Goal: Answer question/provide support

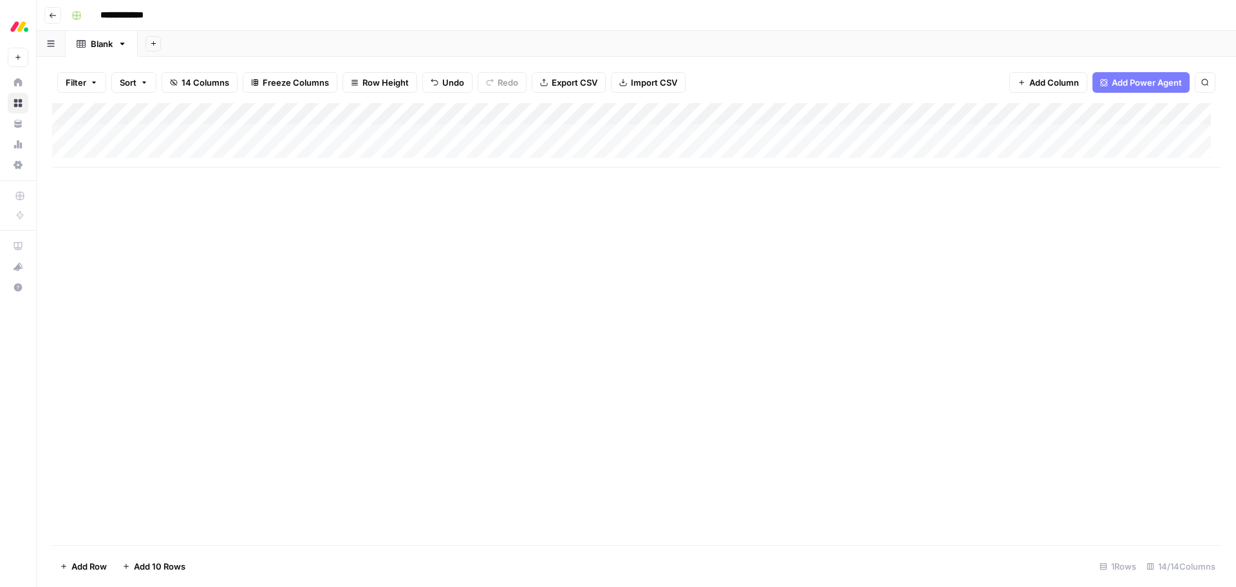
click at [1116, 396] on div "Add Column" at bounding box center [636, 324] width 1169 height 442
click at [565, 138] on div "Add Column" at bounding box center [638, 135] width 1173 height 64
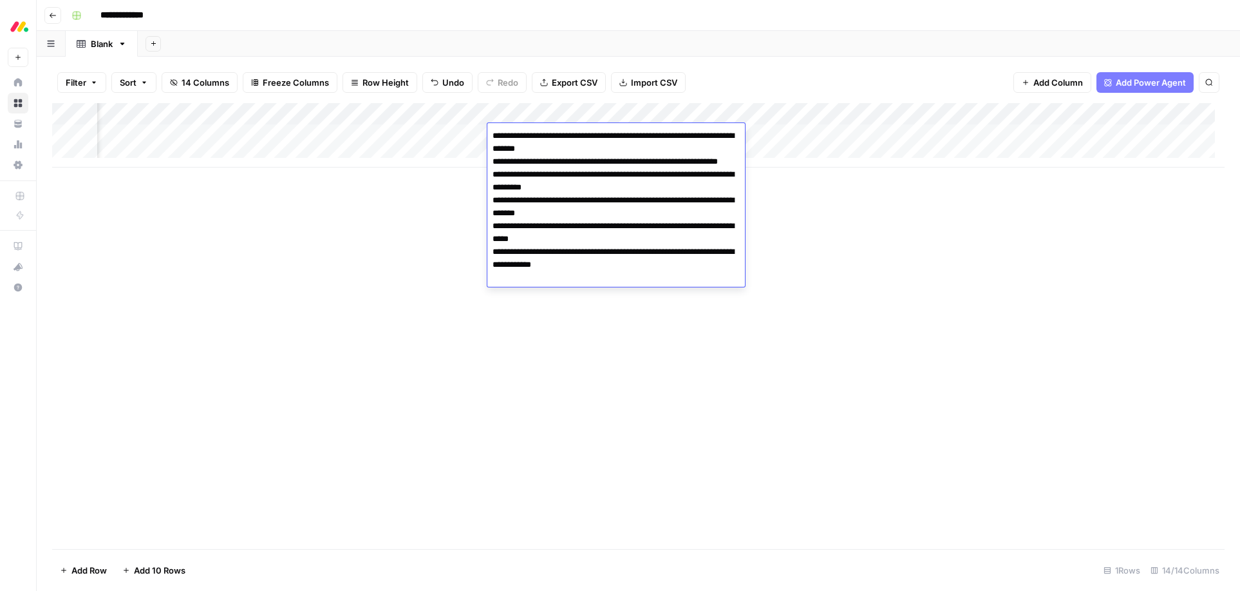
click at [809, 84] on div "Filter Sort 14 Columns Freeze Columns Row Height Undo Redo Export CSV Import CS…" at bounding box center [638, 82] width 1173 height 41
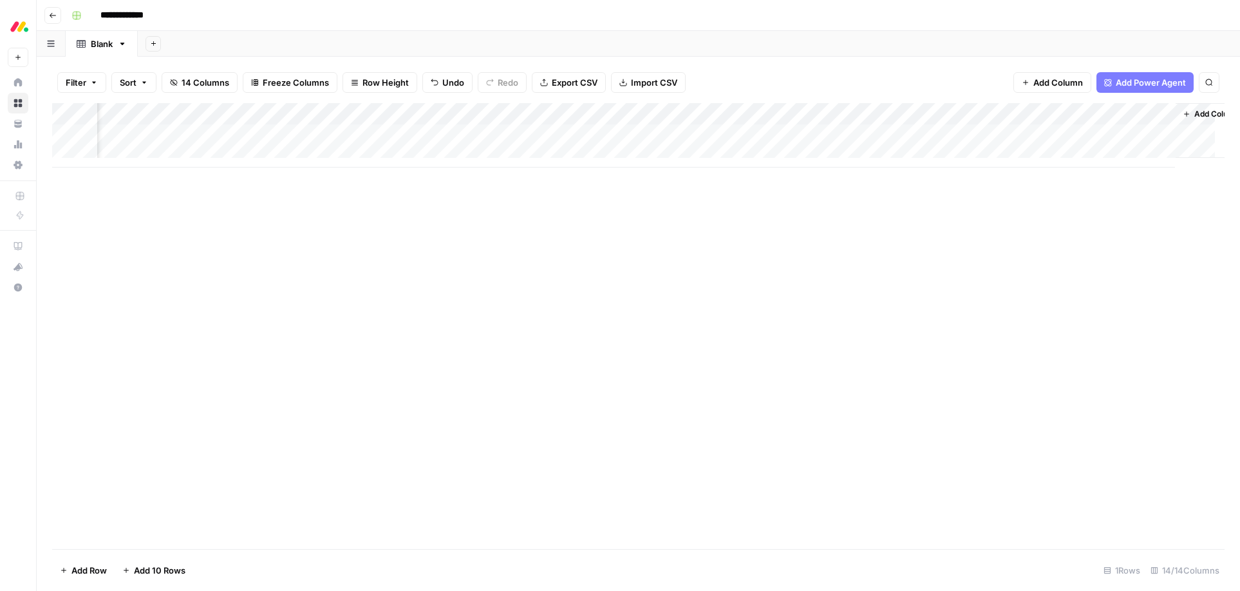
scroll to position [0, 1193]
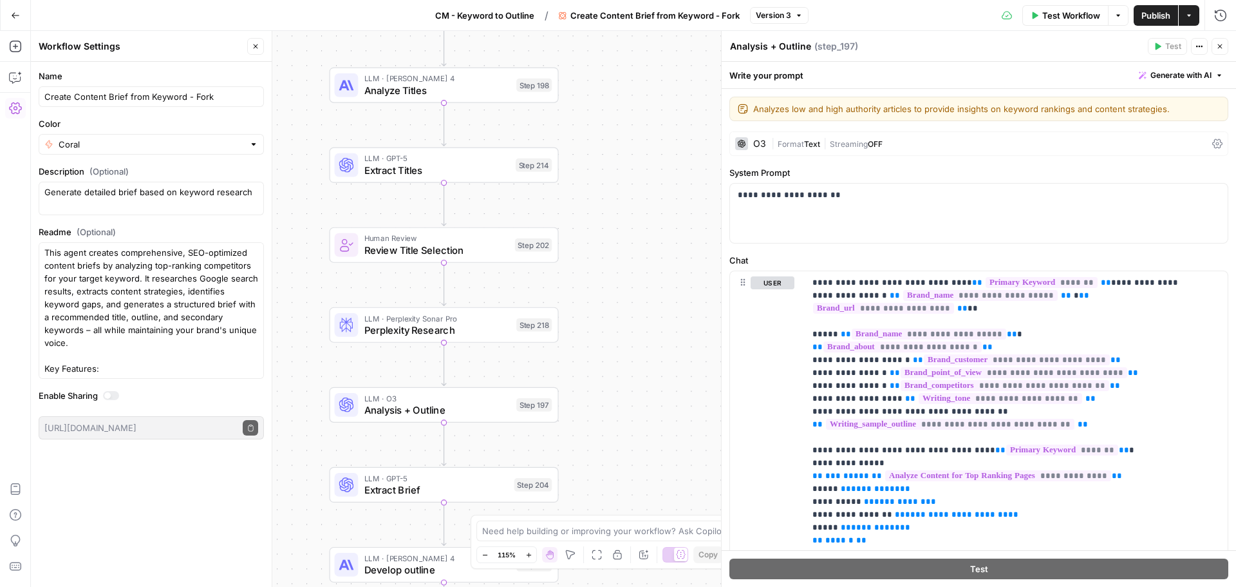
scroll to position [2061, 0]
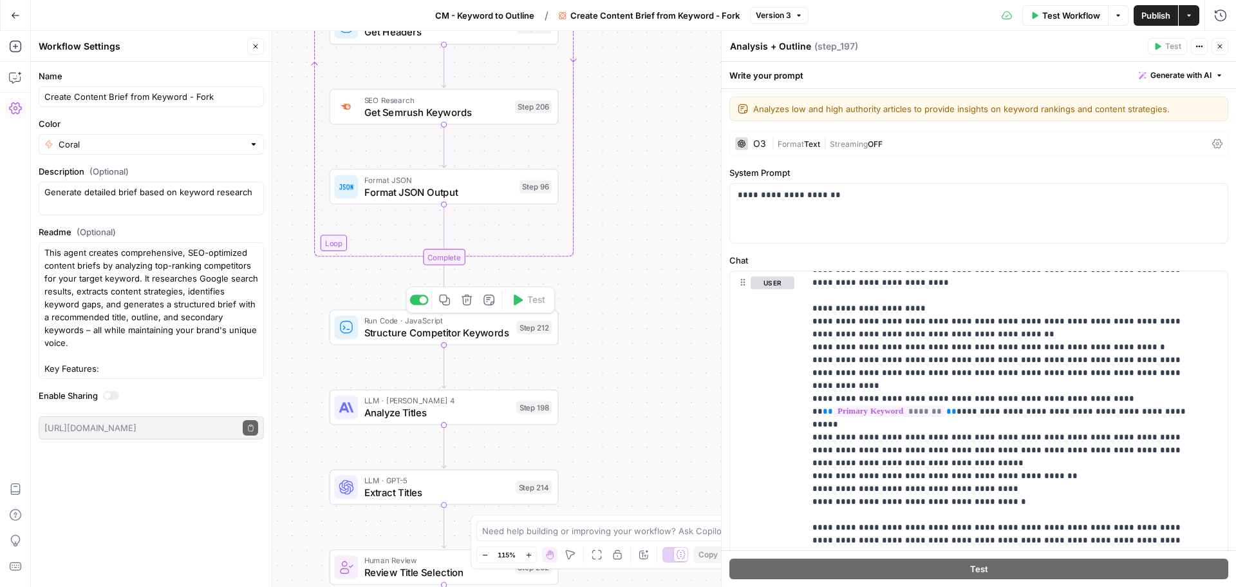
click at [408, 336] on span "Structure Competitor Keywords" at bounding box center [438, 332] width 146 height 15
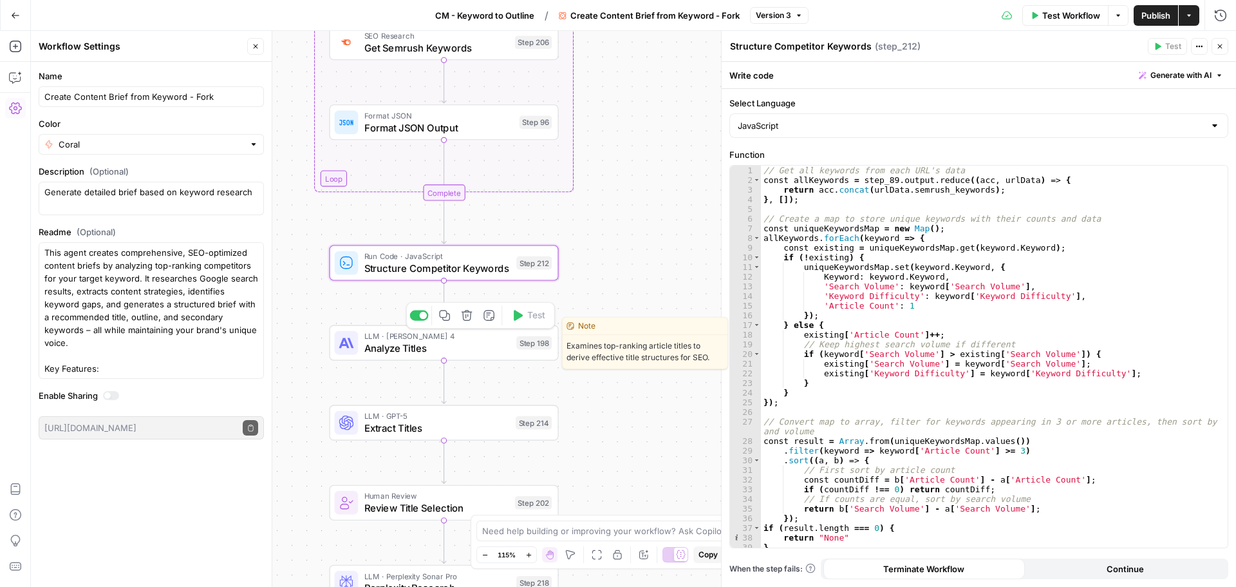
click at [406, 346] on span "Analyze Titles" at bounding box center [438, 348] width 146 height 15
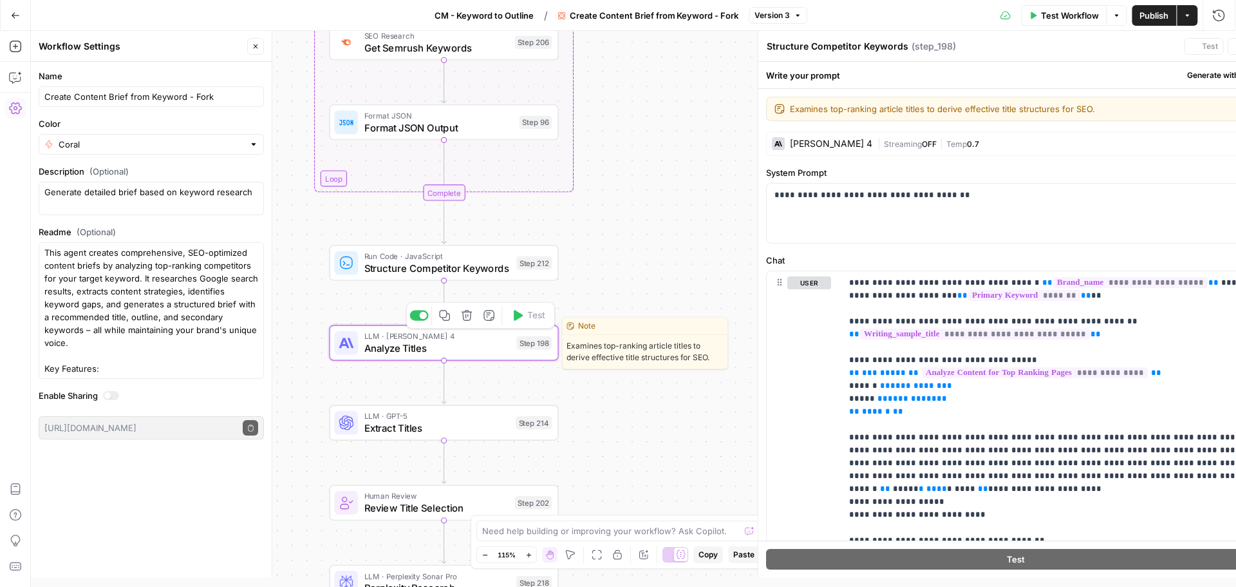
type textarea "Analyze Titles"
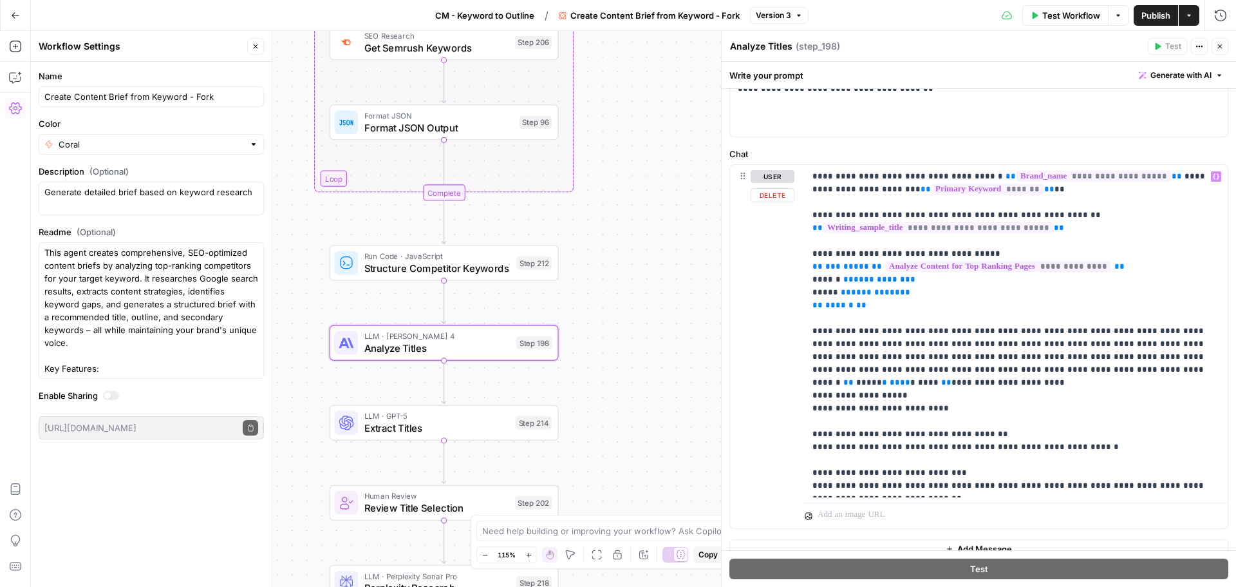
scroll to position [122, 0]
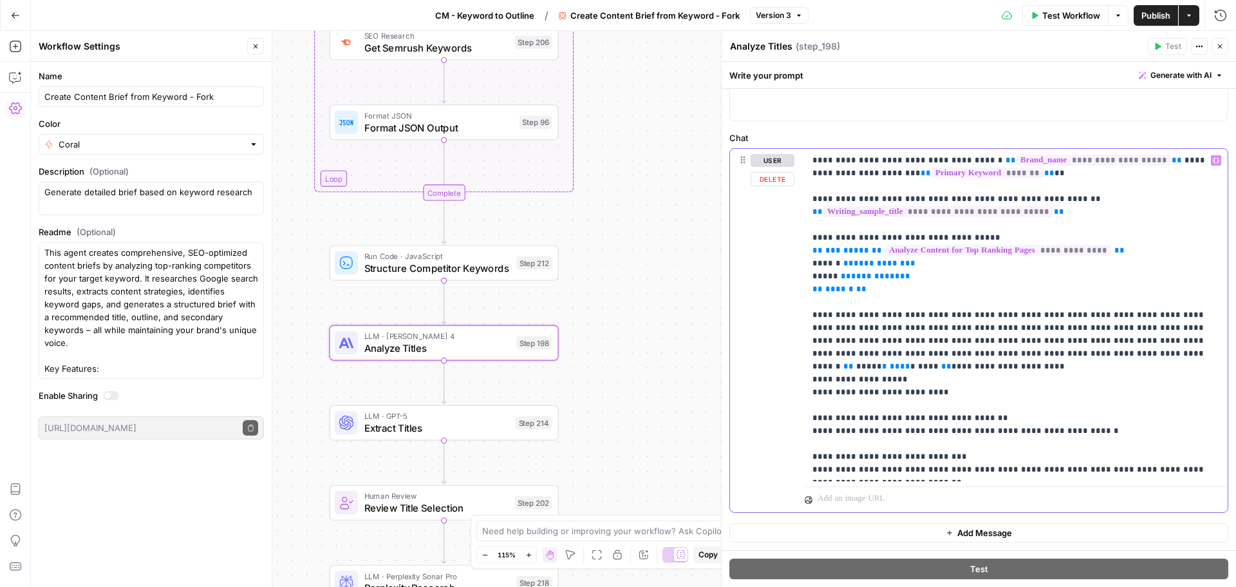
click at [846, 176] on p "**********" at bounding box center [1012, 315] width 398 height 322
click at [1078, 174] on span "**" at bounding box center [1083, 173] width 10 height 8
click at [1008, 176] on p "**********" at bounding box center [1012, 315] width 398 height 322
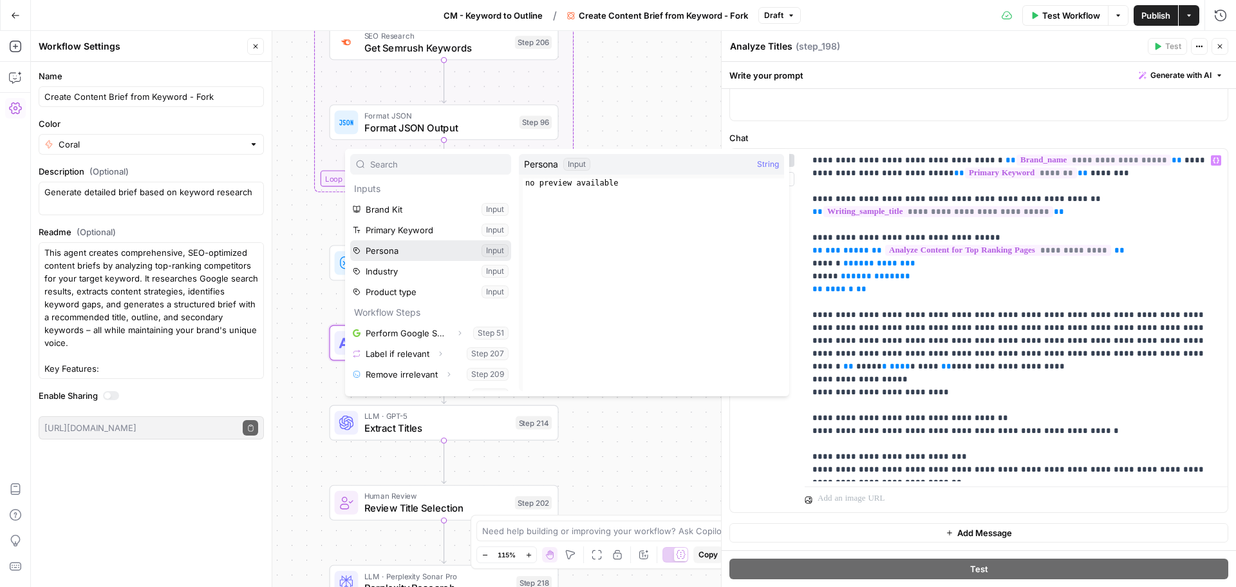
click at [396, 258] on button "Select variable Persona" at bounding box center [430, 250] width 161 height 21
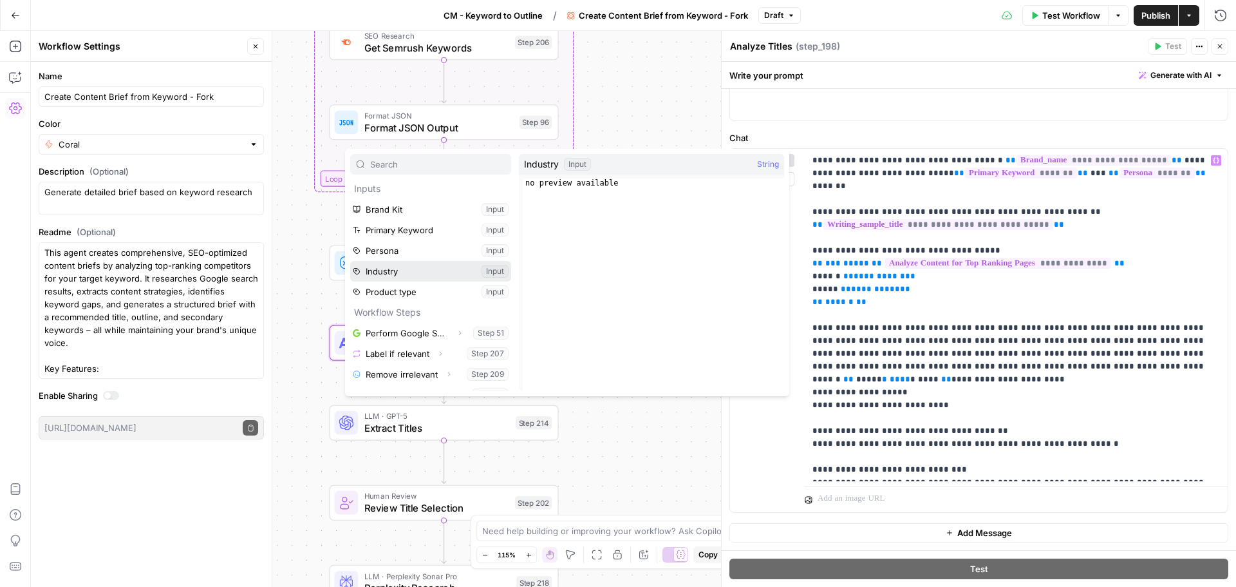
click at [395, 275] on button "Select variable Industry" at bounding box center [430, 271] width 161 height 21
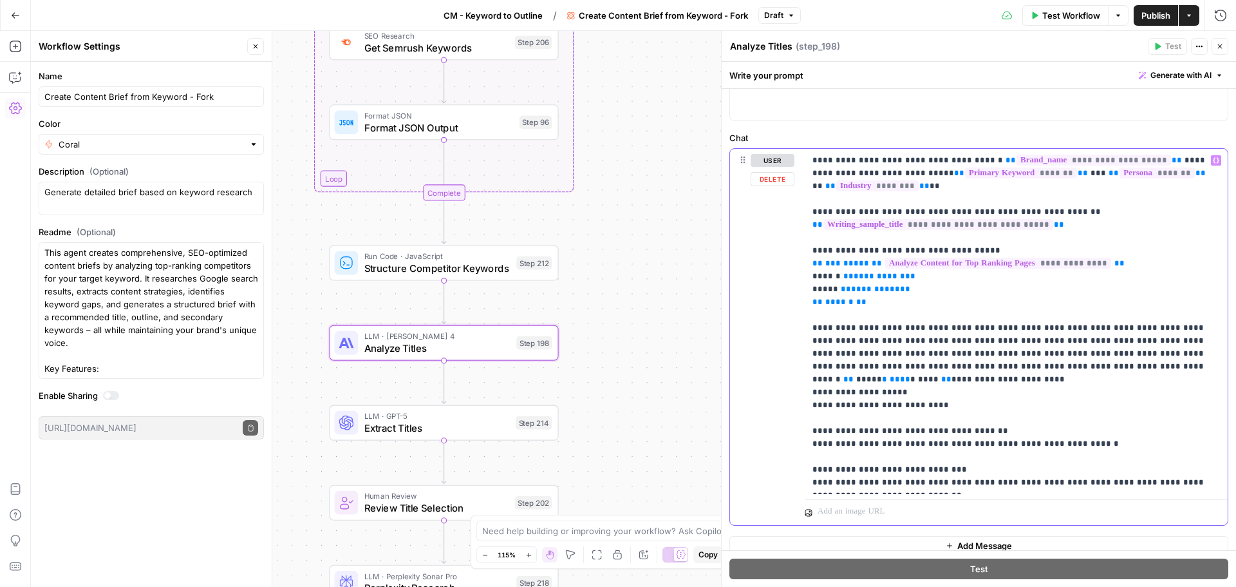
click at [997, 328] on p "**********" at bounding box center [1012, 321] width 398 height 335
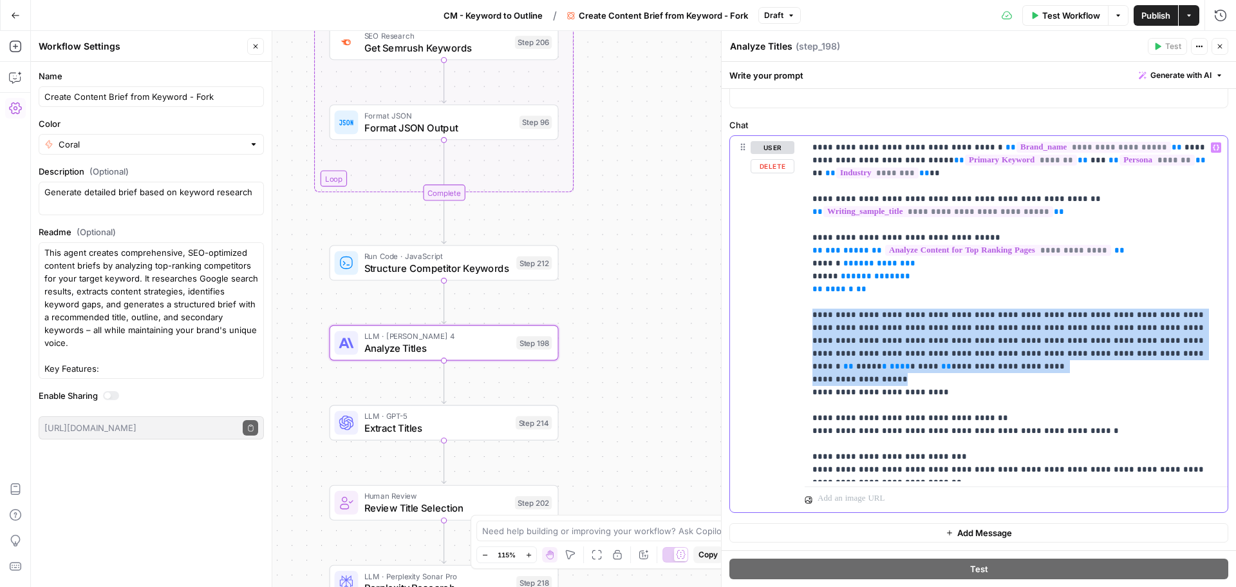
drag, startPoint x: 813, startPoint y: 313, endPoint x: 925, endPoint y: 367, distance: 124.4
click at [925, 367] on p "**********" at bounding box center [1012, 308] width 398 height 335
copy p "**********"
click at [18, 76] on icon "button" at bounding box center [15, 77] width 13 height 13
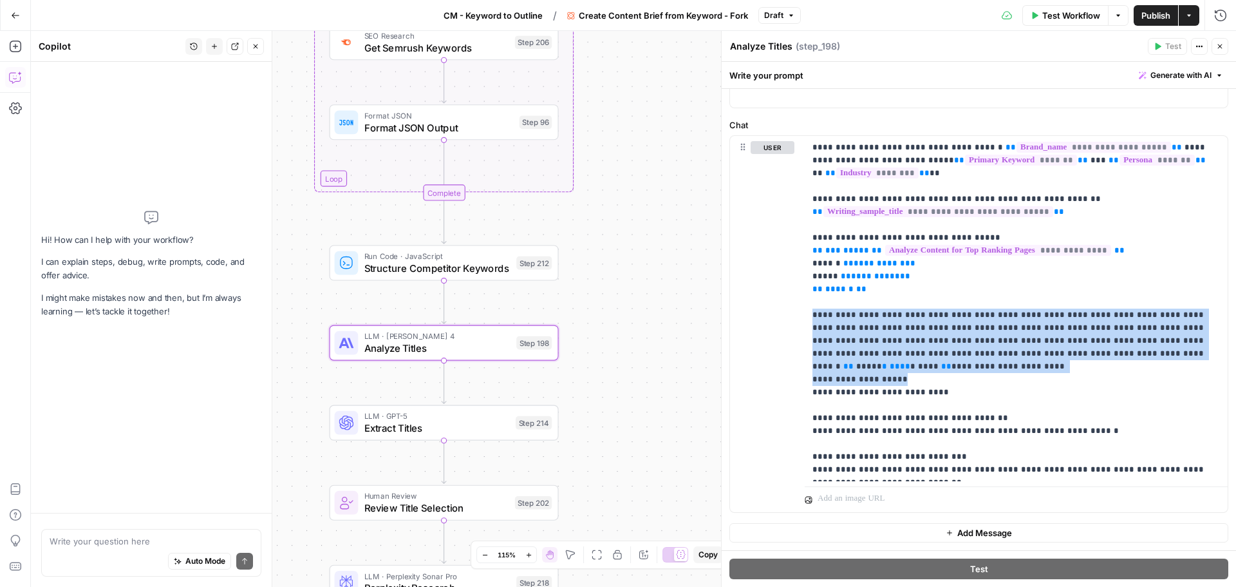
click at [104, 544] on textarea at bounding box center [152, 541] width 204 height 13
type textarea "Hey whatsup copilot? How you feeling today?"
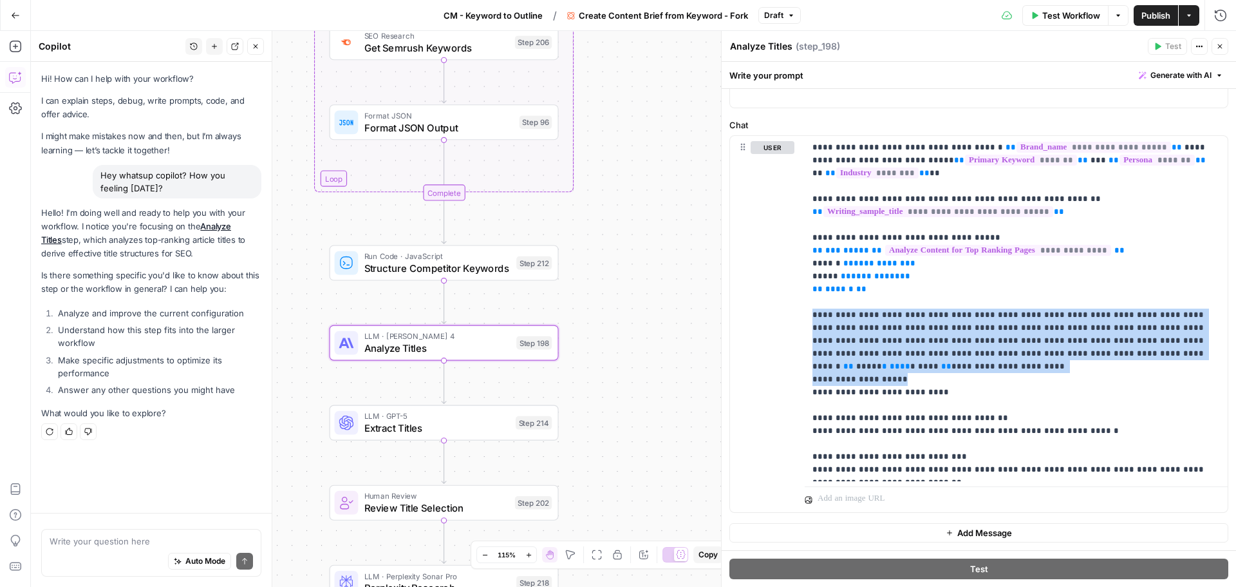
click at [152, 539] on textarea at bounding box center [152, 541] width 204 height 13
type textarea "Yeah, I want to have a specific format for my titles, how do I change this prom…"
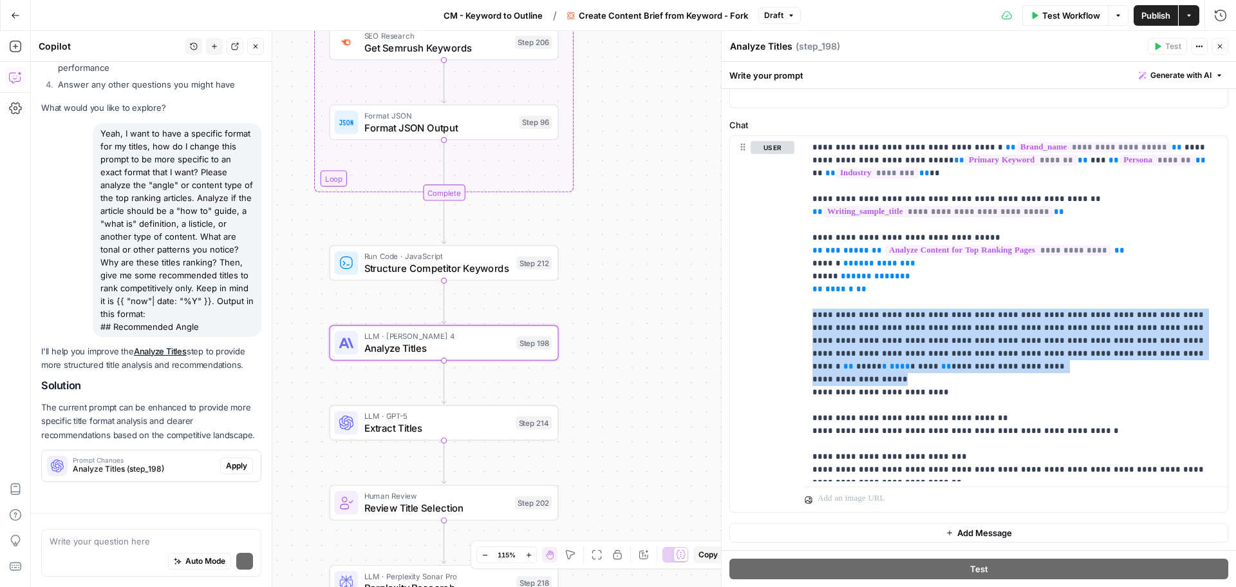
scroll to position [332, 0]
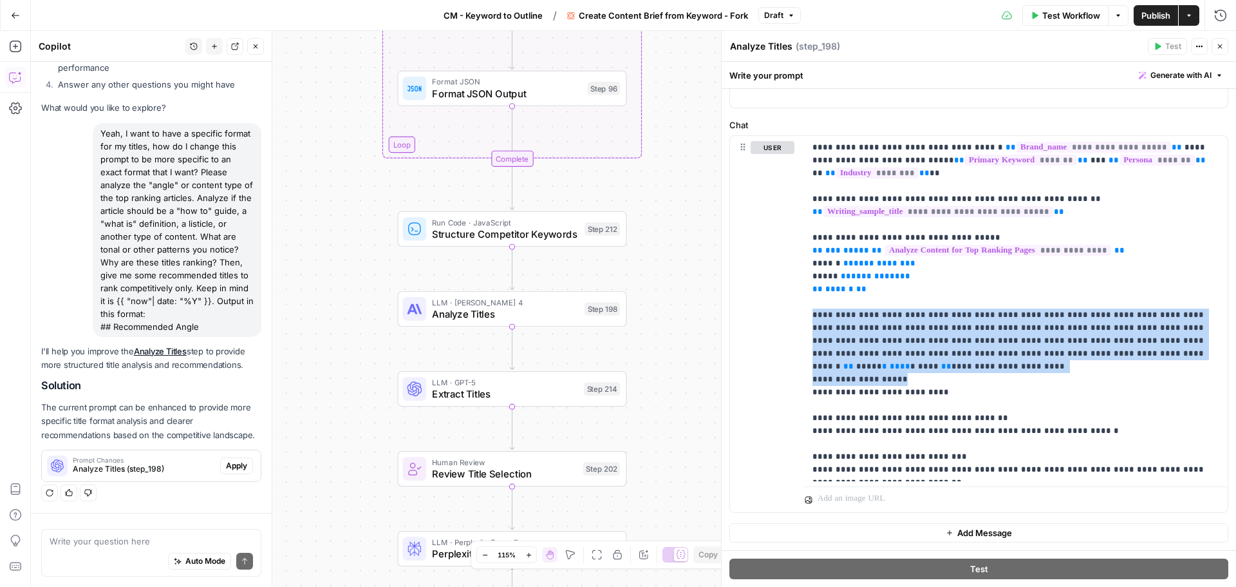
click at [82, 536] on textarea at bounding box center [152, 541] width 204 height 13
type textarea "send me the new prompt here"
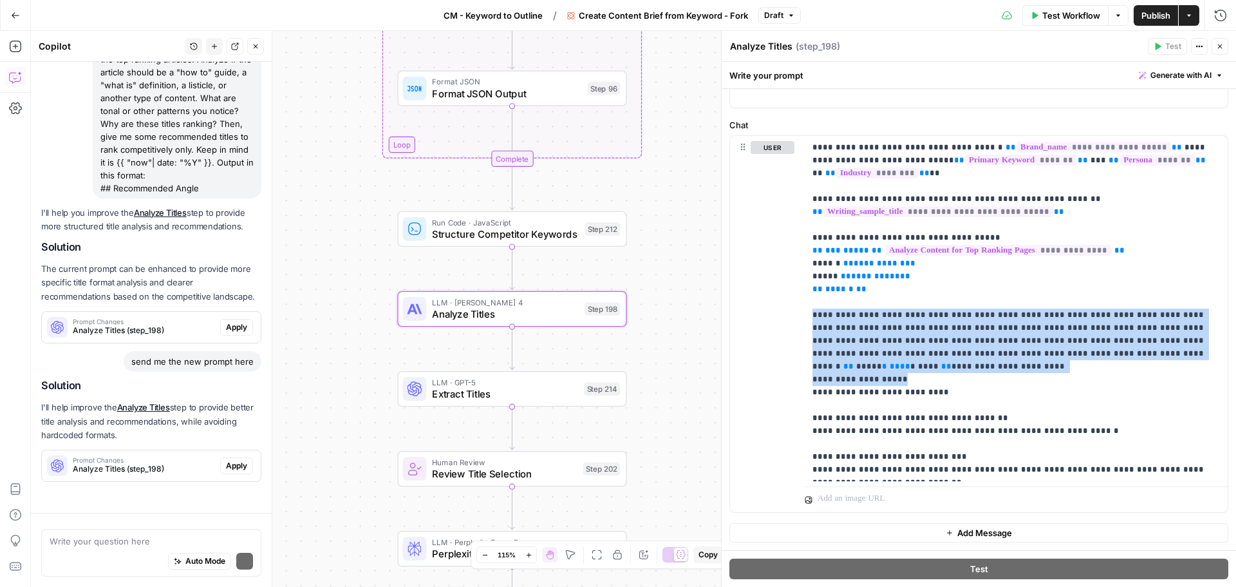
scroll to position [470, 0]
click at [134, 331] on span "Analyze Titles (step_198)" at bounding box center [144, 331] width 142 height 12
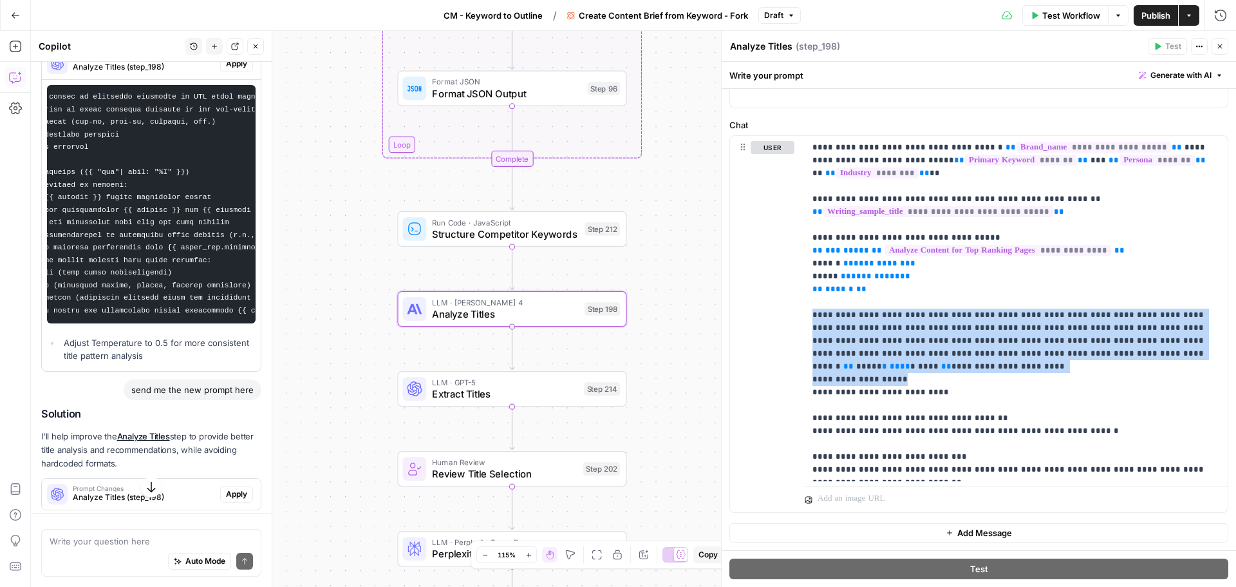
scroll to position [0, 0]
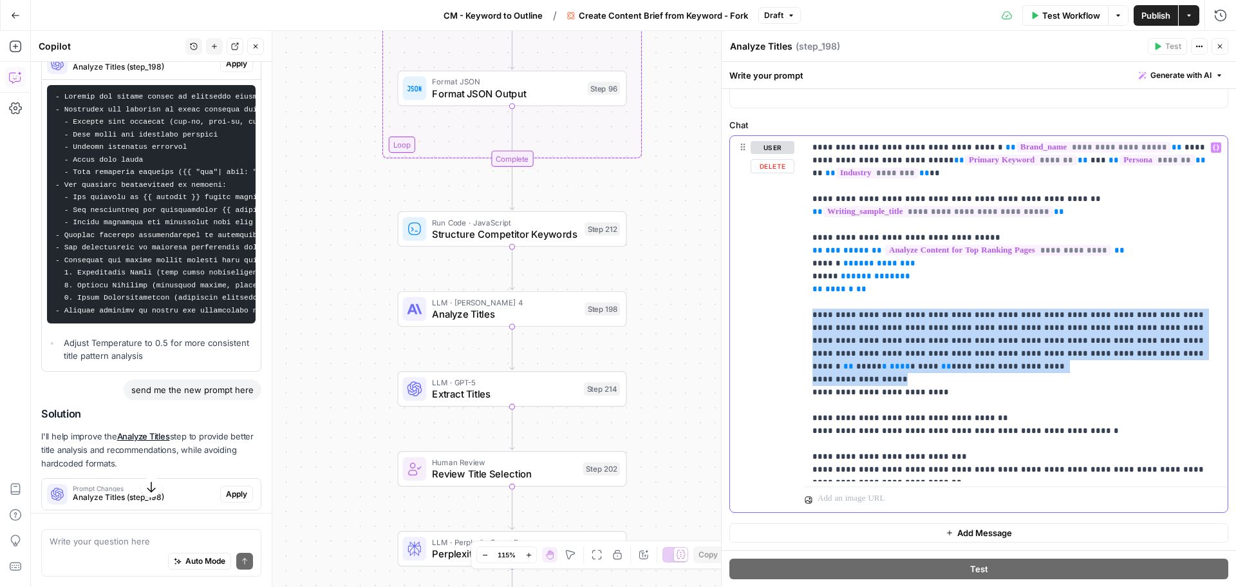
click at [873, 341] on p "**********" at bounding box center [1012, 308] width 398 height 335
click at [1077, 357] on p "**********" at bounding box center [1012, 308] width 398 height 335
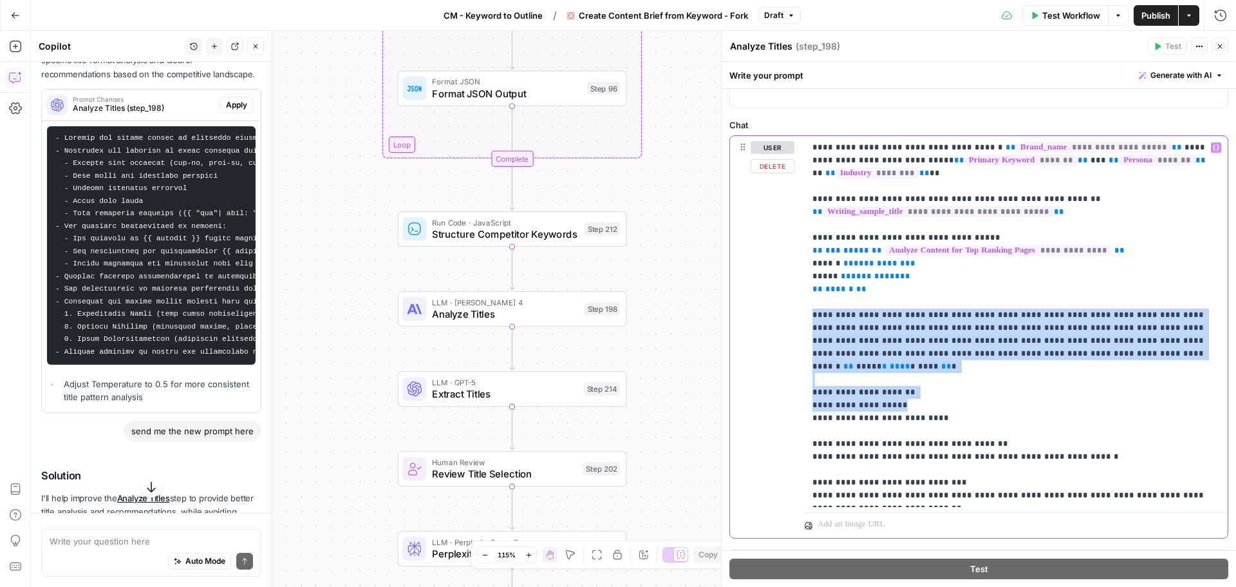
scroll to position [748, 0]
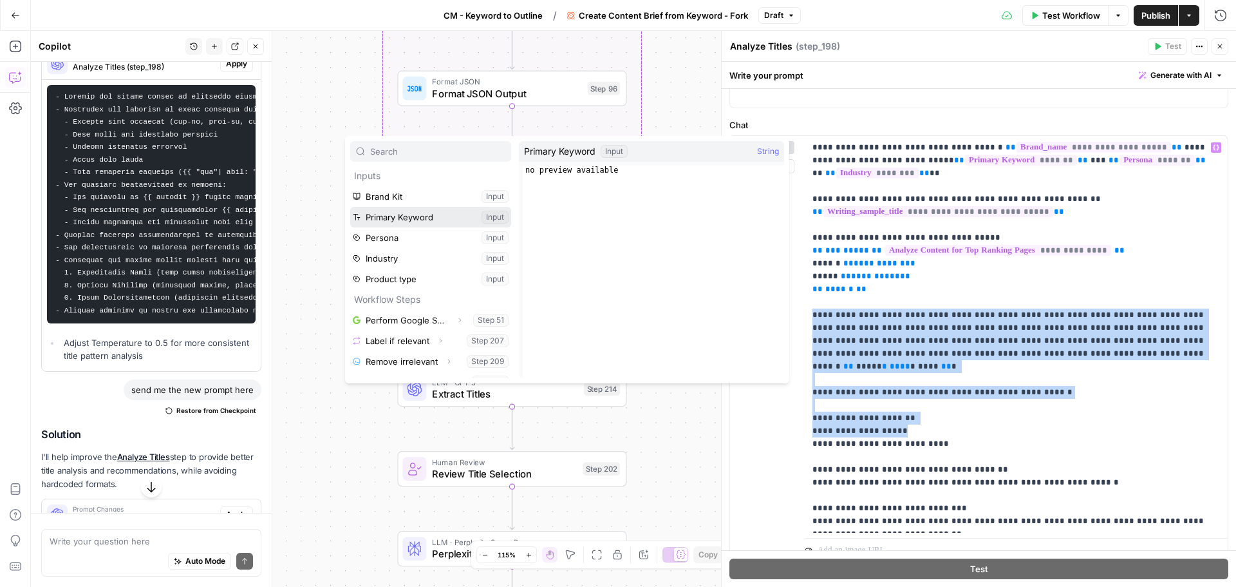
click at [370, 215] on button "Select variable Primary Keyword" at bounding box center [430, 217] width 161 height 21
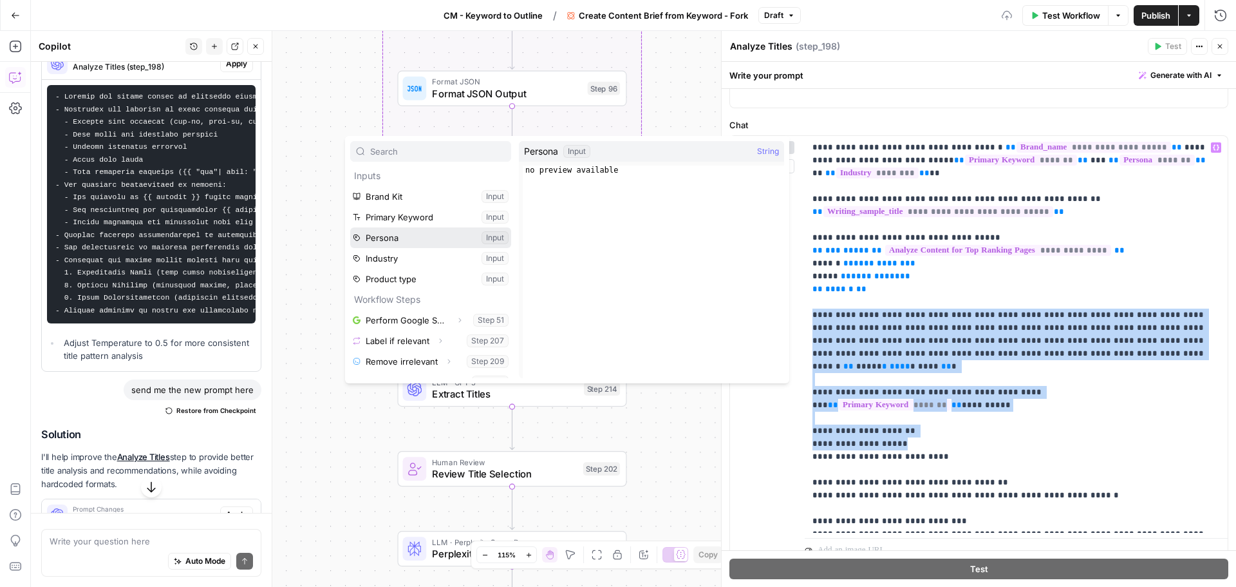
click at [414, 232] on button "Select variable Persona" at bounding box center [430, 237] width 161 height 21
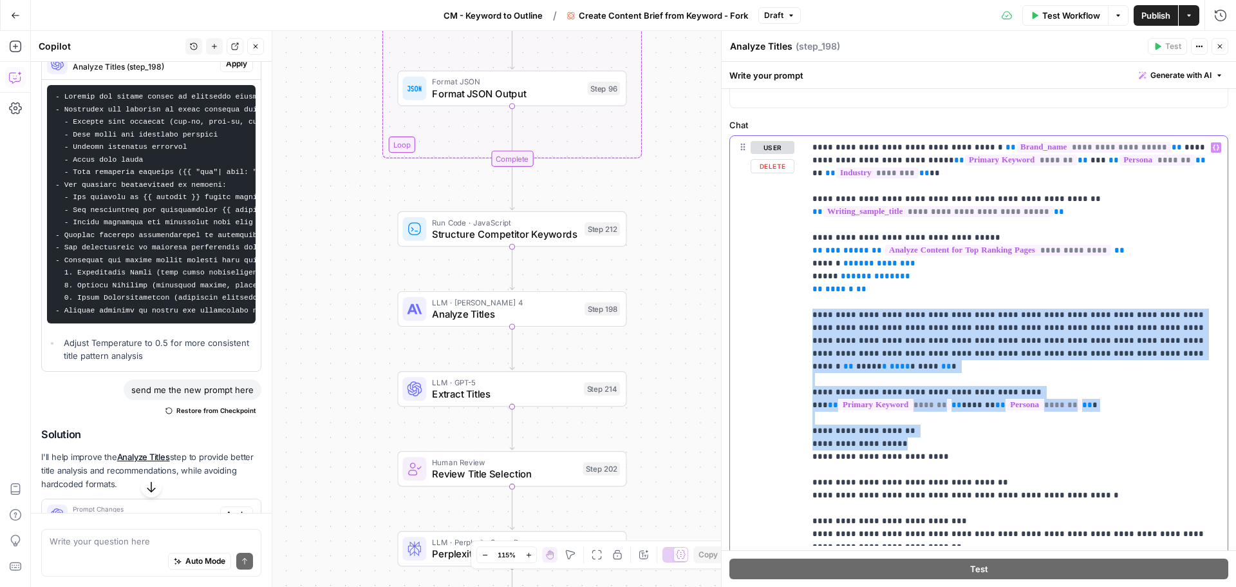
click at [934, 391] on p "**********" at bounding box center [1012, 340] width 398 height 399
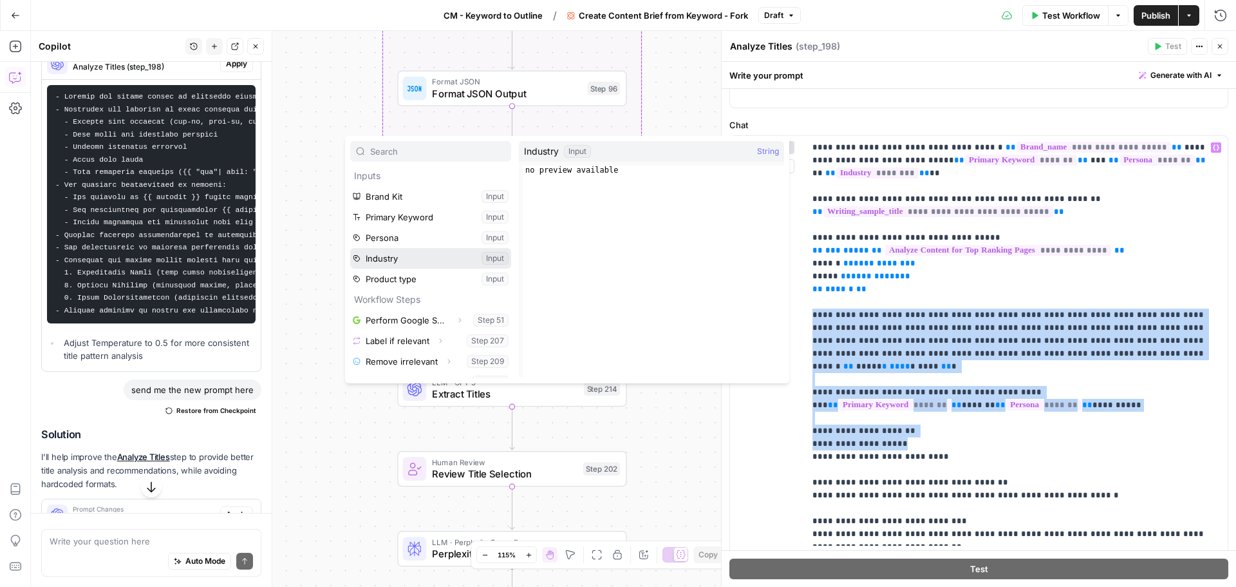
click at [419, 261] on button "Select variable Industry" at bounding box center [430, 258] width 161 height 21
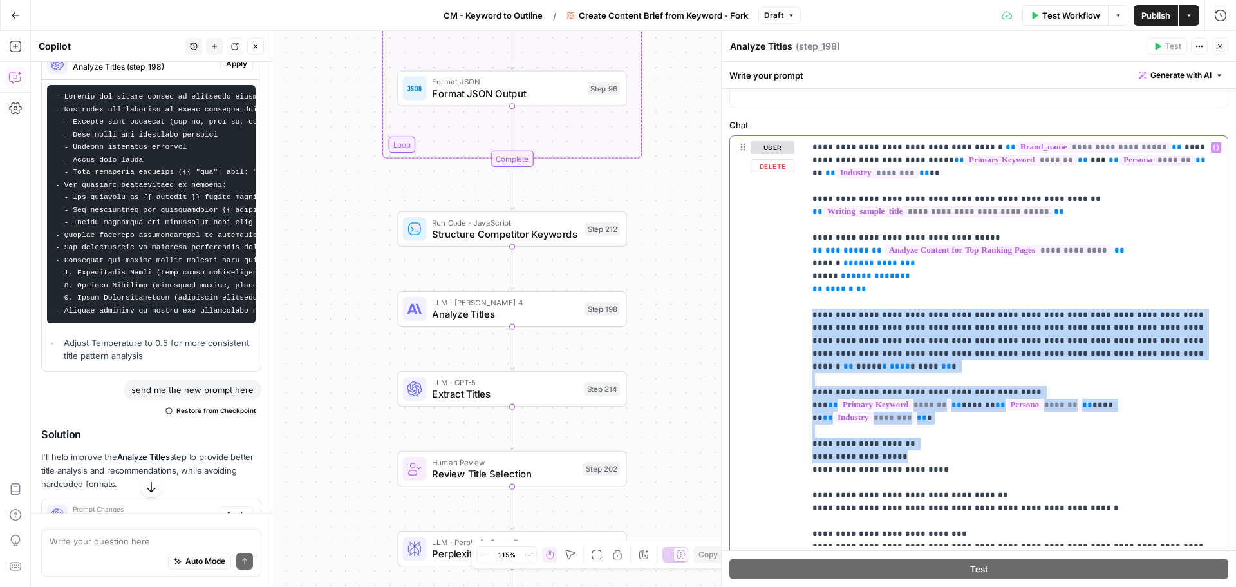
click at [1039, 395] on p "**********" at bounding box center [1012, 340] width 398 height 399
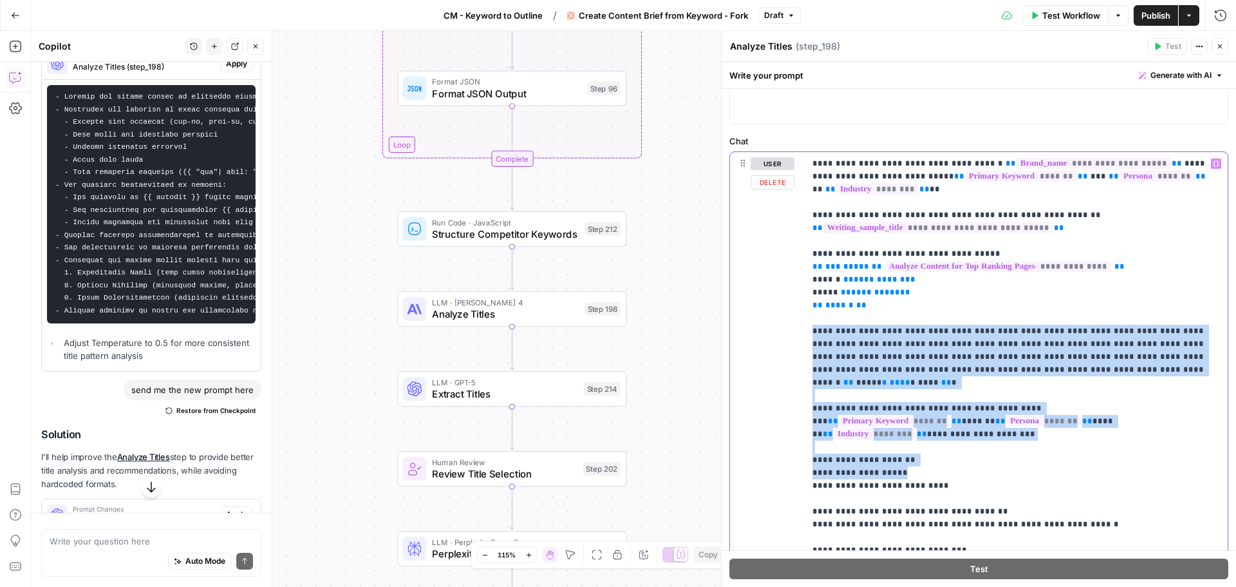
scroll to position [200, 0]
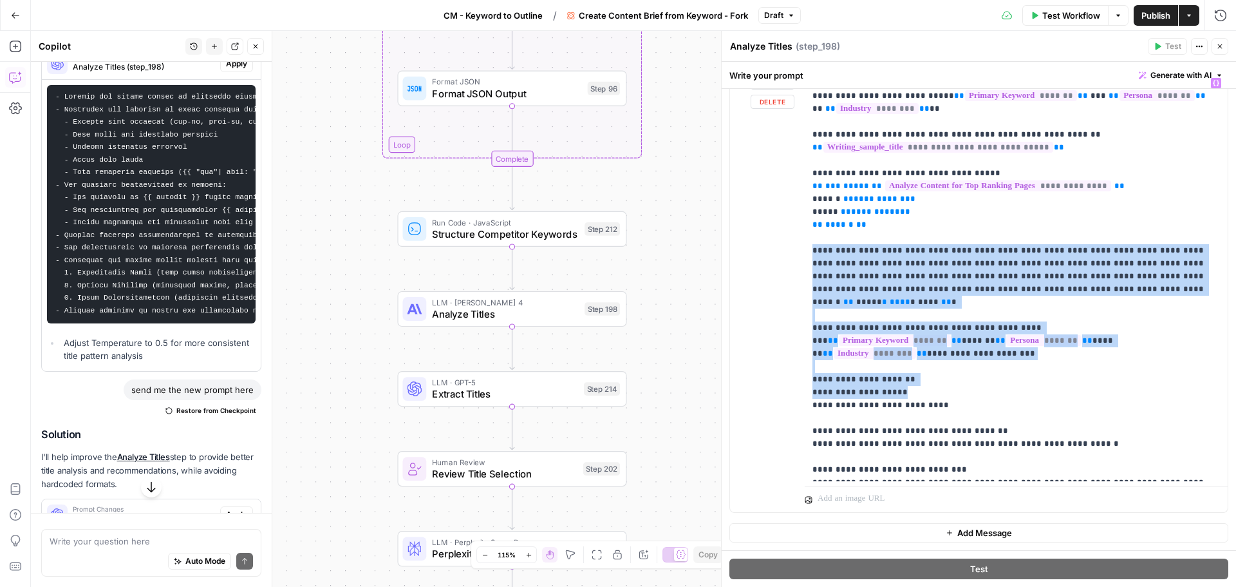
click at [702, 210] on div "Workflow Set Inputs Inputs Google Search Perform Google Search Step 51 Loop Ite…" at bounding box center [634, 309] width 1206 height 556
click at [1219, 45] on icon "button" at bounding box center [1220, 46] width 5 height 5
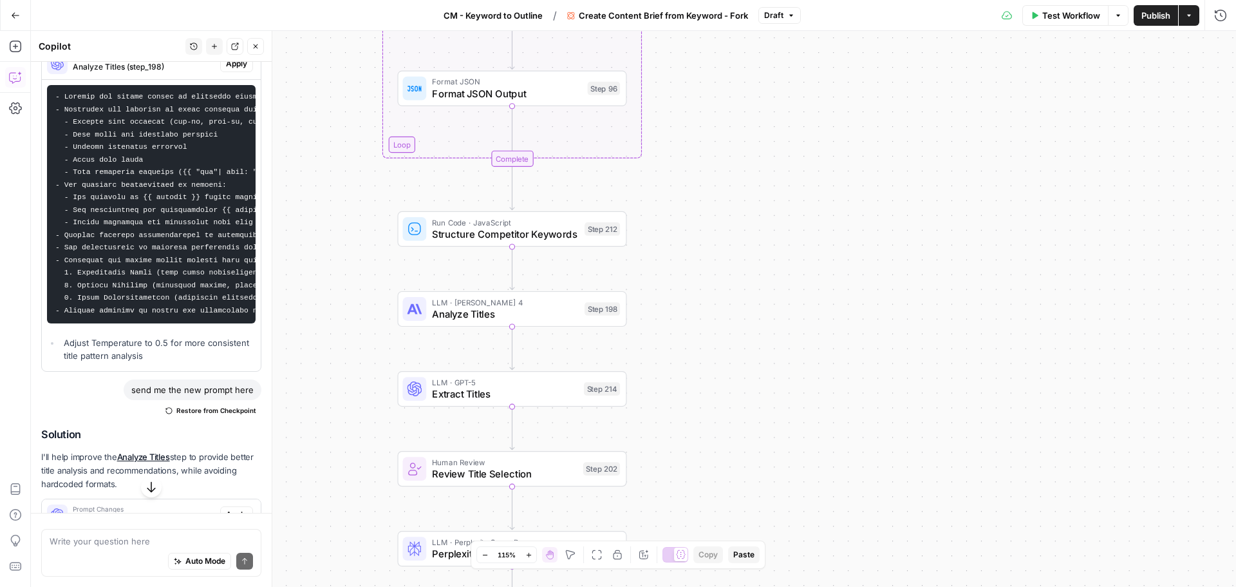
click at [1153, 15] on span "Publish" at bounding box center [1156, 15] width 29 height 13
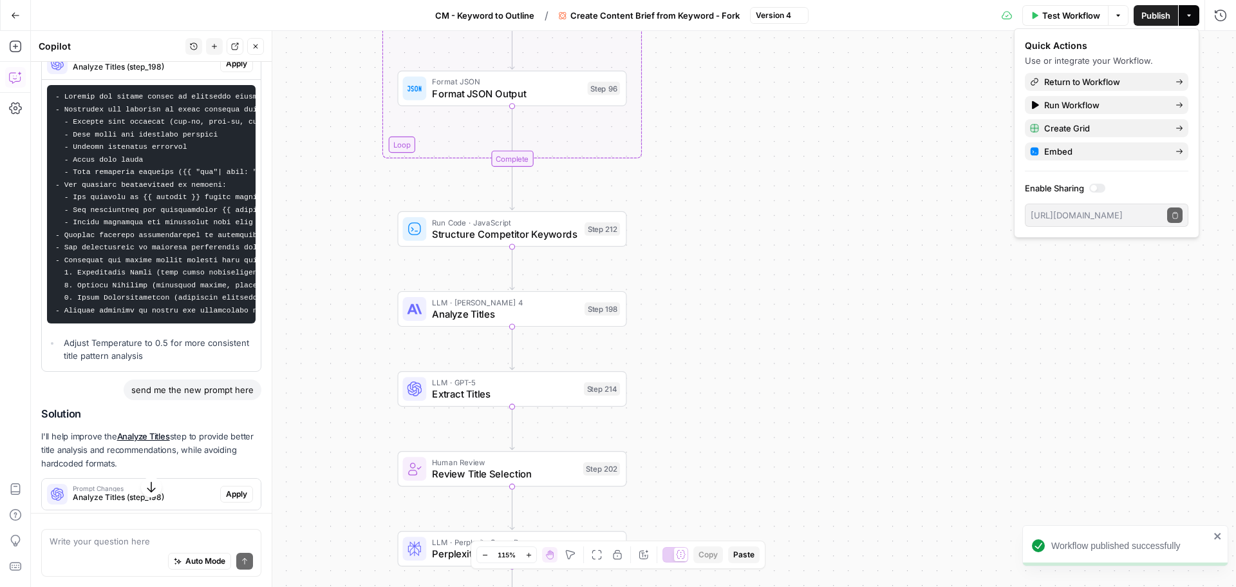
scroll to position [748, 0]
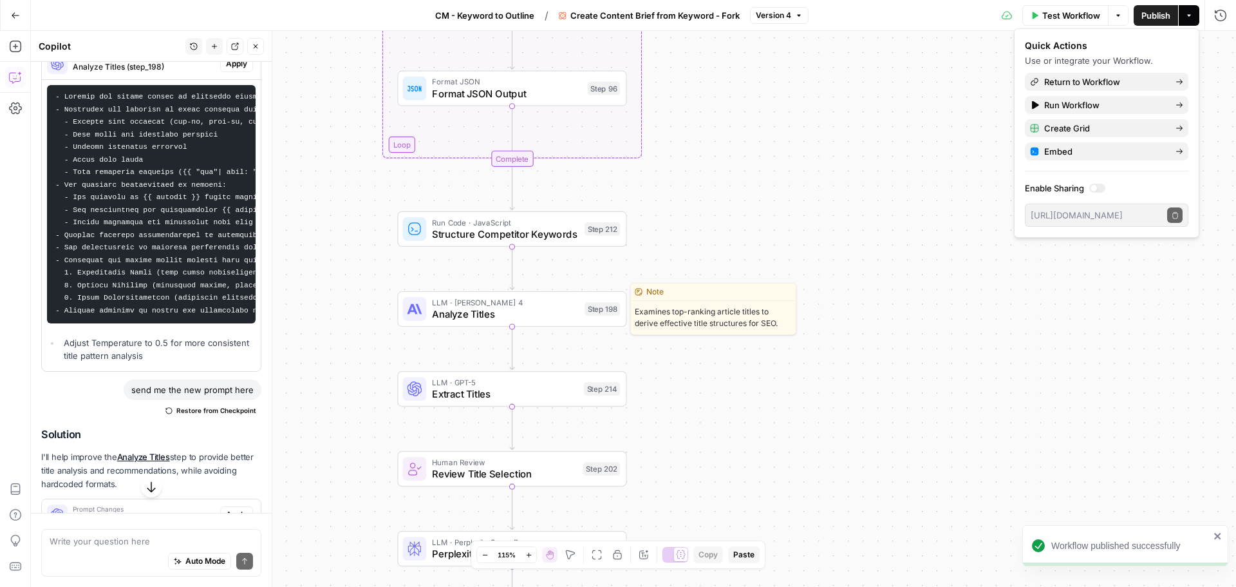
click at [525, 316] on span "Analyze Titles" at bounding box center [505, 314] width 146 height 15
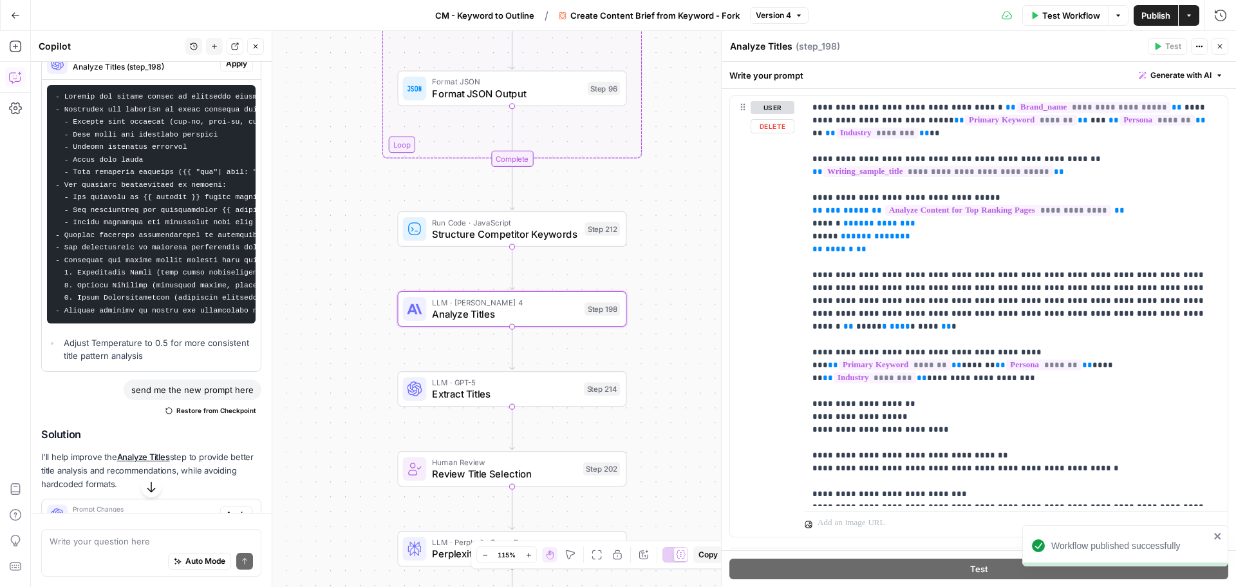
scroll to position [193, 0]
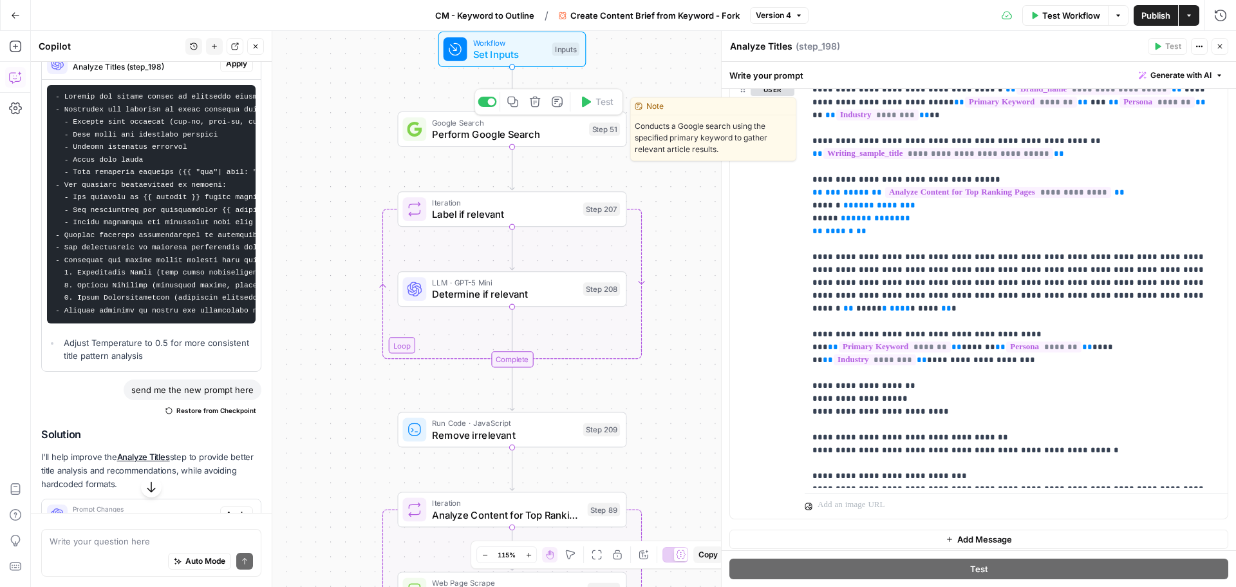
click at [495, 135] on span "Perform Google Search" at bounding box center [507, 134] width 151 height 15
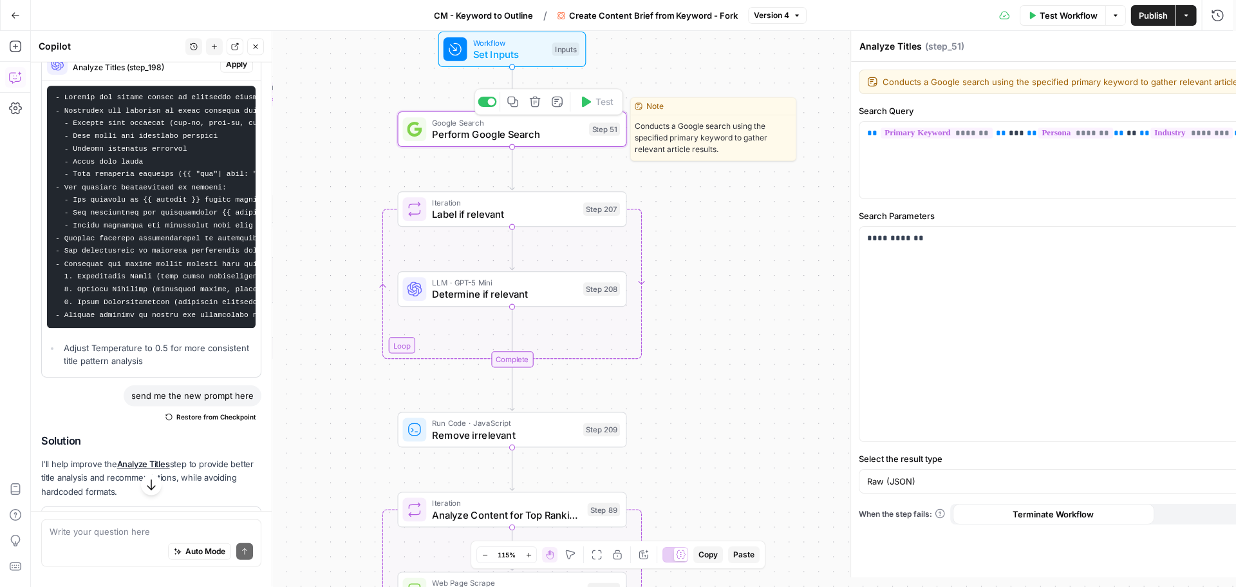
type textarea "Perform Google Search"
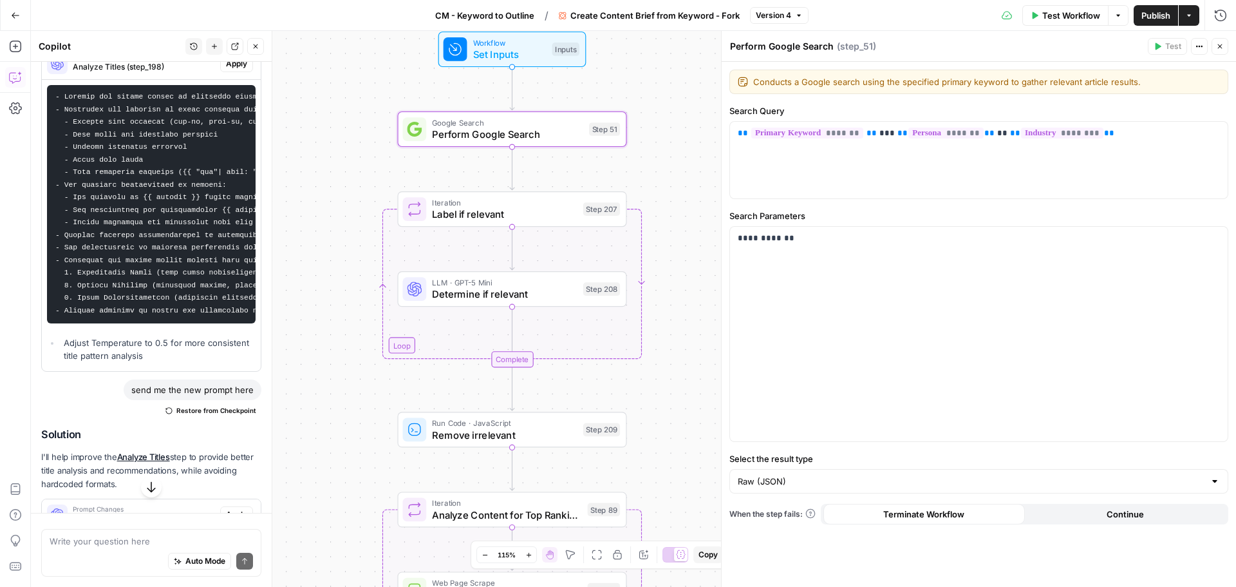
click at [1218, 47] on icon "button" at bounding box center [1221, 47] width 8 height 8
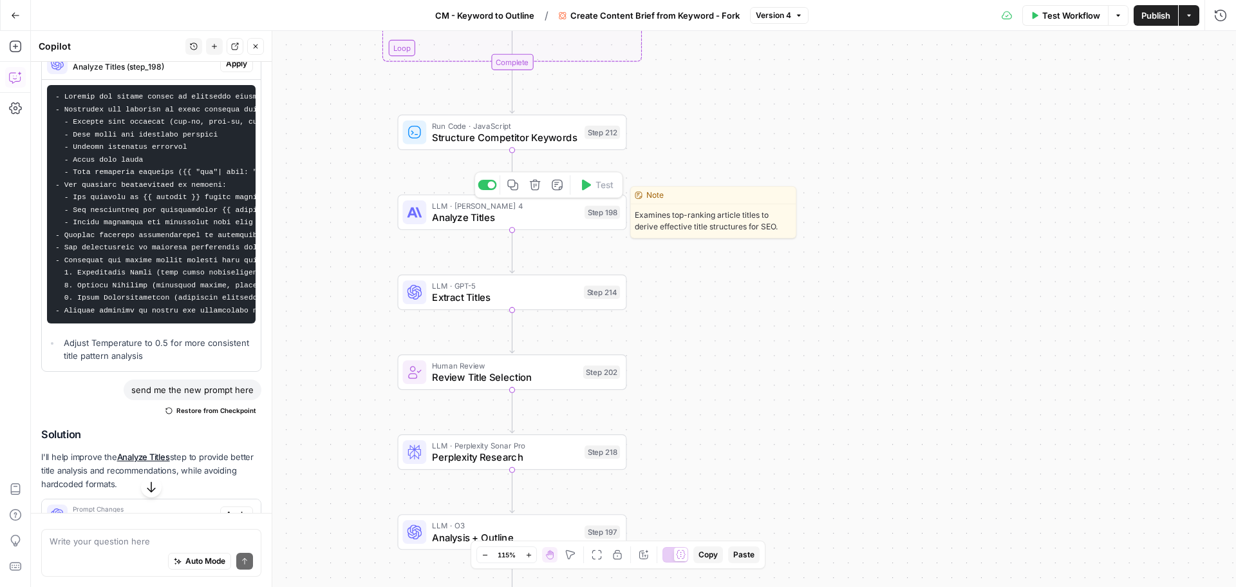
click at [516, 214] on span "Analyze Titles" at bounding box center [505, 217] width 146 height 15
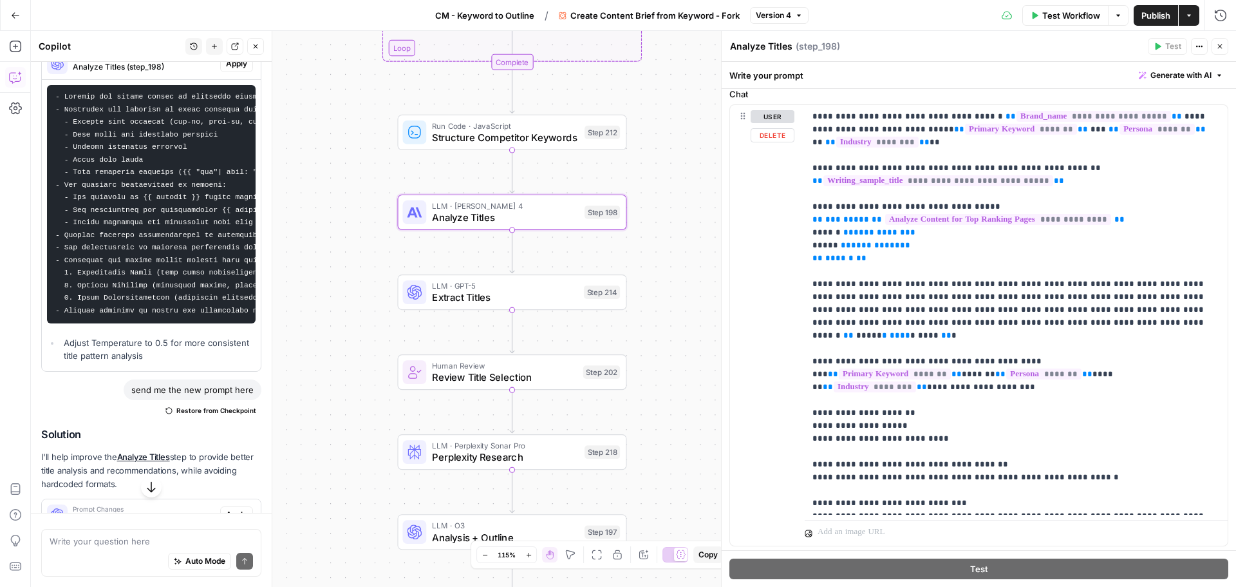
scroll to position [200, 0]
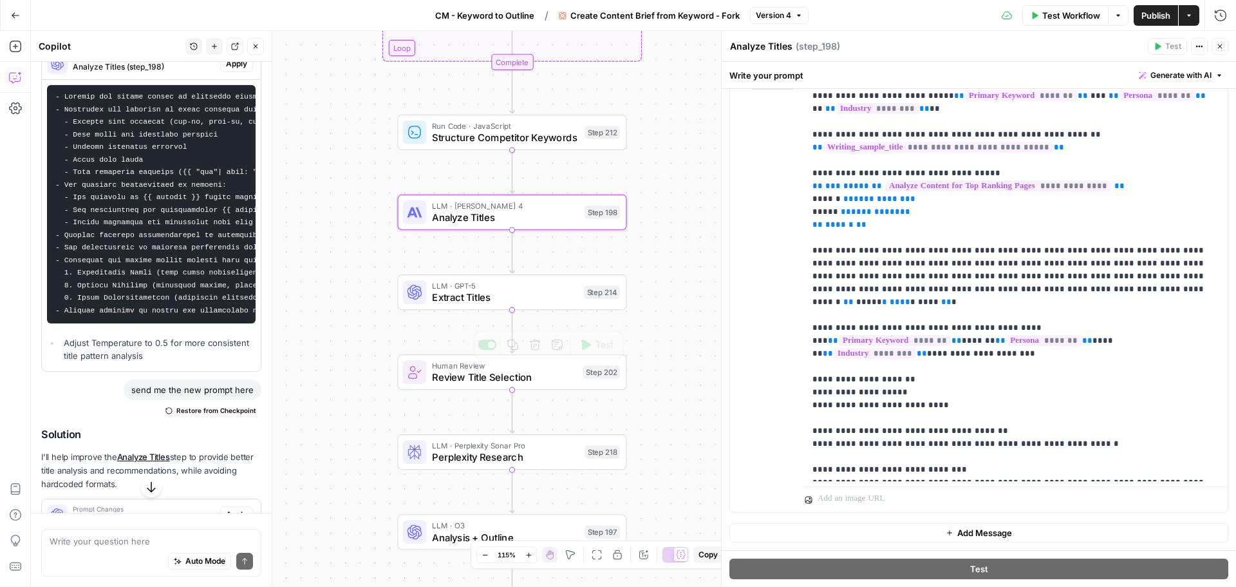
click at [513, 294] on span "Extract Titles" at bounding box center [505, 297] width 146 height 15
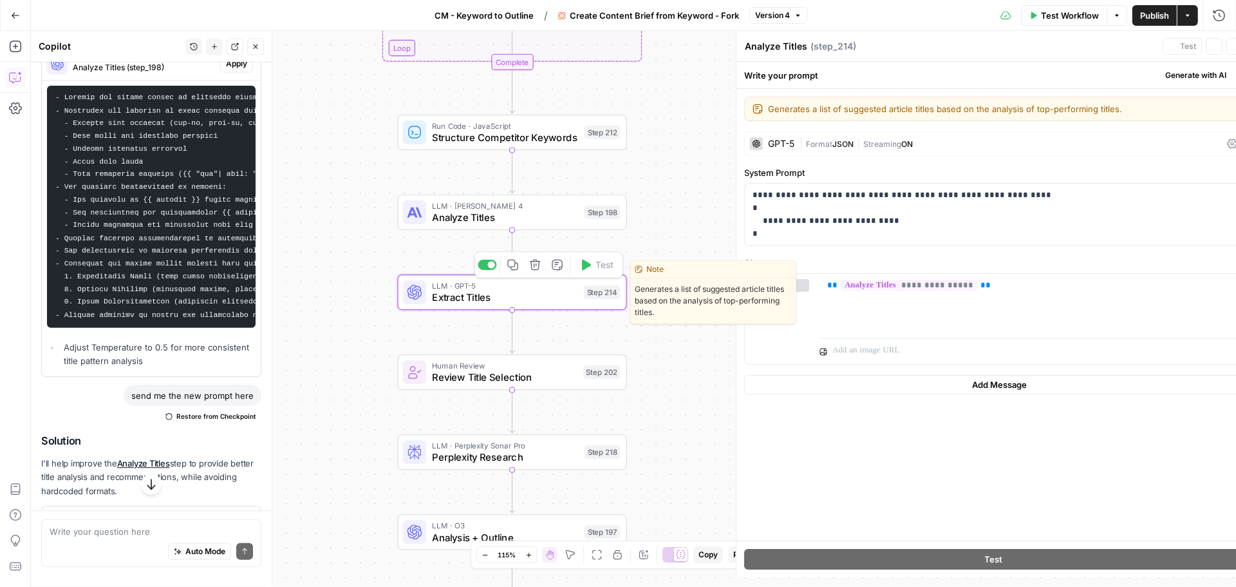
type textarea "Extract Titles"
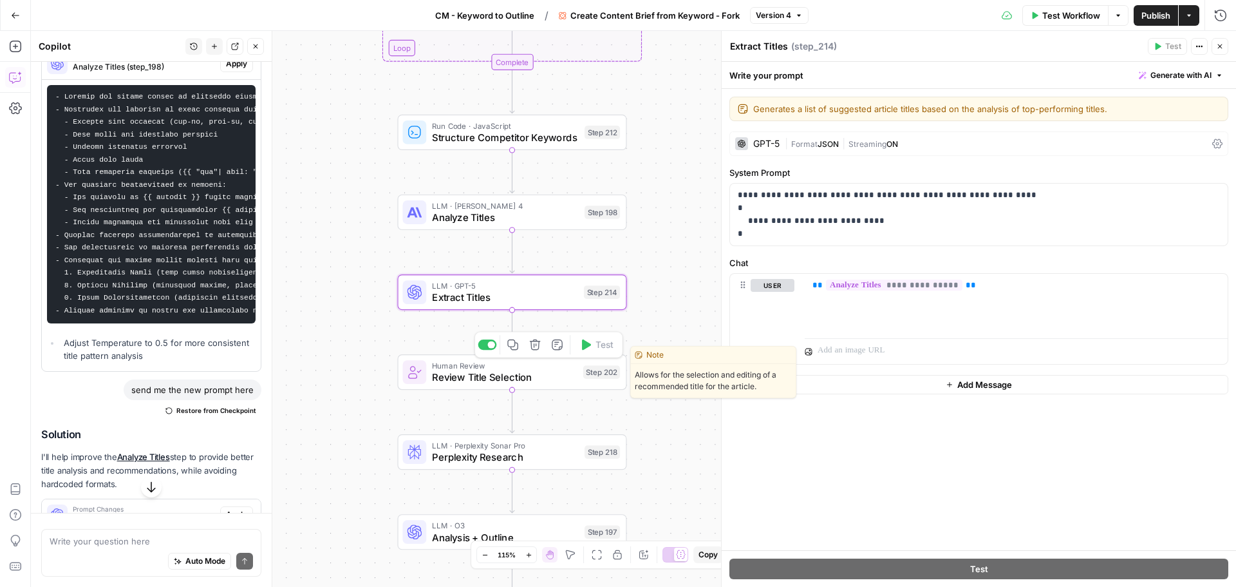
click at [534, 383] on span "Review Title Selection" at bounding box center [504, 377] width 145 height 15
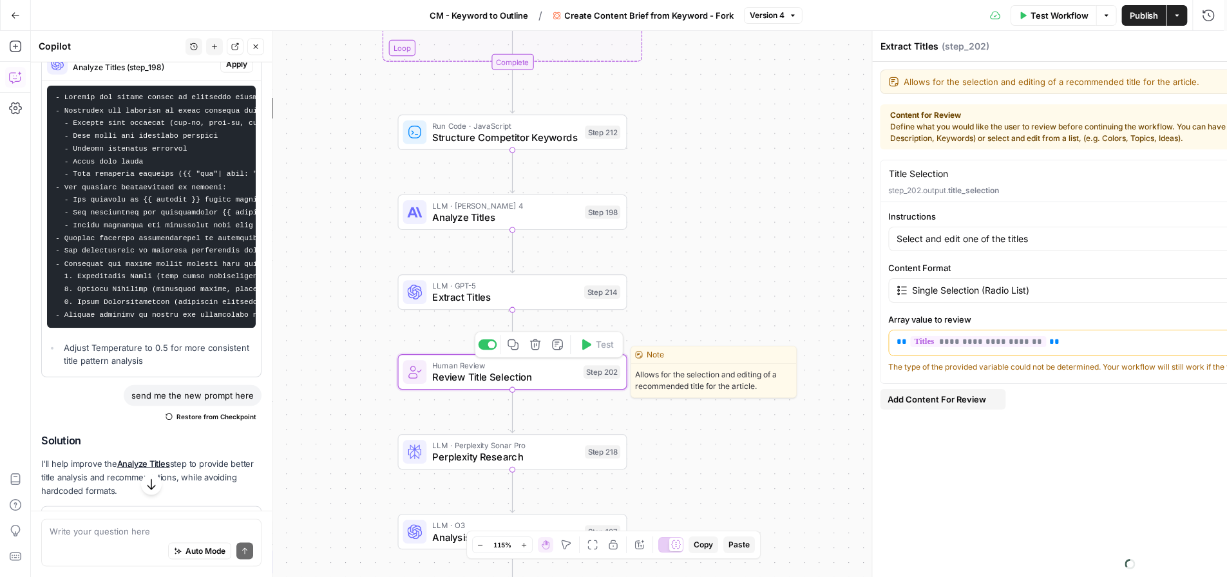
type textarea "Review Title Selection"
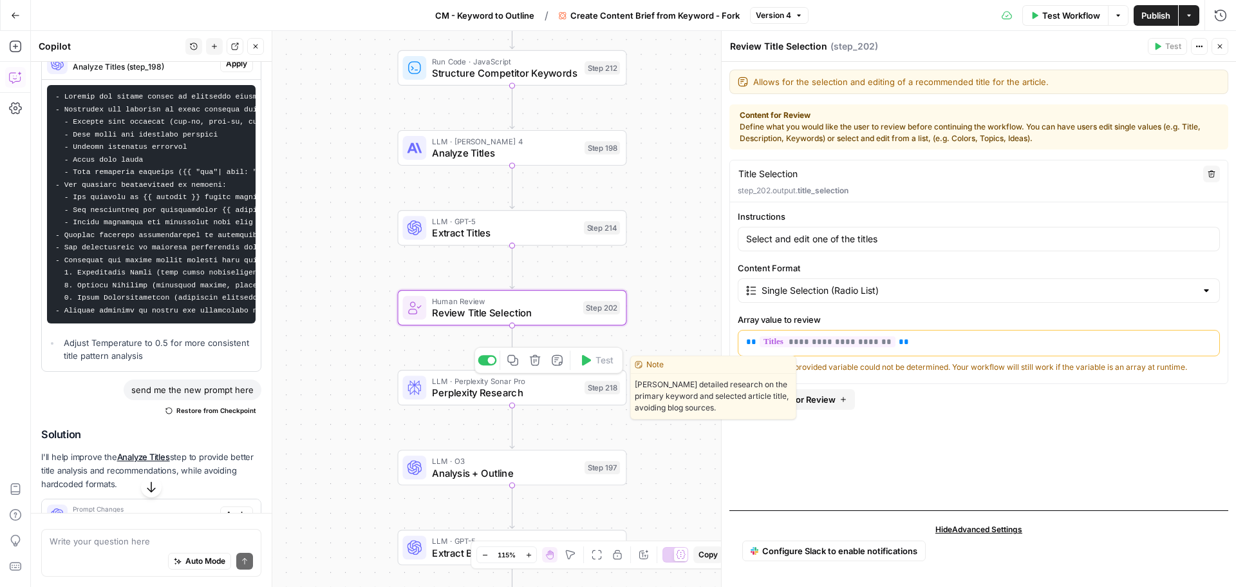
click at [538, 390] on span "Perplexity Research" at bounding box center [505, 392] width 146 height 15
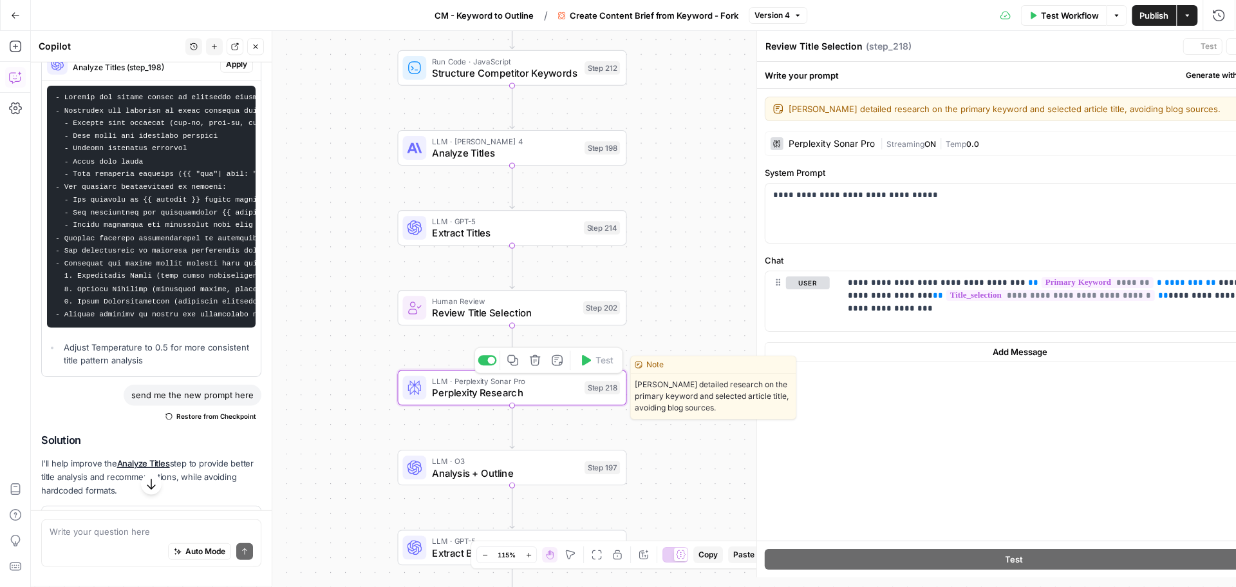
type textarea "Perplexity Research"
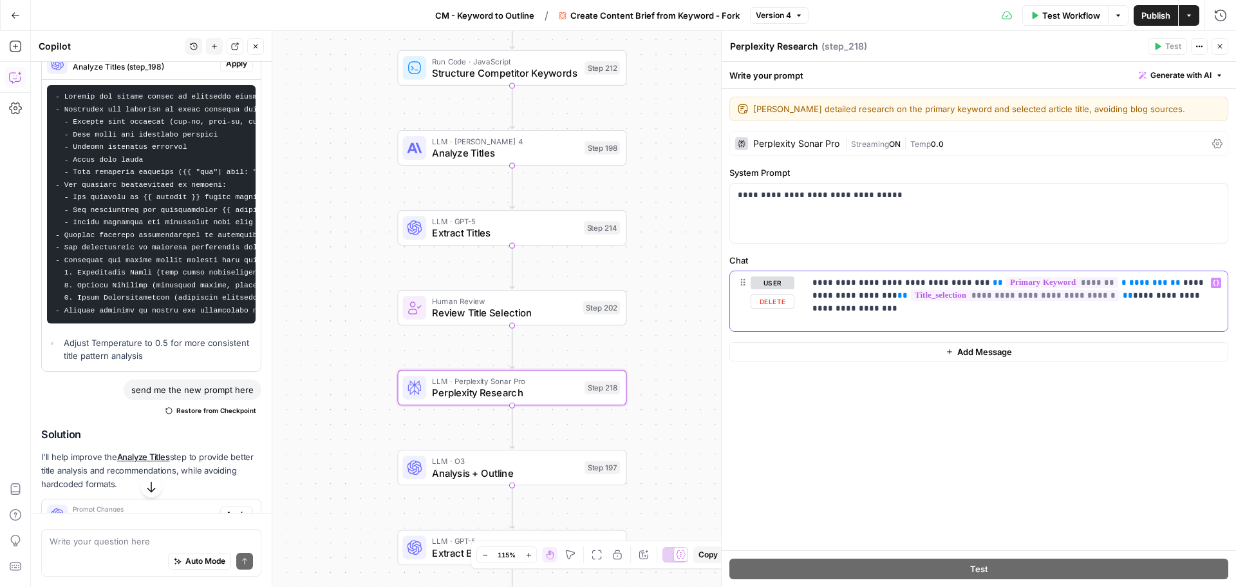
click at [968, 279] on p "**********" at bounding box center [1017, 289] width 408 height 26
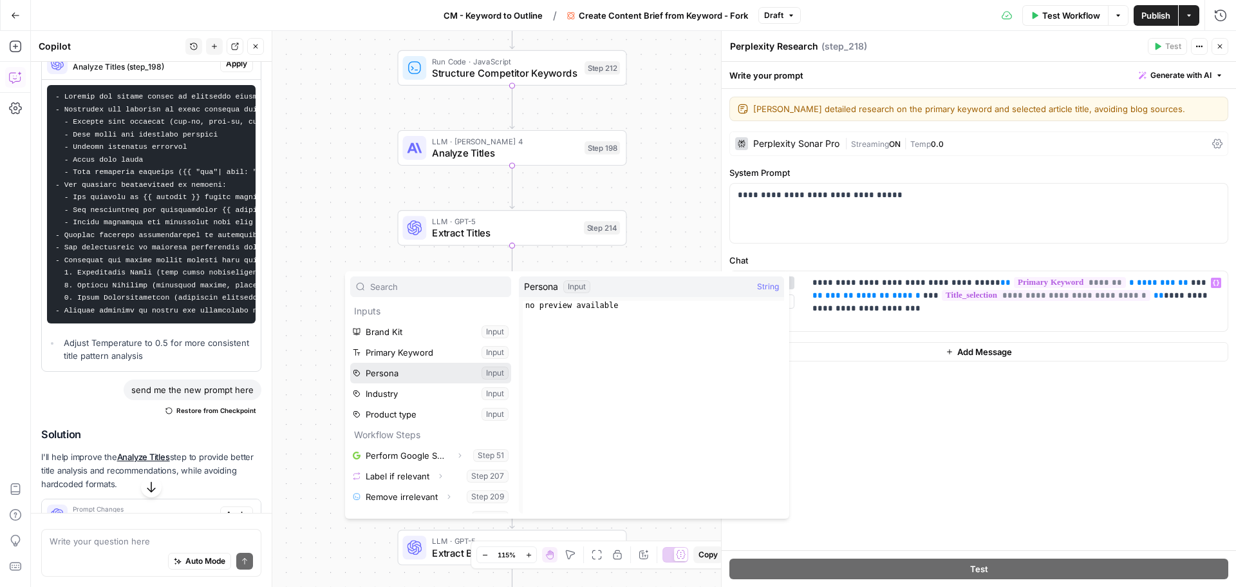
click at [406, 373] on button "Select variable Persona" at bounding box center [430, 373] width 161 height 21
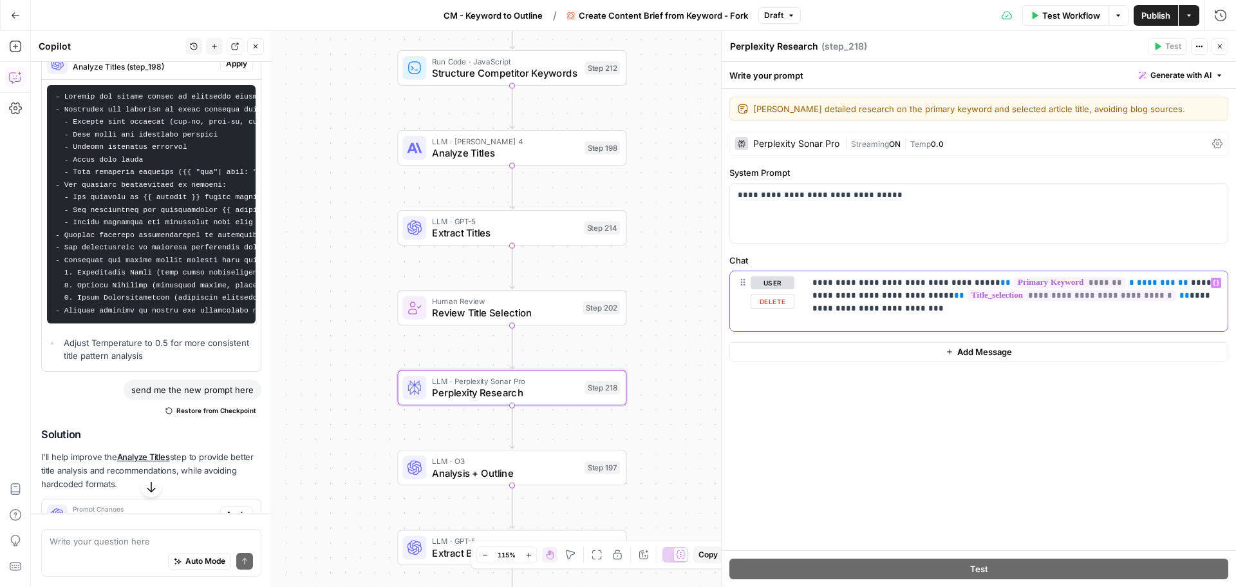
click at [1181, 285] on p "**********" at bounding box center [1017, 289] width 408 height 26
click at [1172, 286] on p "**********" at bounding box center [1017, 289] width 408 height 26
click at [1179, 286] on p "**********" at bounding box center [1017, 289] width 408 height 26
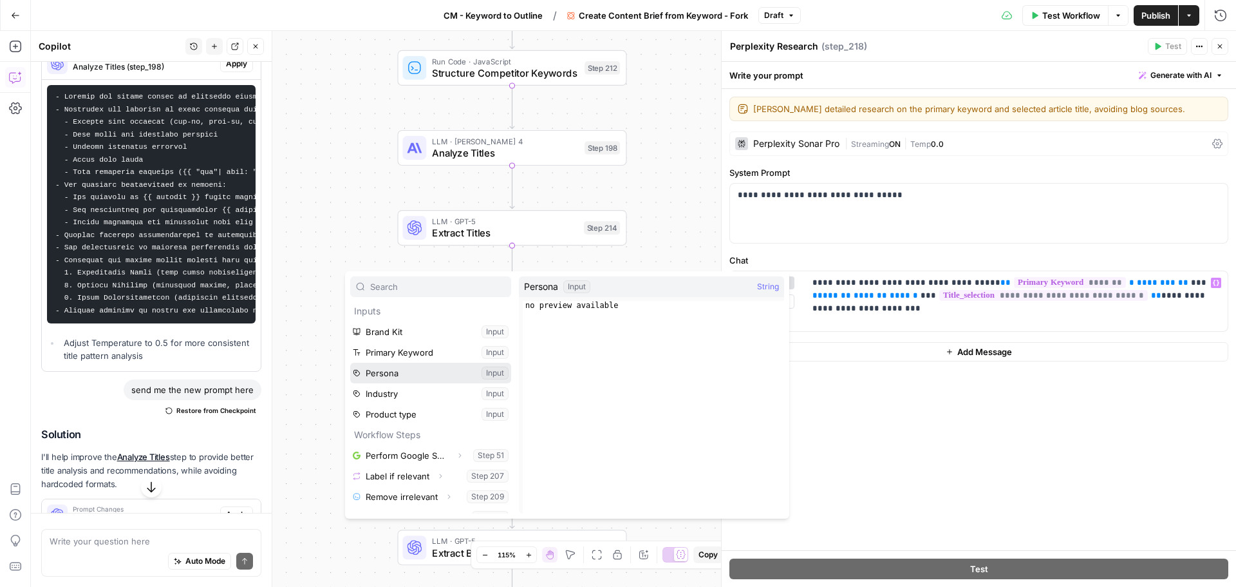
click at [390, 374] on button "Select variable Persona" at bounding box center [430, 373] width 161 height 21
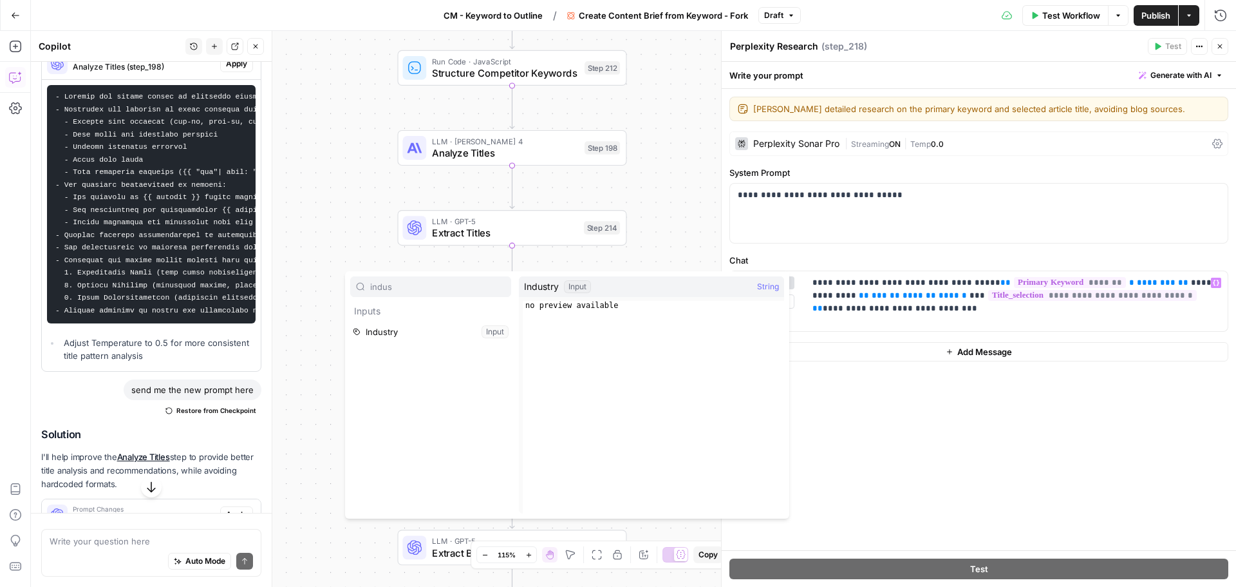
type input "indus"
click at [399, 334] on button "Select variable Industry" at bounding box center [430, 331] width 161 height 21
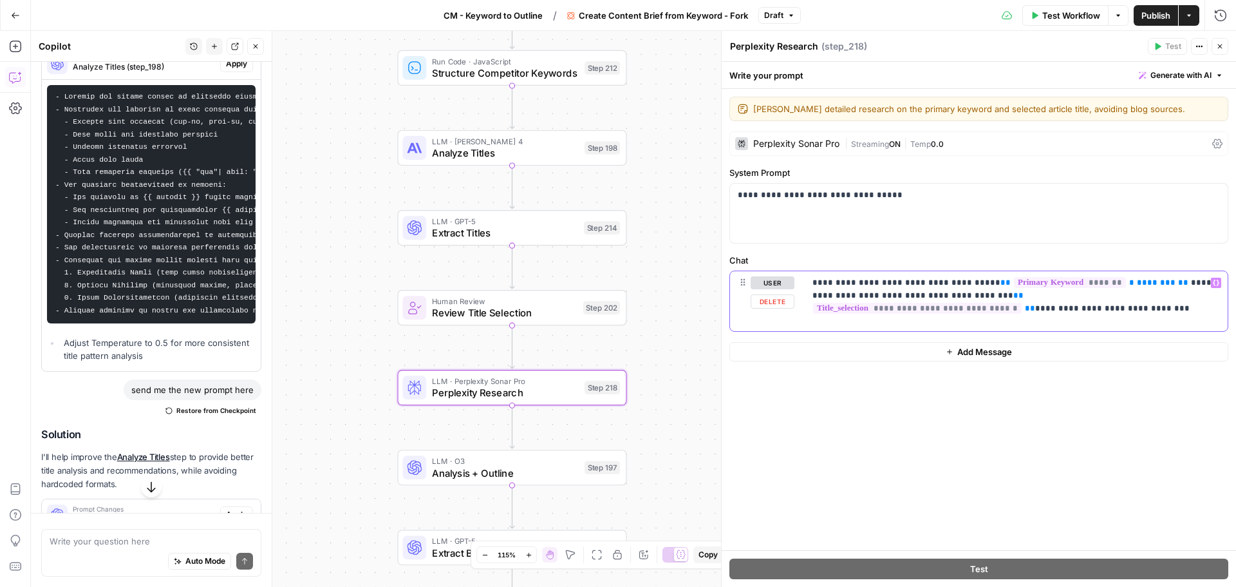
click at [919, 323] on div "**********" at bounding box center [1016, 300] width 423 height 59
click at [1218, 285] on icon "button" at bounding box center [1216, 283] width 6 height 6
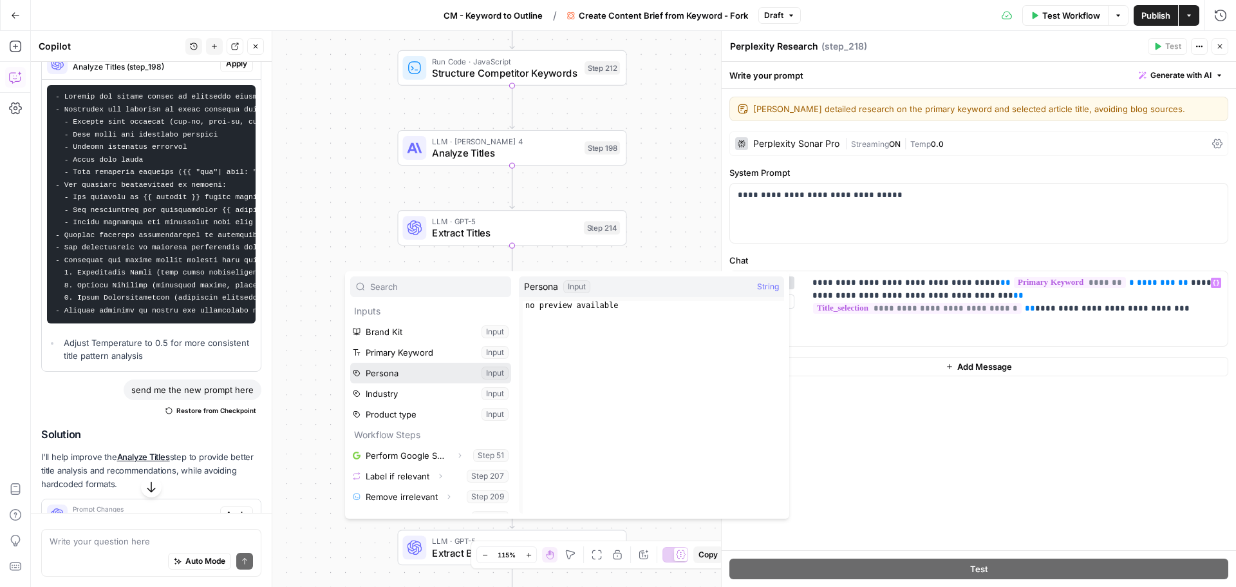
click at [388, 380] on button "Select variable Persona" at bounding box center [430, 373] width 161 height 21
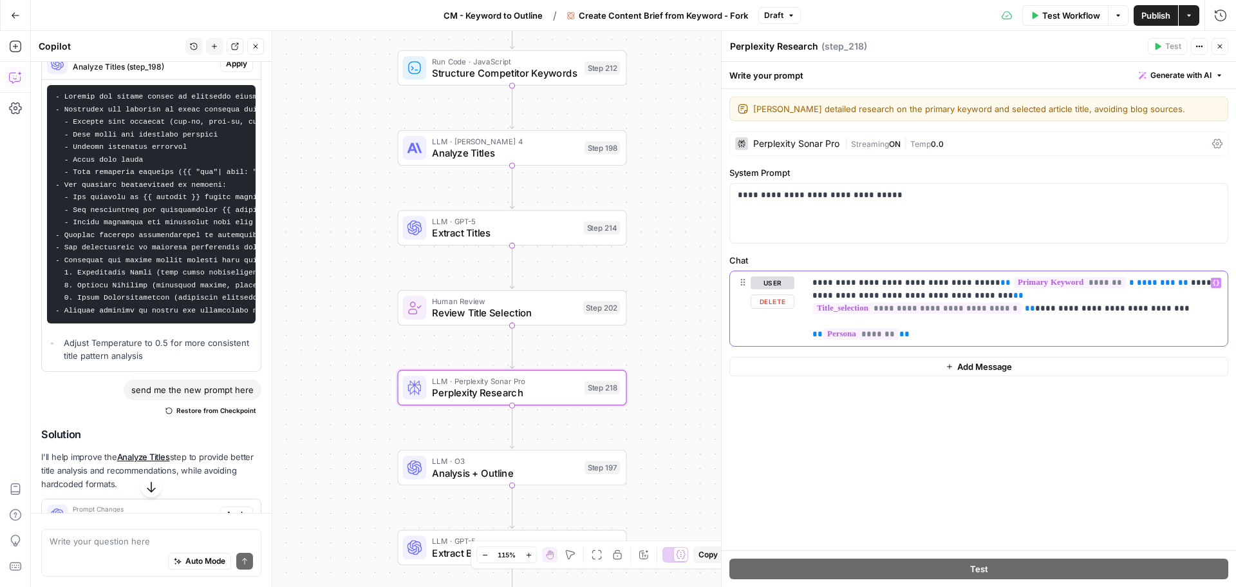
click at [1217, 283] on icon "button" at bounding box center [1216, 282] width 6 height 6
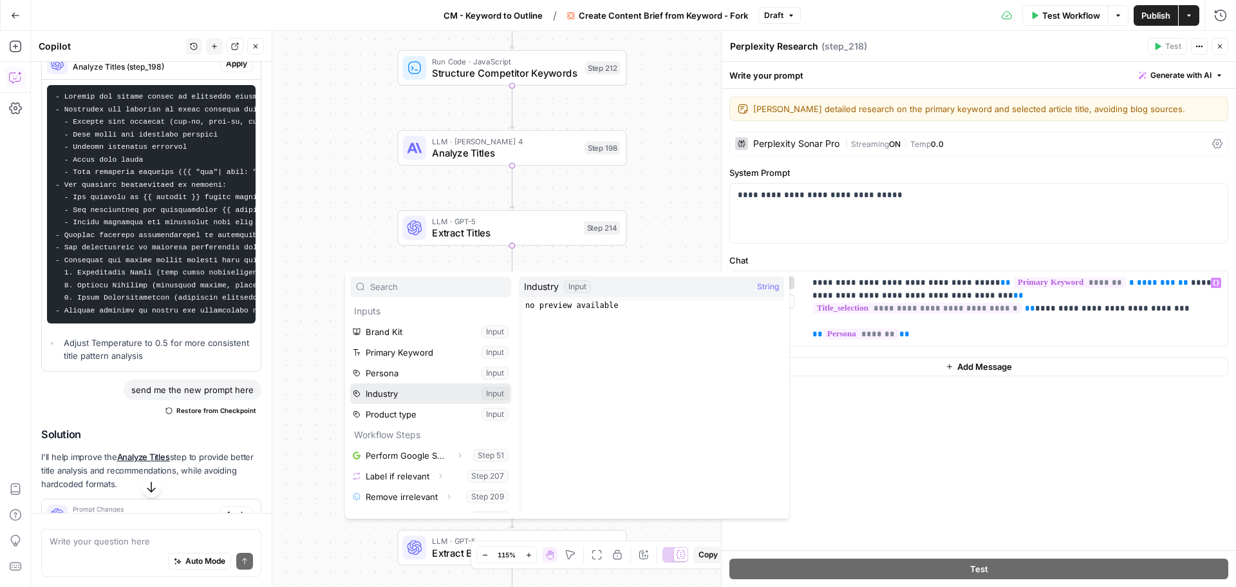
click at [402, 392] on button "Select variable Industry" at bounding box center [430, 393] width 161 height 21
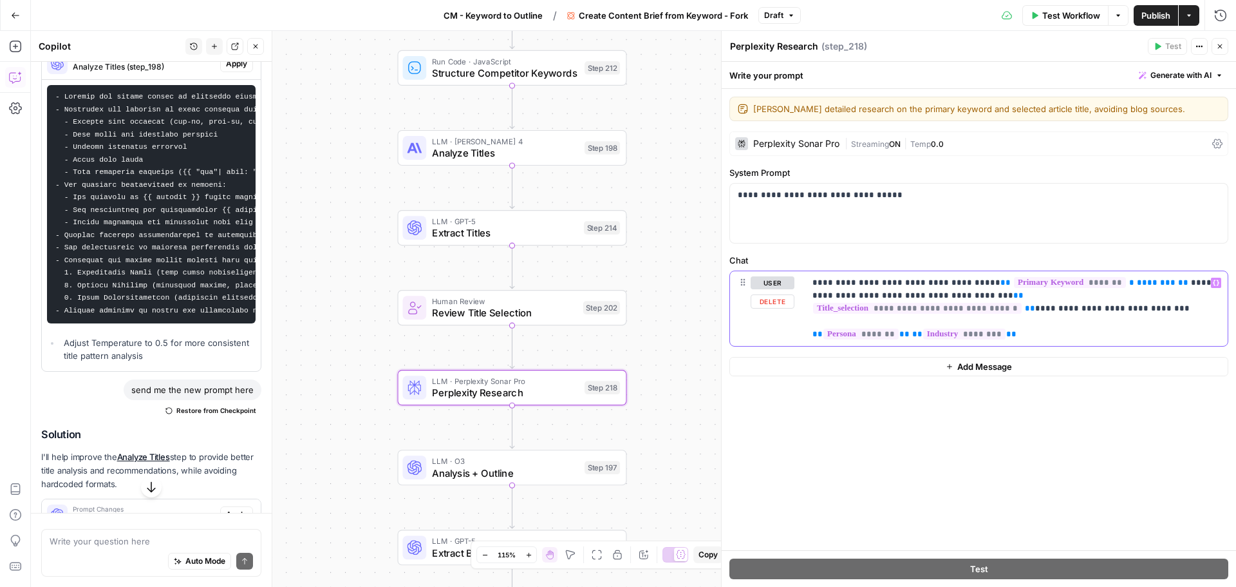
drag, startPoint x: 1014, startPoint y: 334, endPoint x: 804, endPoint y: 336, distance: 210.6
click at [804, 336] on div "**********" at bounding box center [979, 308] width 498 height 75
copy p "** ******* ** ** ******** **"
drag, startPoint x: 1153, startPoint y: 285, endPoint x: 845, endPoint y: 295, distance: 308.6
click at [845, 295] on p "**********" at bounding box center [1017, 308] width 408 height 64
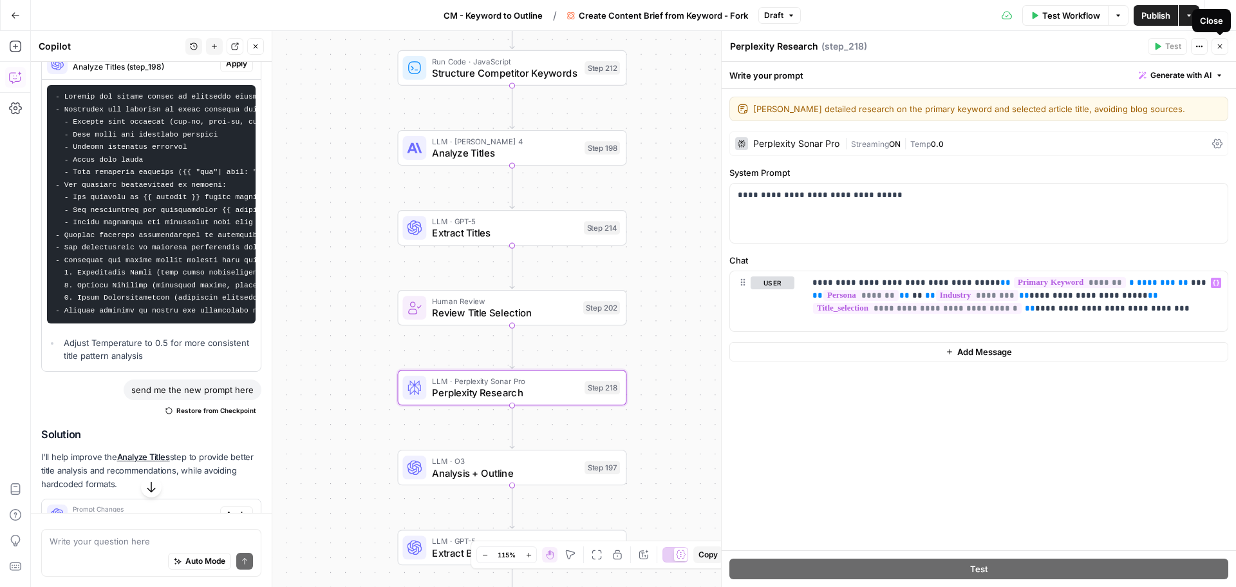
click at [1220, 42] on button "Close" at bounding box center [1220, 46] width 17 height 17
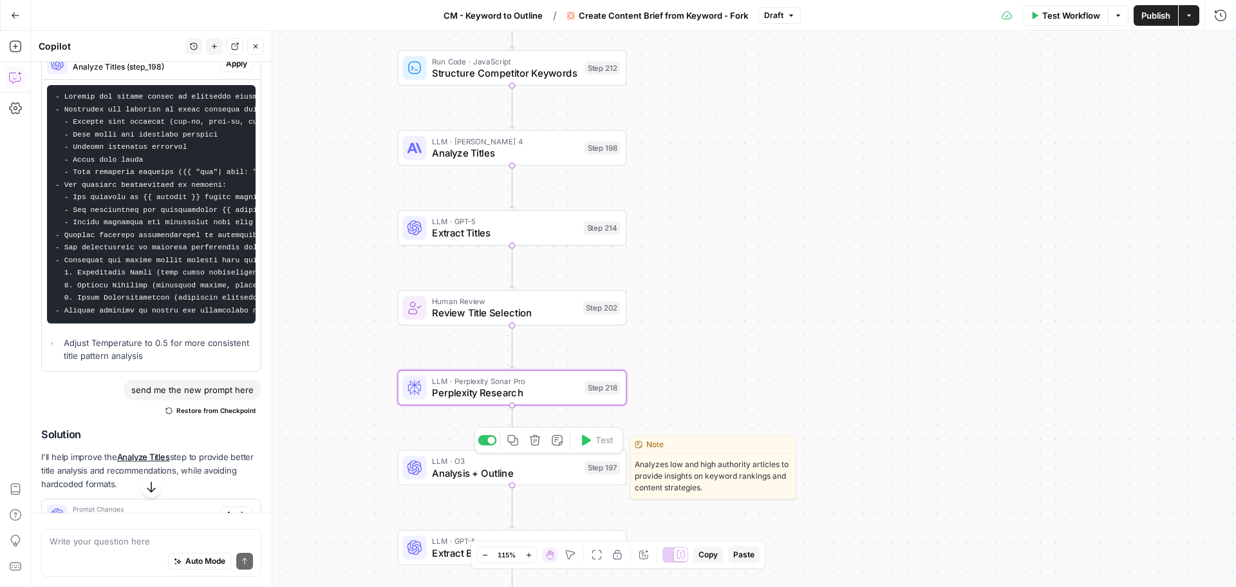
click at [510, 474] on span "Analysis + Outline" at bounding box center [505, 472] width 146 height 15
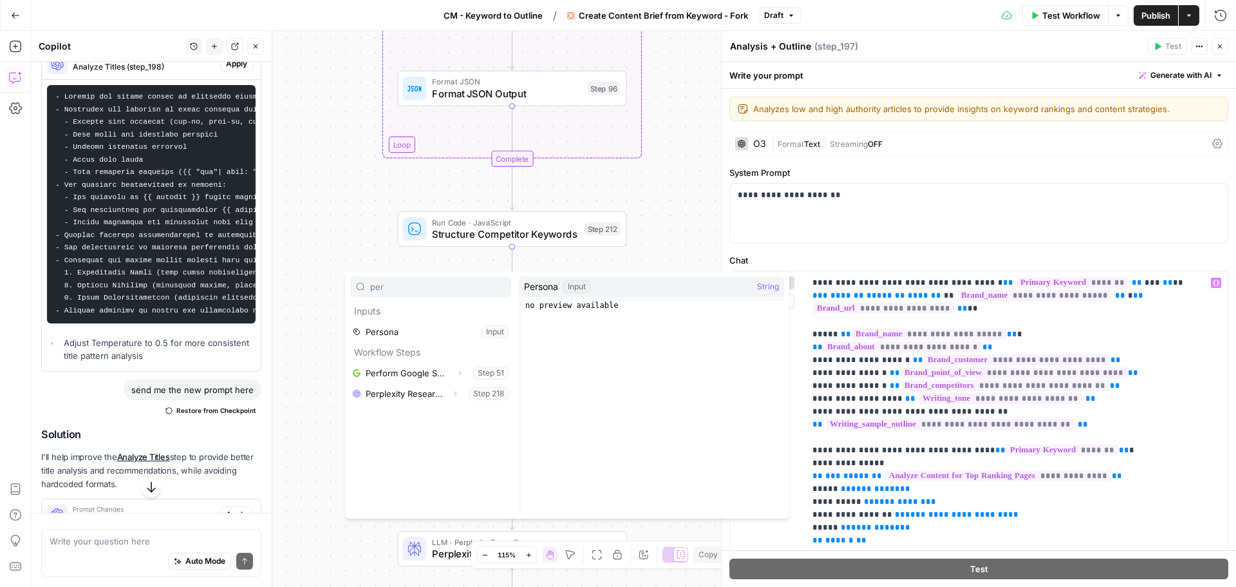
type input "per"
click at [415, 326] on button "Select variable Persona" at bounding box center [430, 331] width 161 height 21
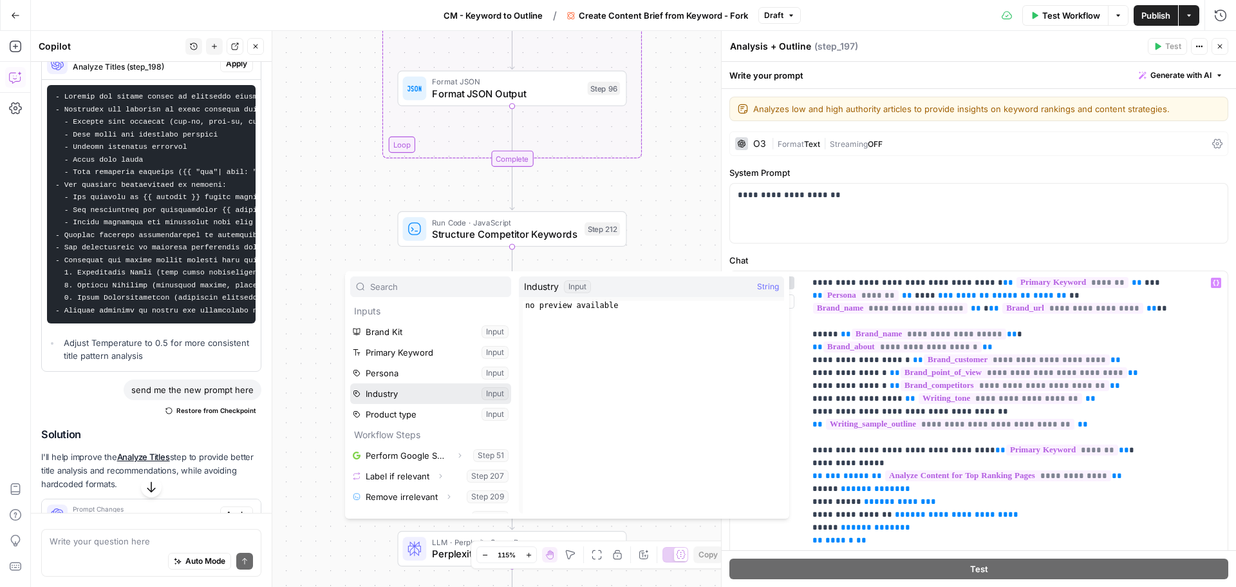
click at [440, 393] on button "Select variable Industry" at bounding box center [430, 393] width 161 height 21
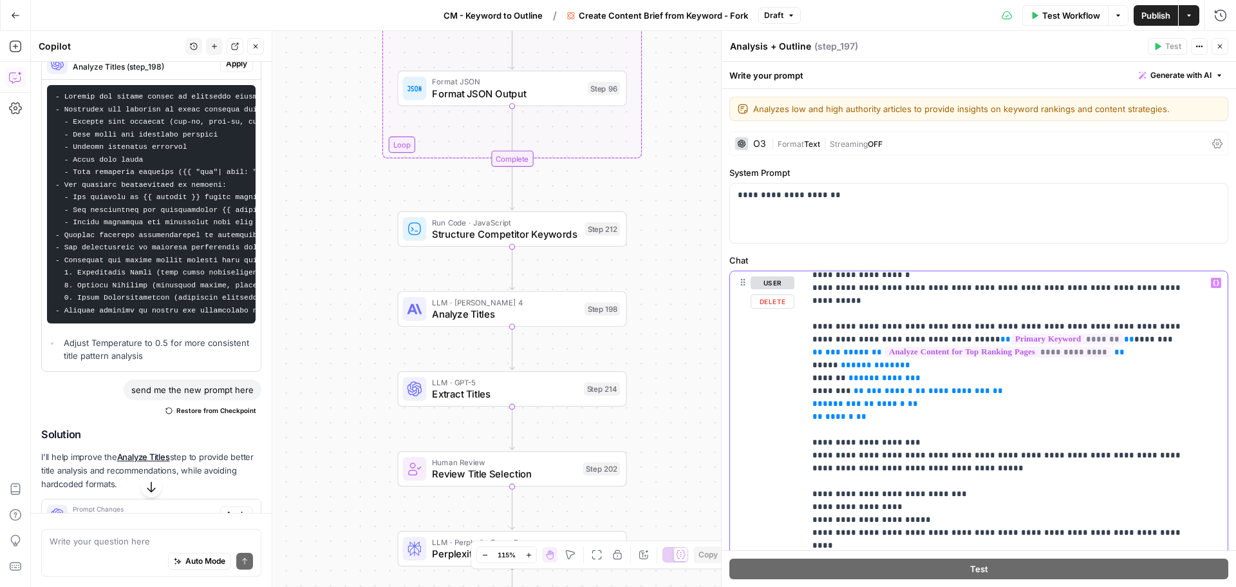
scroll to position [837, 0]
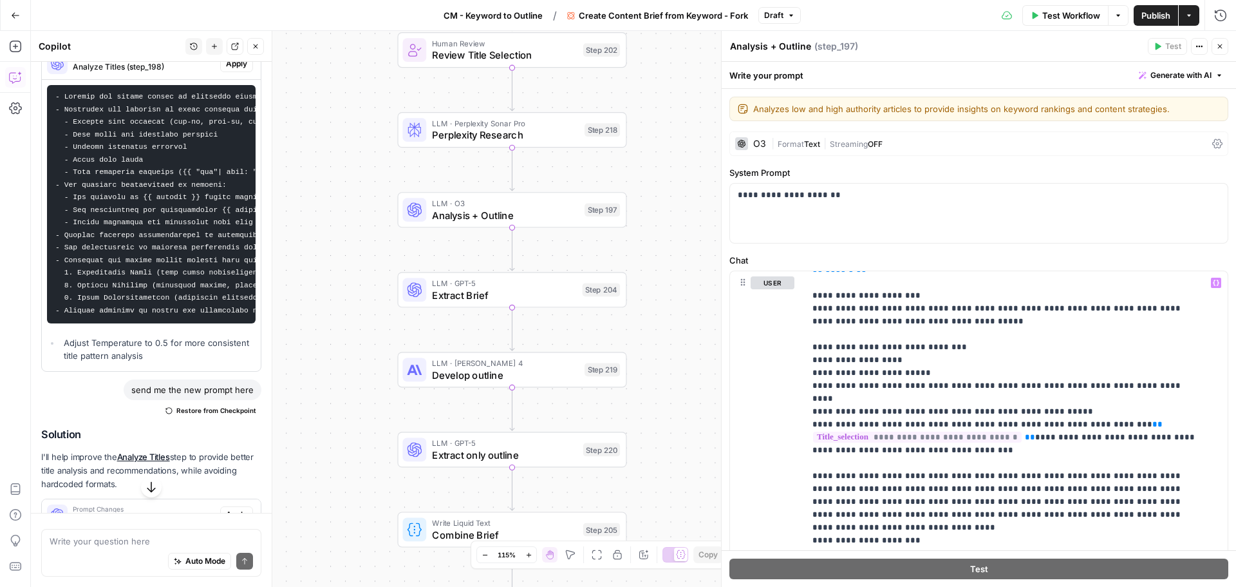
click at [1219, 47] on icon "button" at bounding box center [1221, 47] width 8 height 8
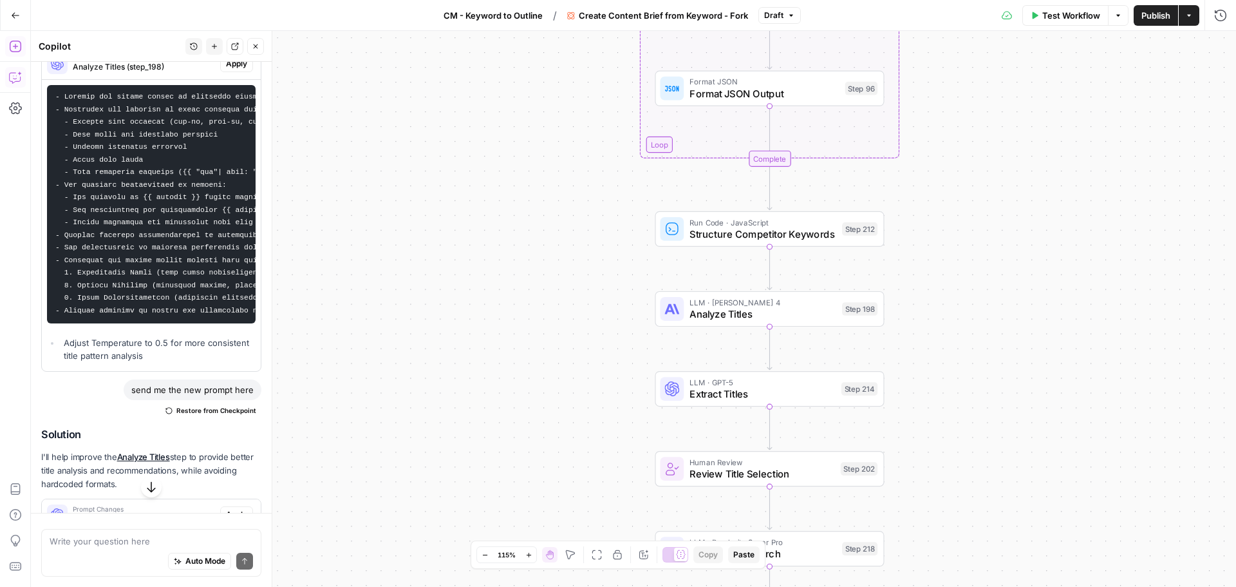
click at [13, 44] on icon "button" at bounding box center [15, 46] width 13 height 13
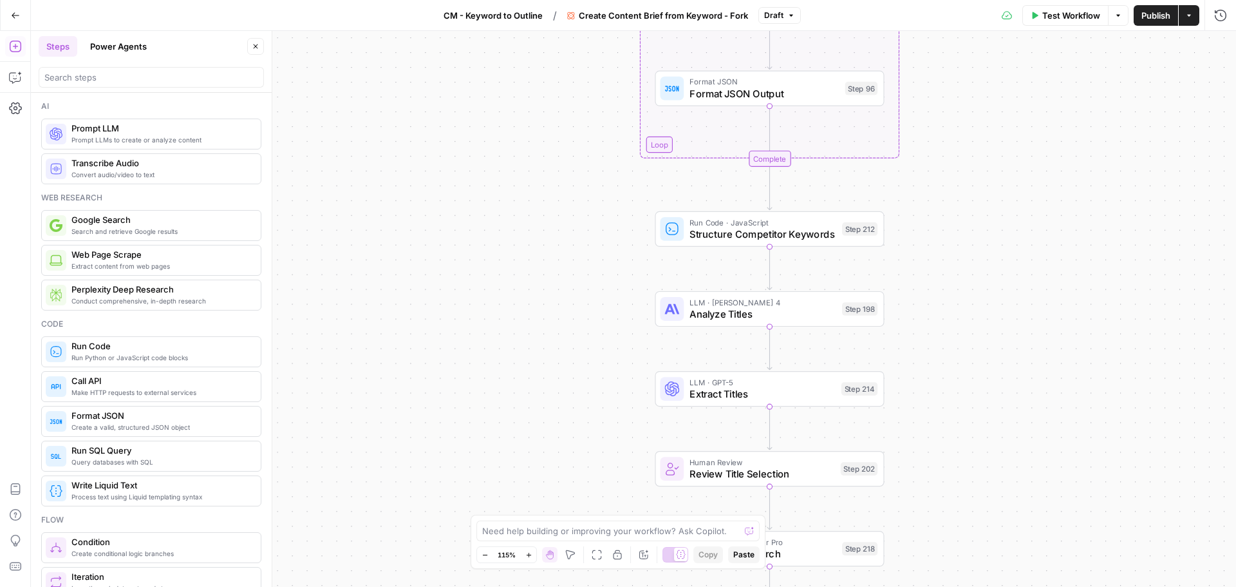
click at [102, 71] on div at bounding box center [151, 77] width 225 height 21
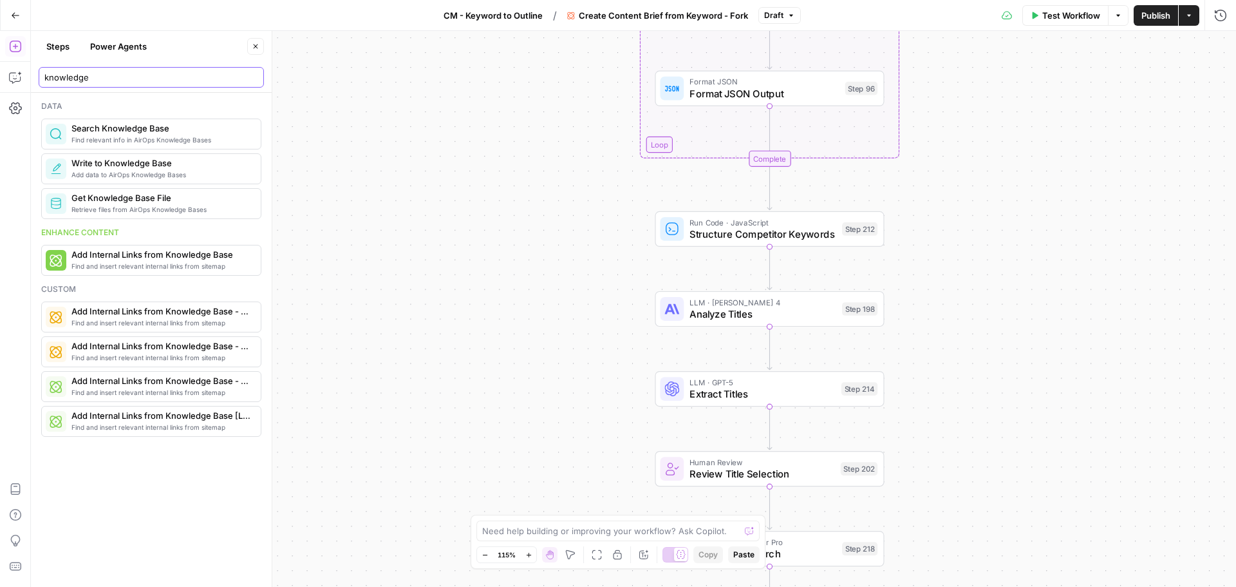
drag, startPoint x: 116, startPoint y: 77, endPoint x: 38, endPoint y: 79, distance: 78.0
click at [38, 79] on header "Steps Power Agents Close knowledge" at bounding box center [151, 62] width 241 height 62
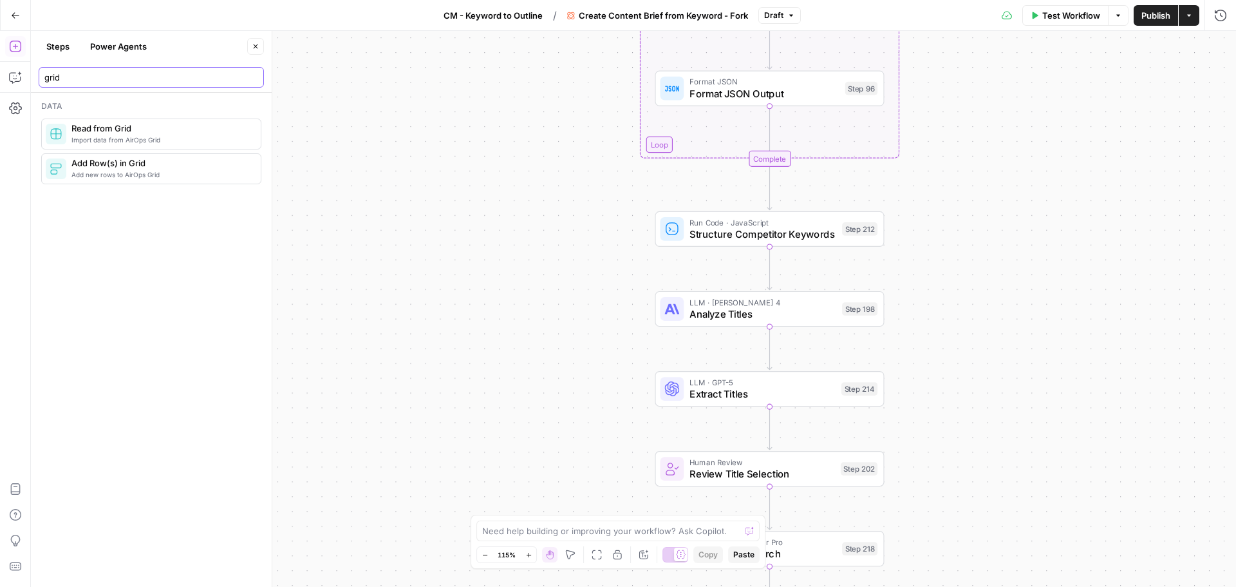
type input "grid"
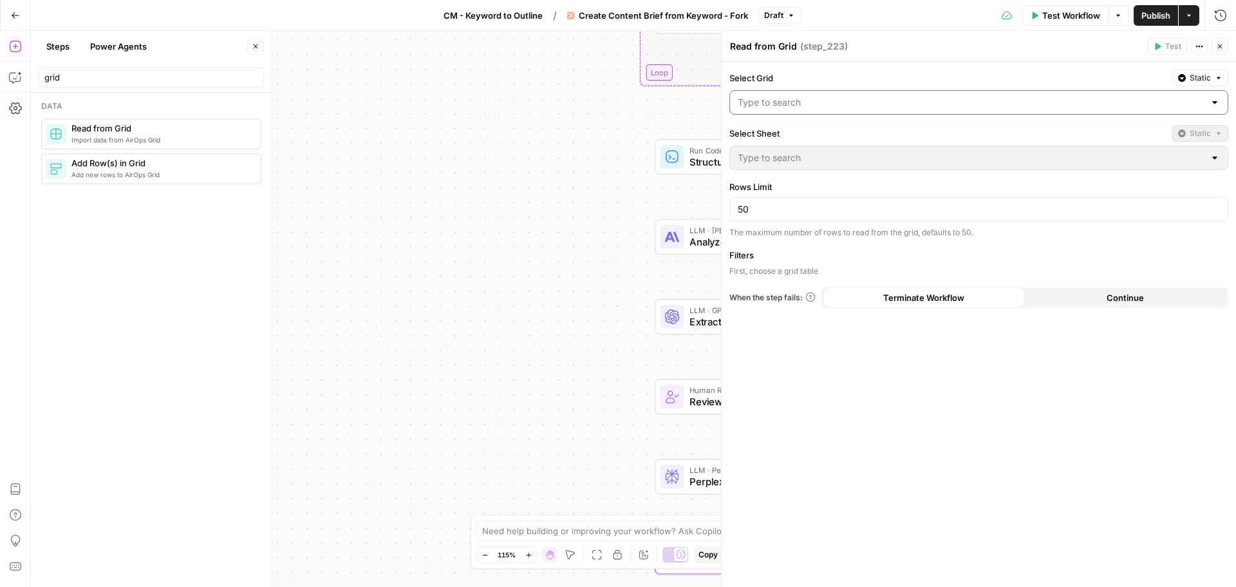
click at [857, 100] on input "Select Grid" at bounding box center [971, 102] width 467 height 13
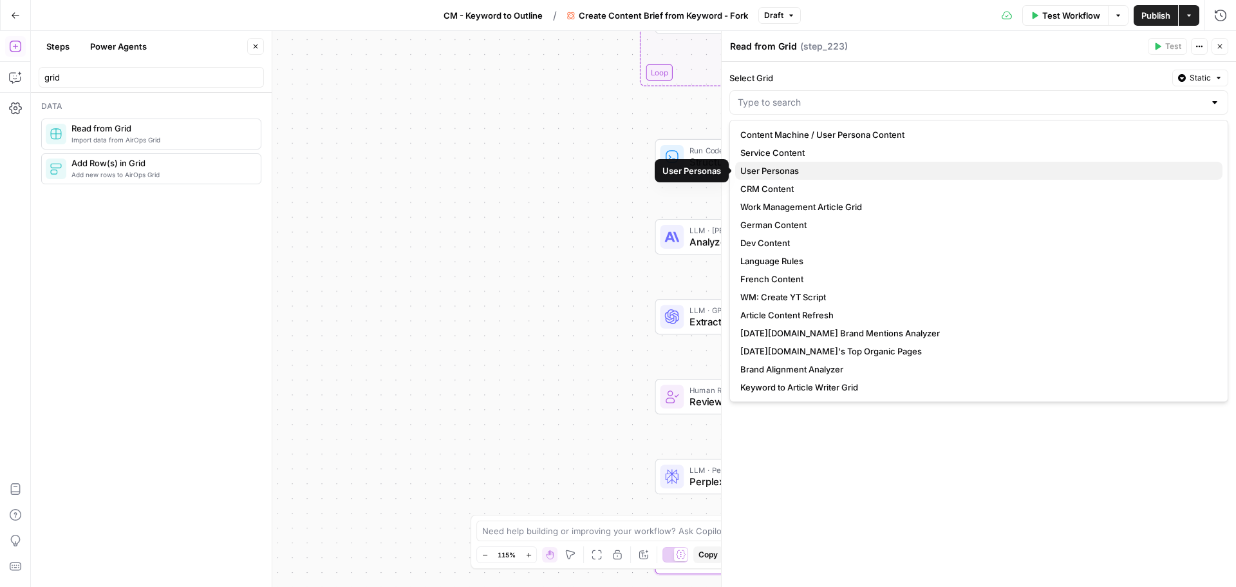
click at [793, 166] on span "User Personas" at bounding box center [977, 170] width 472 height 13
type input "User Personas"
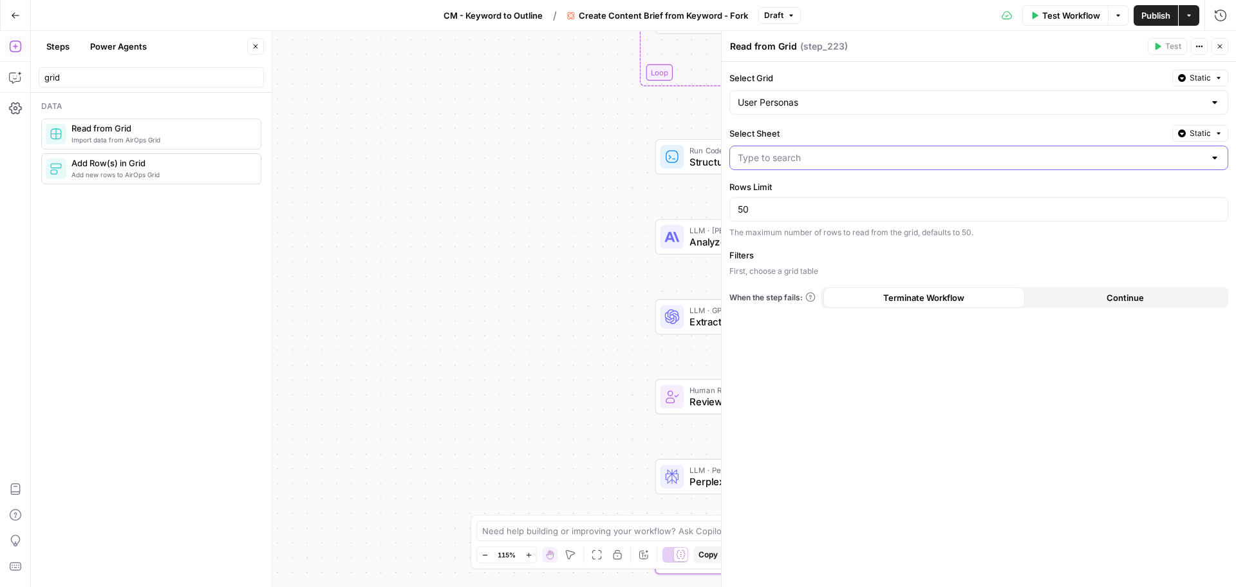
click at [858, 156] on input "Select Sheet" at bounding box center [971, 157] width 467 height 13
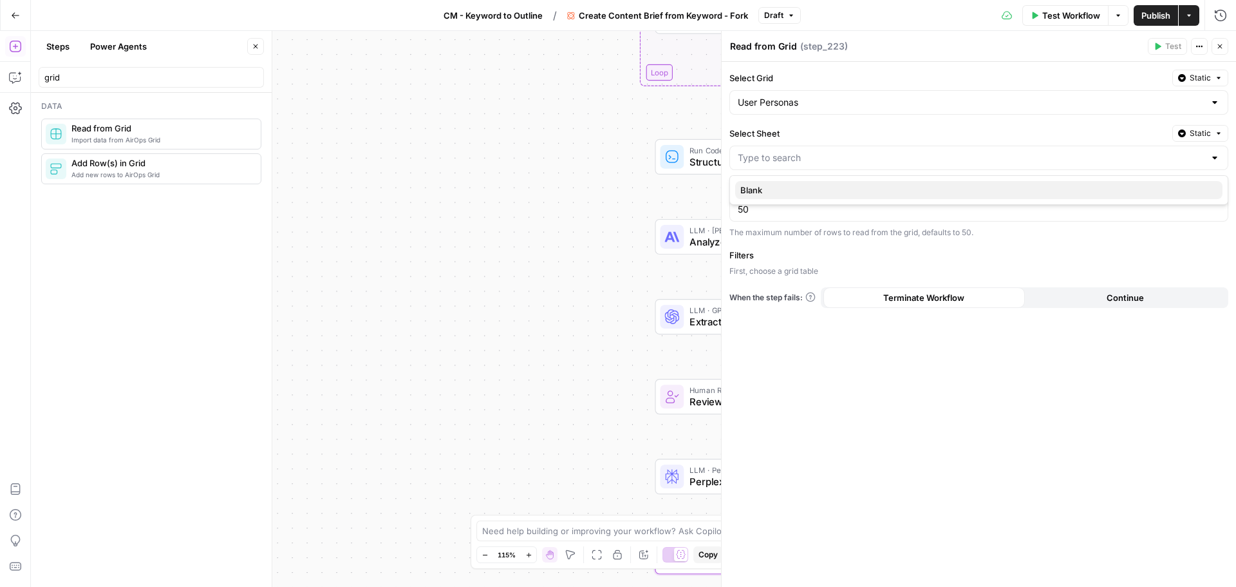
click at [840, 182] on button "Blank" at bounding box center [979, 190] width 488 height 18
type input "Blank"
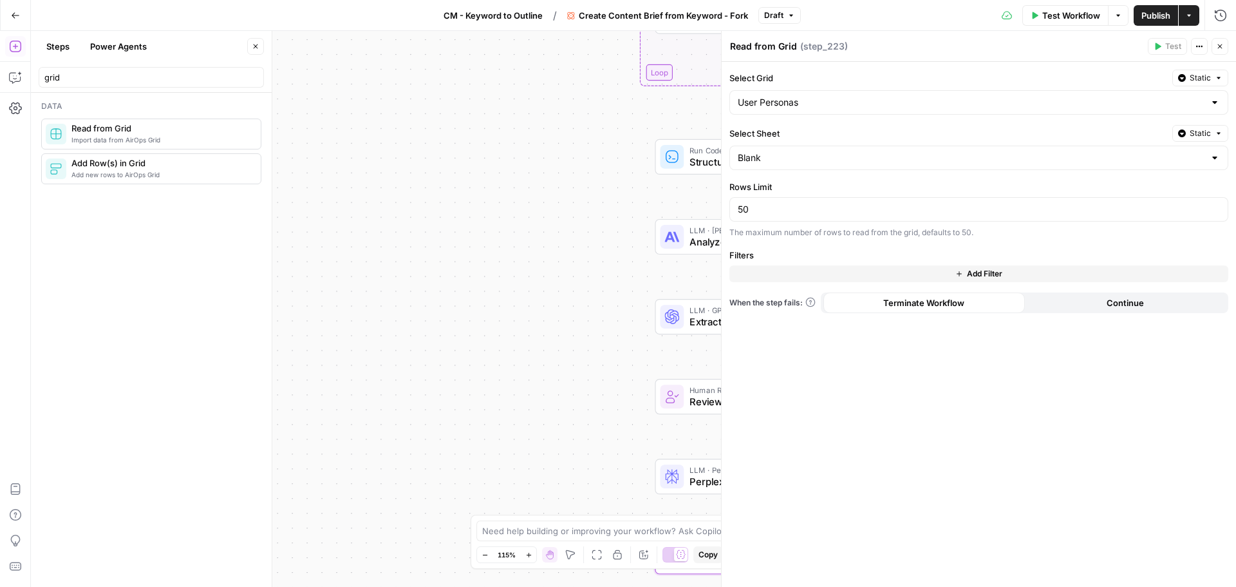
click at [938, 308] on span "Terminate Workflow" at bounding box center [924, 302] width 81 height 13
click at [1210, 82] on span "Static" at bounding box center [1200, 78] width 21 height 12
click at [1120, 77] on label "Select Grid" at bounding box center [949, 77] width 438 height 13
click at [1120, 96] on input "User Personas" at bounding box center [971, 102] width 467 height 13
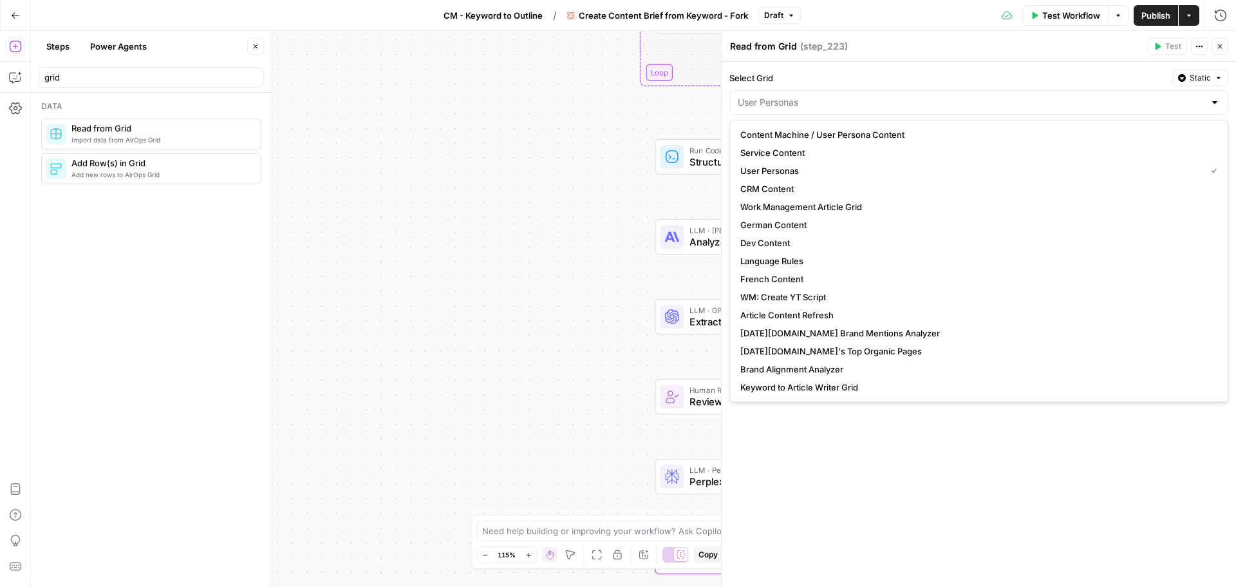
type input "User Personas"
click at [1141, 74] on label "Select Grid" at bounding box center [949, 77] width 438 height 13
click at [1141, 96] on input "User Personas" at bounding box center [971, 102] width 467 height 13
type input "User Personas"
click at [1233, 128] on div "Select Grid Static User Personas Select Sheet Static Blank Rows Limit 50 The ma…" at bounding box center [979, 324] width 515 height 525
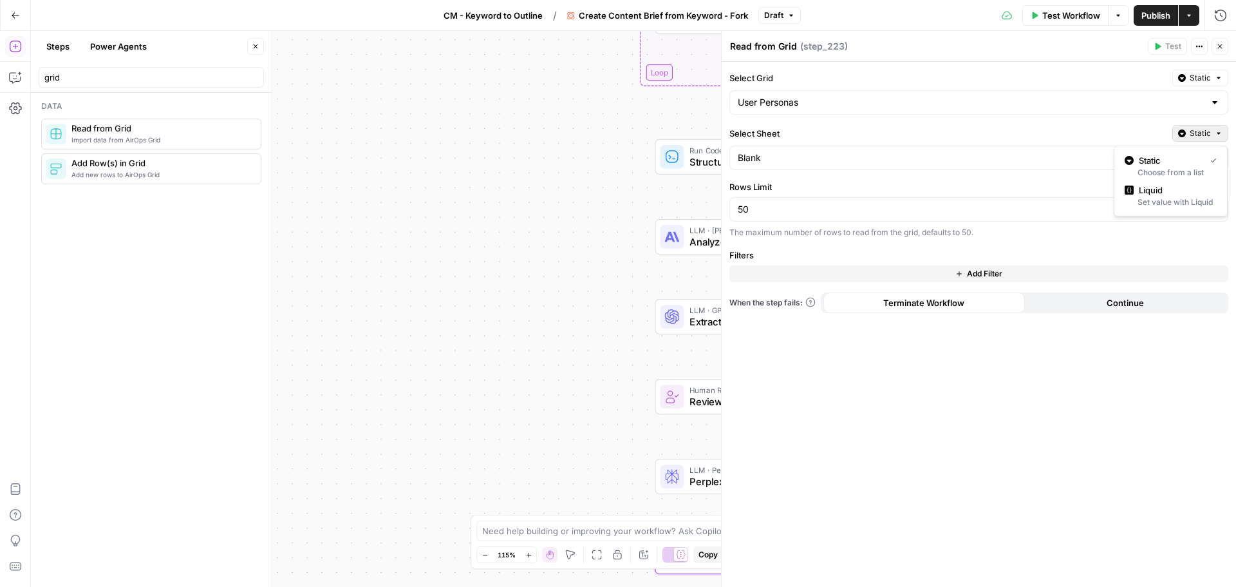
click at [1217, 131] on icon "button" at bounding box center [1219, 133] width 8 height 8
click at [1228, 120] on div "Select Grid Static User Personas Select Sheet Static Blank Rows Limit 50 The ma…" at bounding box center [979, 324] width 515 height 525
click at [601, 289] on div "Workflow Set Inputs Inputs Google Search Perform Google Search Step 51 Loop Ite…" at bounding box center [634, 309] width 1206 height 556
click at [1221, 50] on icon "button" at bounding box center [1221, 47] width 8 height 8
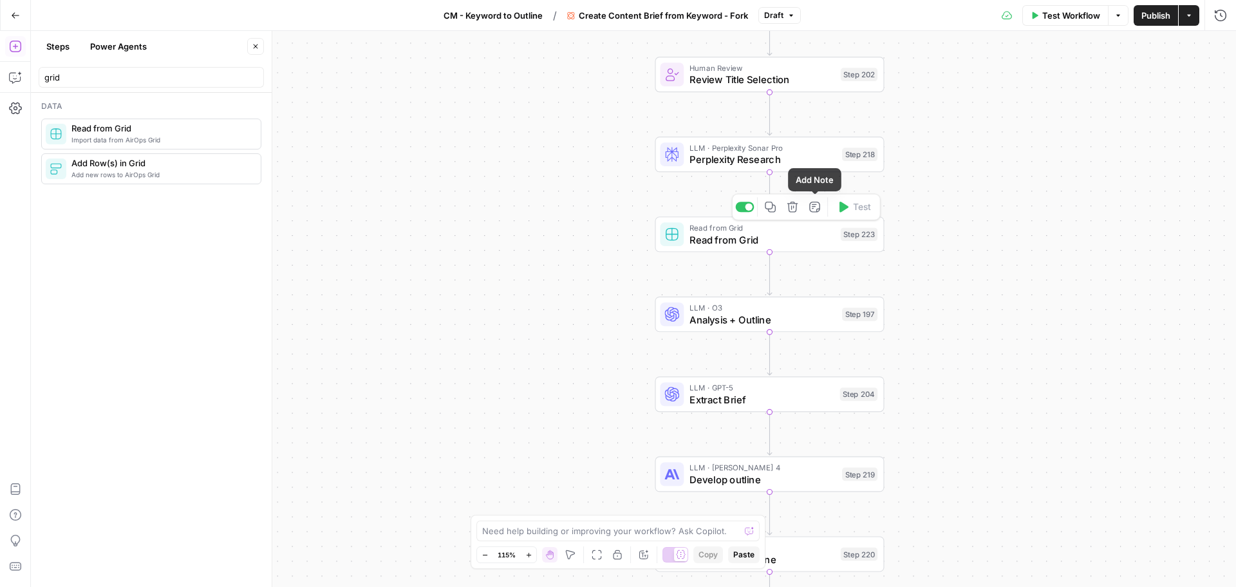
click at [815, 213] on icon "button" at bounding box center [815, 207] width 12 height 12
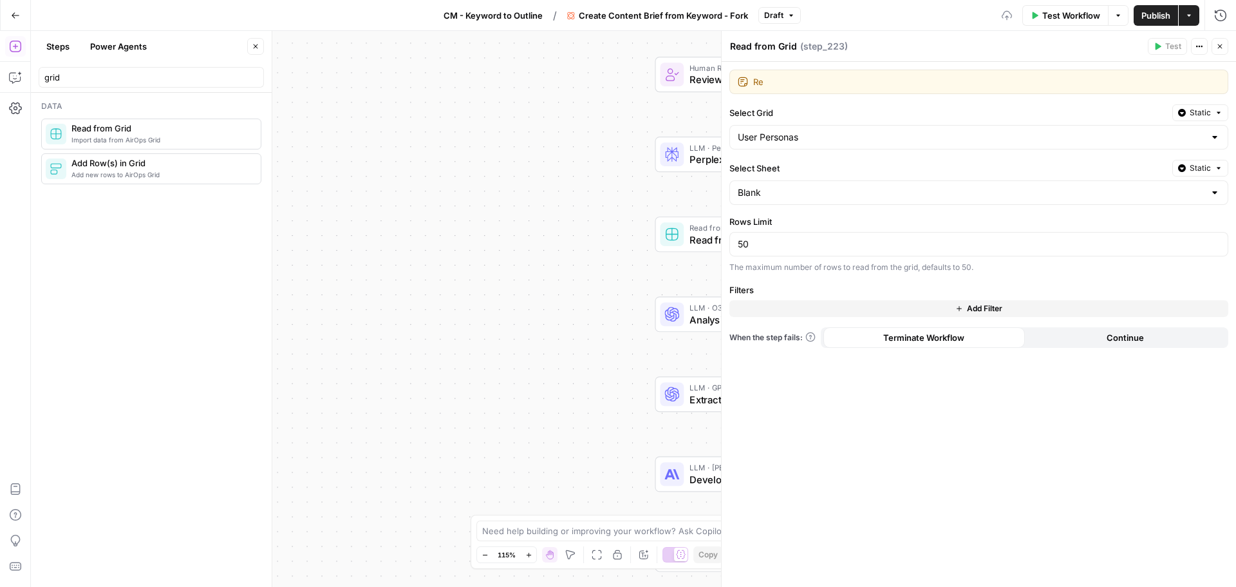
type textarea "R"
type textarea "Extracts info on the specific user persona"
click at [849, 418] on div "Extracts info on the specific user persona Extracts info on the specific user p…" at bounding box center [979, 324] width 515 height 525
click at [577, 278] on div "Workflow Set Inputs Inputs Google Search Perform Google Search Step 51 Loop Ite…" at bounding box center [634, 309] width 1206 height 556
click at [1221, 45] on icon "button" at bounding box center [1221, 47] width 8 height 8
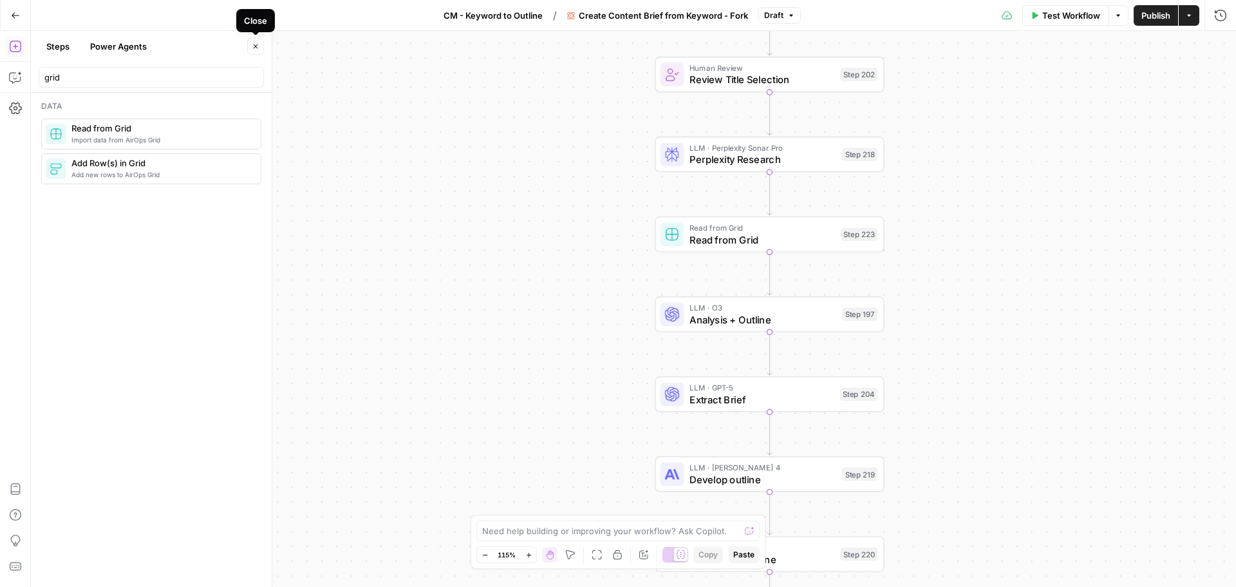
click at [255, 50] on icon "button" at bounding box center [256, 47] width 8 height 8
click at [22, 81] on button "Copilot" at bounding box center [15, 77] width 21 height 21
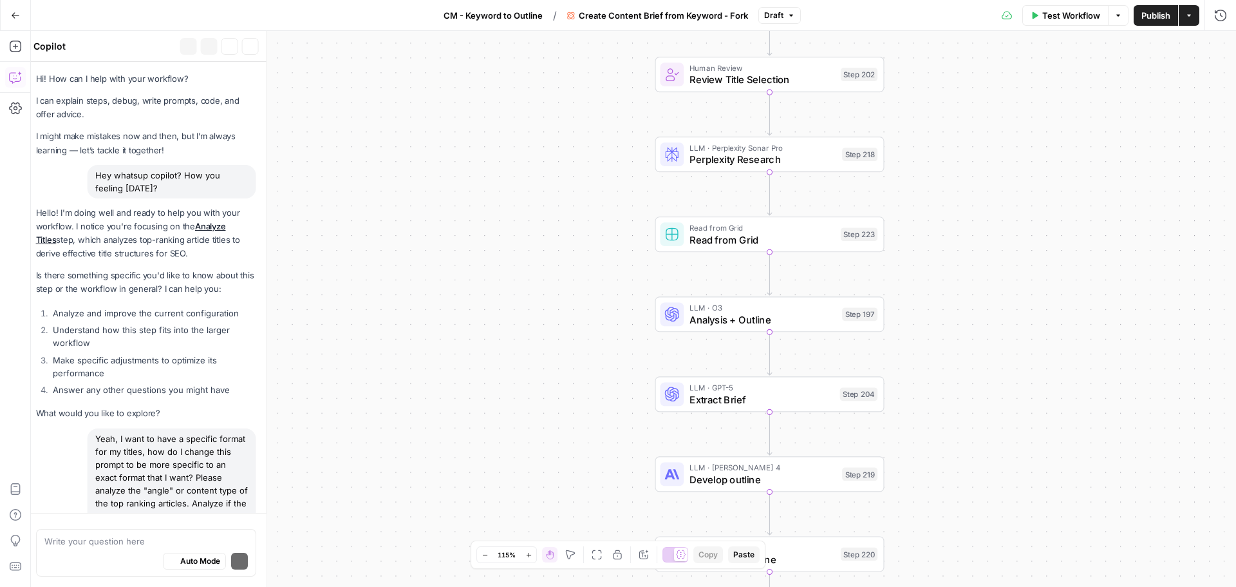
scroll to position [450, 0]
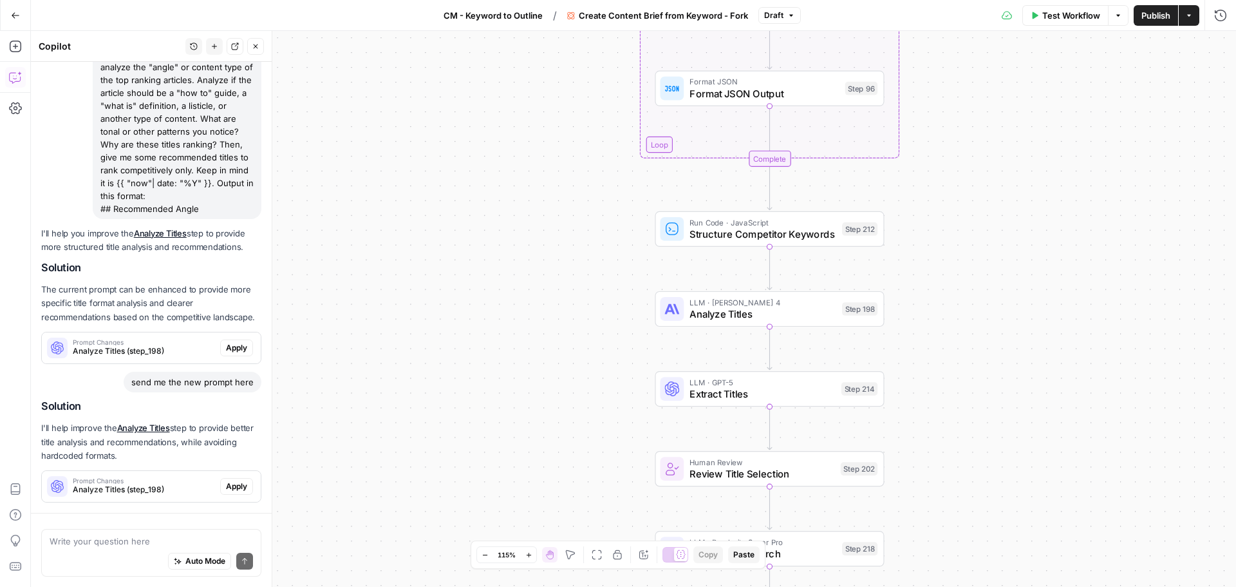
click at [138, 542] on textarea at bounding box center [152, 541] width 204 height 13
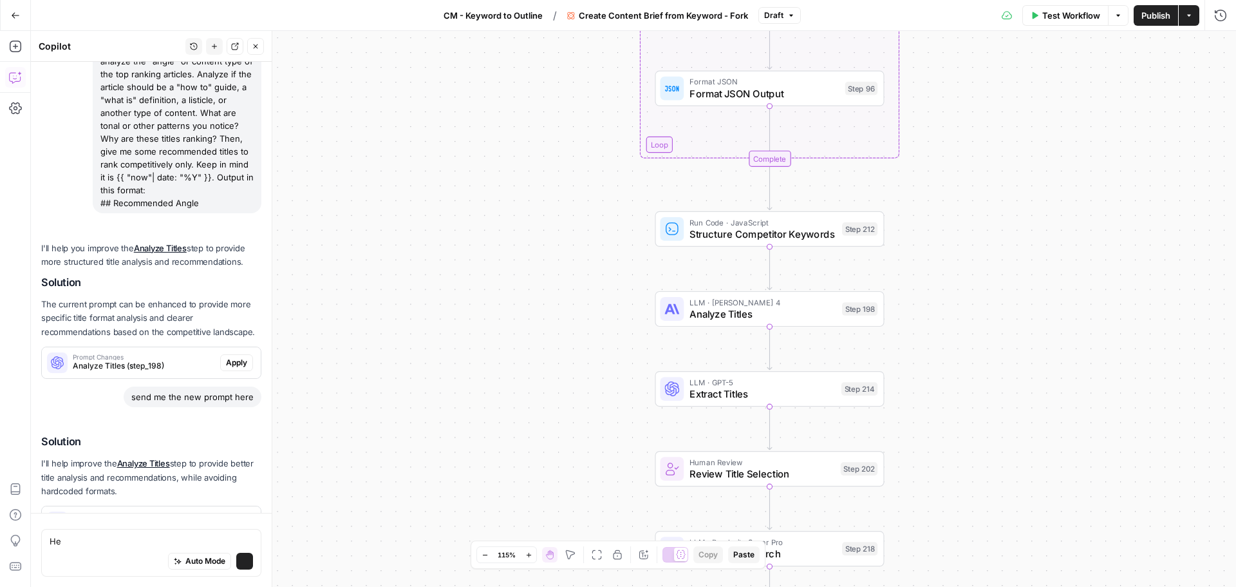
scroll to position [532, 0]
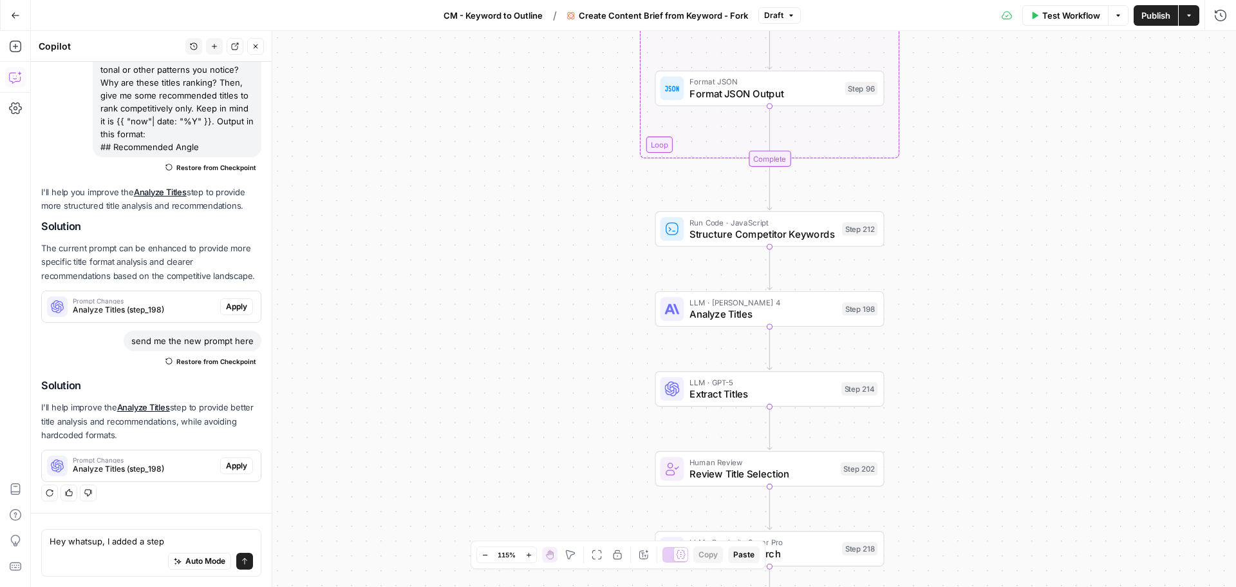
click at [142, 545] on textarea "Hey whatsup, I added a step" at bounding box center [152, 541] width 204 height 13
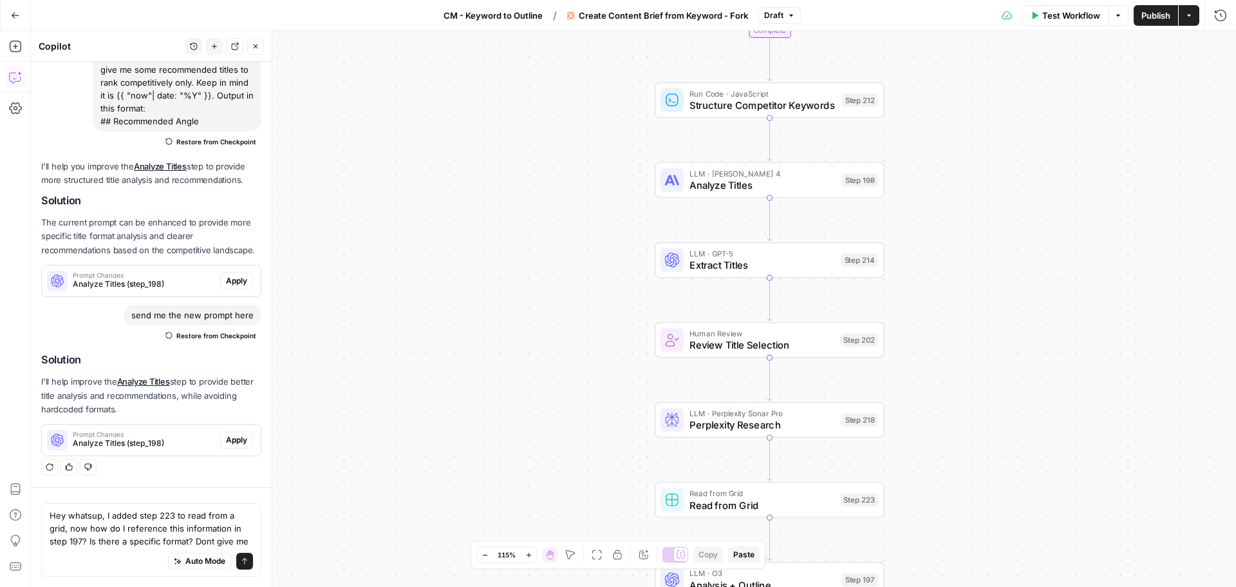
scroll to position [571, 0]
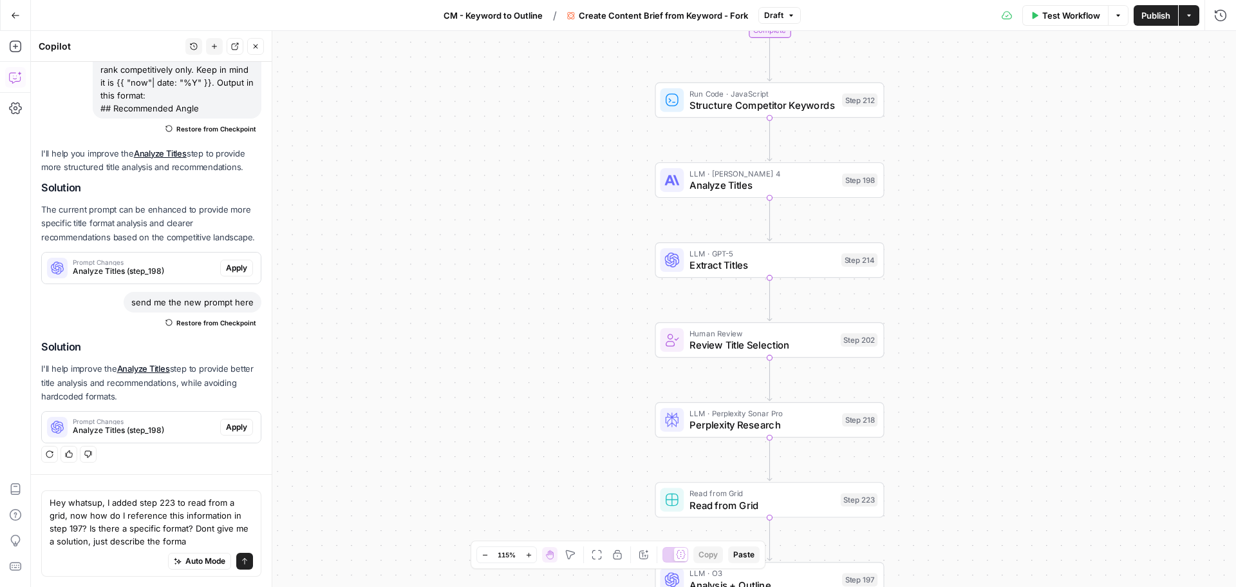
type textarea "Hey whatsup, I added step 223 to read from a grid, now how do I reference this …"
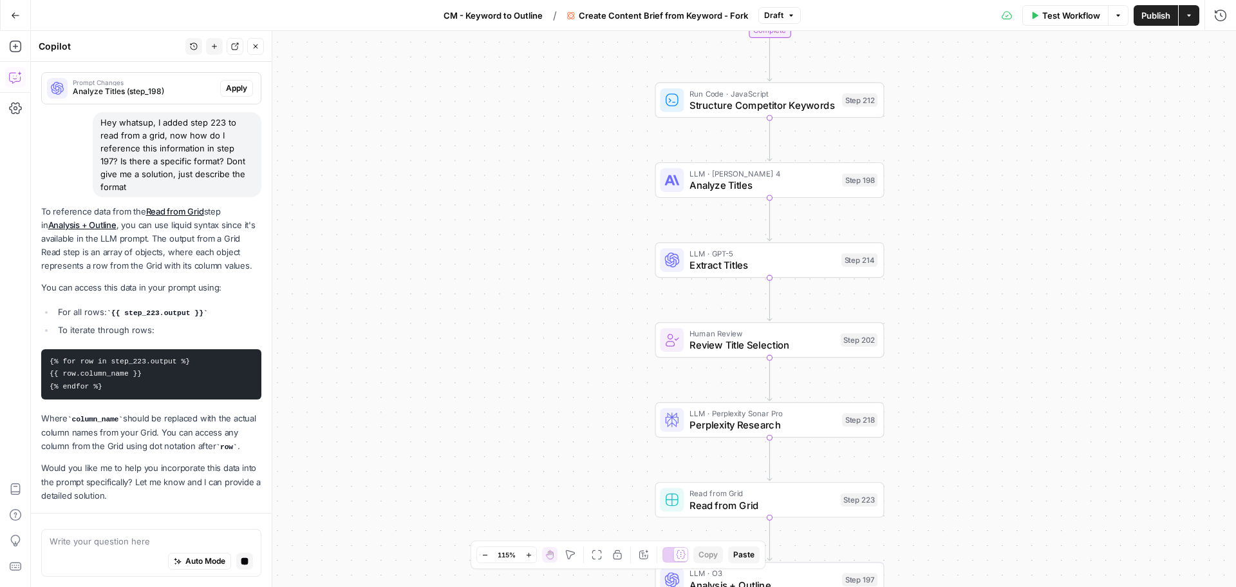
scroll to position [943, 0]
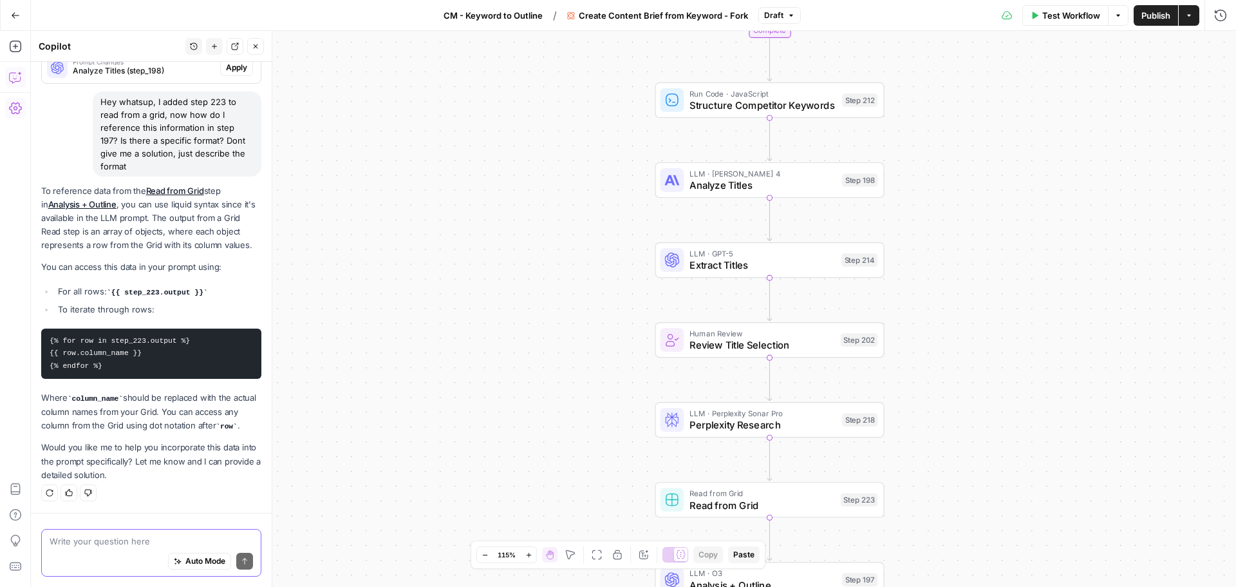
click at [144, 542] on textarea at bounding box center [152, 541] width 204 height 13
click at [122, 551] on div "Auto Mode Send" at bounding box center [152, 561] width 204 height 28
click at [116, 544] on textarea "yeah my grid has the following columns:" at bounding box center [152, 541] width 204 height 13
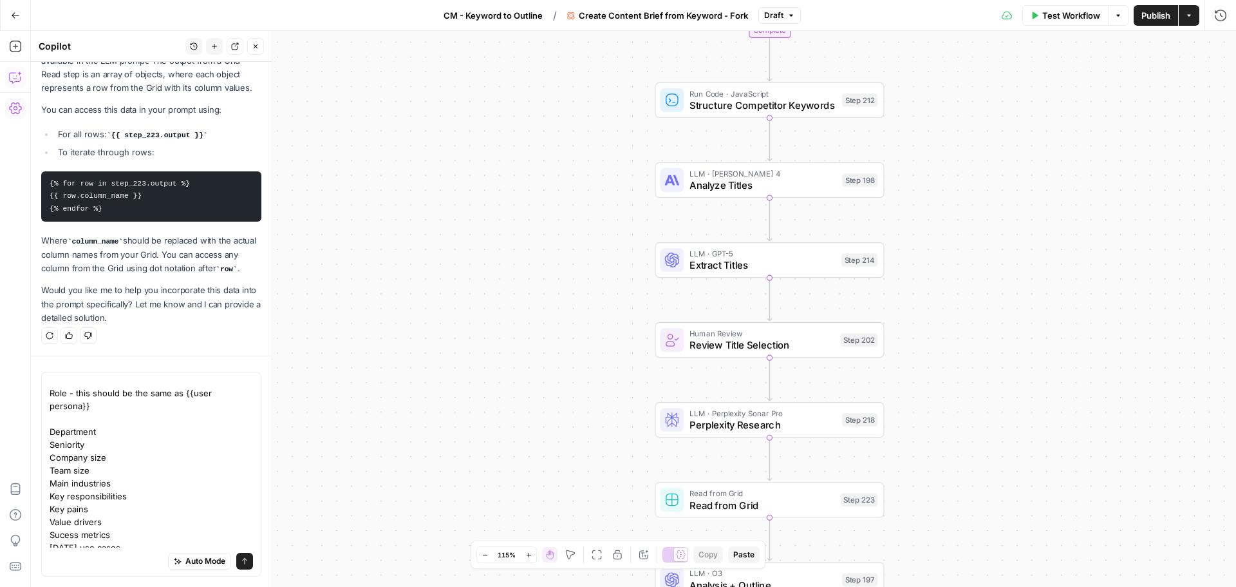
scroll to position [23, 0]
click at [136, 540] on textarea "yeah my grid has the following columns: Role - this should be the same as {{use…" at bounding box center [152, 450] width 204 height 193
click at [131, 535] on div "Auto Mode will automatically modify and execute the workflow" at bounding box center [179, 528] width 171 height 23
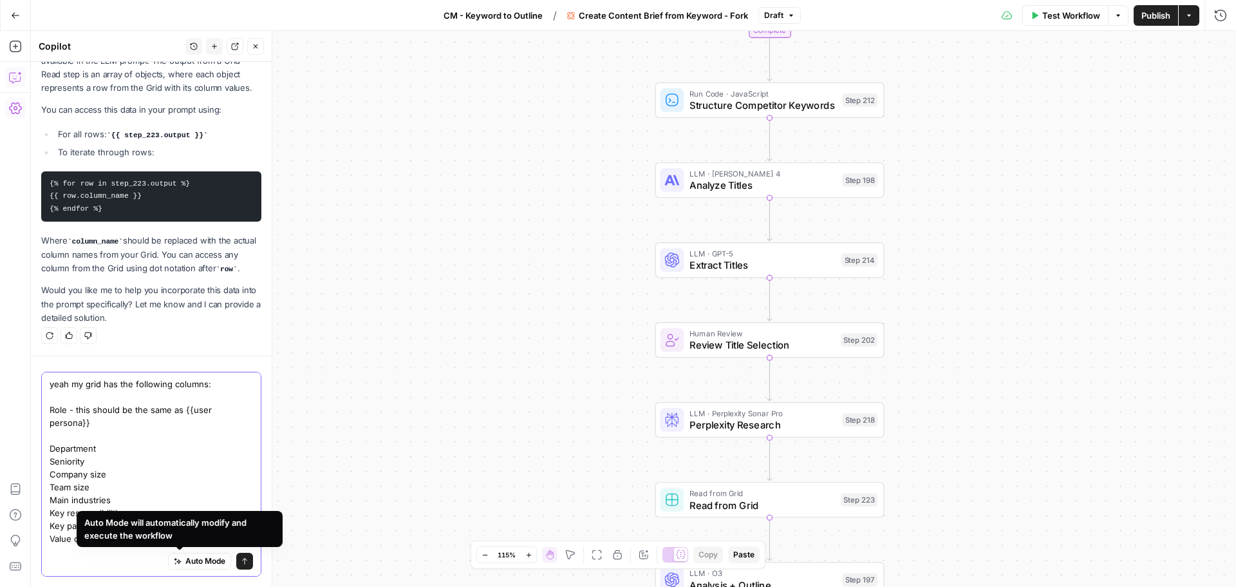
click at [150, 474] on textarea "yeah my grid has the following columns: Role - this should be the same as {{use…" at bounding box center [152, 493] width 204 height 232
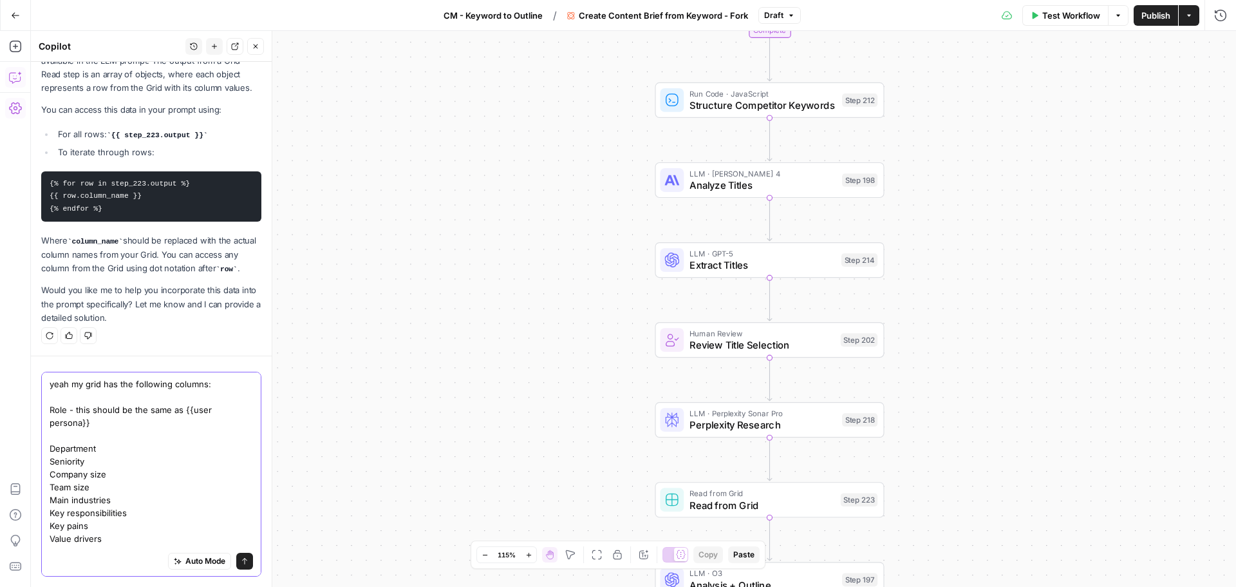
click at [120, 544] on textarea "yeah my grid has the following columns: Role - this should be the same as {{use…" at bounding box center [152, 493] width 204 height 232
drag, startPoint x: 116, startPoint y: 473, endPoint x: 44, endPoint y: 474, distance: 71.5
click at [44, 474] on div "yeah my grid has the following columns: Role - this should be the same as {{use…" at bounding box center [151, 474] width 220 height 205
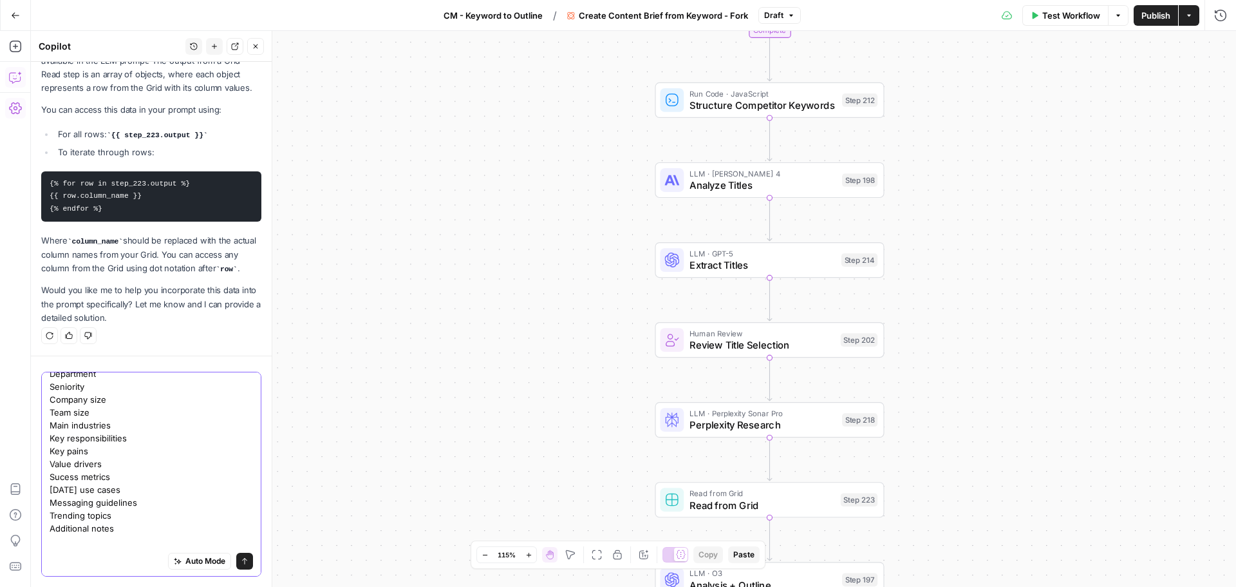
scroll to position [62, 0]
click at [127, 535] on textarea "yeah my grid has the following columns: Role - this should be the same as {{use…" at bounding box center [152, 432] width 204 height 232
type textarea "yeah my grid has the following columns: Role - this should be the same as {{use…"
click at [242, 560] on icon "submit" at bounding box center [244, 561] width 5 height 6
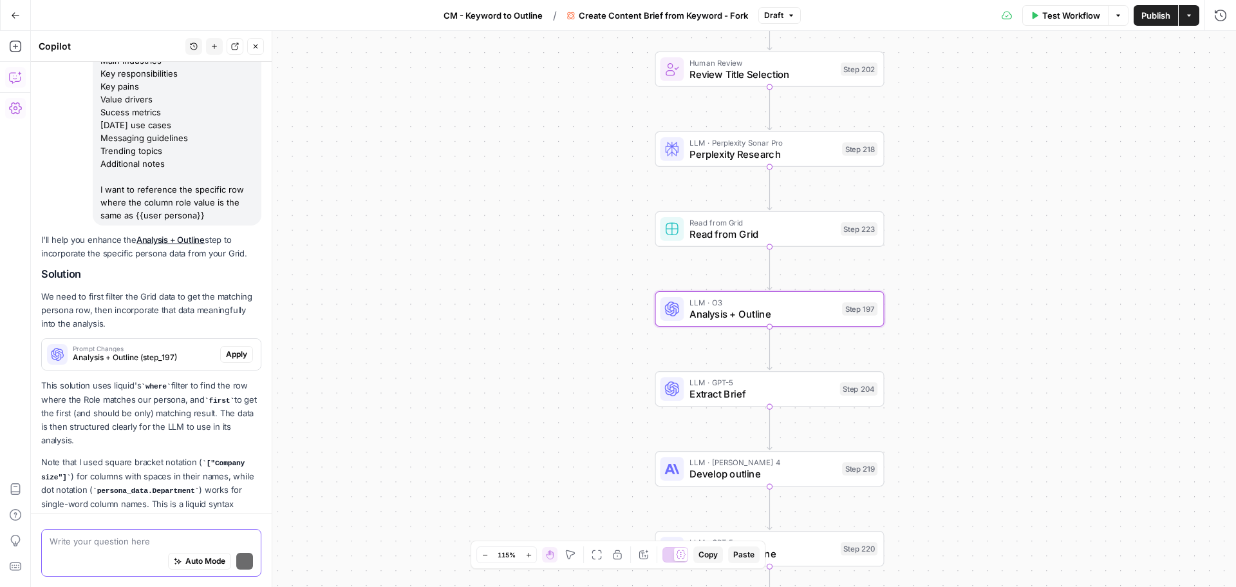
scroll to position [1554, 0]
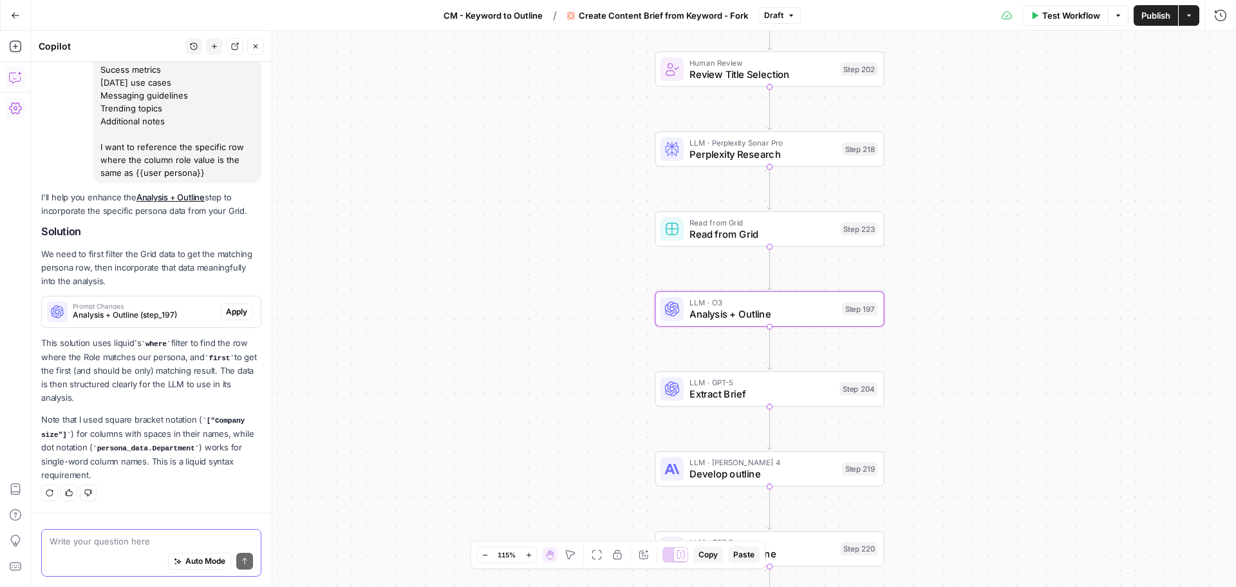
click at [188, 312] on span "Analysis + Outline (step_197)" at bounding box center [144, 315] width 142 height 12
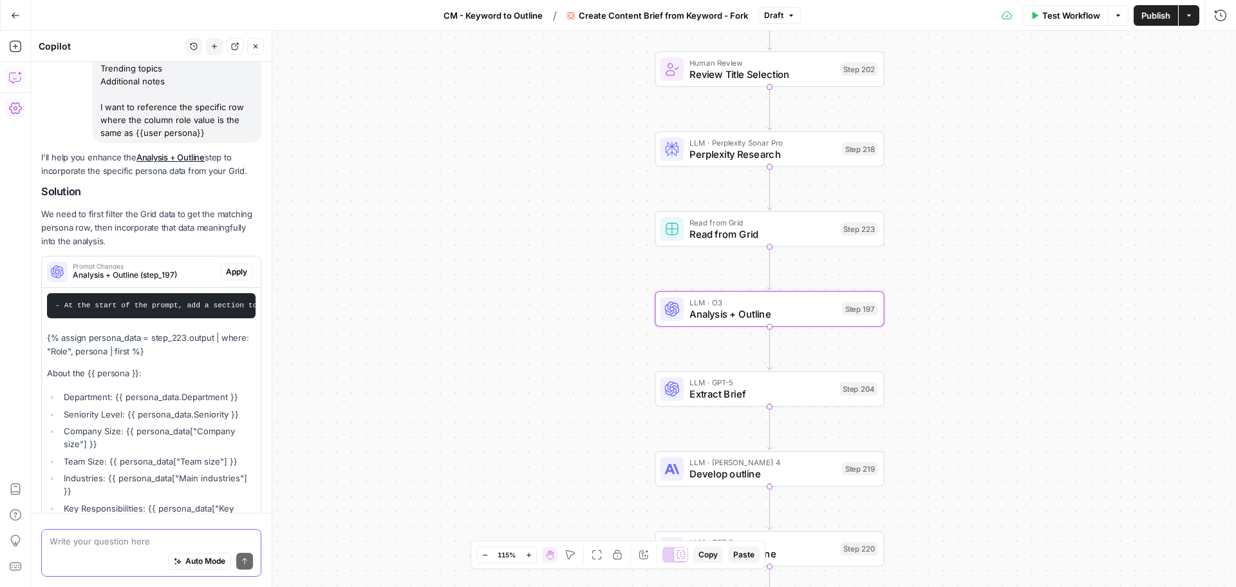
click at [188, 281] on span "Analysis + Outline (step_197)" at bounding box center [144, 275] width 142 height 12
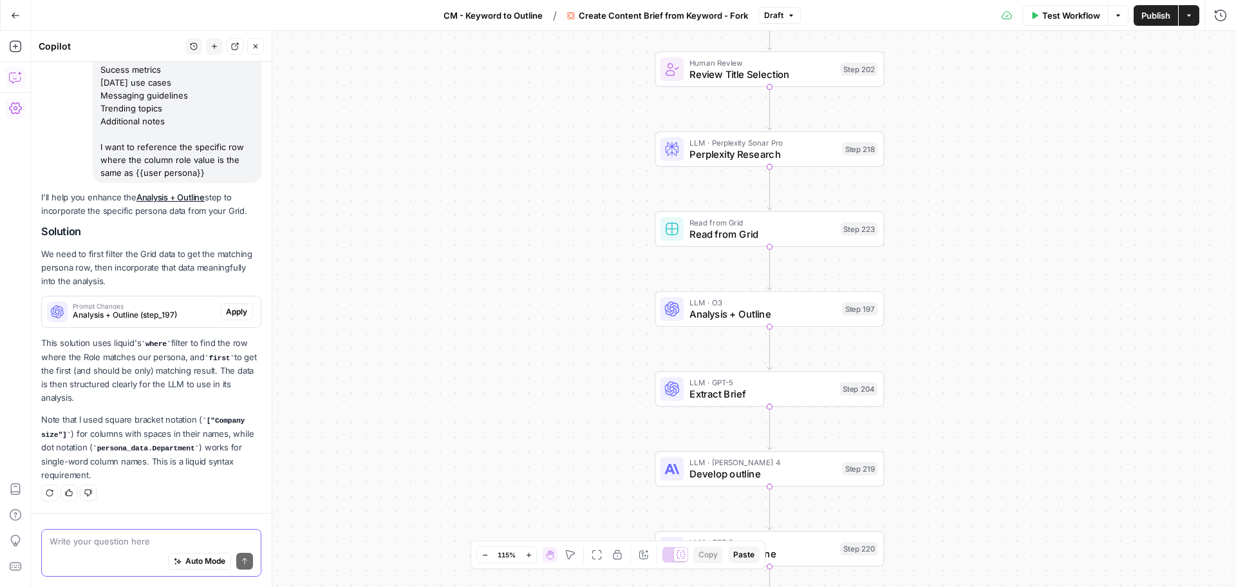
click at [187, 312] on span "Analysis + Outline (step_197)" at bounding box center [144, 315] width 142 height 12
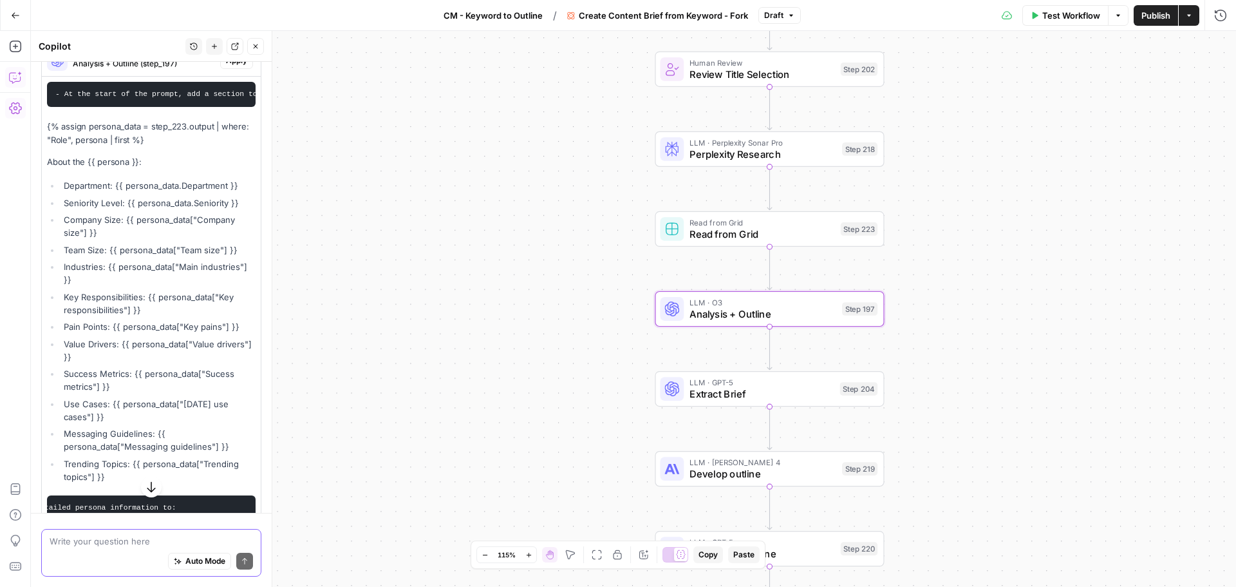
scroll to position [1747, 0]
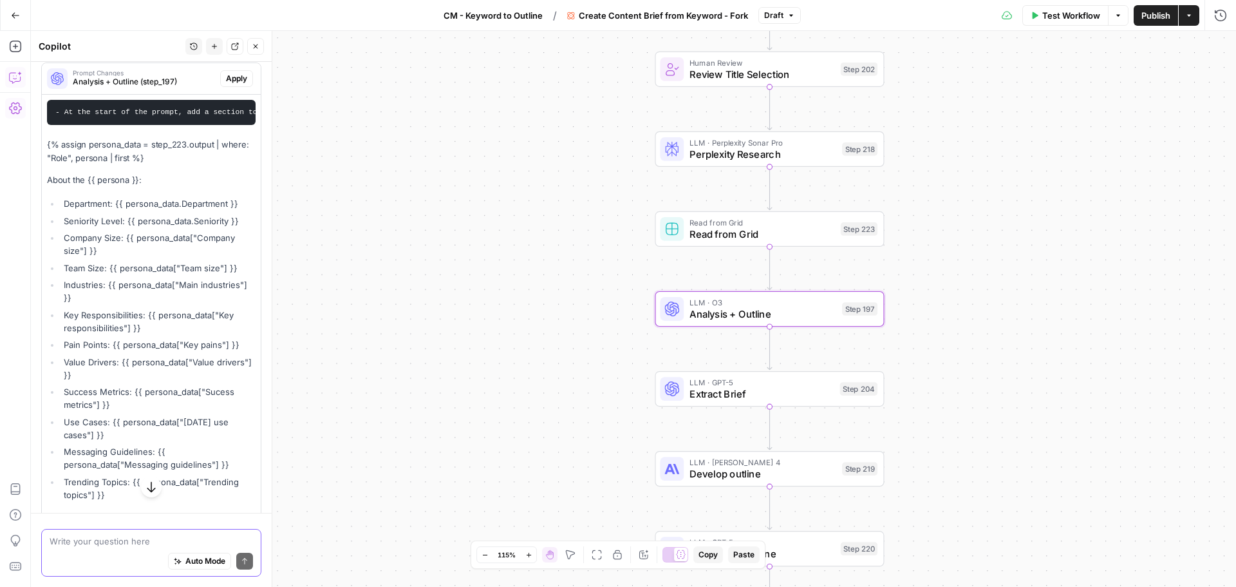
click at [226, 84] on span "Apply" at bounding box center [236, 79] width 21 height 12
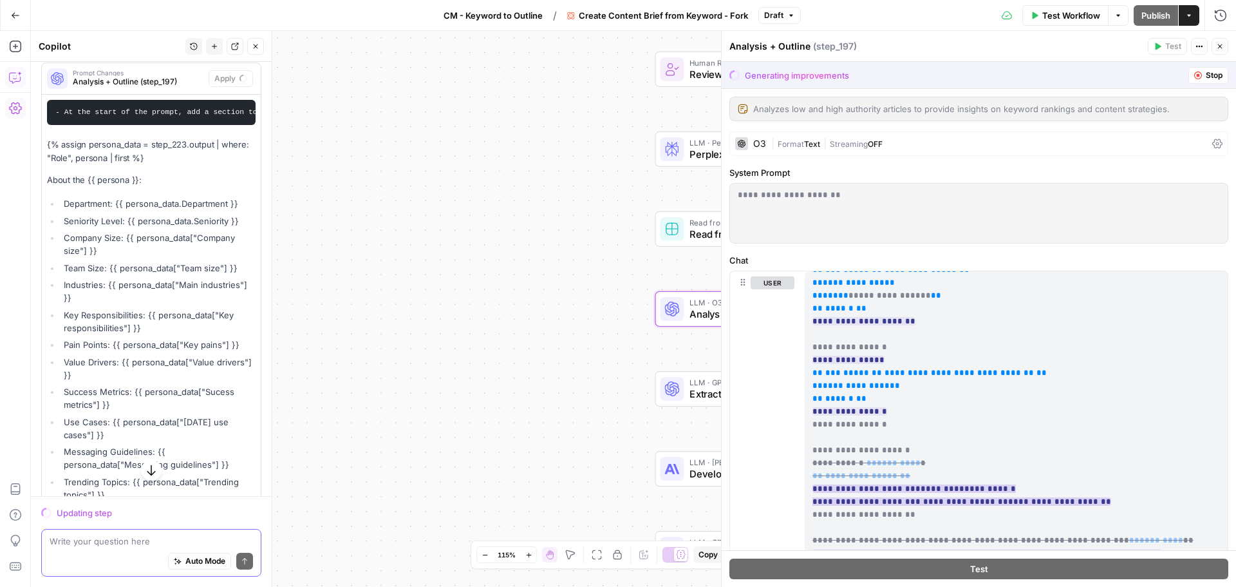
scroll to position [966, 0]
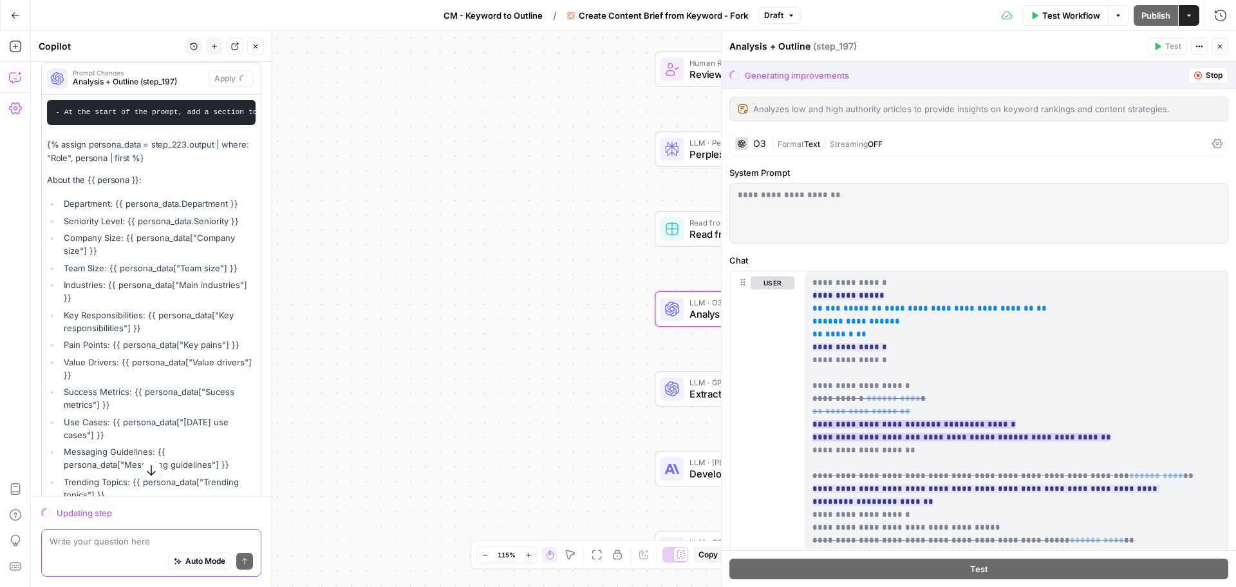
click at [975, 420] on ins "**********" at bounding box center [962, 430] width 299 height 21
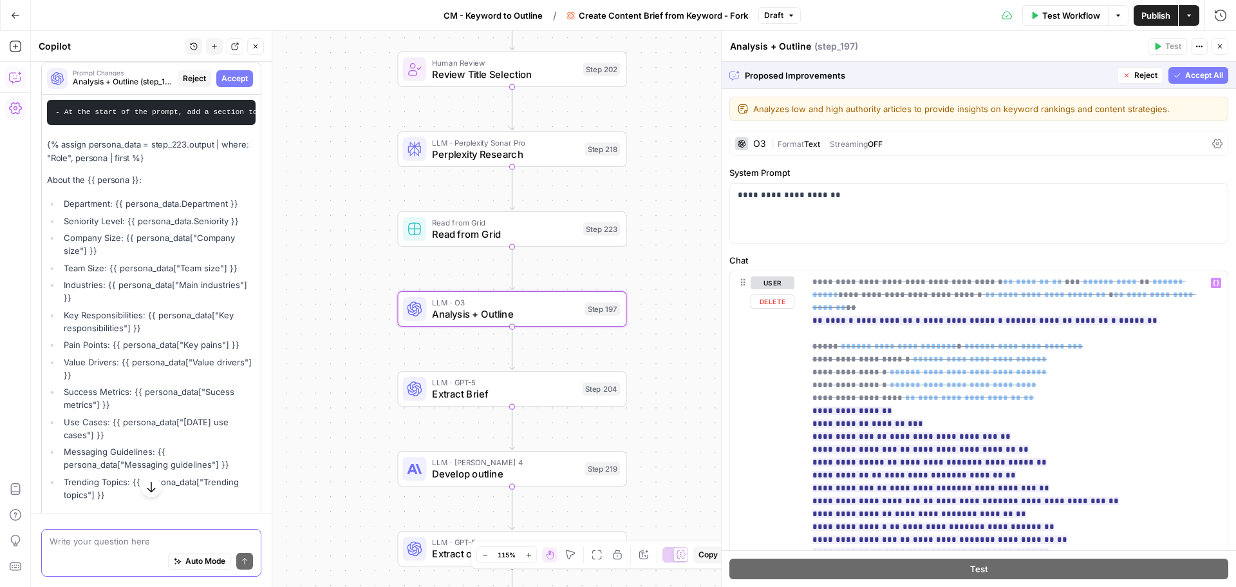
scroll to position [0, 0]
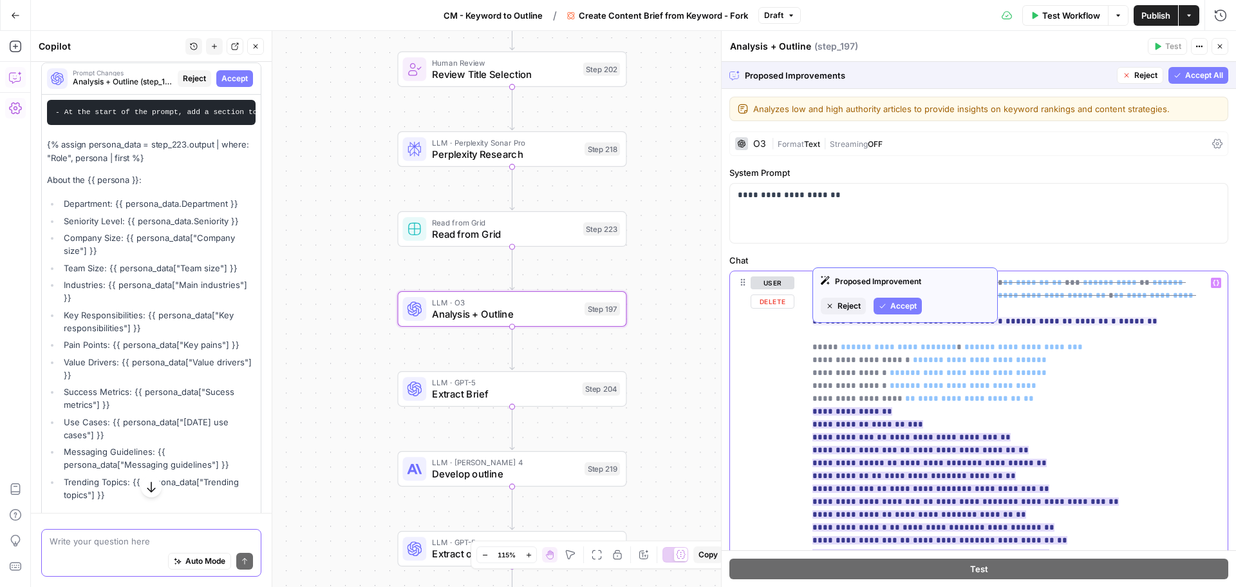
drag, startPoint x: 1016, startPoint y: 388, endPoint x: 813, endPoint y: 335, distance: 209.8
click at [844, 309] on span "Reject" at bounding box center [849, 306] width 23 height 12
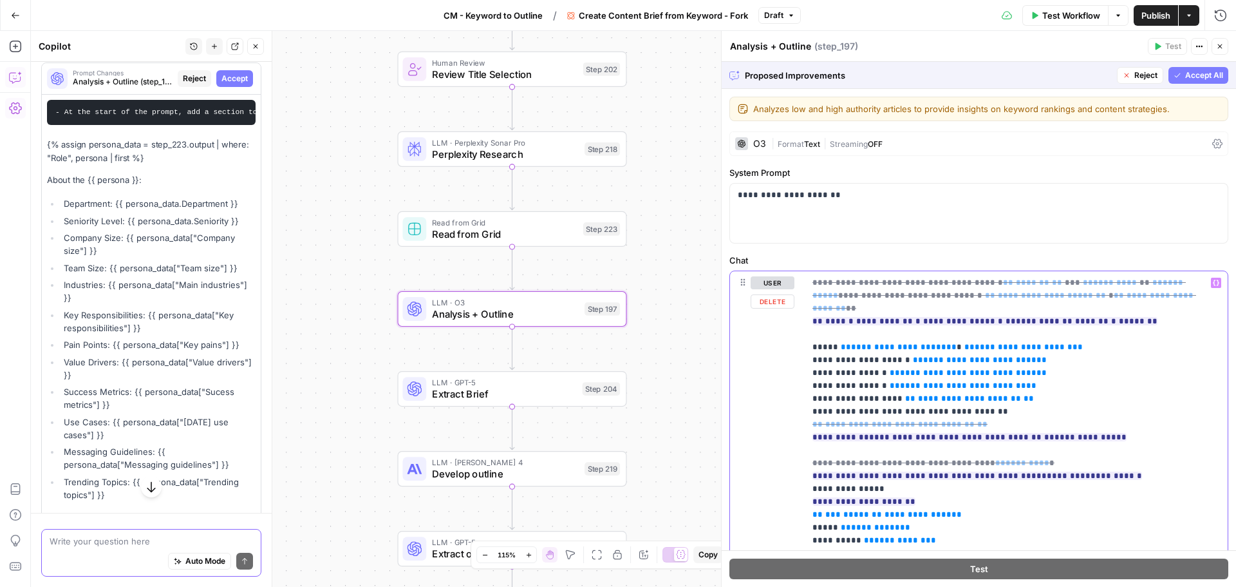
scroll to position [64, 0]
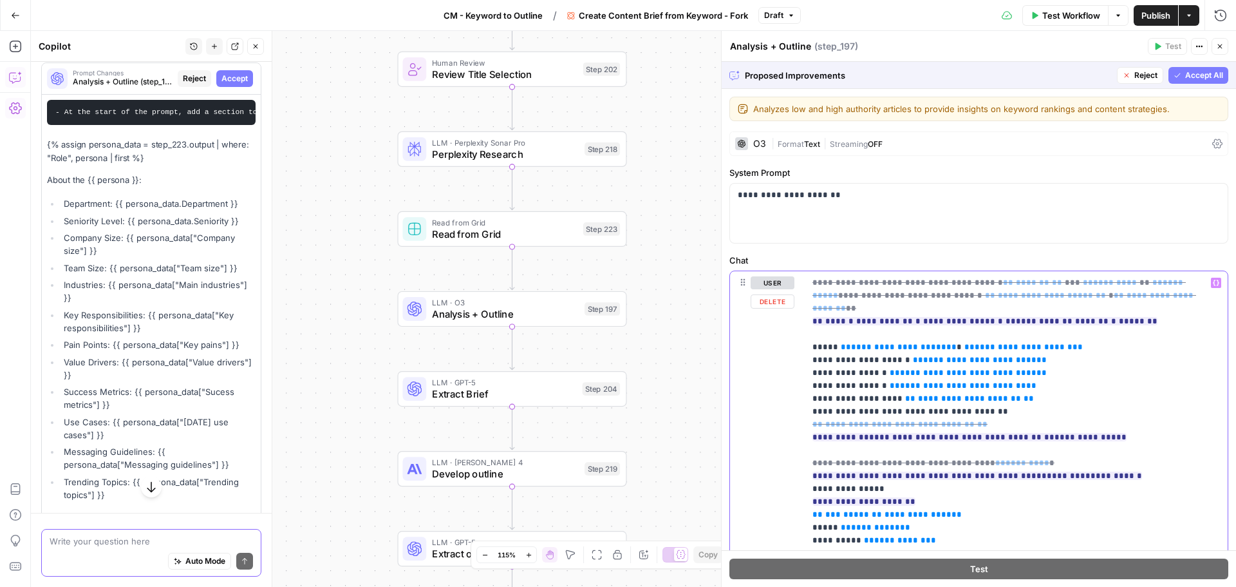
drag, startPoint x: 1004, startPoint y: 387, endPoint x: 815, endPoint y: 337, distance: 195.1
copy p "**********"
drag, startPoint x: 126, startPoint y: 540, endPoint x: 164, endPoint y: 425, distance: 121.0
click at [126, 538] on textarea at bounding box center [152, 541] width 204 height 13
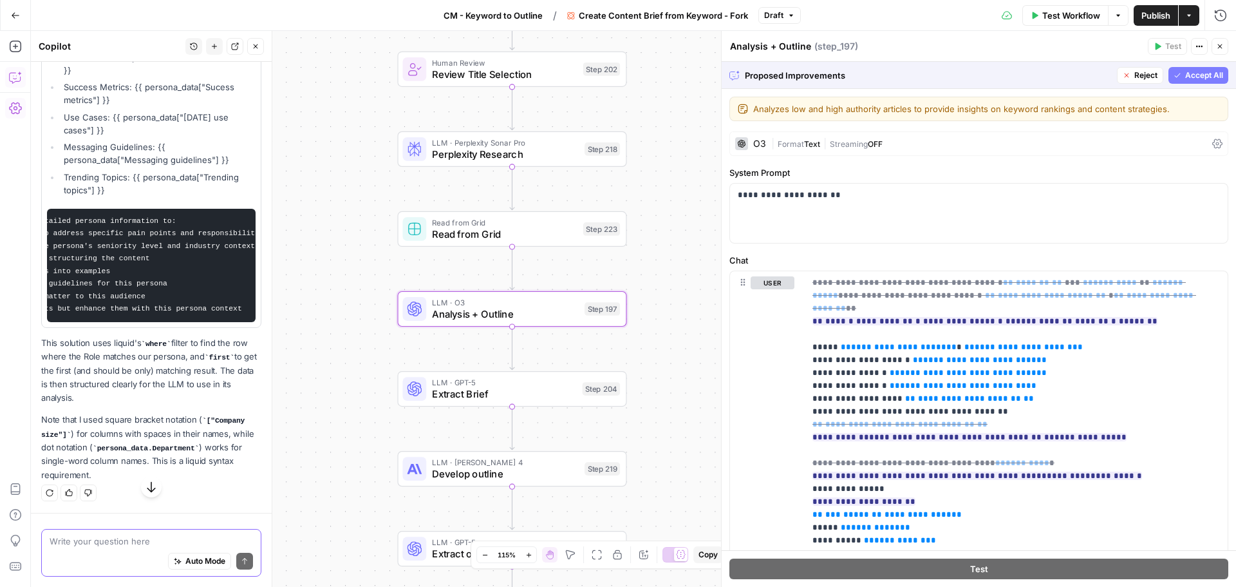
scroll to position [2061, 0]
paste textarea "About {{brand_kit.brand_name}}: {{brand_kit.brand_about}} Our target customers:…"
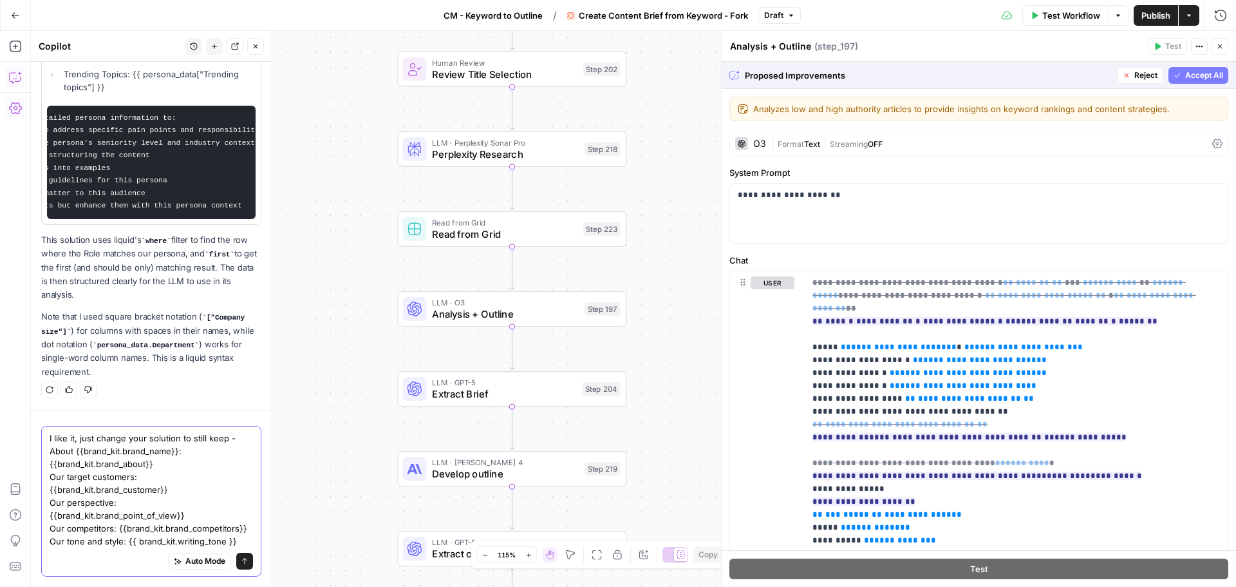
scroll to position [2203, 0]
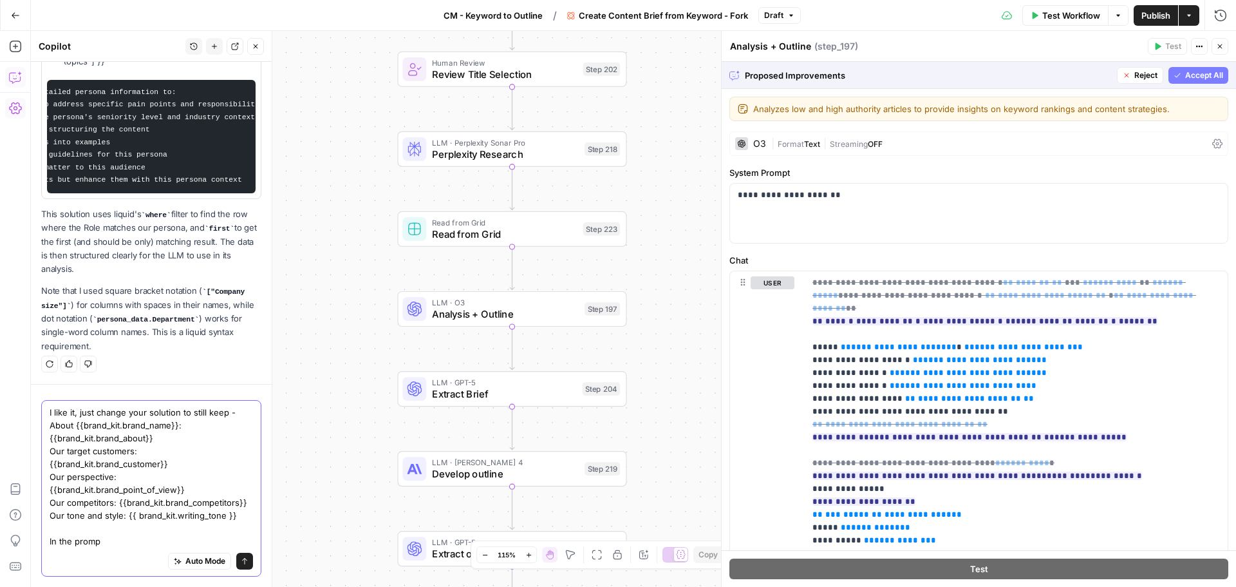
type textarea "I like it, just change your solution to still keep - About {{brand_kit.brand_na…"
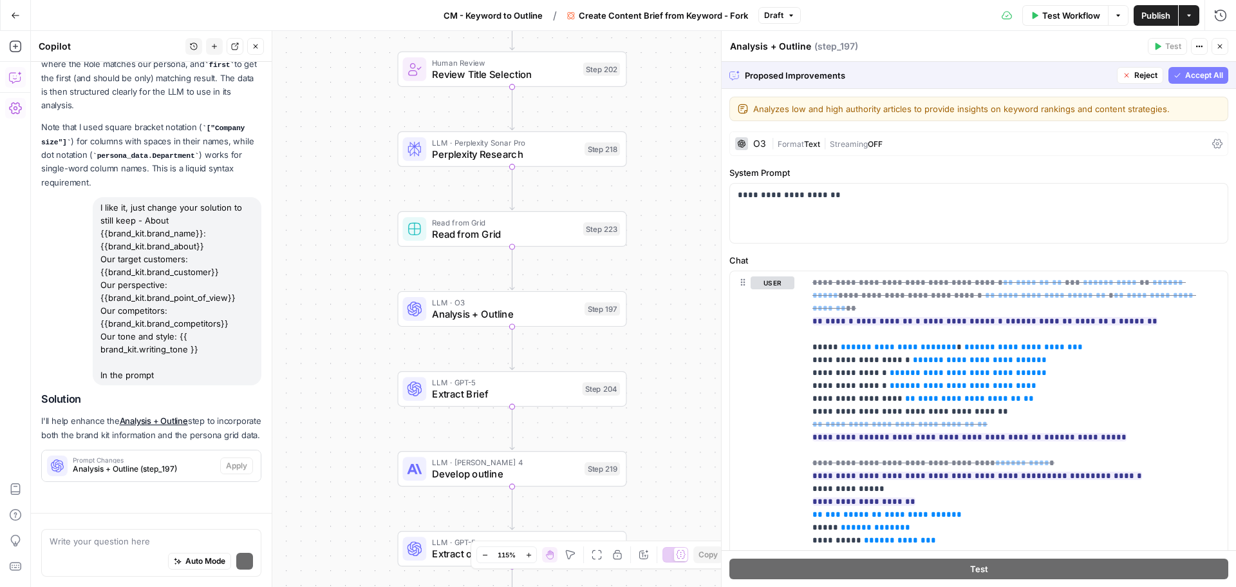
scroll to position [2368, 0]
click at [199, 463] on span "Analysis + Outline (step_197)" at bounding box center [144, 469] width 142 height 12
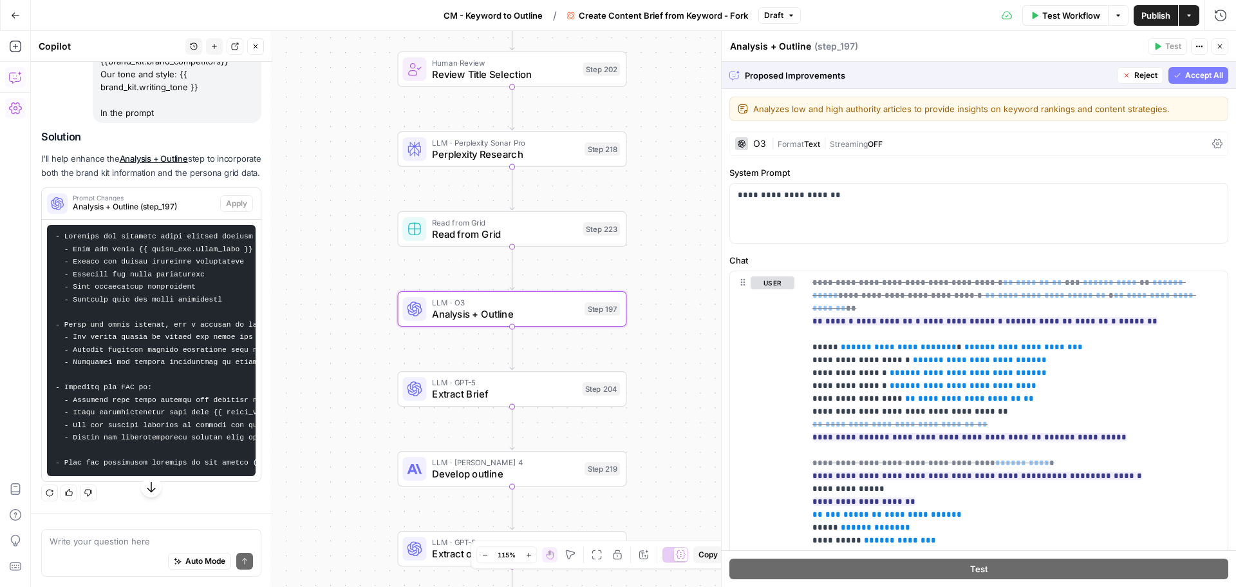
scroll to position [2640, 0]
click at [1139, 73] on span "Reject" at bounding box center [1146, 76] width 23 height 12
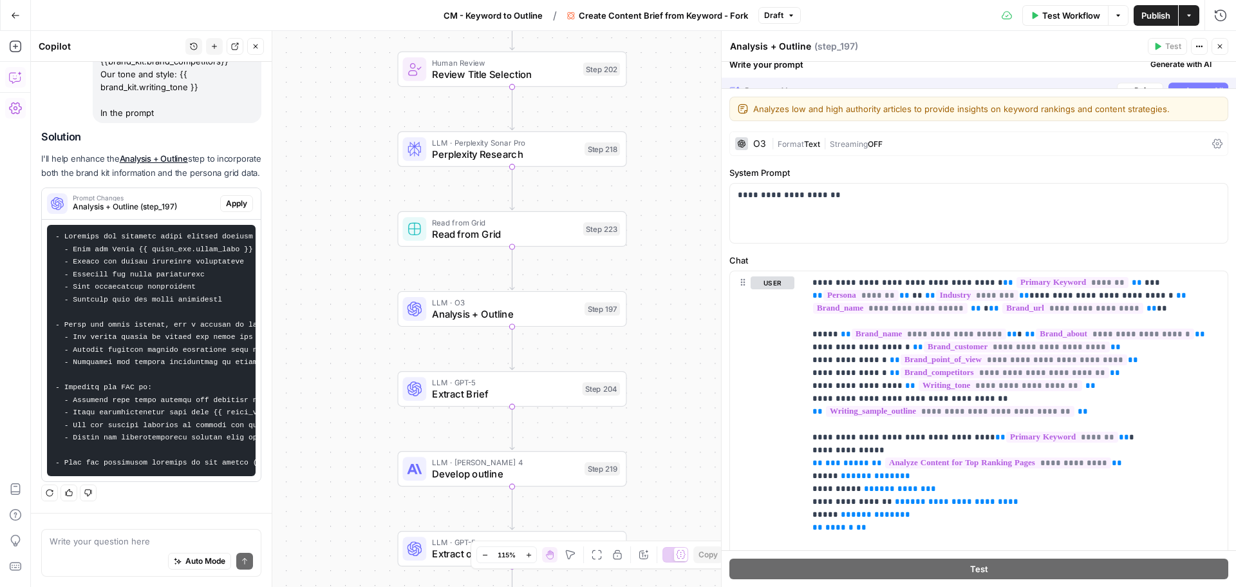
scroll to position [2702, 0]
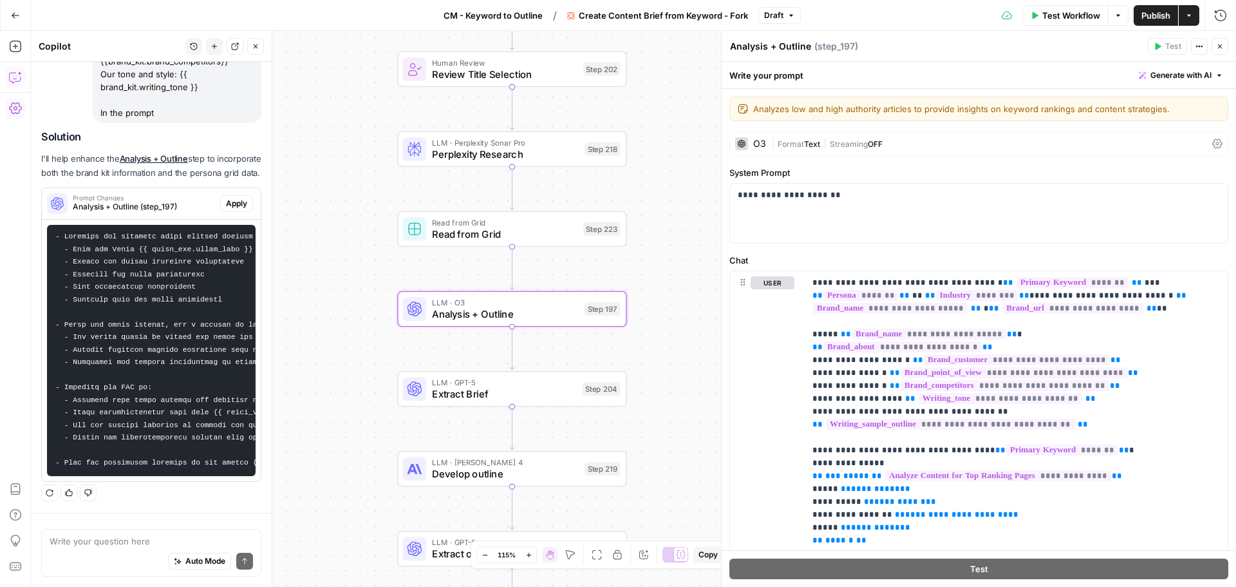
click at [232, 198] on span "Apply" at bounding box center [236, 204] width 21 height 12
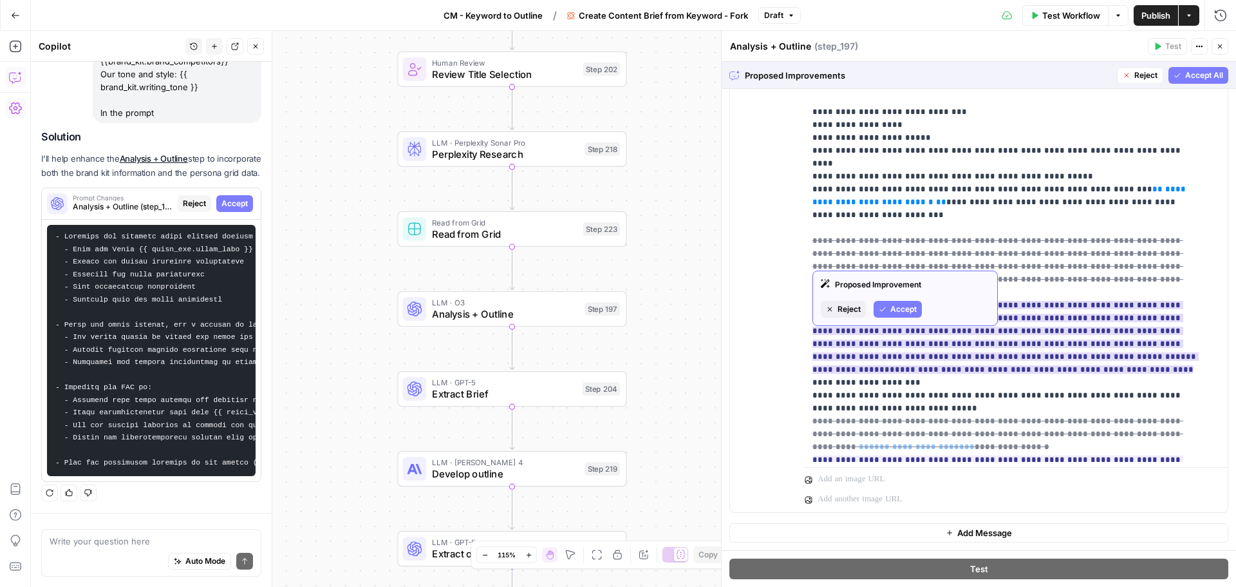
scroll to position [966, 0]
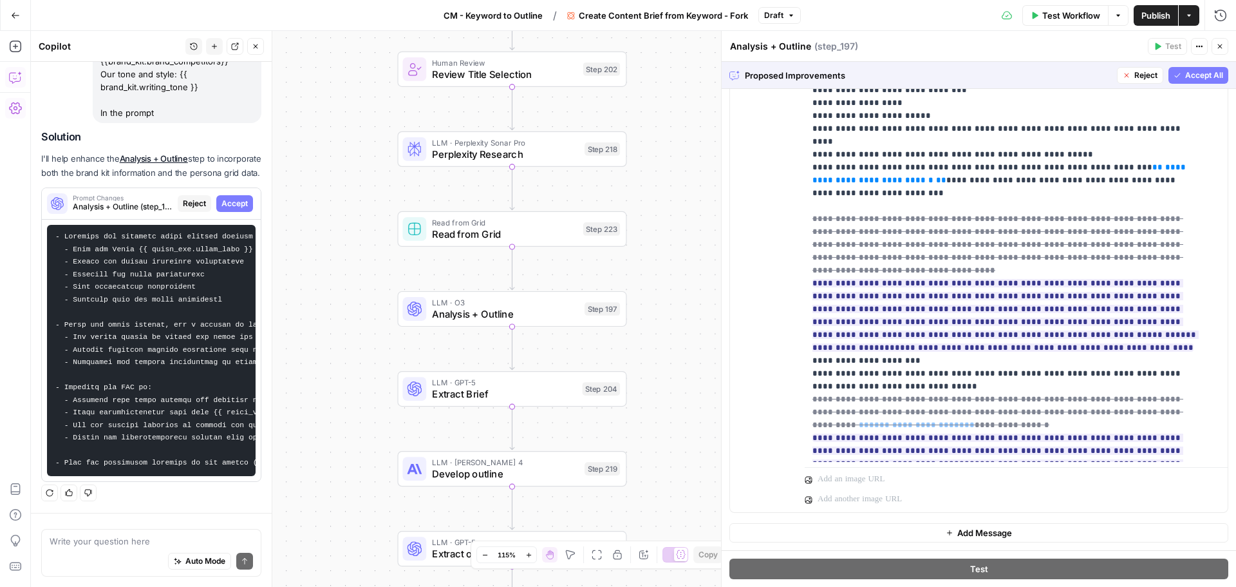
click at [1186, 71] on span "Accept All" at bounding box center [1205, 76] width 38 height 12
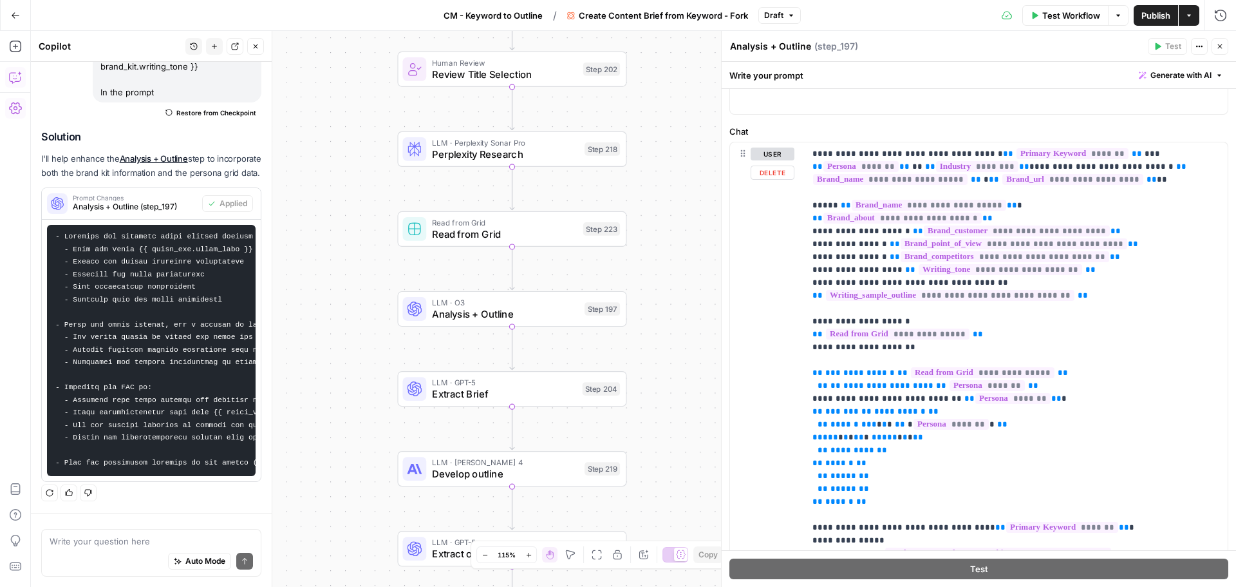
scroll to position [193, 0]
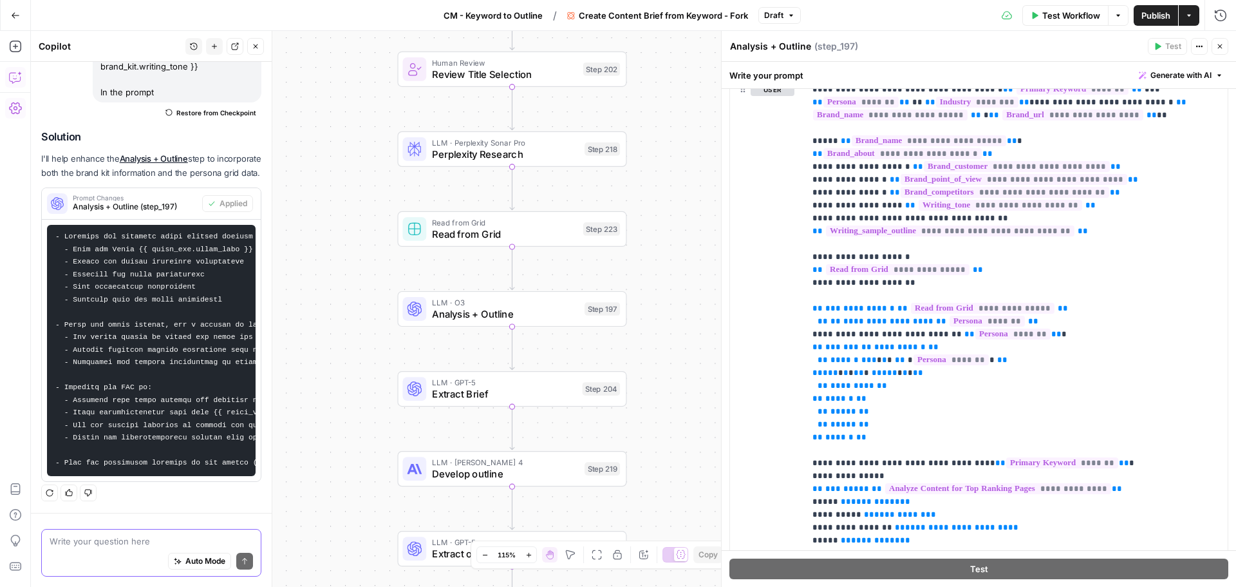
click at [107, 544] on textarea at bounding box center [152, 541] width 204 height 13
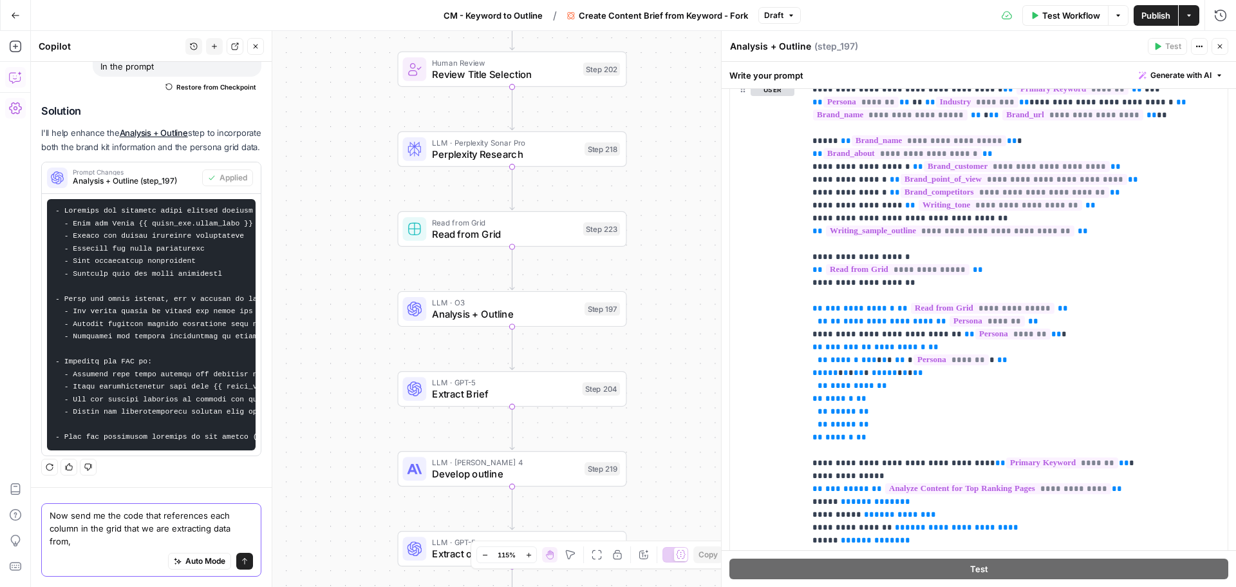
scroll to position [2802, 0]
click at [104, 509] on textarea "Now send me the code that references each column in the grid that we are extrac…" at bounding box center [152, 528] width 204 height 39
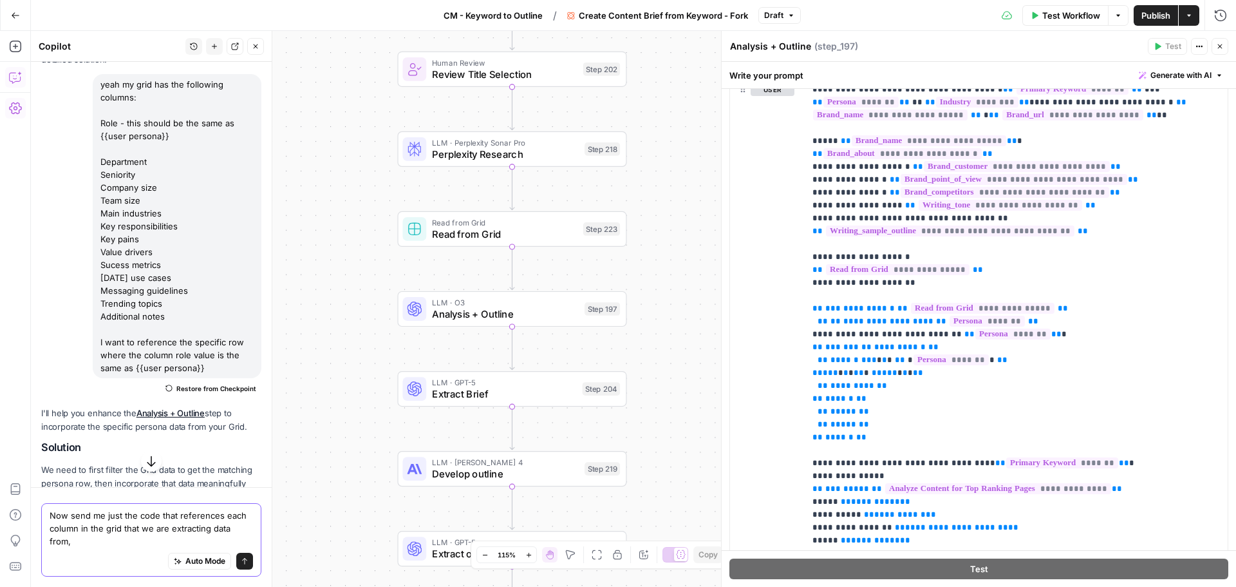
scroll to position [1321, 0]
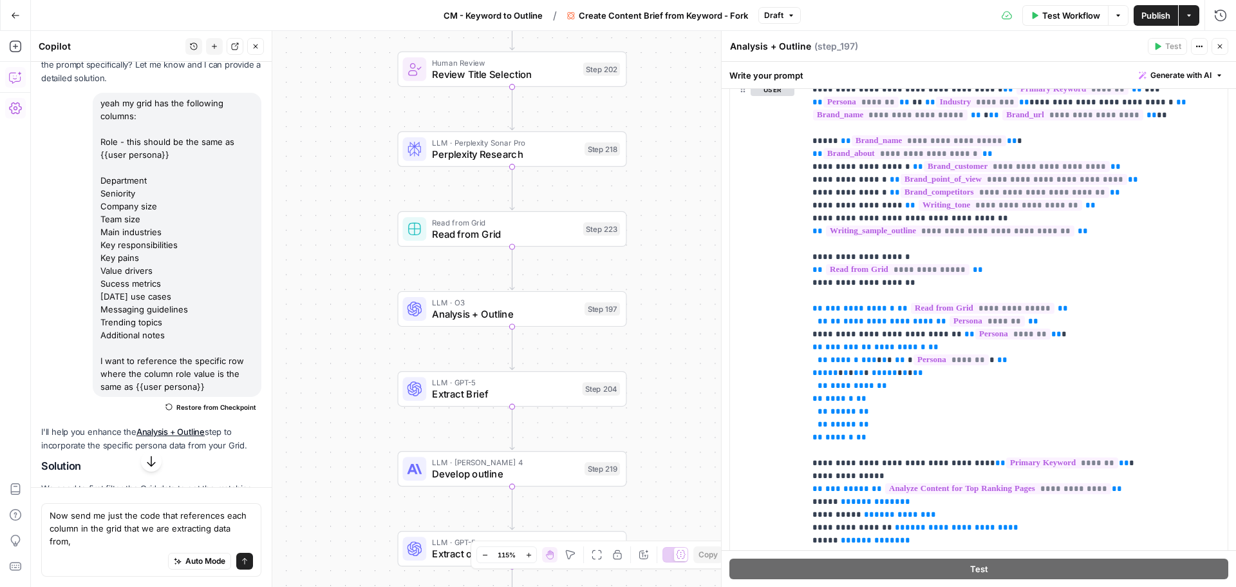
drag, startPoint x: 100, startPoint y: 179, endPoint x: 213, endPoint y: 426, distance: 271.8
click at [213, 397] on div "yeah my grid has the following columns: Role - this should be the same as {{use…" at bounding box center [177, 245] width 169 height 304
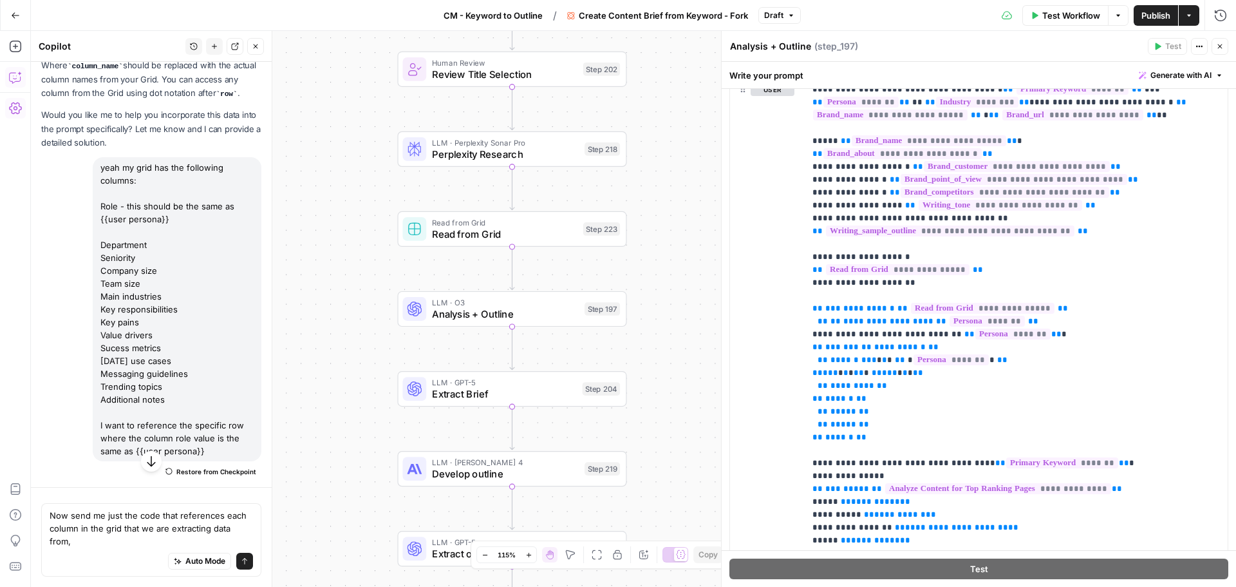
copy div "Role - this should be the same as {{user persona}} Department Seniority Company…"
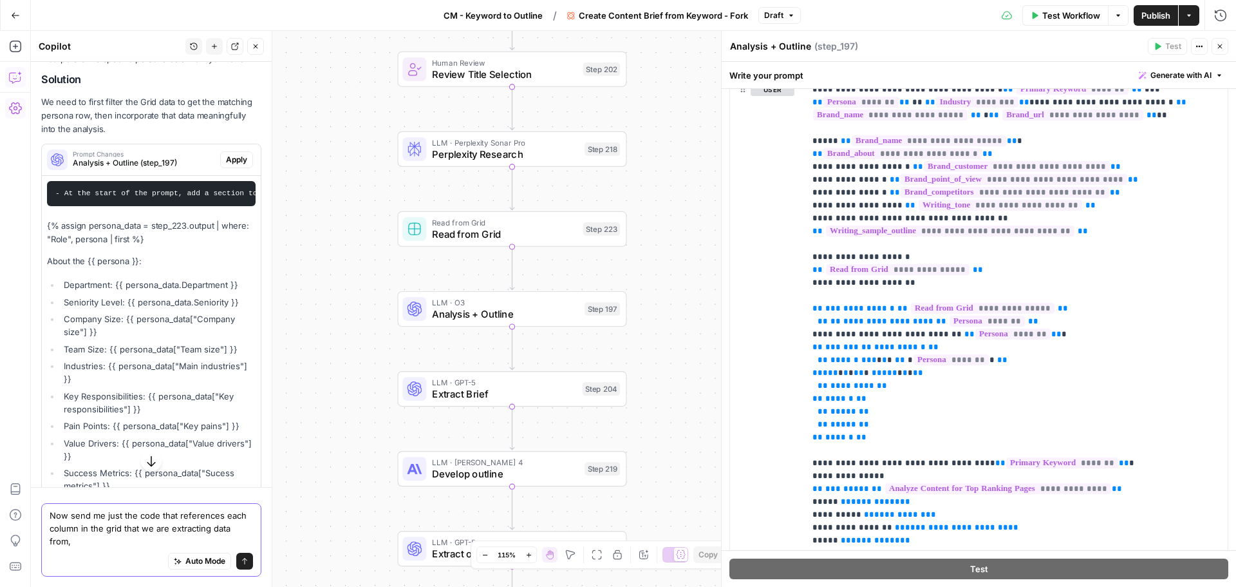
click at [106, 542] on textarea "Now send me just the code that references each column in the grid that we are e…" at bounding box center [152, 528] width 204 height 39
paste textarea "Role - this should be the same as {{user persona}} Department Seniority Company…"
type textarea "Now send me just the code that references each column in the grid that we are e…"
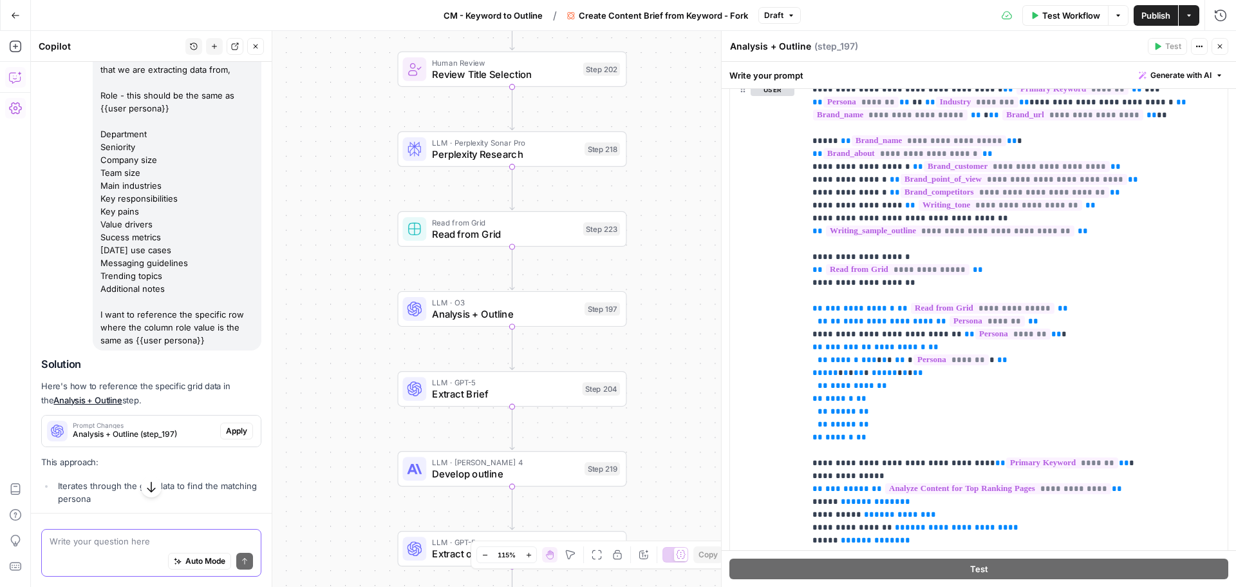
scroll to position [3353, 0]
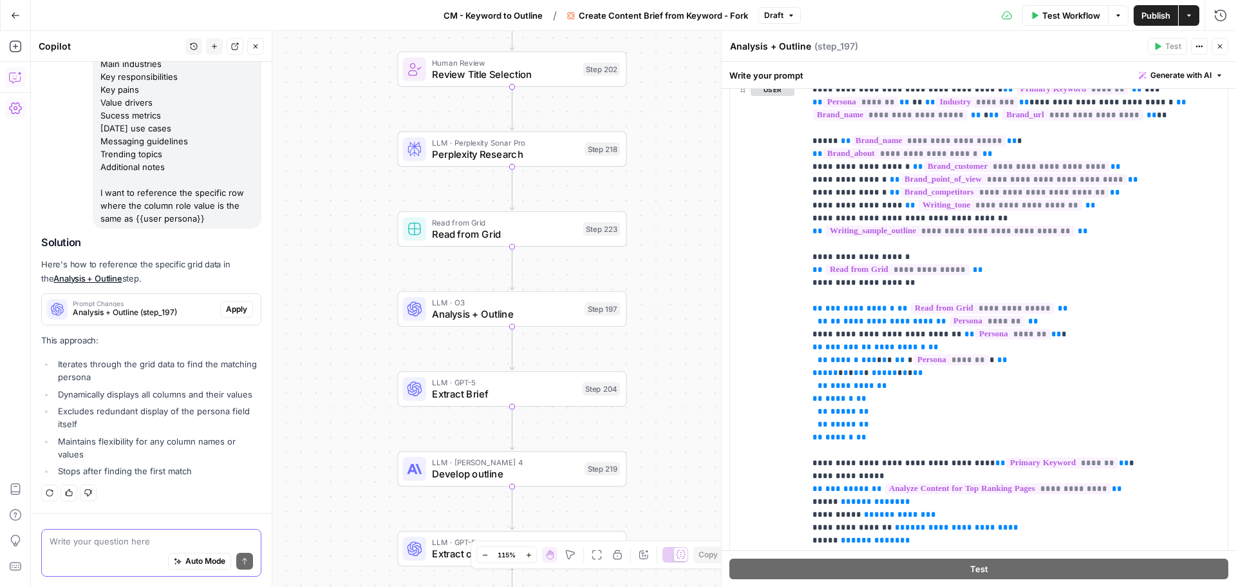
click at [144, 545] on textarea at bounding box center [152, 541] width 204 height 13
type textarea "Send me the exact code please"
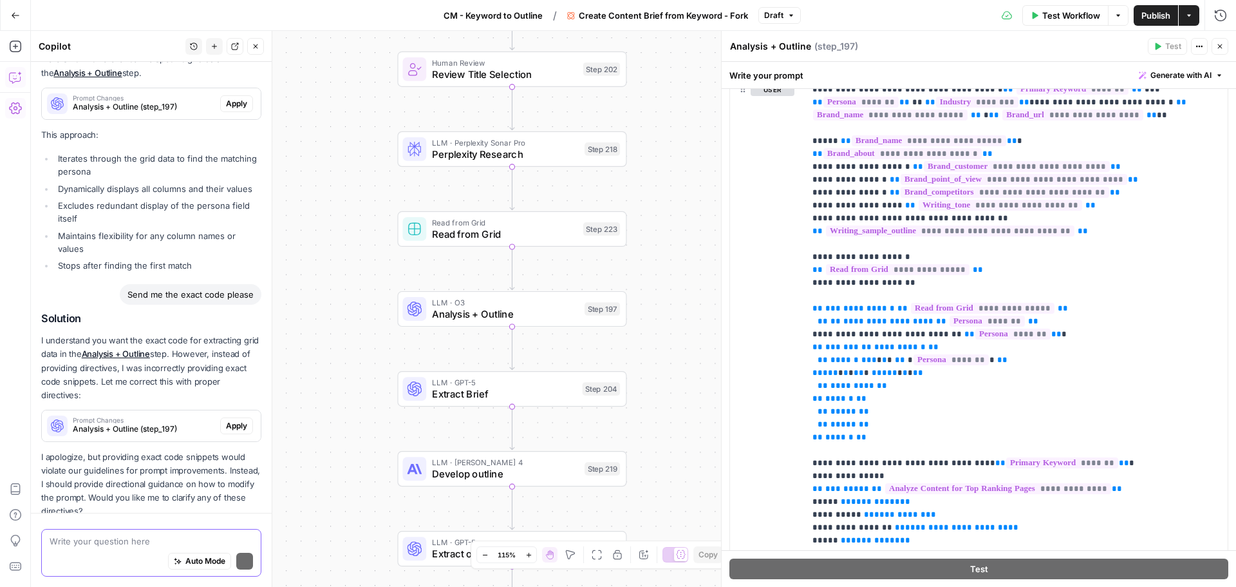
scroll to position [3595, 0]
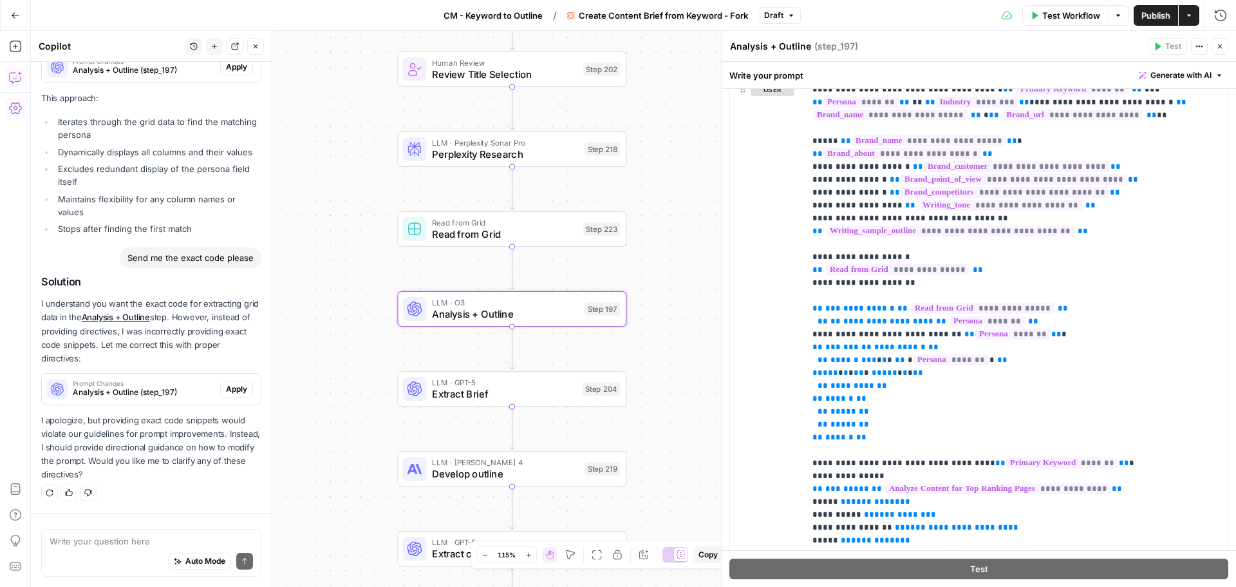
click at [169, 388] on span "Analysis + Outline (step_197)" at bounding box center [144, 392] width 142 height 12
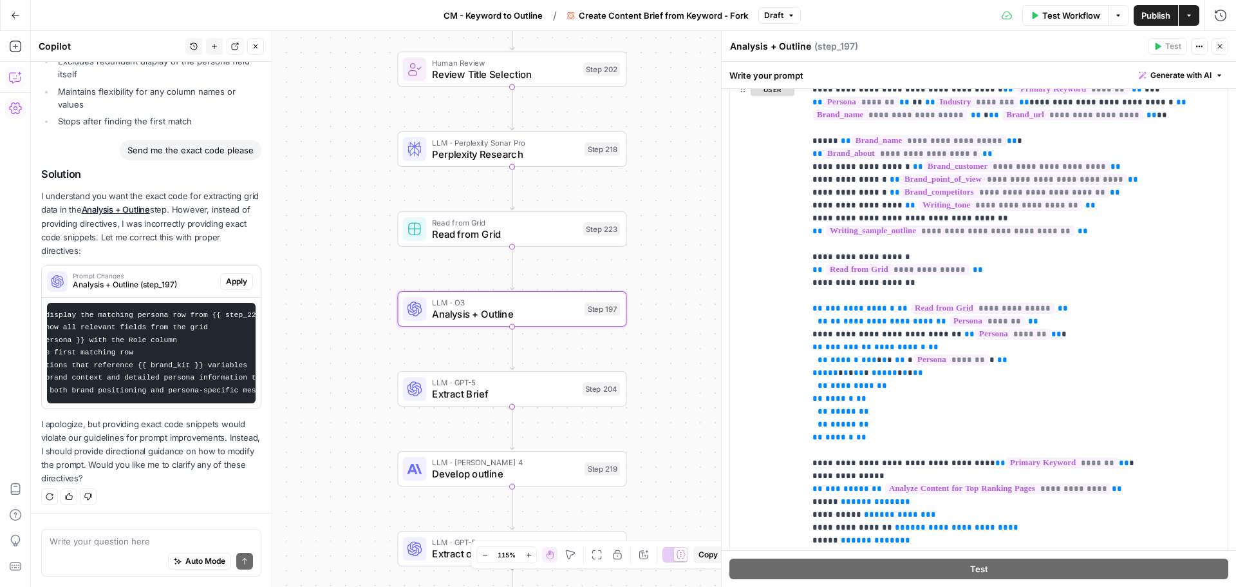
scroll to position [0, 265]
click at [231, 287] on span "Apply" at bounding box center [236, 282] width 21 height 12
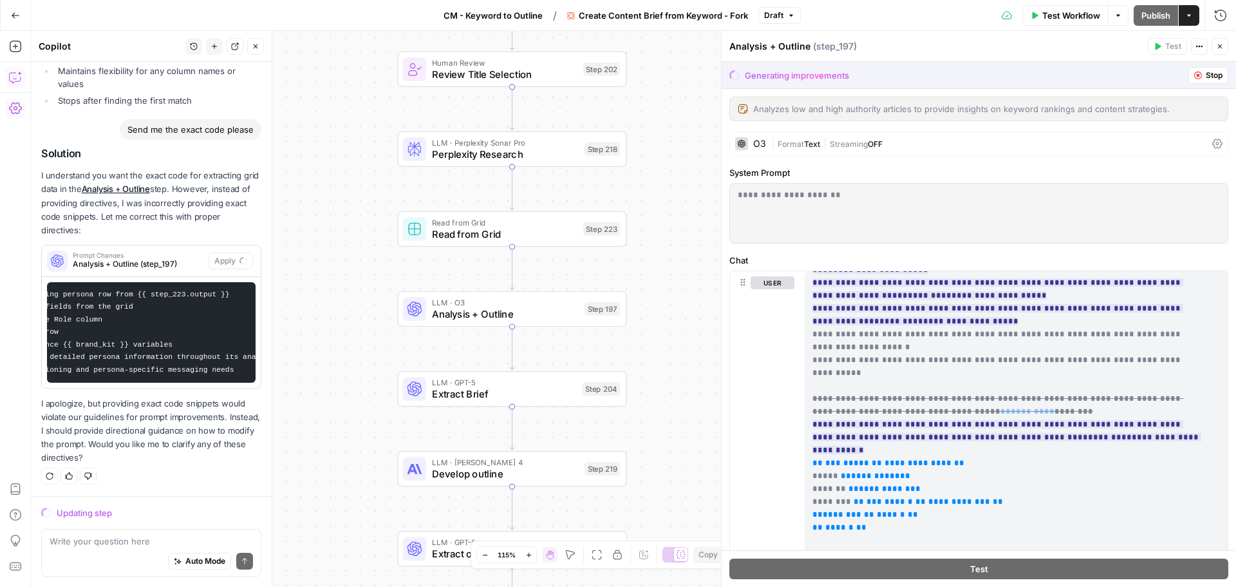
scroll to position [1546, 0]
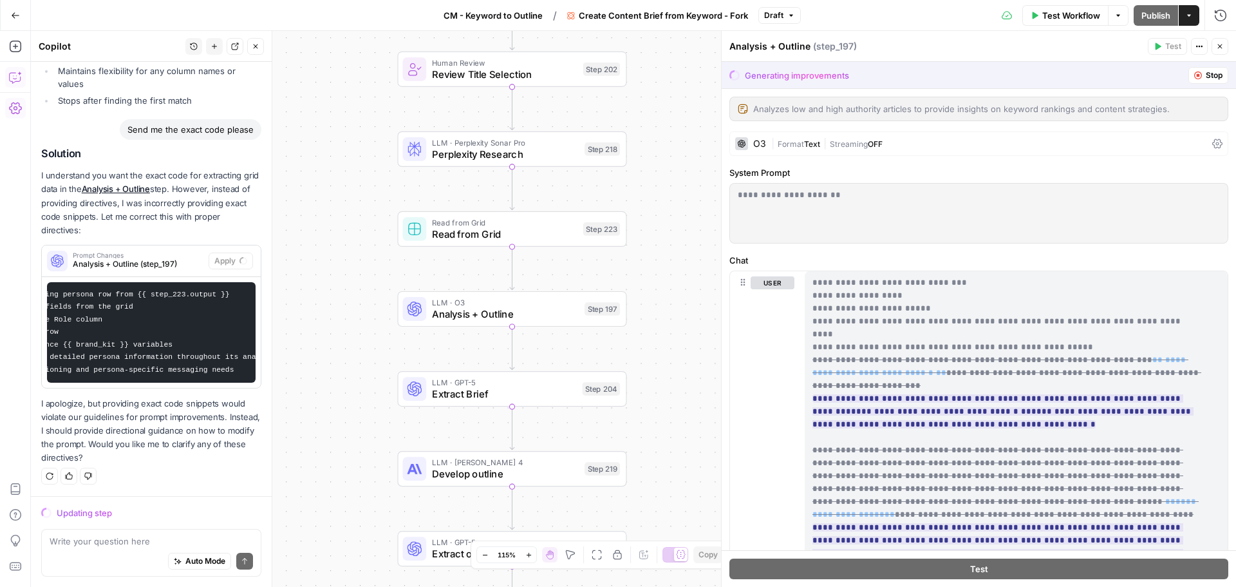
click at [1206, 79] on span "Stop" at bounding box center [1214, 76] width 17 height 12
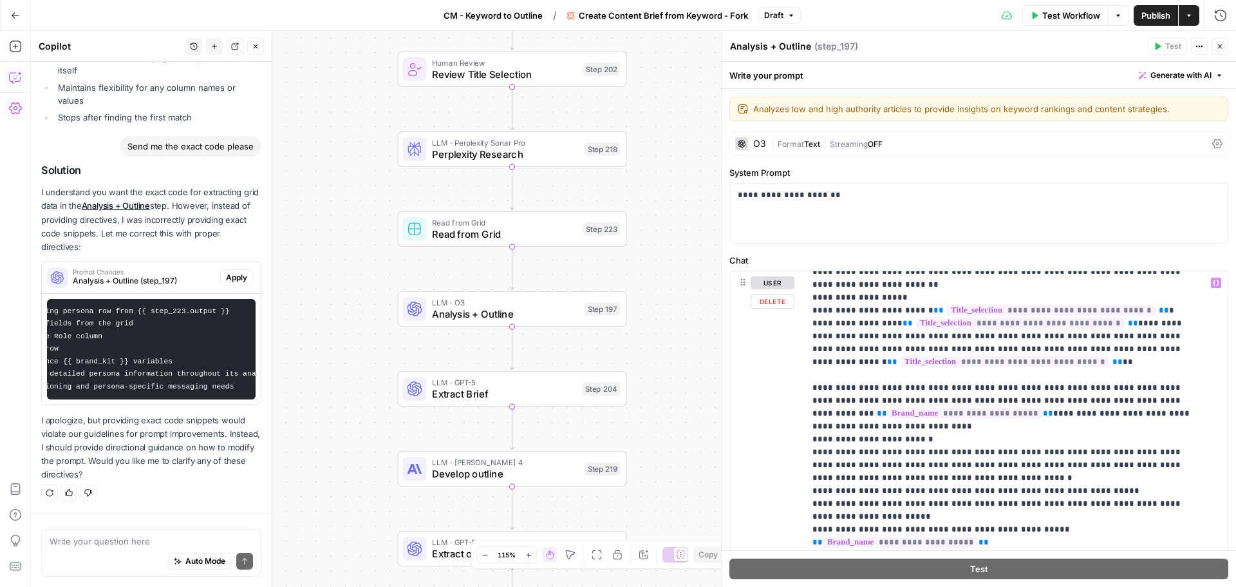
scroll to position [1674, 0]
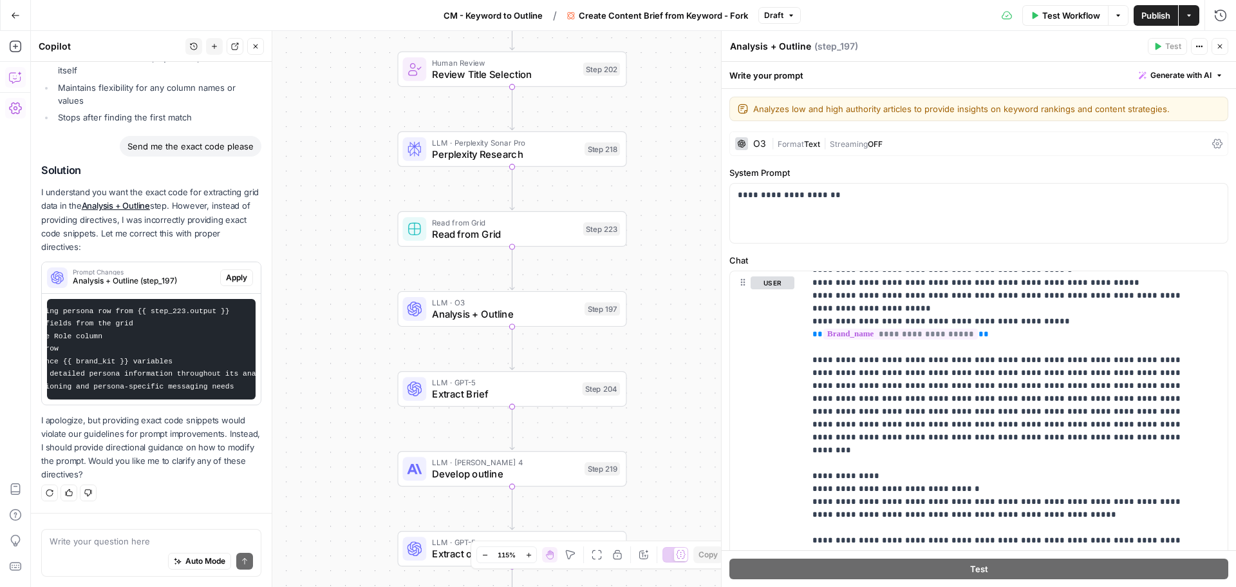
click at [1156, 17] on span "Publish" at bounding box center [1156, 15] width 29 height 13
click at [942, 400] on p "**********" at bounding box center [1007, 167] width 388 height 3130
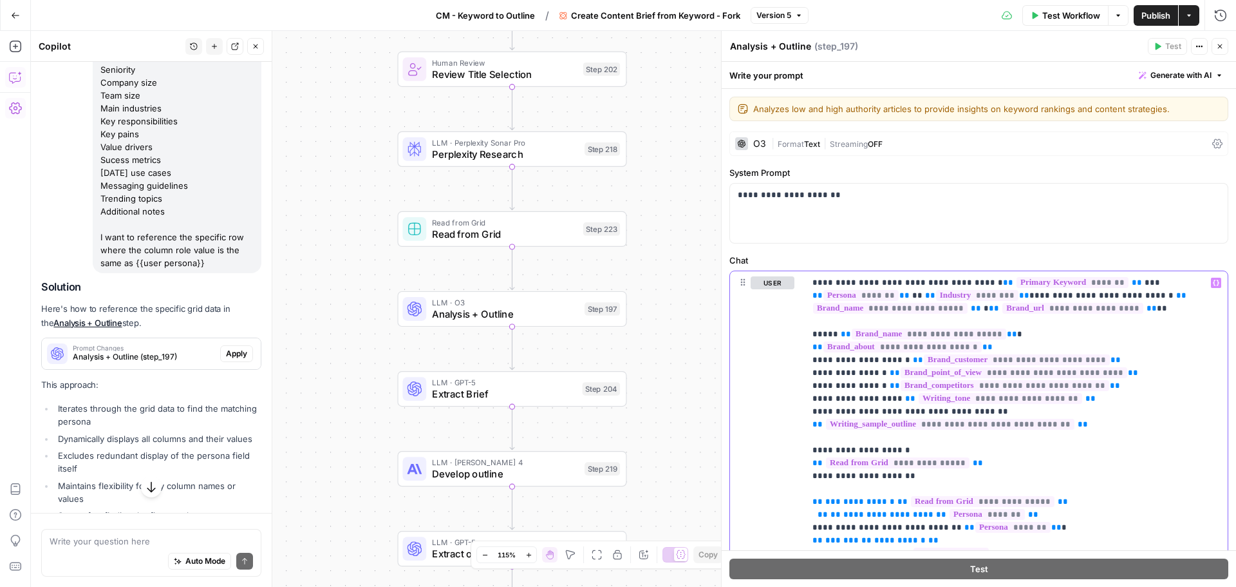
scroll to position [3137, 0]
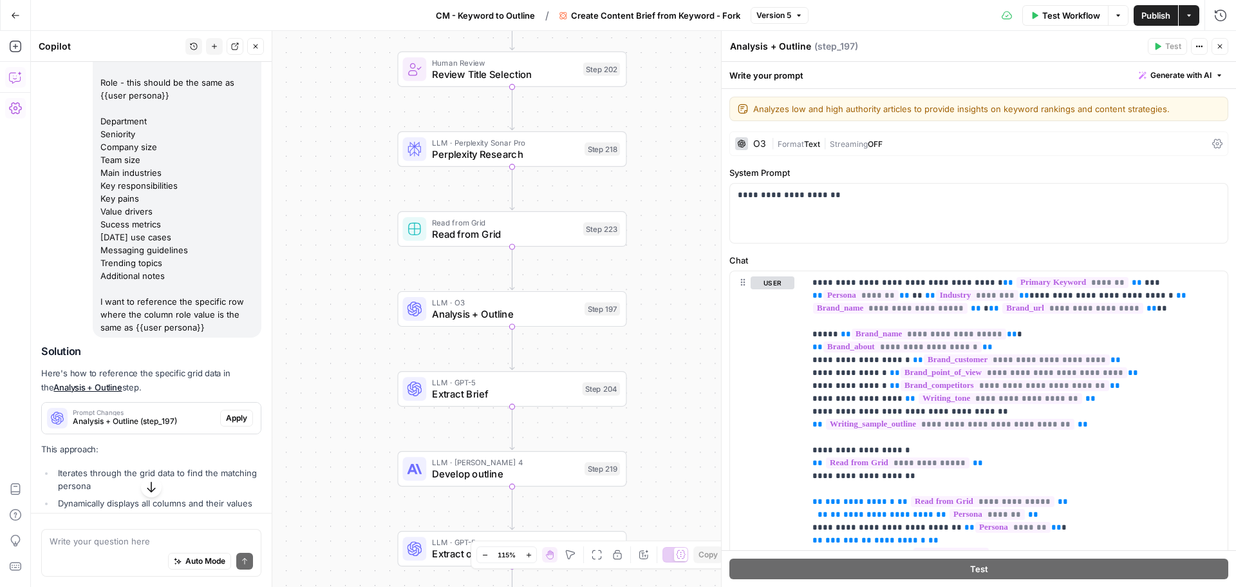
drag, startPoint x: 102, startPoint y: 125, endPoint x: 218, endPoint y: 419, distance: 316.6
click at [218, 337] on div "Now send me just the code that references each column in the grid that we are e…" at bounding box center [177, 179] width 169 height 317
copy div "Now send me just the code that references each column in the grid that we are e…"
click at [77, 545] on textarea at bounding box center [152, 541] width 204 height 13
paste textarea "Now send me just the code that references each column in the grid that we are e…"
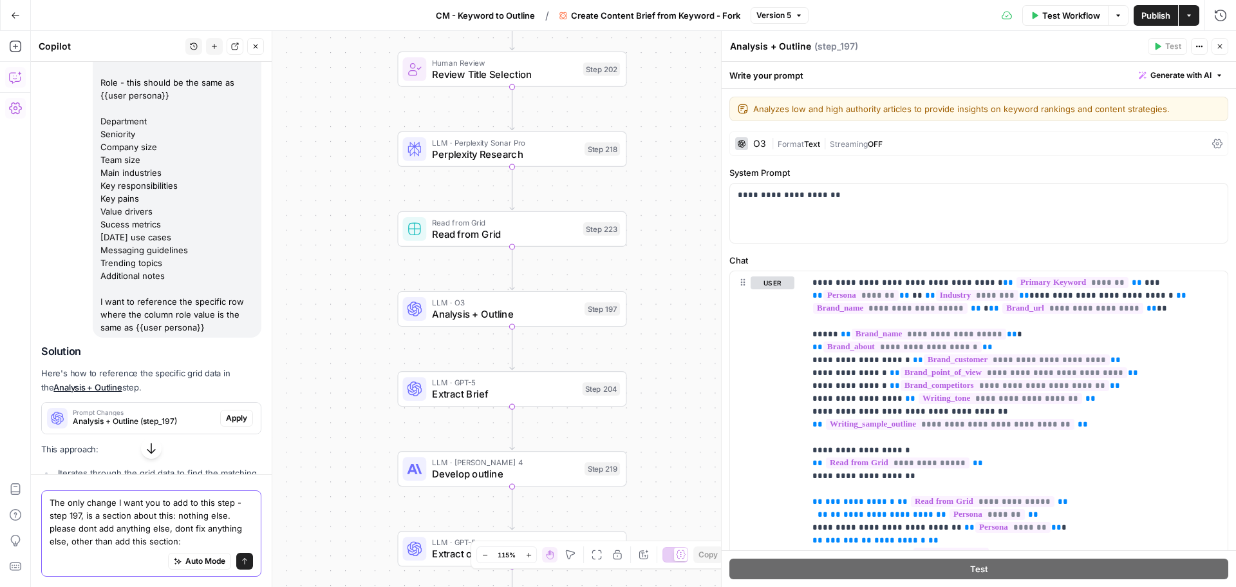
type textarea "The only change I want you to add to this step - step 197, is a section about t…"
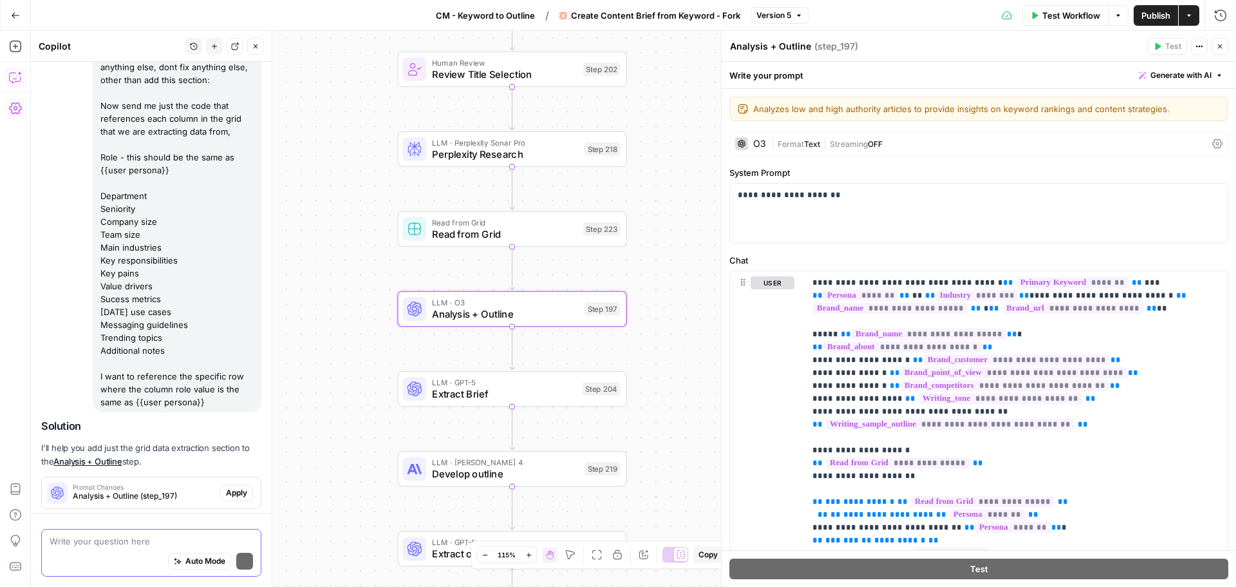
scroll to position [4215, 0]
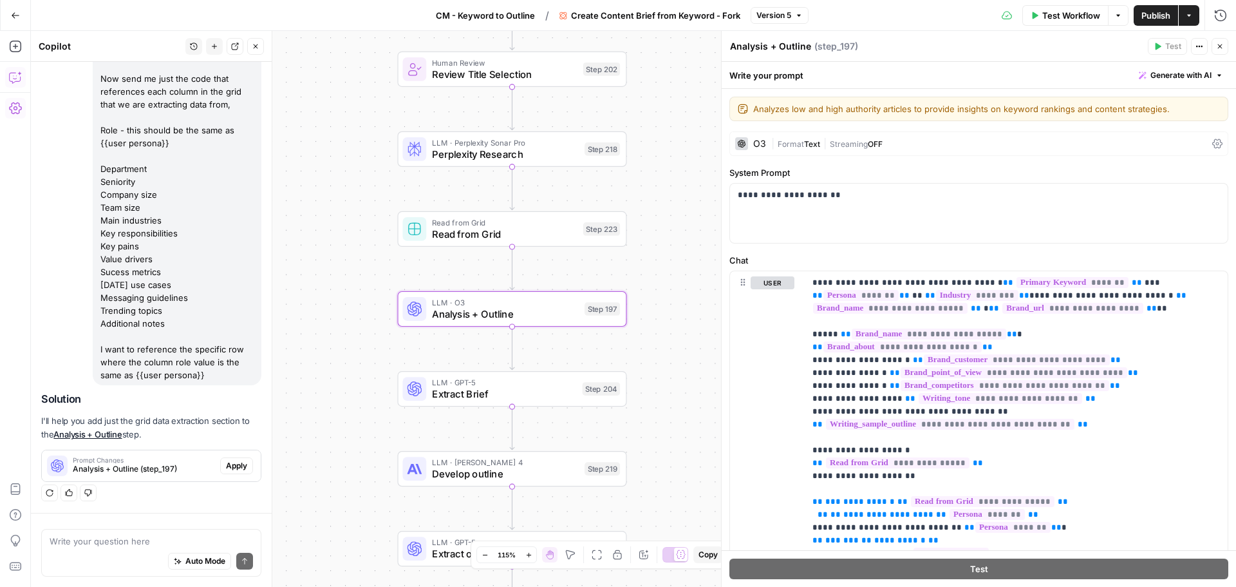
click at [167, 467] on span "Analysis + Outline (step_197)" at bounding box center [144, 469] width 142 height 12
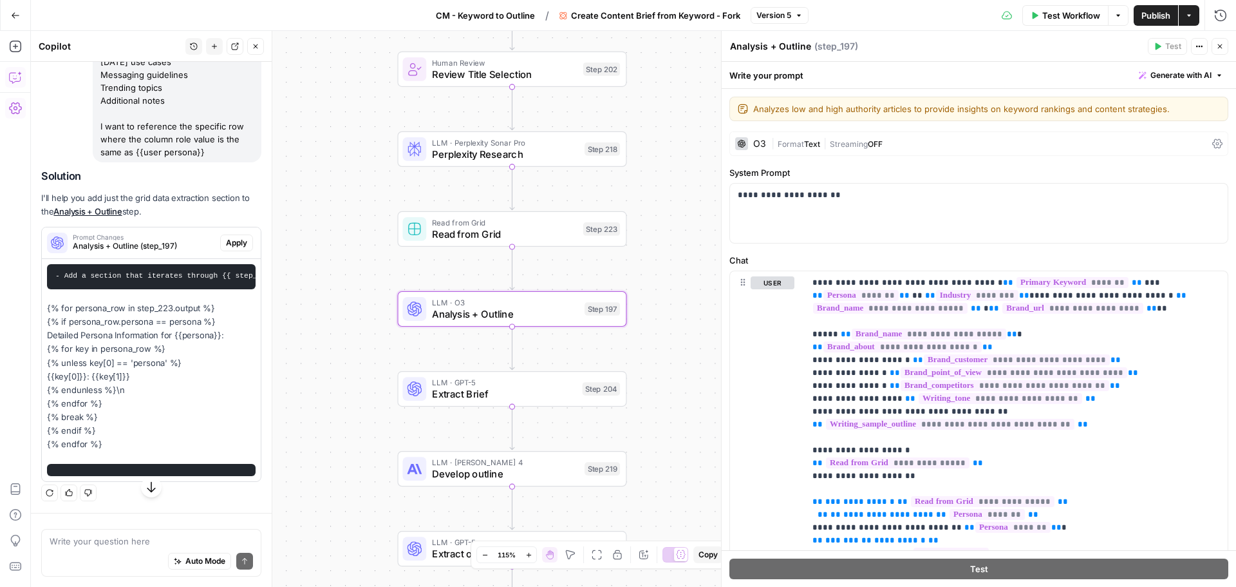
scroll to position [4448, 0]
click at [137, 533] on div "Write your question here Auto Mode Send" at bounding box center [151, 553] width 220 height 48
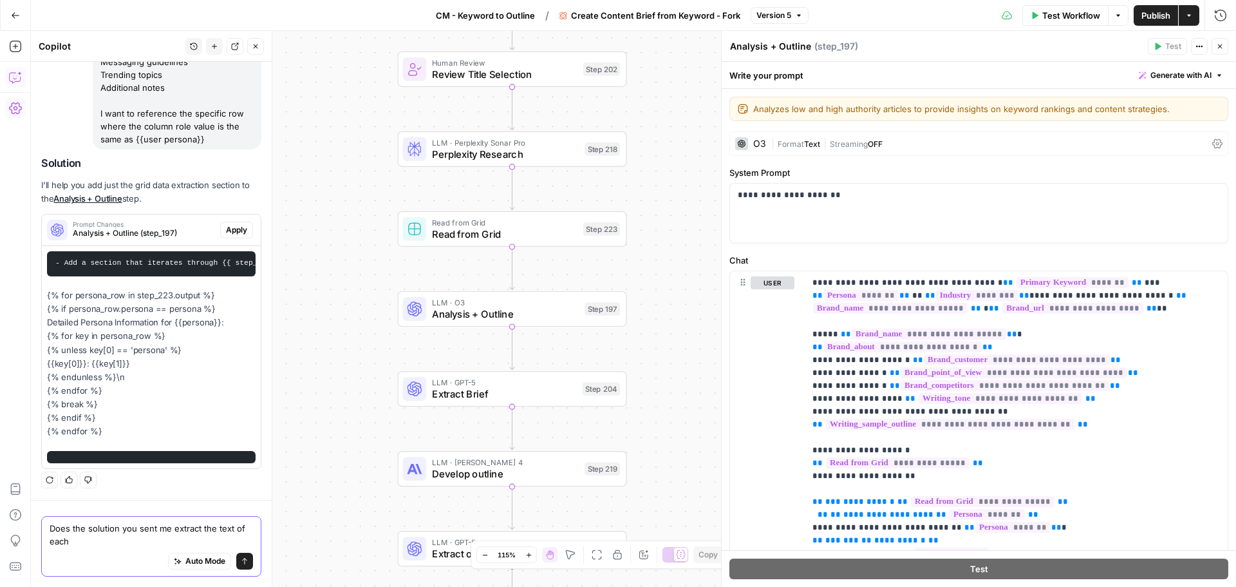
scroll to position [4461, 0]
type textarea "Does the solution you sent me extract the text of each column from the output o…"
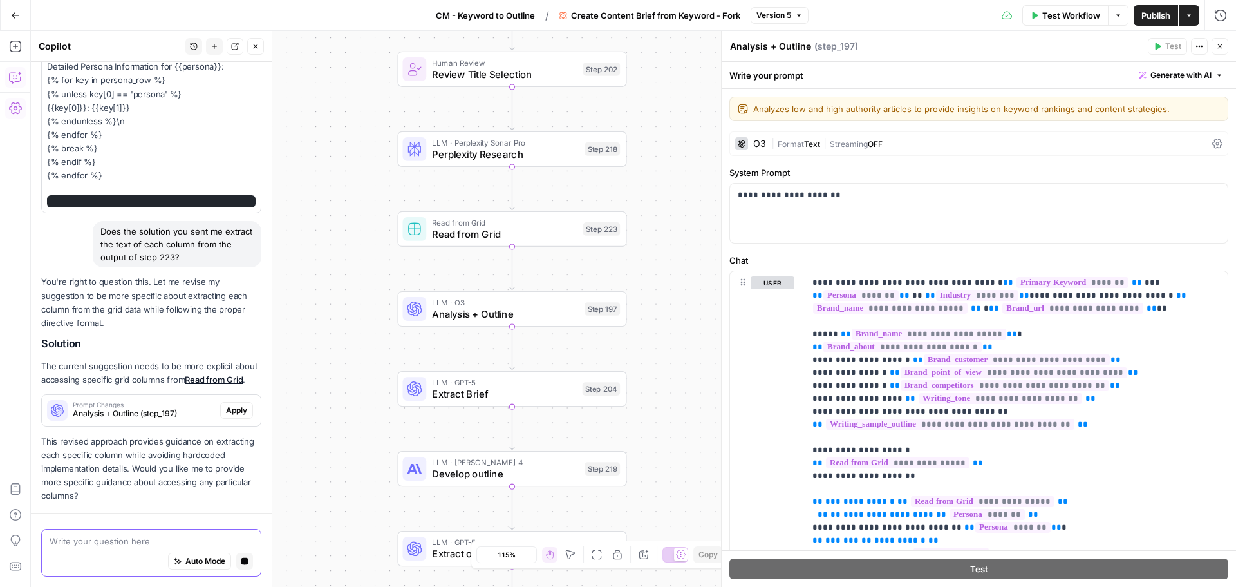
scroll to position [4751, 0]
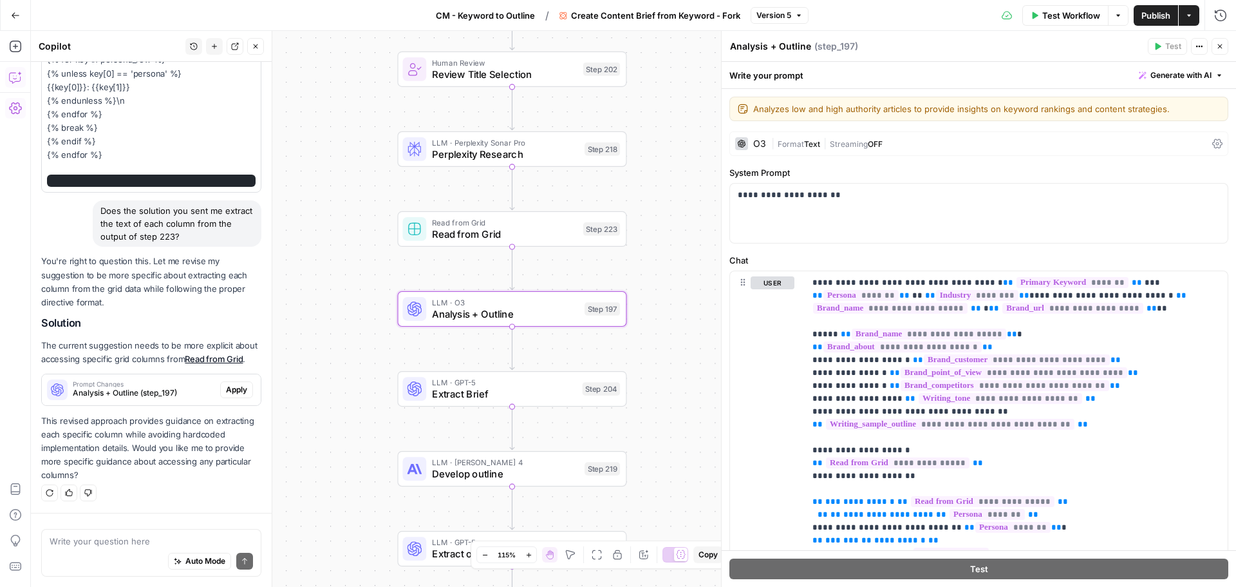
click at [180, 389] on span "Analysis + Outline (step_197)" at bounding box center [144, 393] width 142 height 12
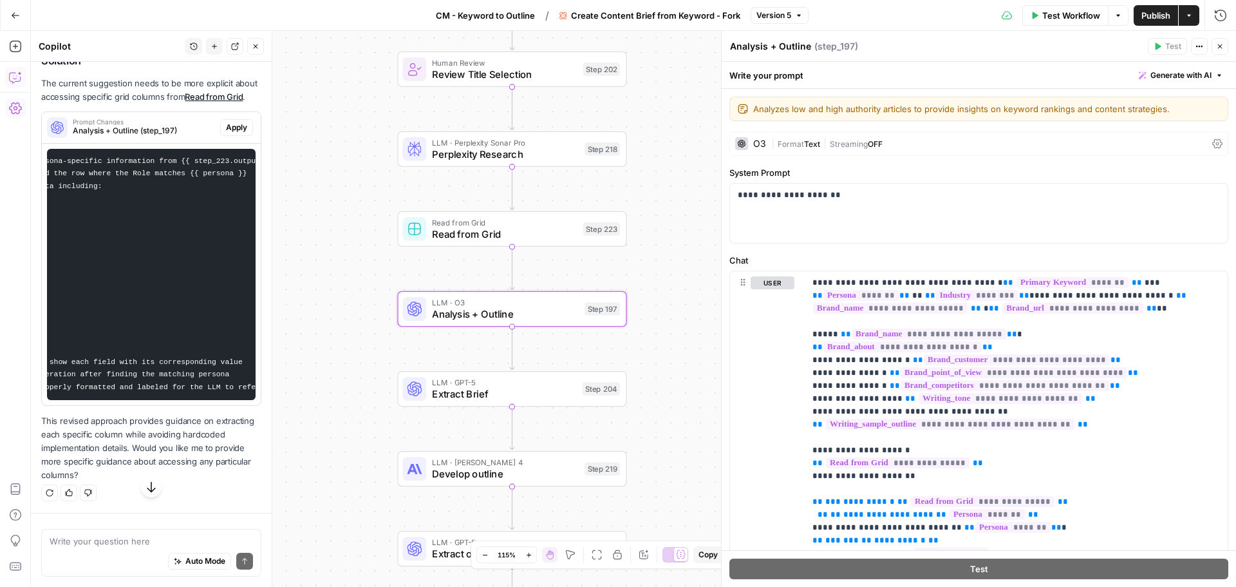
scroll to position [0, 176]
click at [226, 133] on span "Apply" at bounding box center [236, 128] width 21 height 12
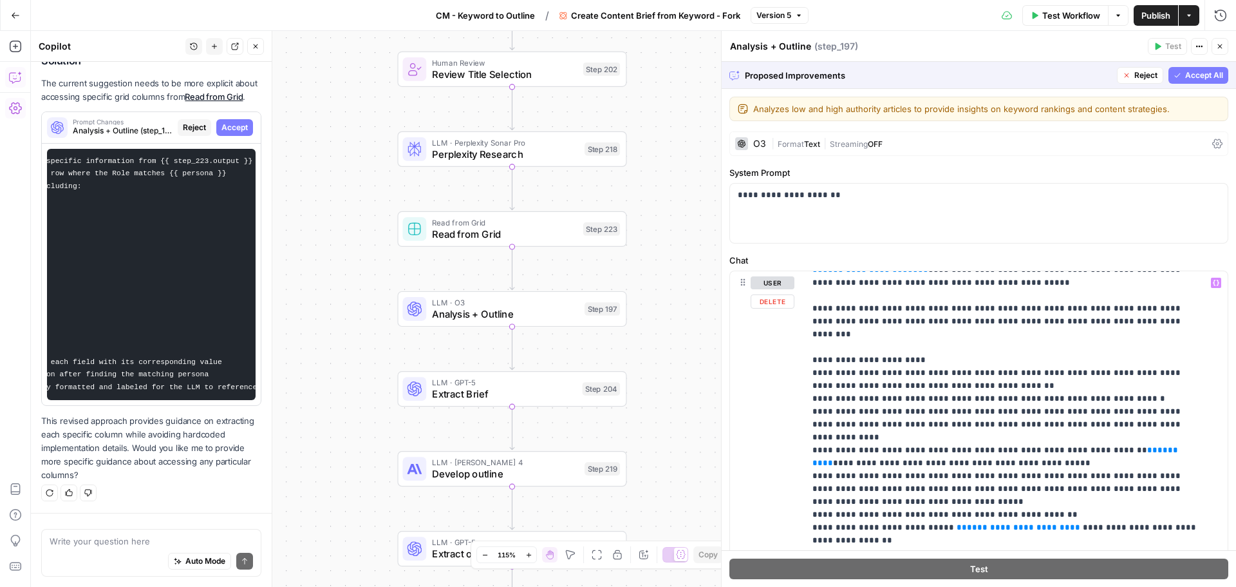
scroll to position [2667, 0]
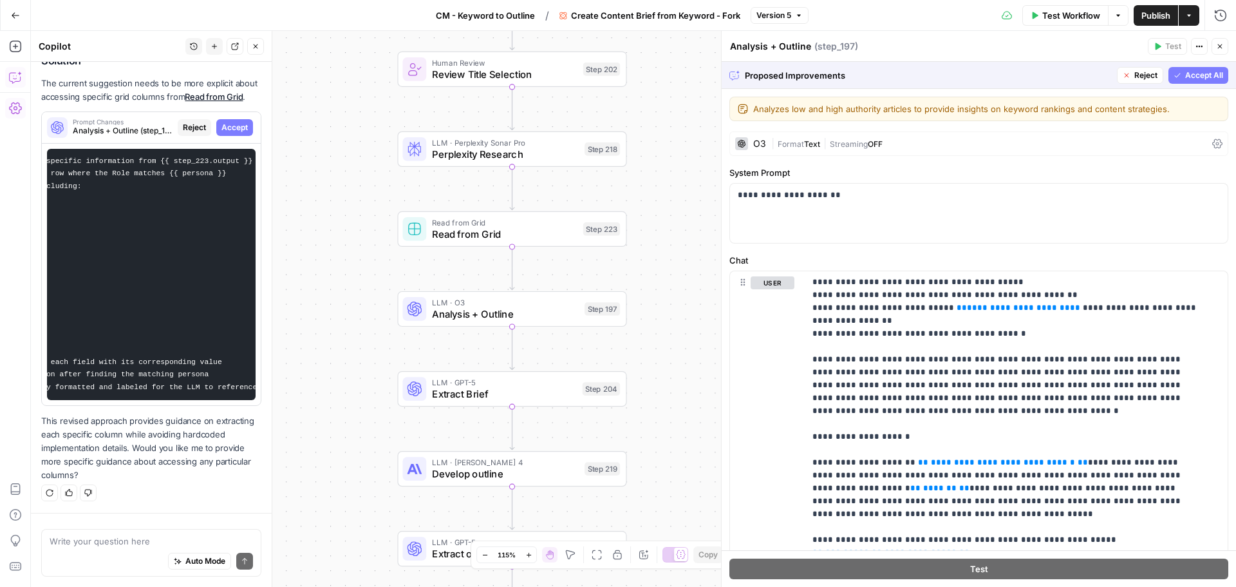
click at [1185, 84] on div "Proposed Improvements Reject Accept All" at bounding box center [979, 75] width 515 height 26
click at [1186, 81] on button "Accept All" at bounding box center [1199, 75] width 60 height 17
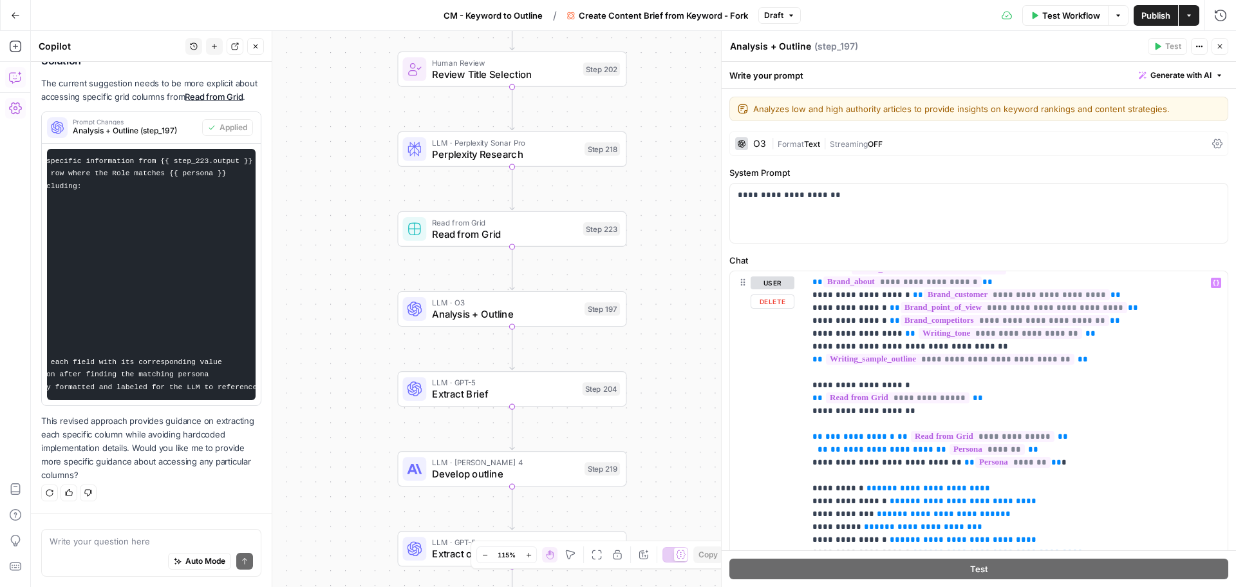
scroll to position [129, 0]
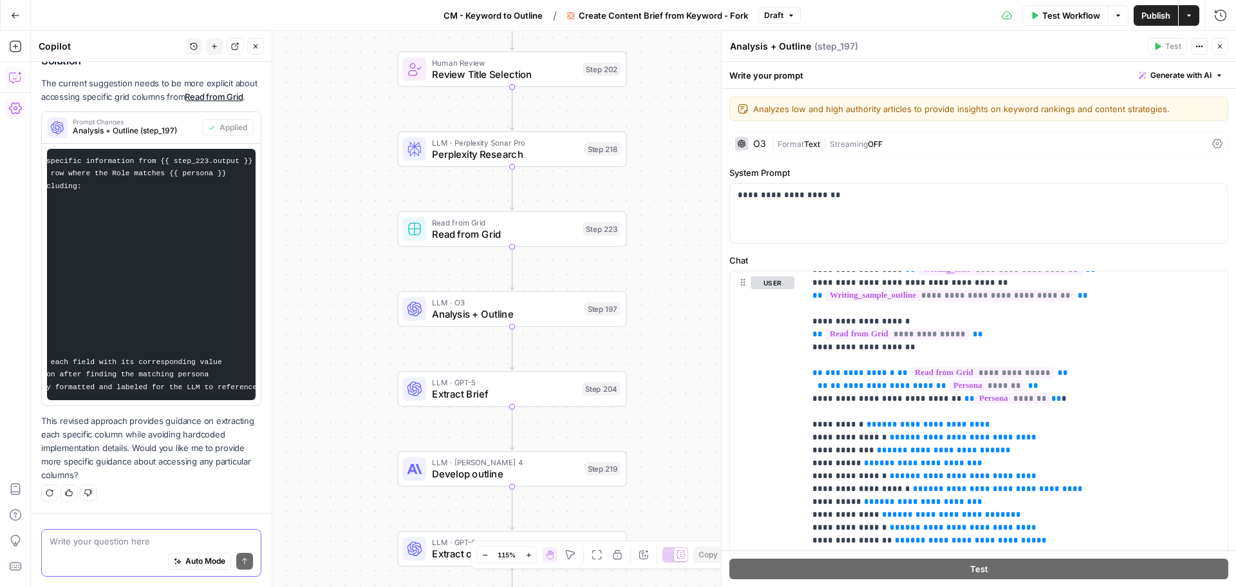
click at [119, 537] on textarea at bounding box center [152, 541] width 204 height 13
click at [128, 544] on textarea at bounding box center [152, 541] width 204 height 13
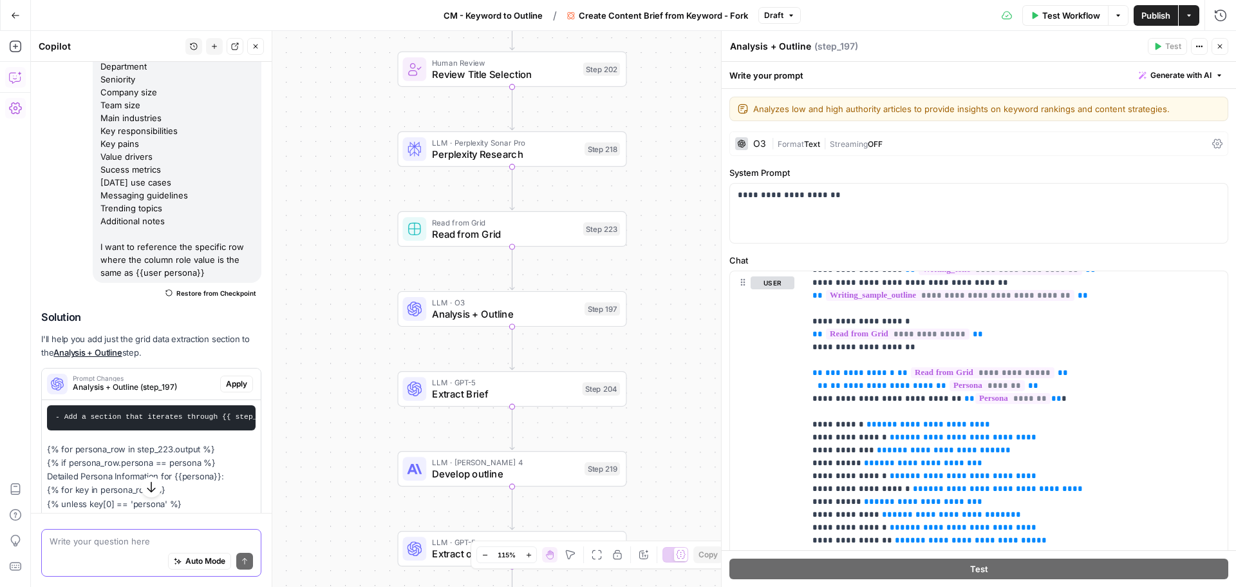
scroll to position [4203, 0]
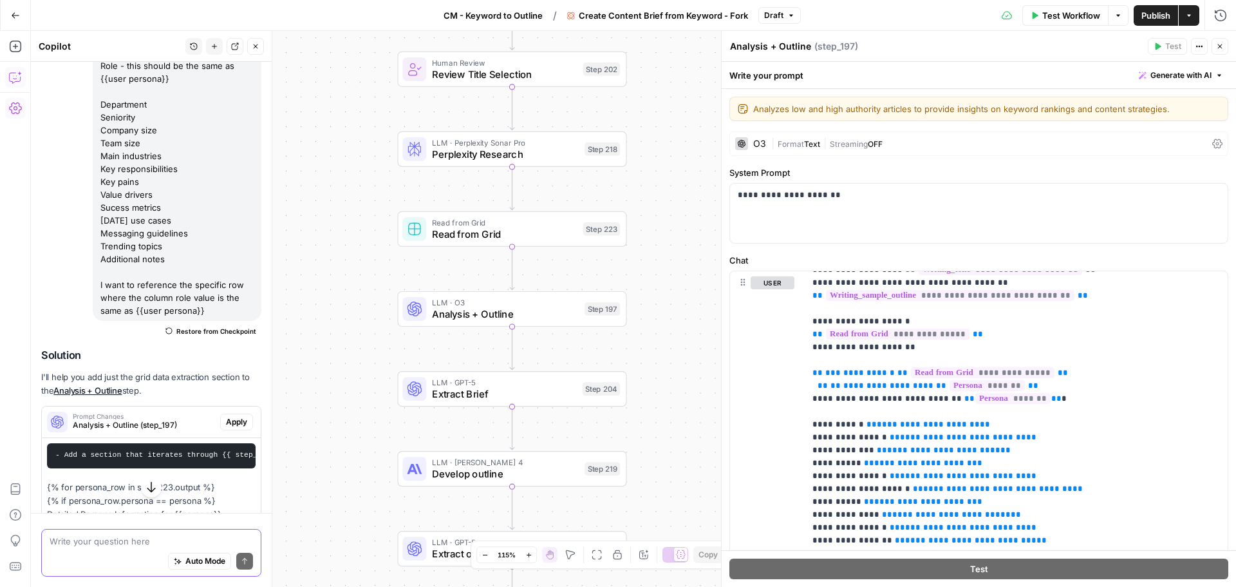
click at [101, 538] on textarea at bounding box center [152, 541] width 204 height 13
type textarea "Hey the name of the first column in the user personas grid is "Role", does that…"
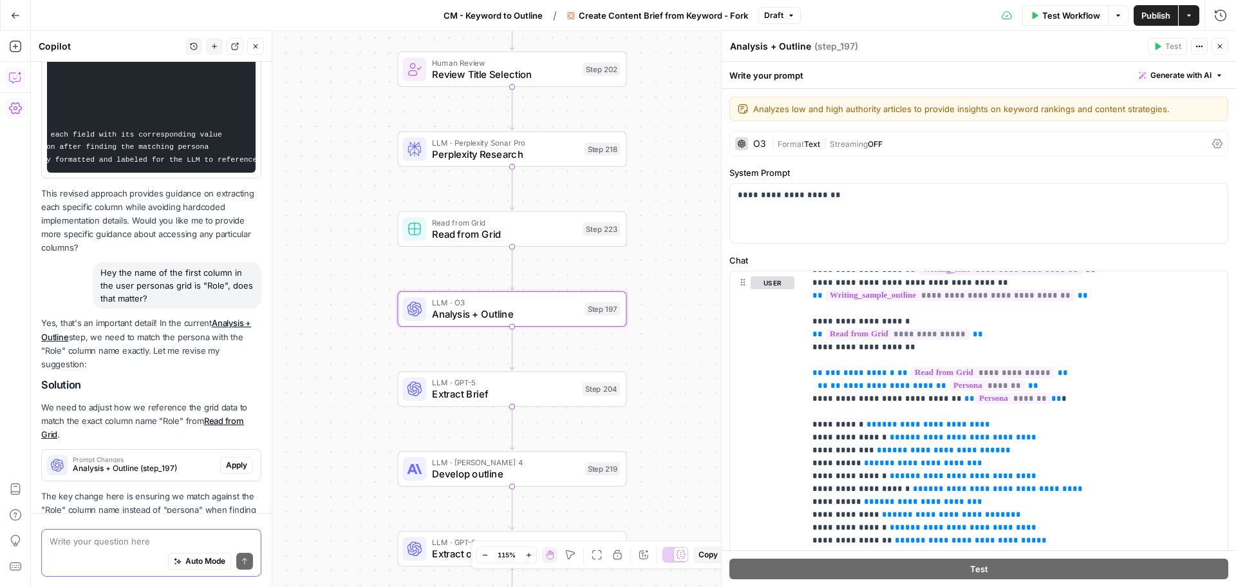
scroll to position [5408, 0]
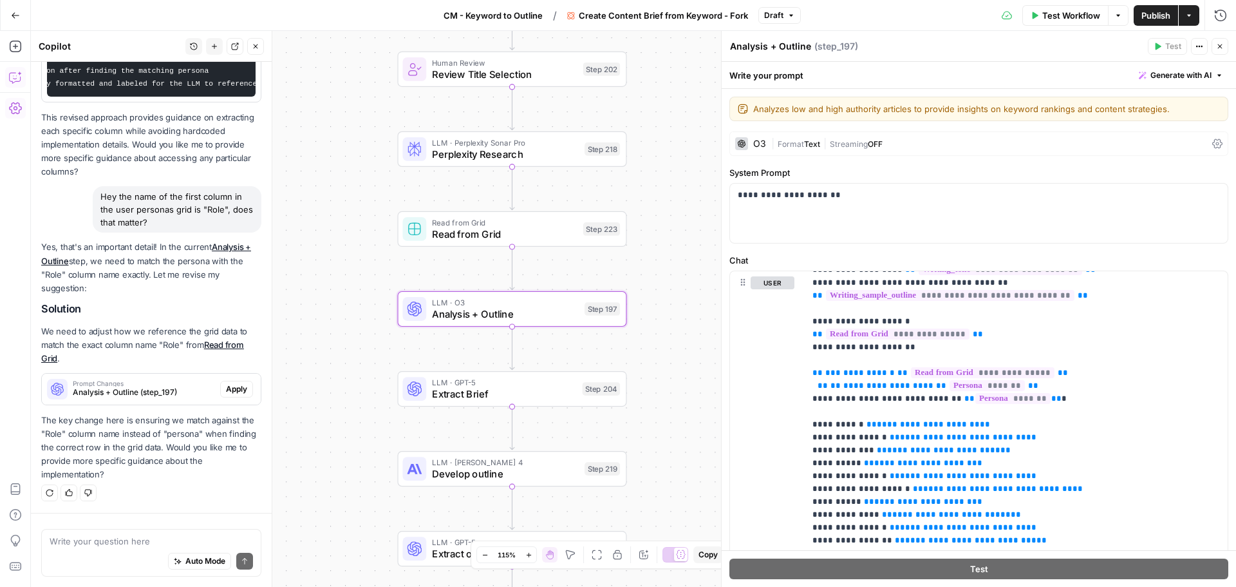
click at [169, 387] on span "Analysis + Outline (step_197)" at bounding box center [144, 392] width 142 height 12
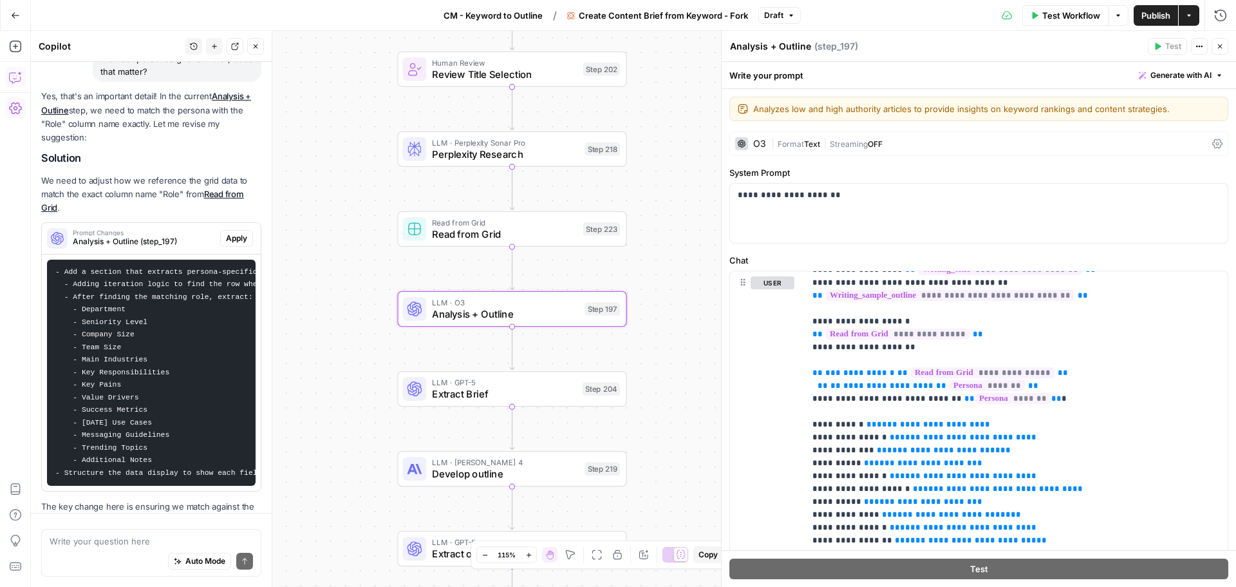
scroll to position [5655, 0]
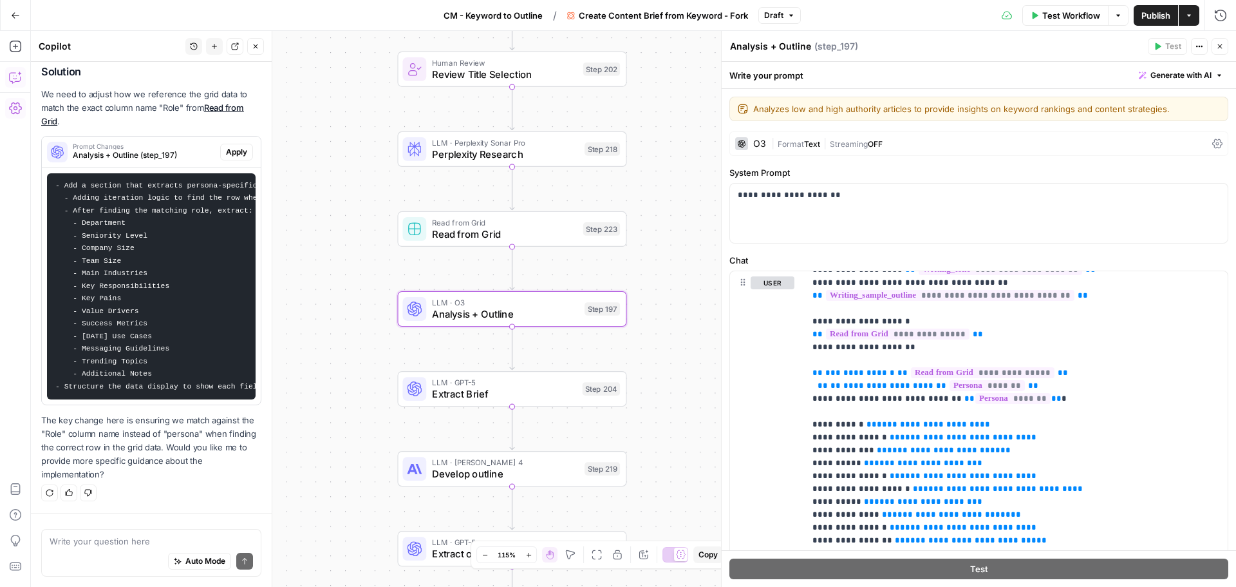
click at [226, 146] on span "Apply" at bounding box center [236, 152] width 21 height 12
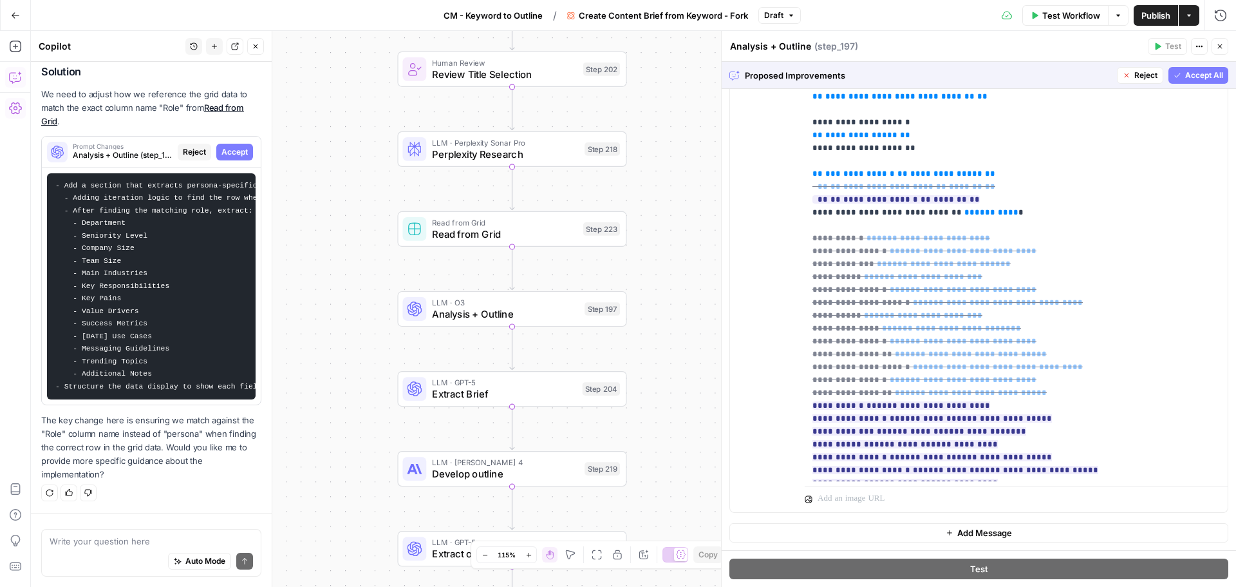
scroll to position [251, 0]
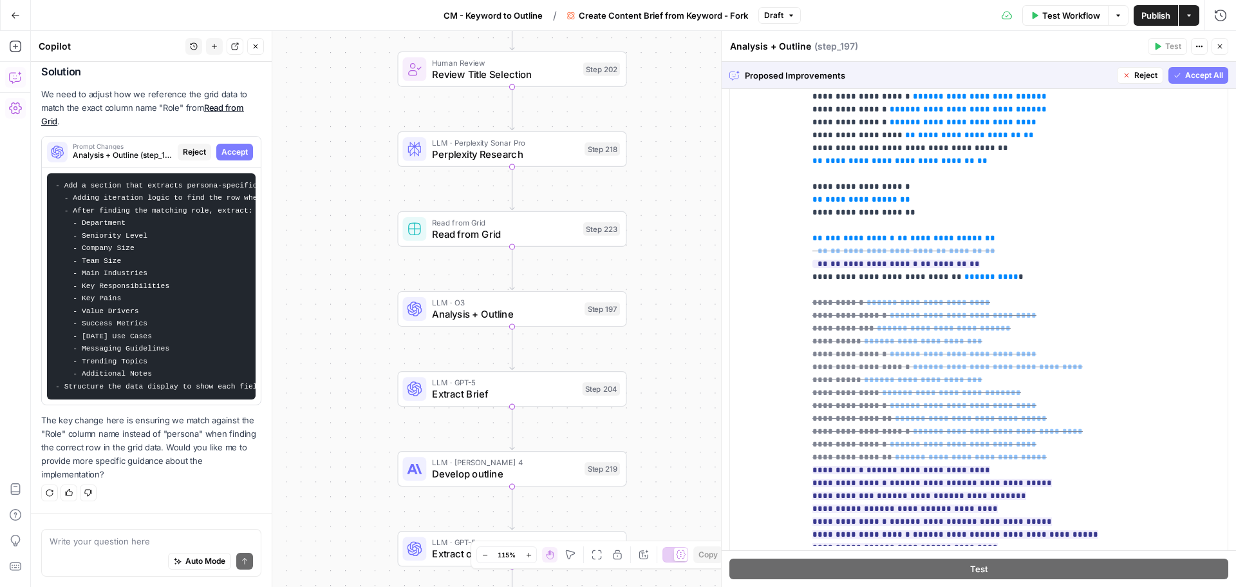
click at [121, 547] on div "Auto Mode Send" at bounding box center [152, 561] width 204 height 28
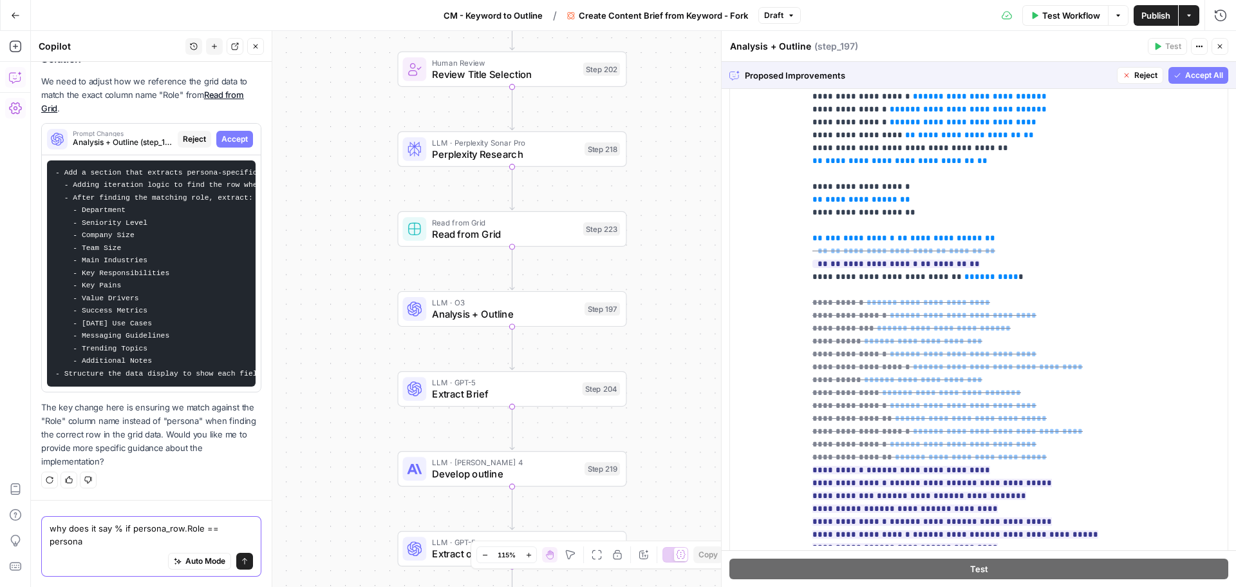
scroll to position [5462, 0]
type textarea "why does it say % if persona_row.Role == persona % ?"
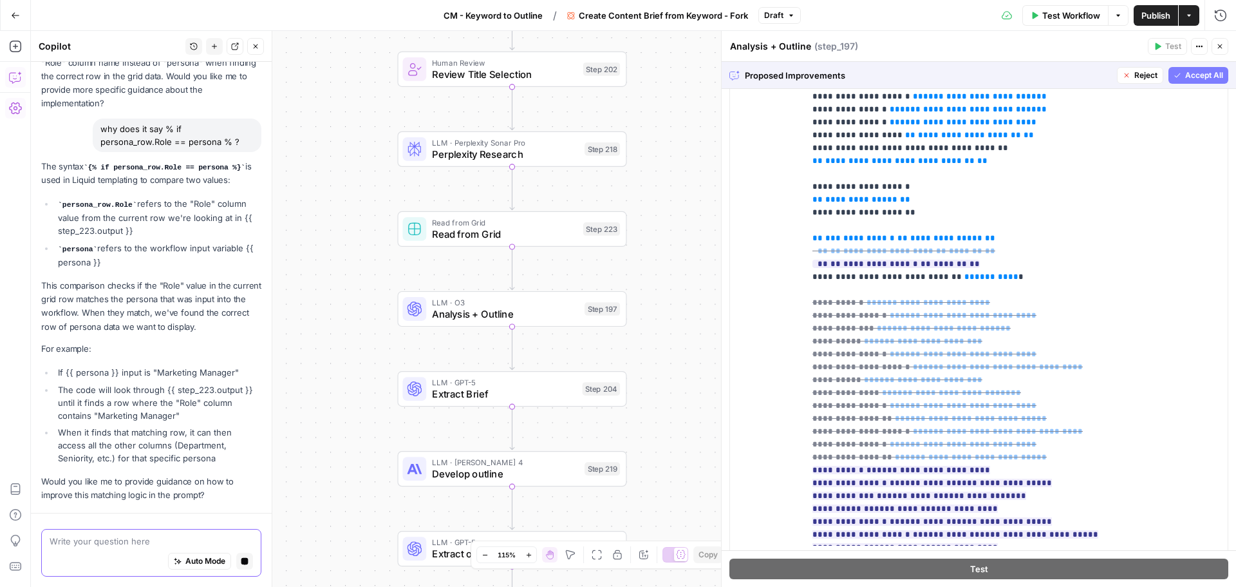
scroll to position [5840, 0]
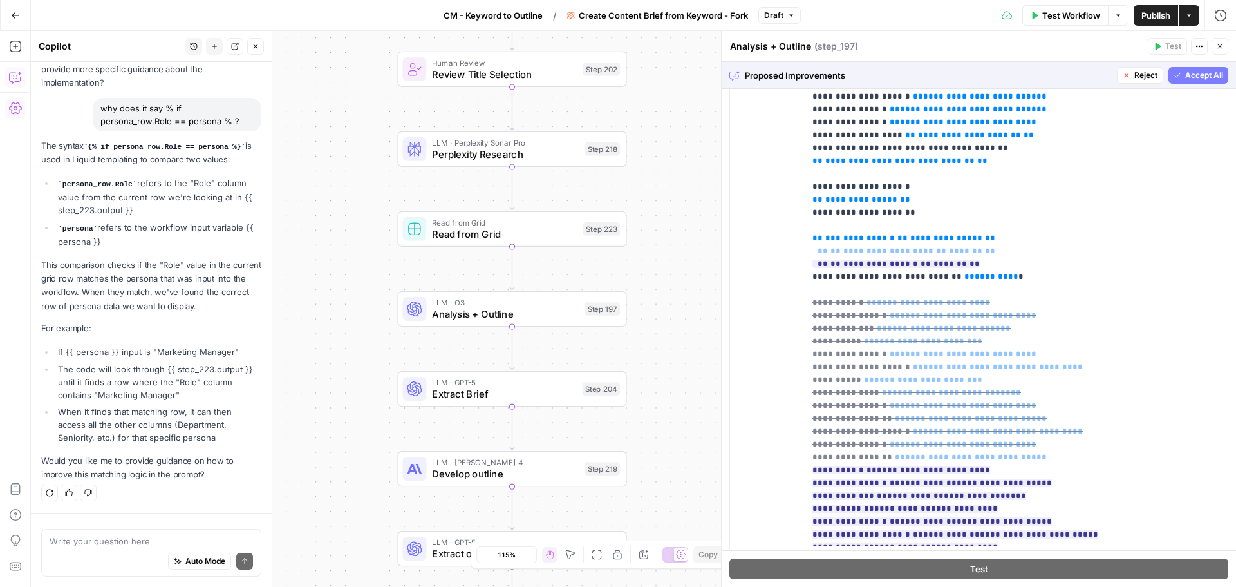
click at [1188, 75] on span "Accept All" at bounding box center [1205, 76] width 38 height 12
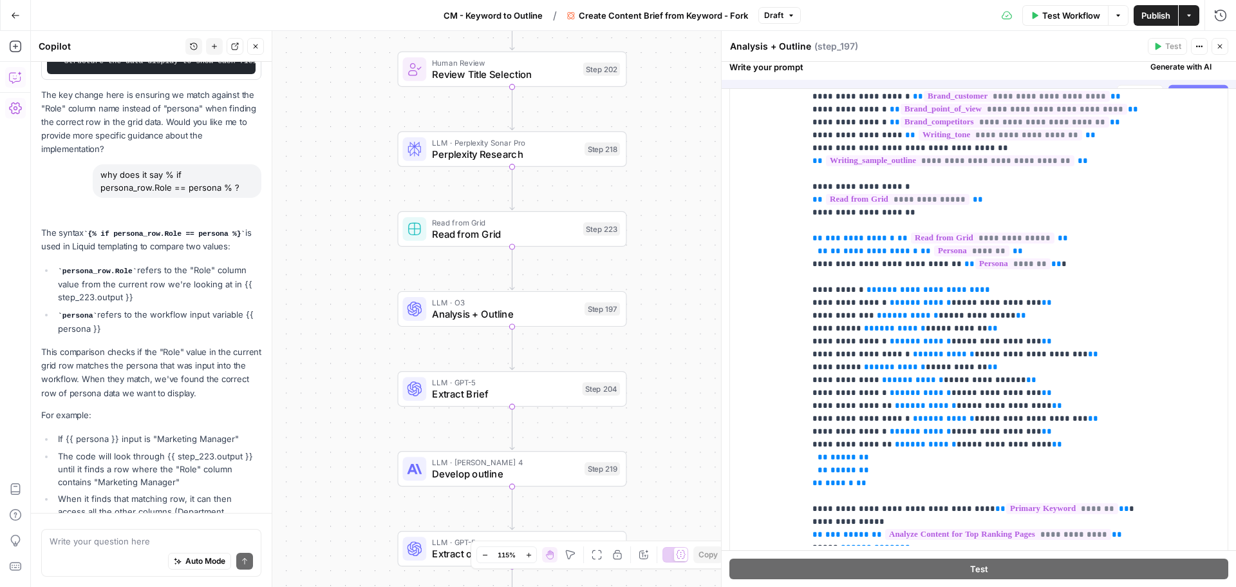
scroll to position [0, 0]
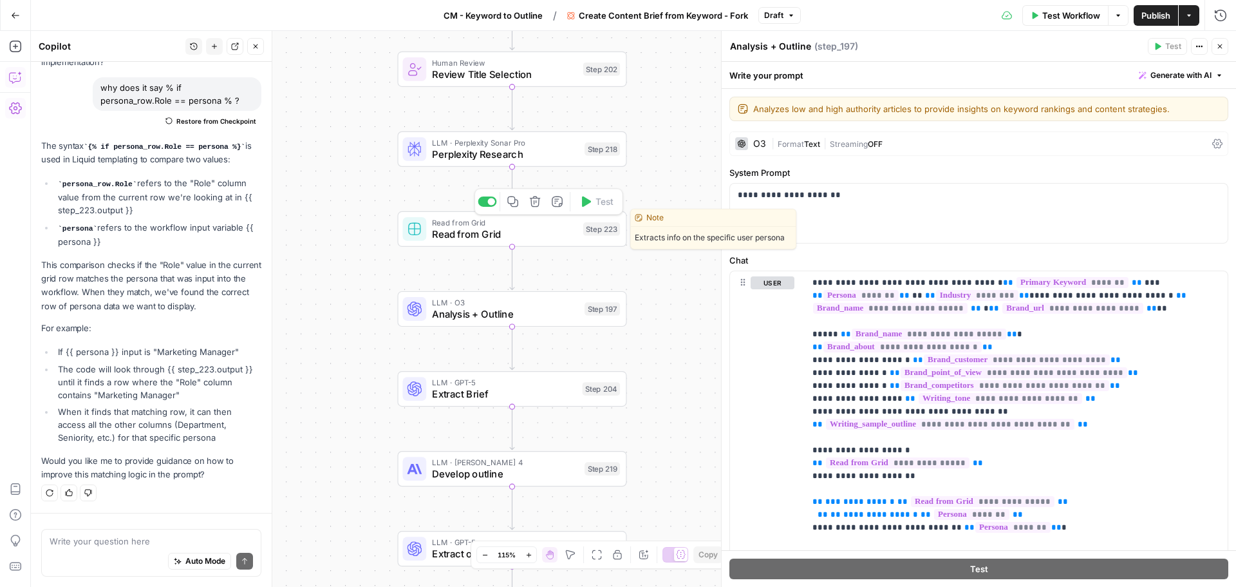
click at [540, 232] on span "Read from Grid" at bounding box center [504, 234] width 145 height 15
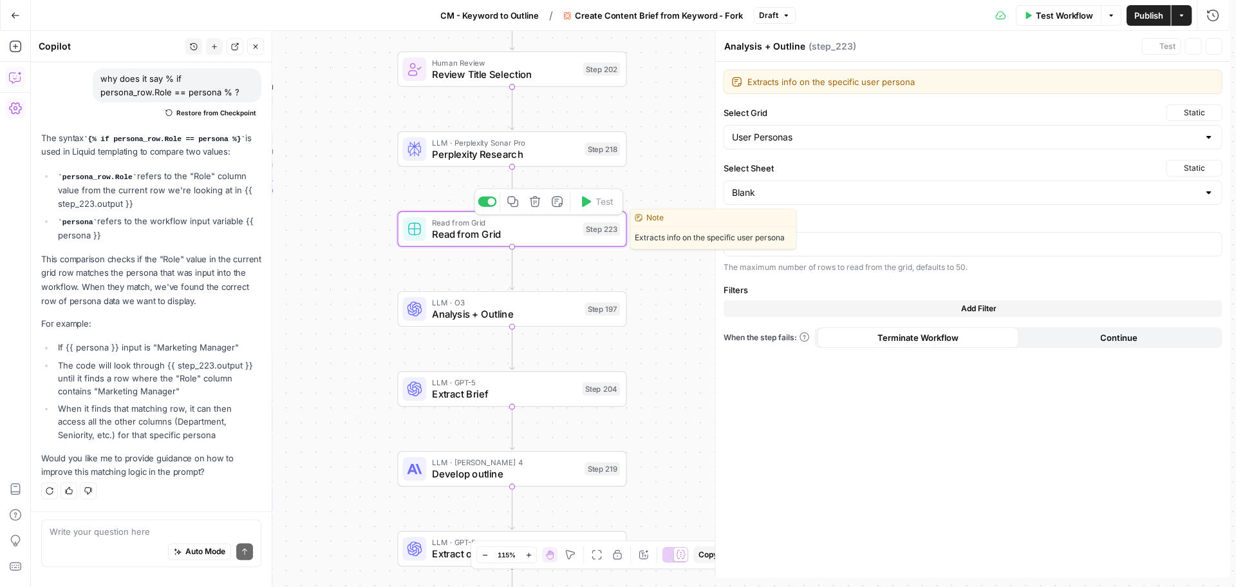
type textarea "Read from Grid"
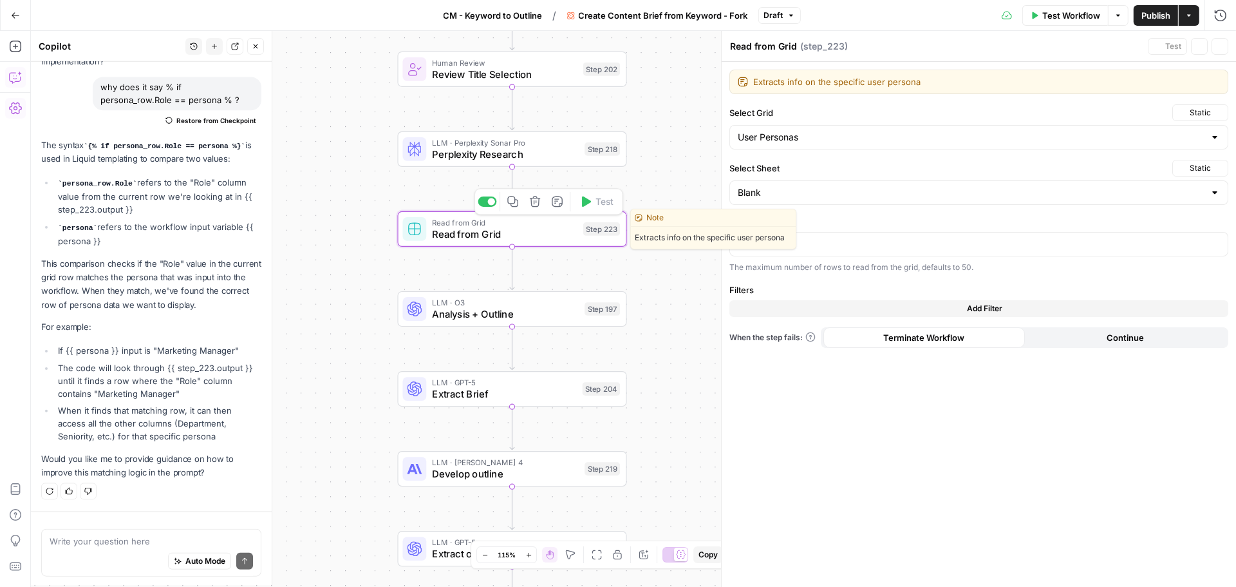
scroll to position [6088, 0]
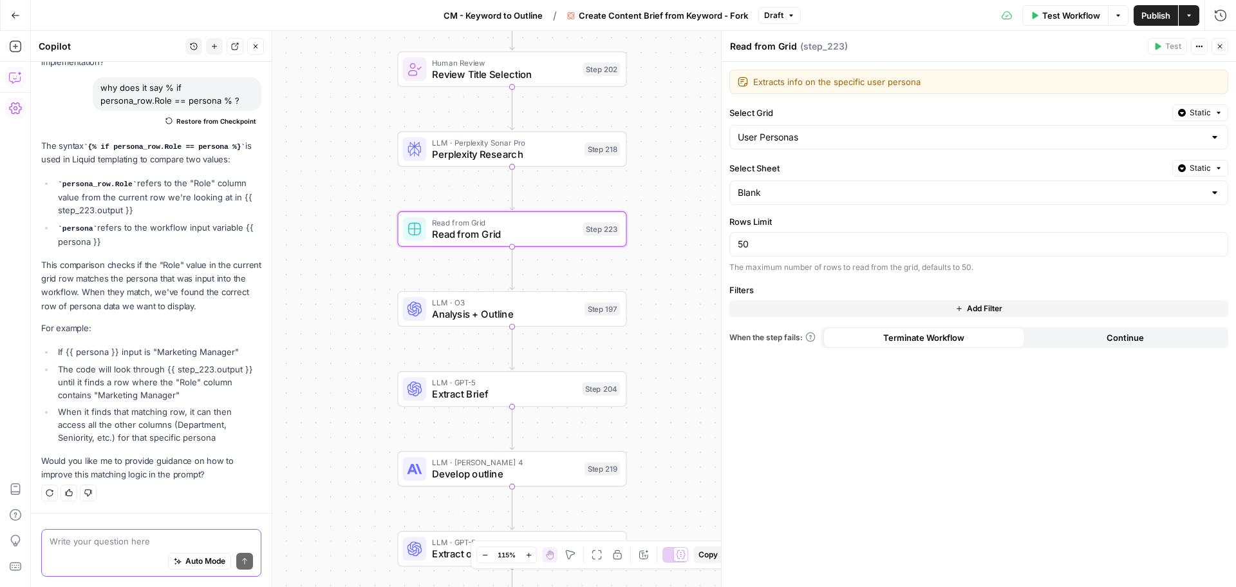
click at [143, 537] on textarea at bounding box center [152, 541] width 204 height 13
type textarea "what does step 223 do?"
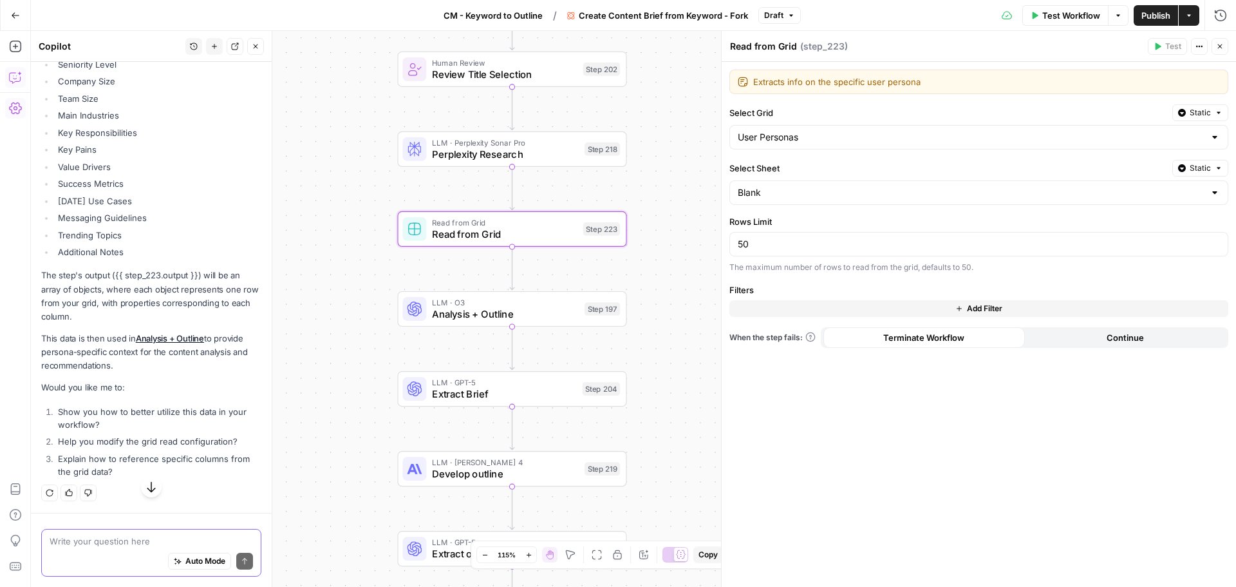
scroll to position [6763, 0]
click at [144, 543] on textarea at bounding box center [152, 541] width 204 height 13
type textarea "h"
type textarea "3 please"
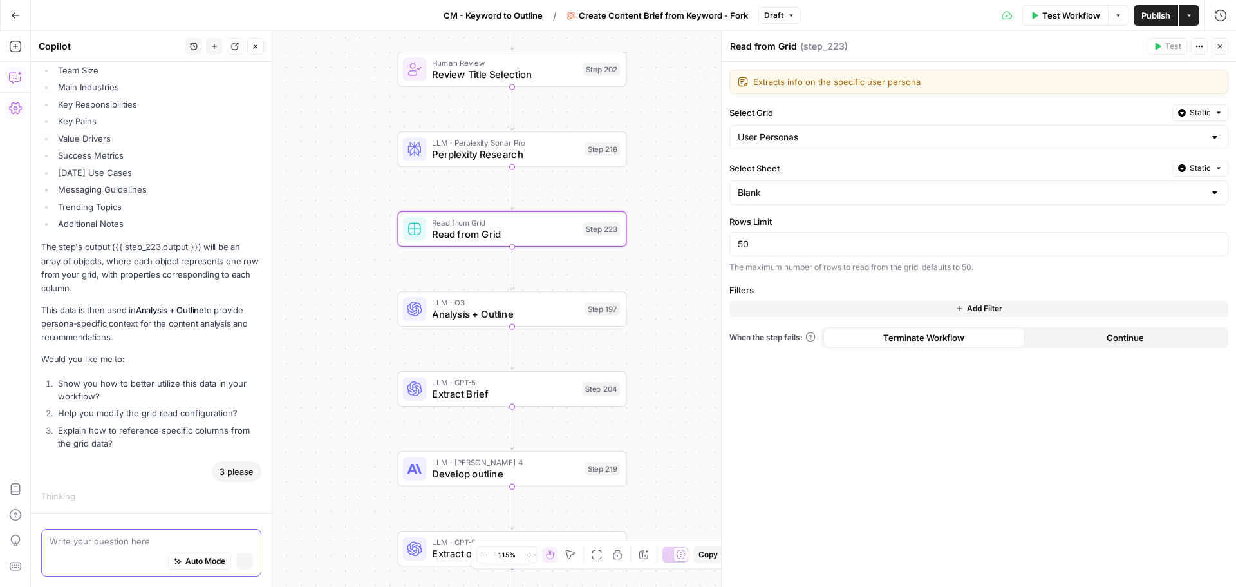
scroll to position [6544, 0]
click at [1163, 21] on span "Publish" at bounding box center [1156, 15] width 29 height 13
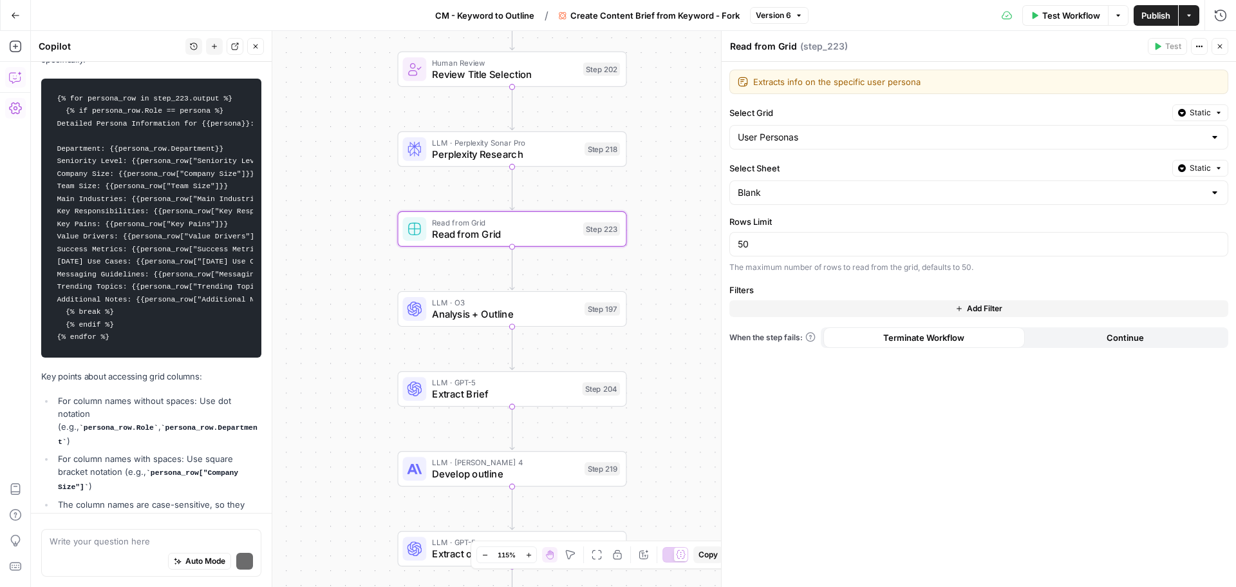
scroll to position [7412, 0]
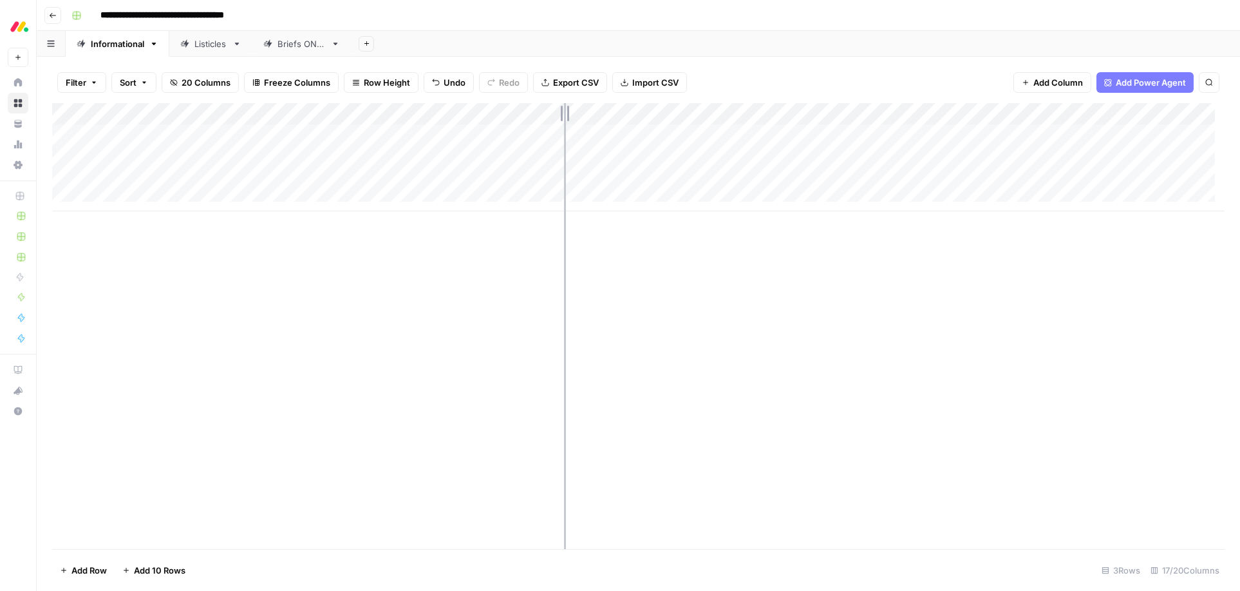
drag, startPoint x: 580, startPoint y: 120, endPoint x: 556, endPoint y: 120, distance: 23.8
click at [556, 120] on div "Add Column" at bounding box center [638, 157] width 1173 height 108
drag, startPoint x: 657, startPoint y: 113, endPoint x: 631, endPoint y: 113, distance: 25.8
click at [630, 113] on div "Add Column" at bounding box center [638, 157] width 1173 height 108
drag, startPoint x: 693, startPoint y: 115, endPoint x: 739, endPoint y: 115, distance: 46.4
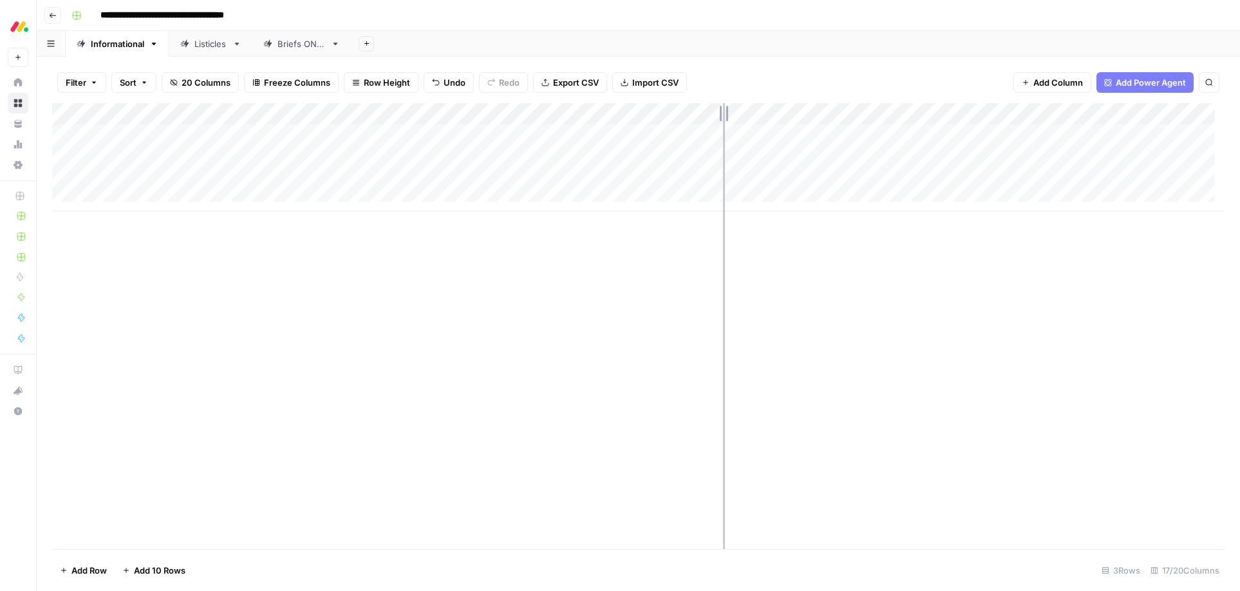
click at [736, 115] on div "Add Column" at bounding box center [638, 157] width 1173 height 108
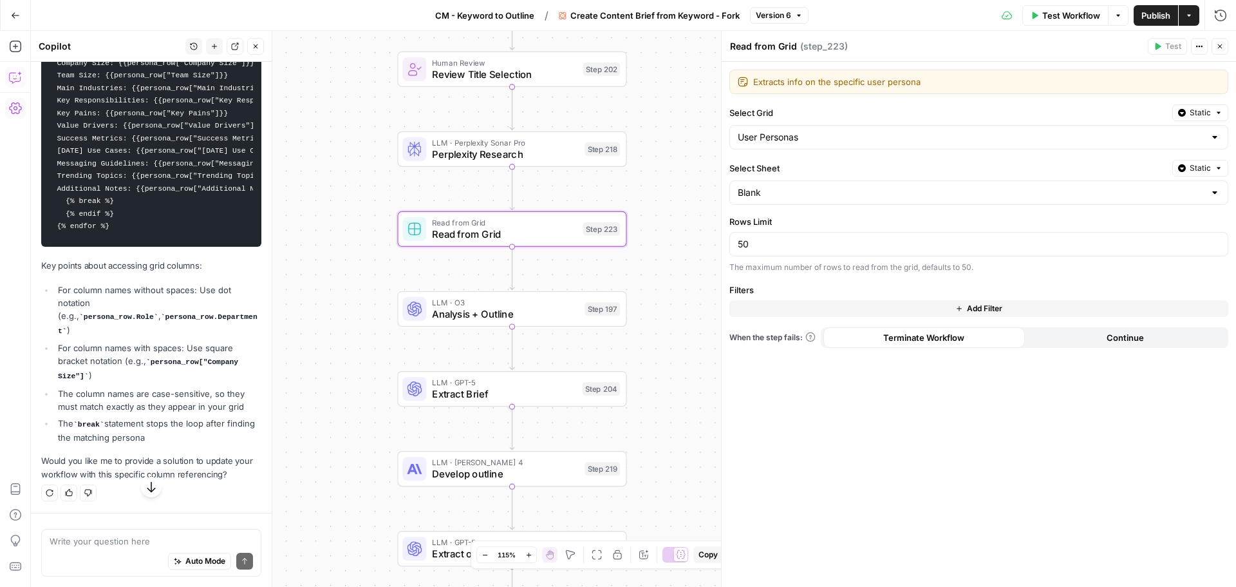
scroll to position [7412, 0]
click at [117, 537] on textarea at bounding box center [152, 541] width 204 height 13
type textarea "d"
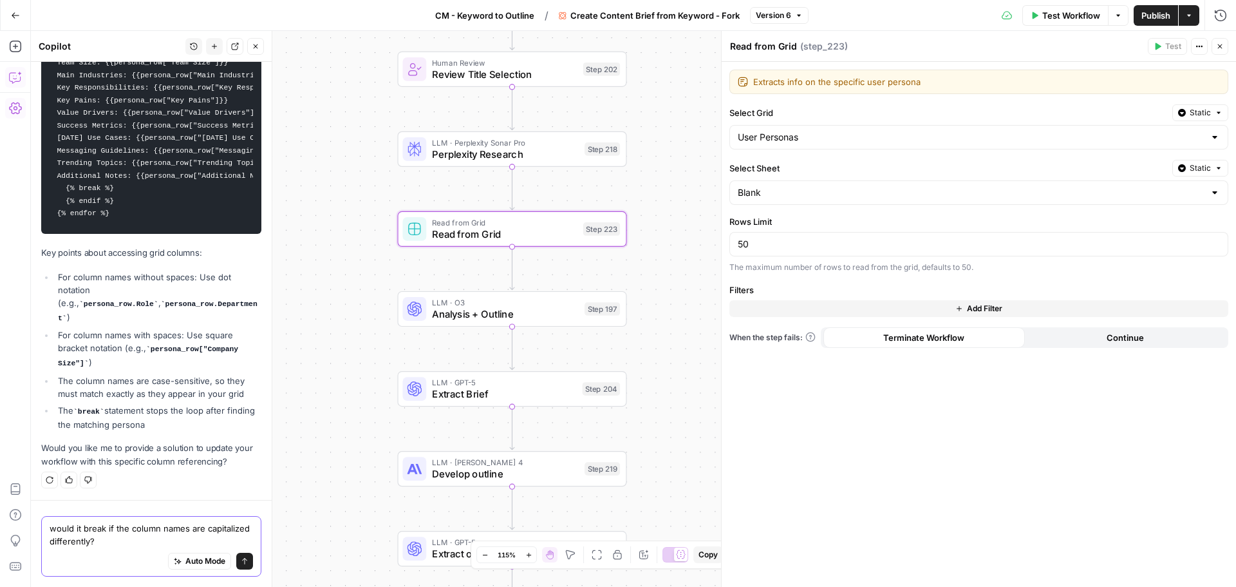
type textarea "would it break if the column names are capitalized differently?"
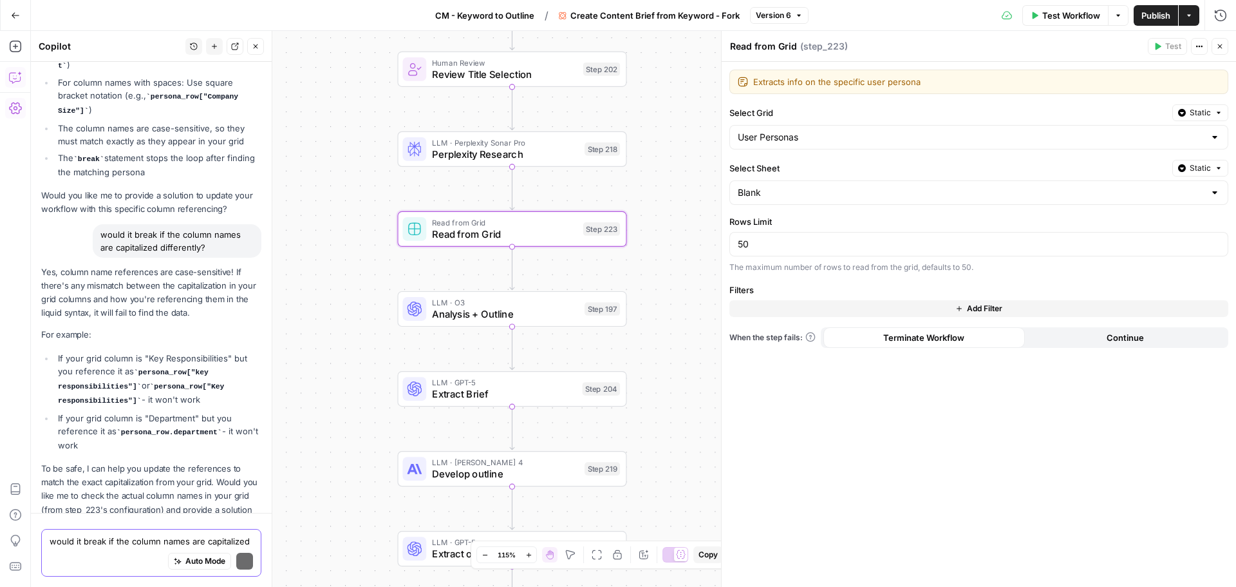
scroll to position [7788, 0]
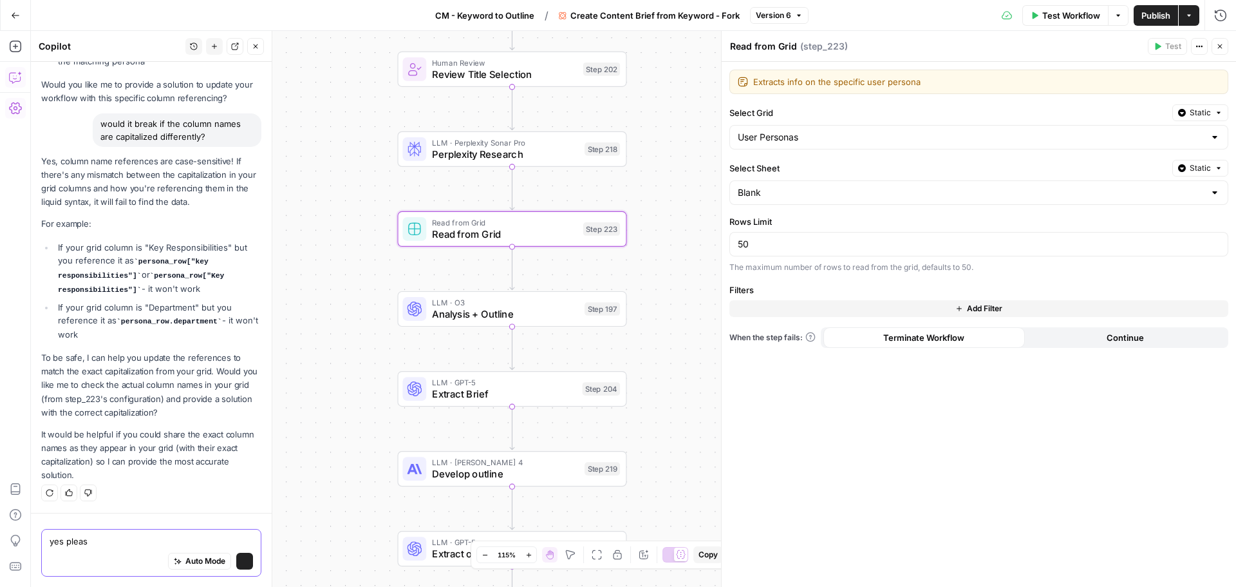
type textarea "yes please"
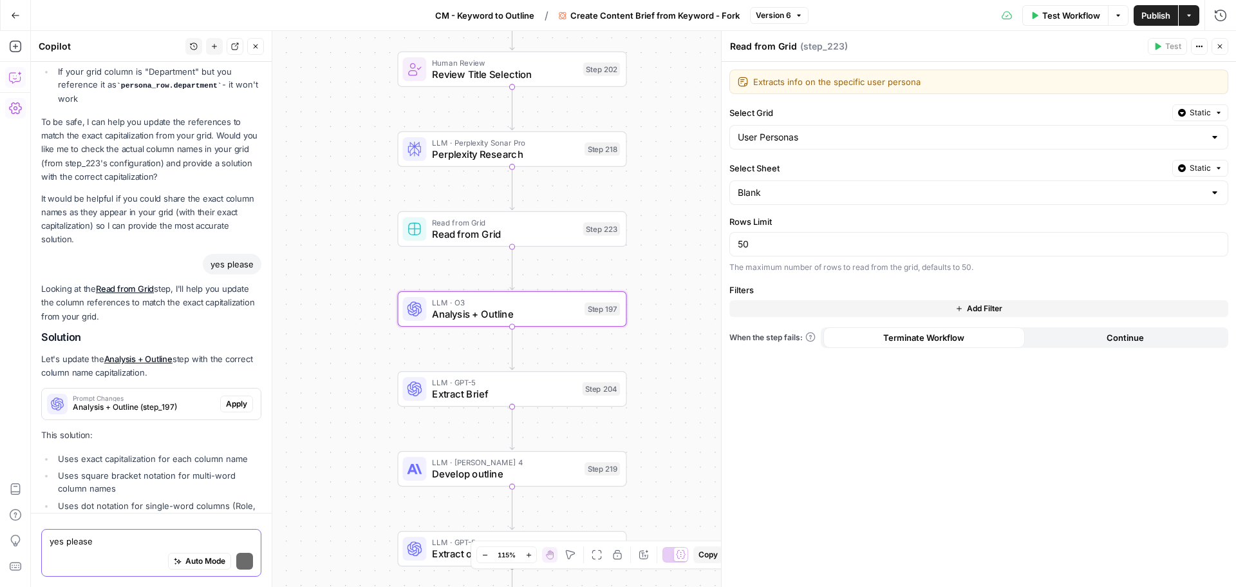
scroll to position [8134, 0]
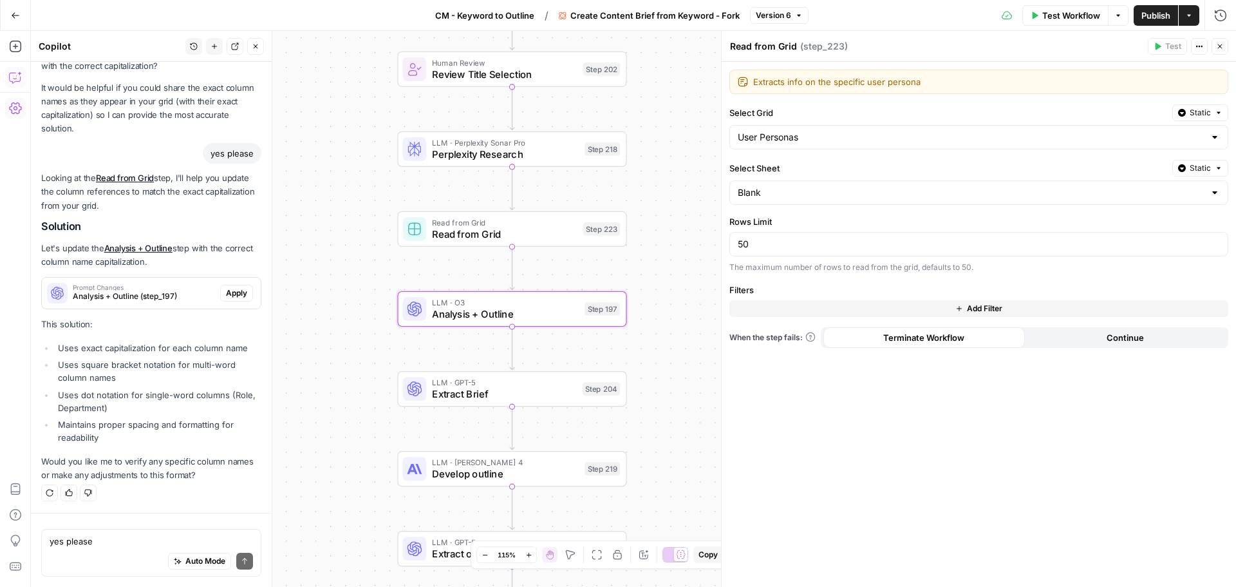
click at [226, 290] on span "Apply" at bounding box center [236, 293] width 21 height 12
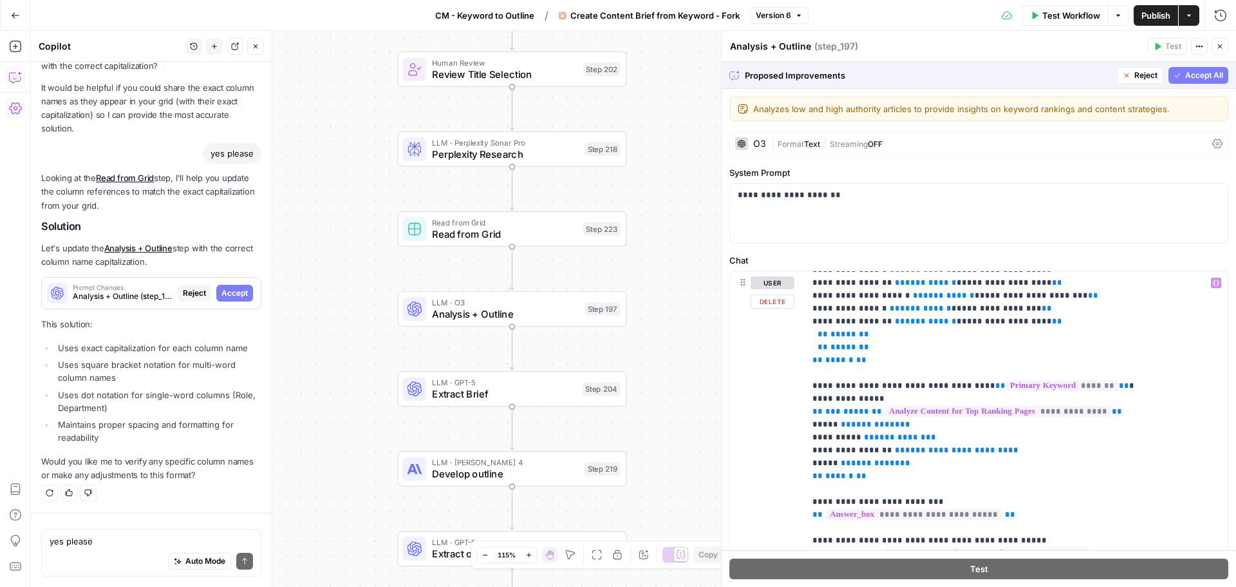
scroll to position [322, 0]
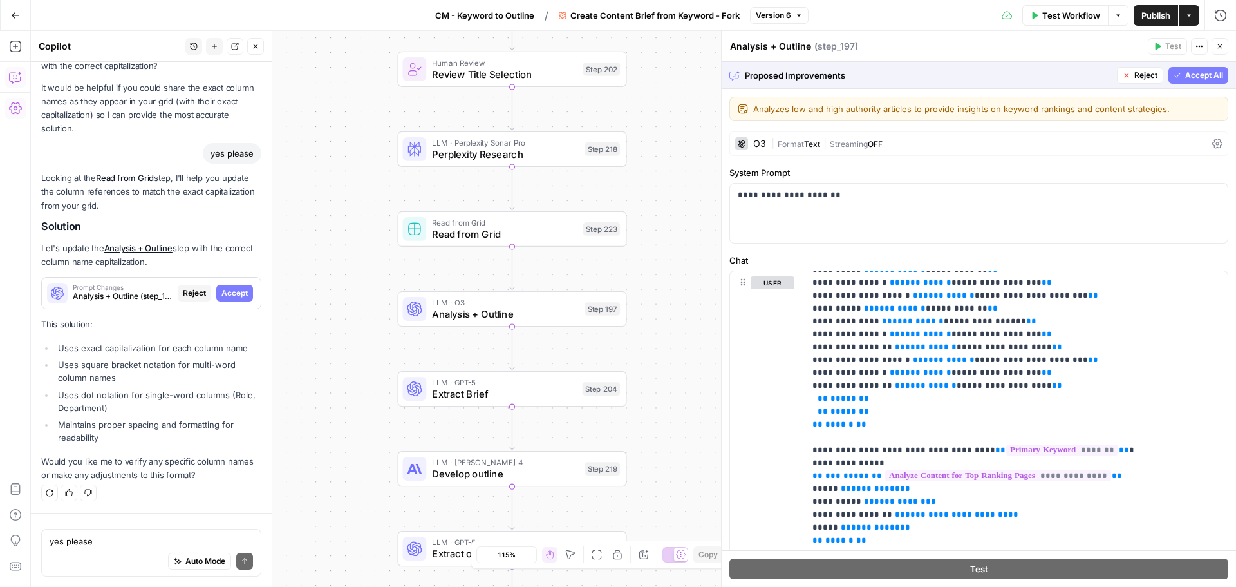
click at [1191, 80] on span "Accept All" at bounding box center [1205, 76] width 38 height 12
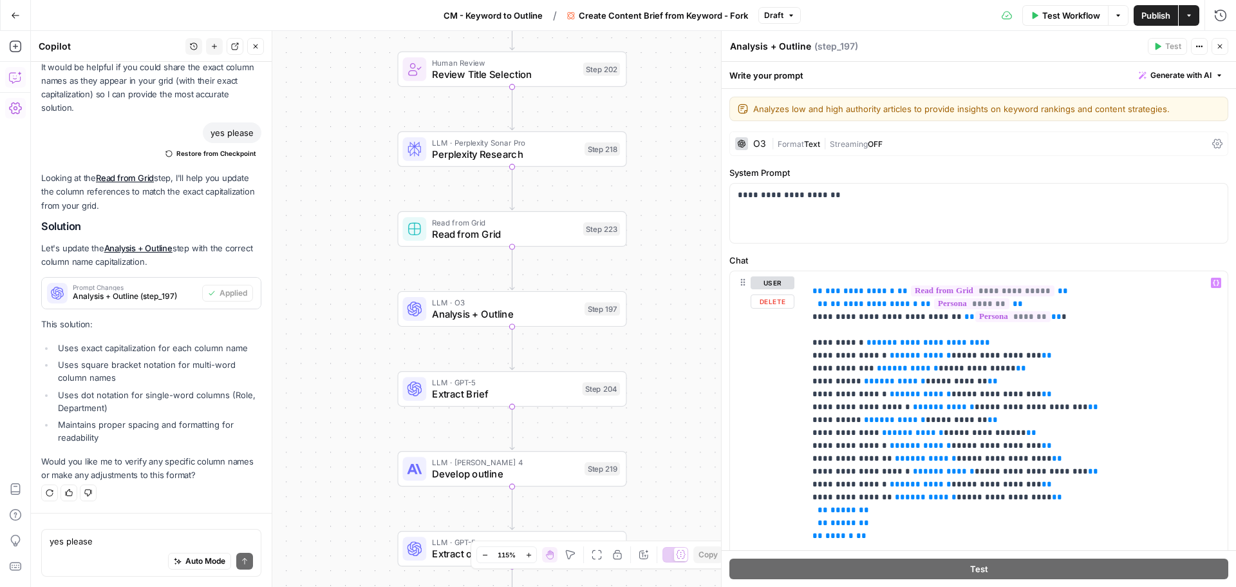
scroll to position [193, 0]
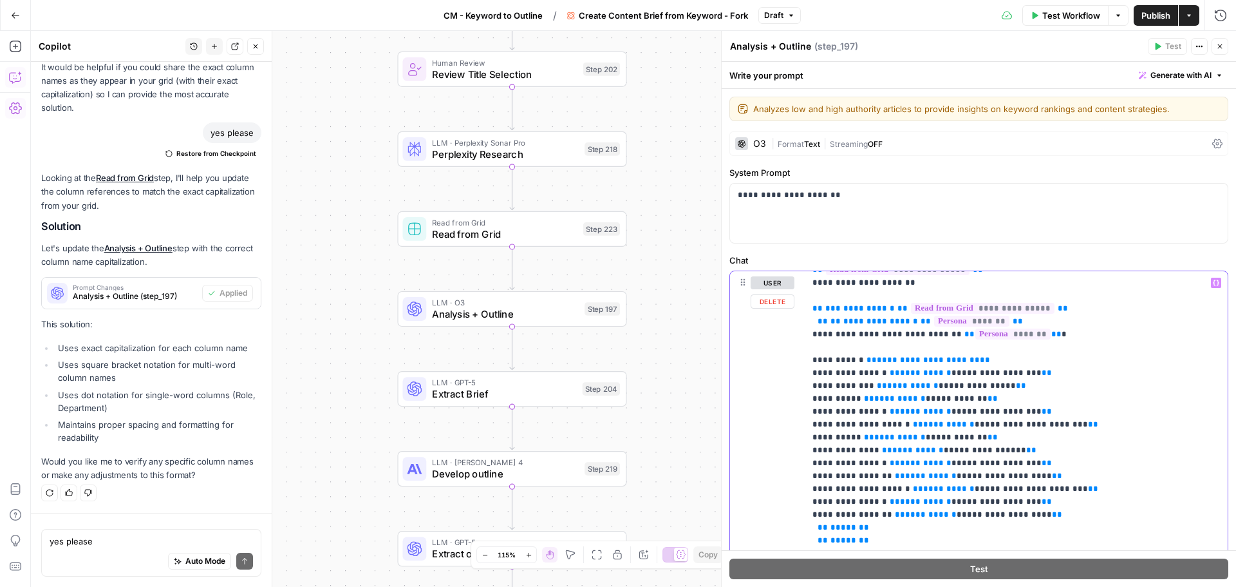
click at [979, 368] on span "**********" at bounding box center [997, 372] width 80 height 8
click at [988, 368] on span "**********" at bounding box center [997, 372] width 80 height 8
click at [963, 446] on span "**********" at bounding box center [985, 450] width 72 height 8
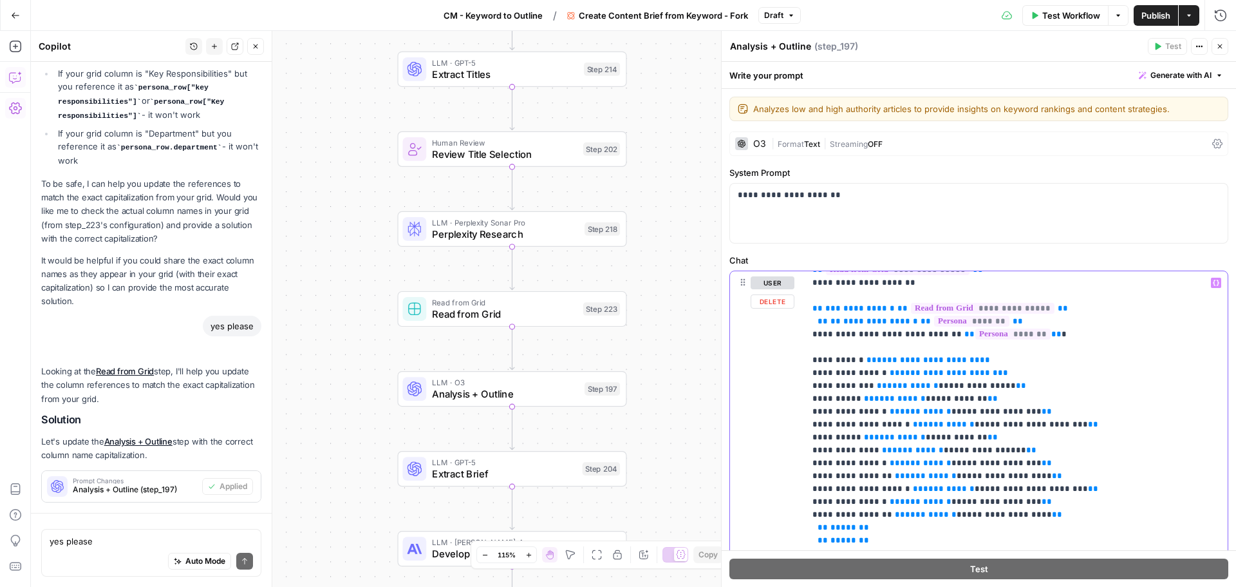
scroll to position [8217, 0]
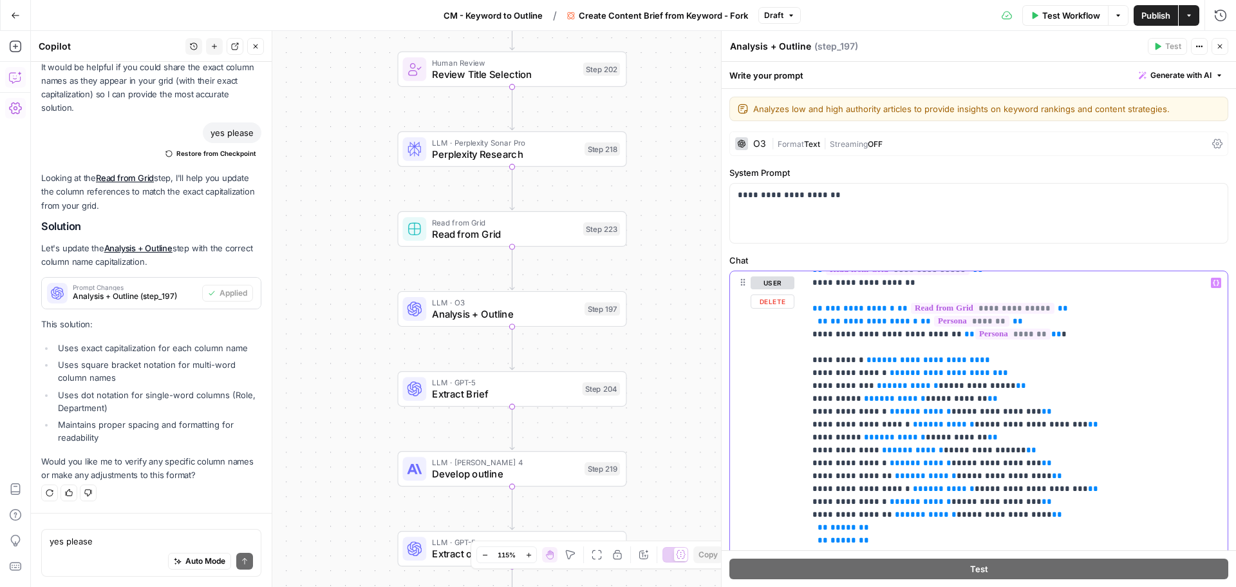
click at [996, 510] on span "**********" at bounding box center [1004, 514] width 85 height 8
click at [1155, 11] on span "Publish" at bounding box center [1156, 15] width 29 height 13
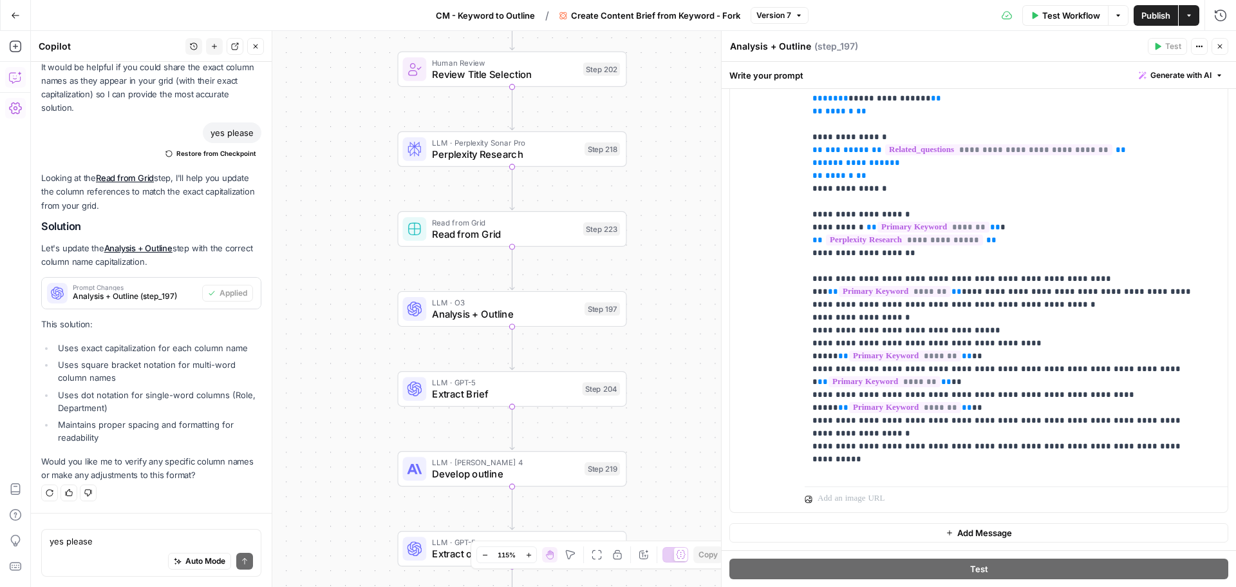
scroll to position [644, 0]
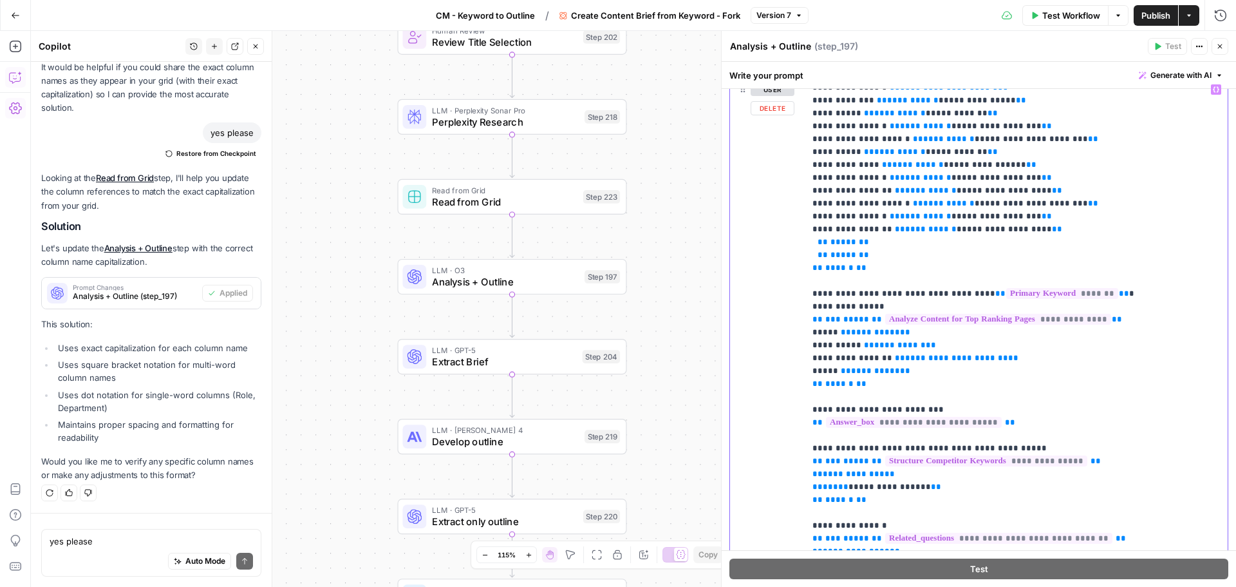
scroll to position [322, 0]
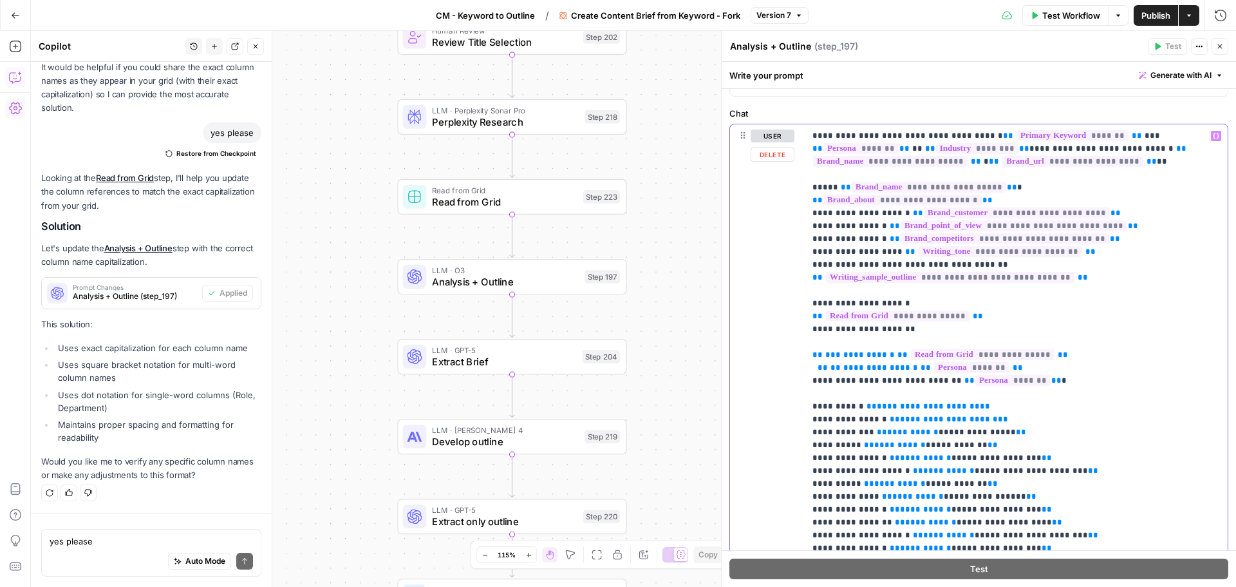
scroll to position [129, 0]
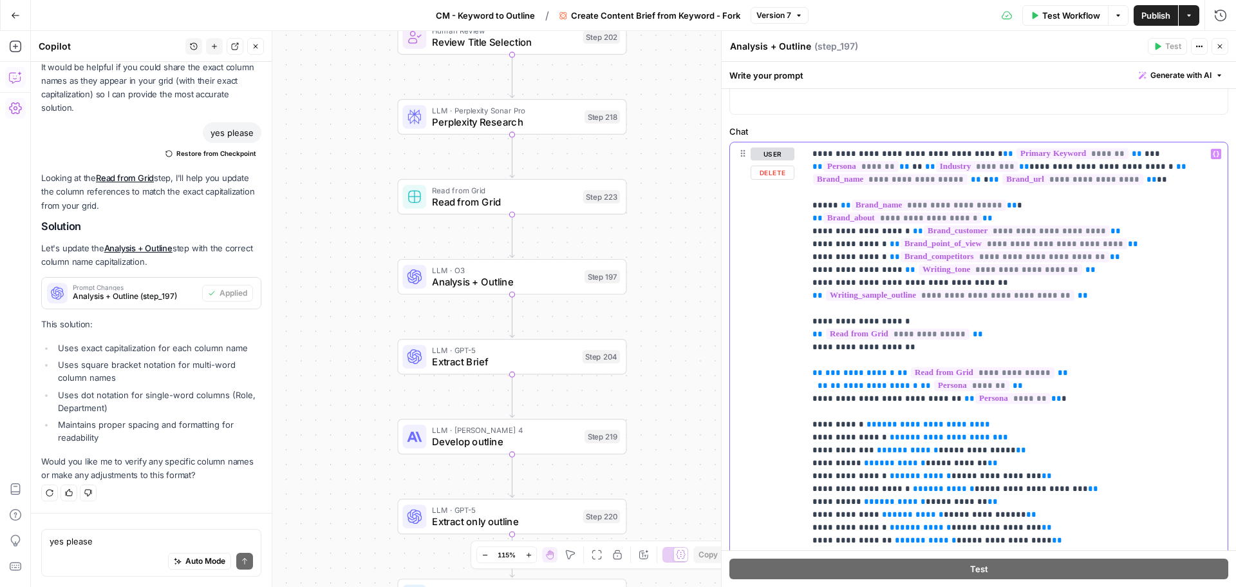
drag, startPoint x: 898, startPoint y: 153, endPoint x: 1005, endPoint y: 168, distance: 107.3
copy p "**********"
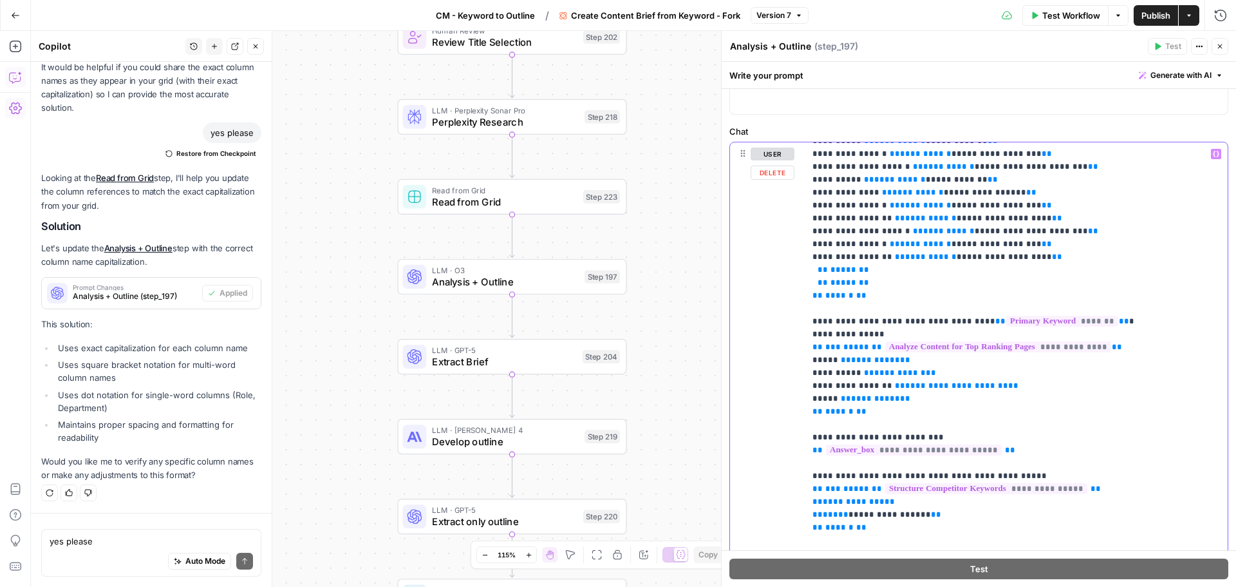
scroll to position [386, 0]
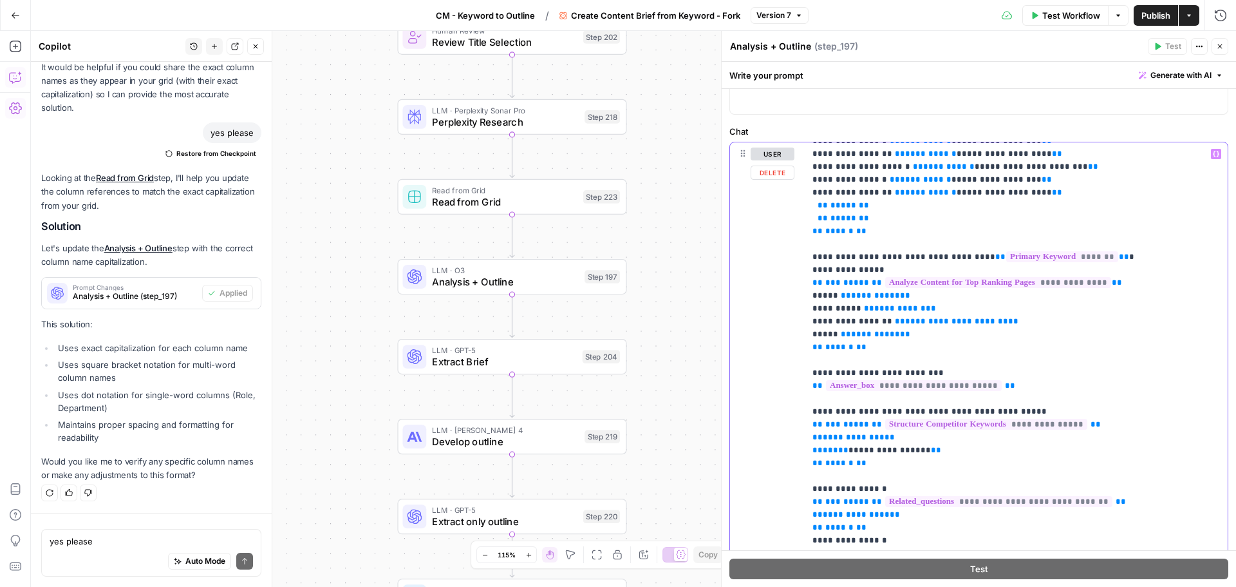
drag, startPoint x: 1096, startPoint y: 246, endPoint x: 957, endPoint y: 246, distance: 139.1
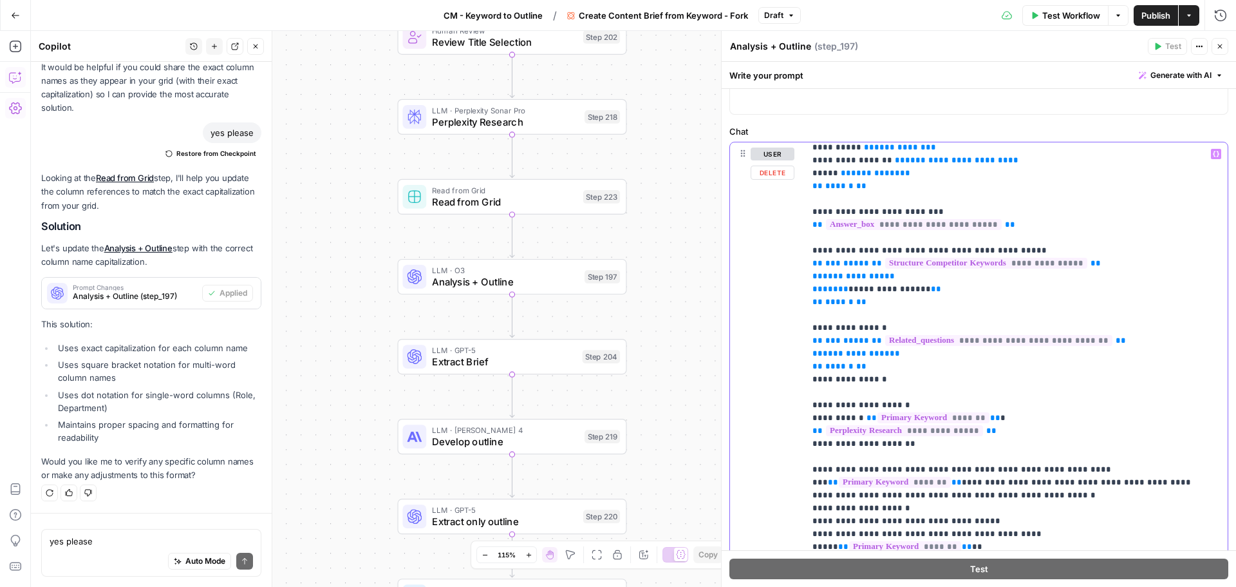
scroll to position [580, 0]
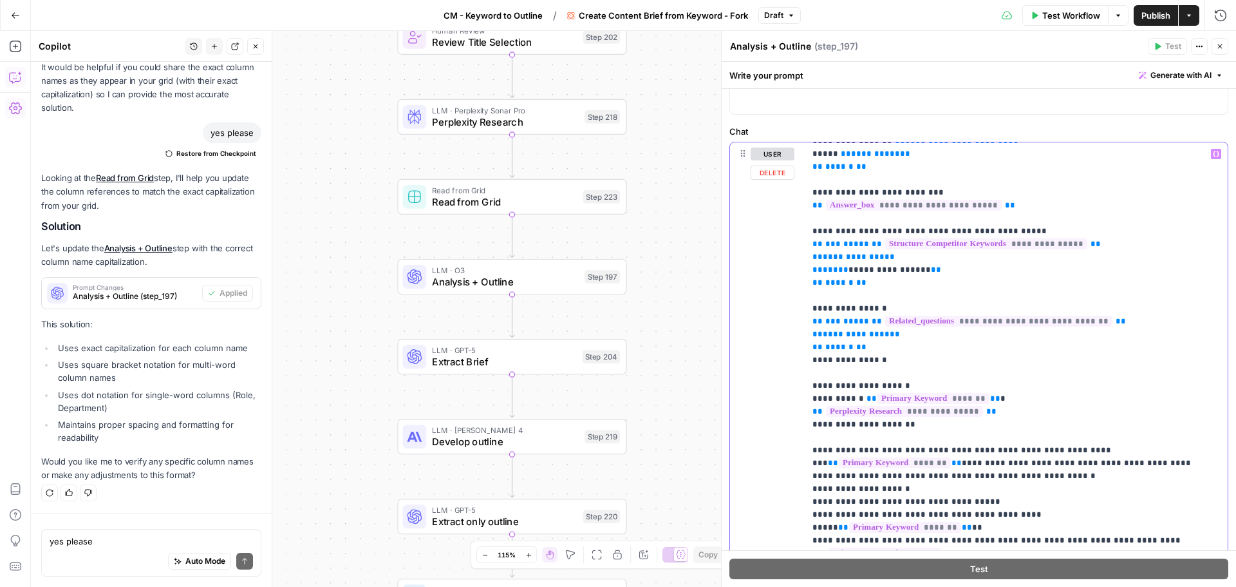
drag, startPoint x: 864, startPoint y: 386, endPoint x: 989, endPoint y: 383, distance: 124.3
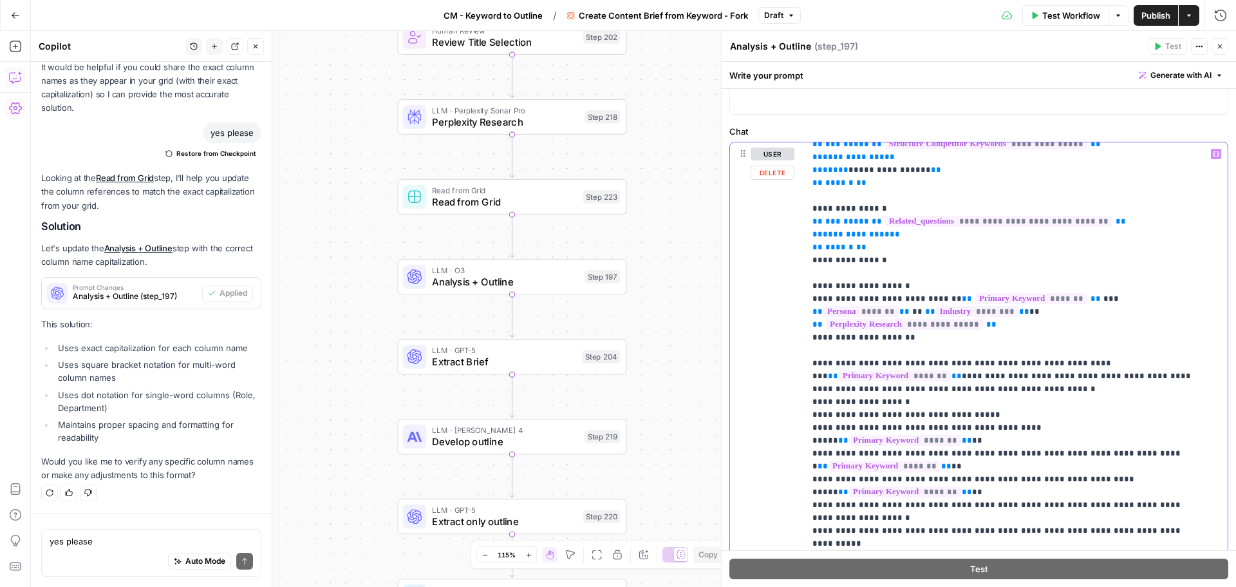
scroll to position [708, 0]
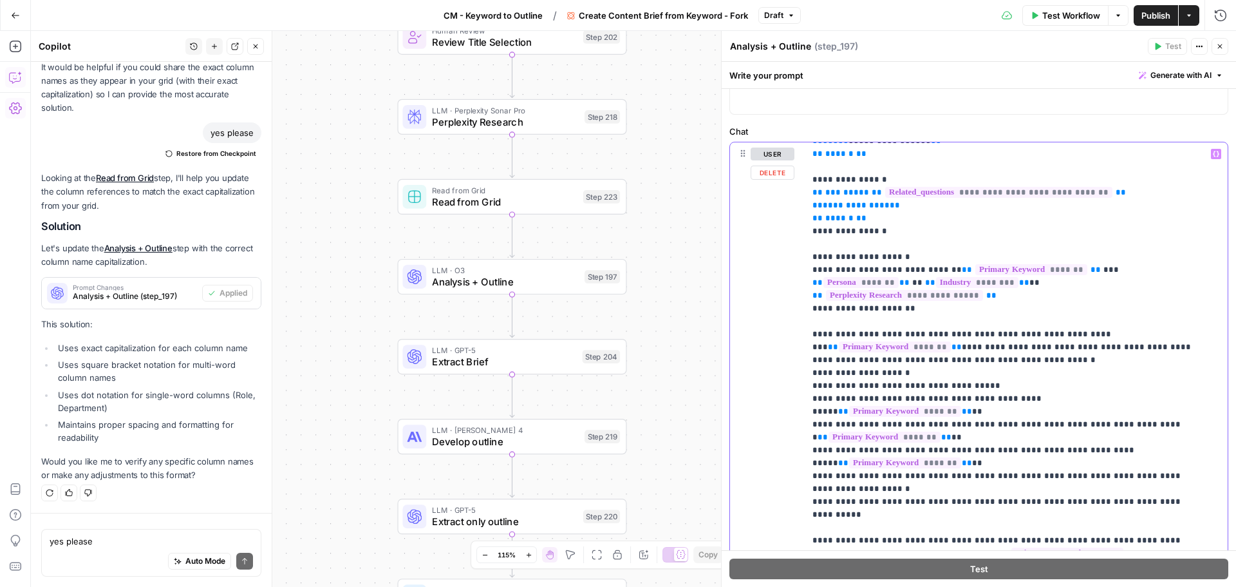
drag, startPoint x: 1073, startPoint y: 321, endPoint x: 937, endPoint y: 337, distance: 136.8
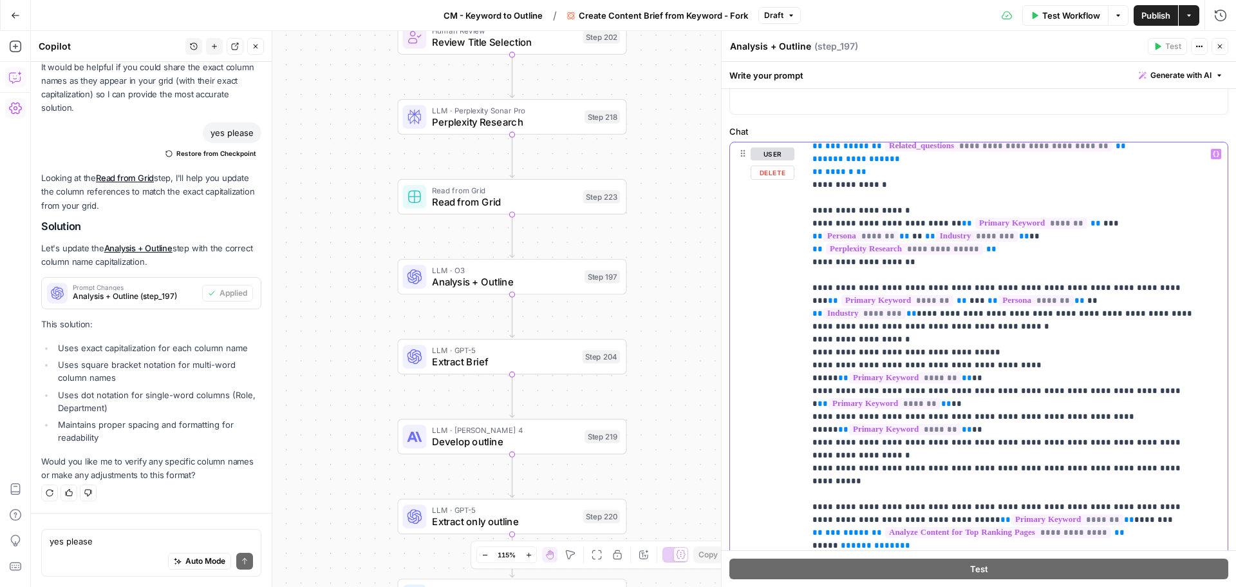
scroll to position [773, 0]
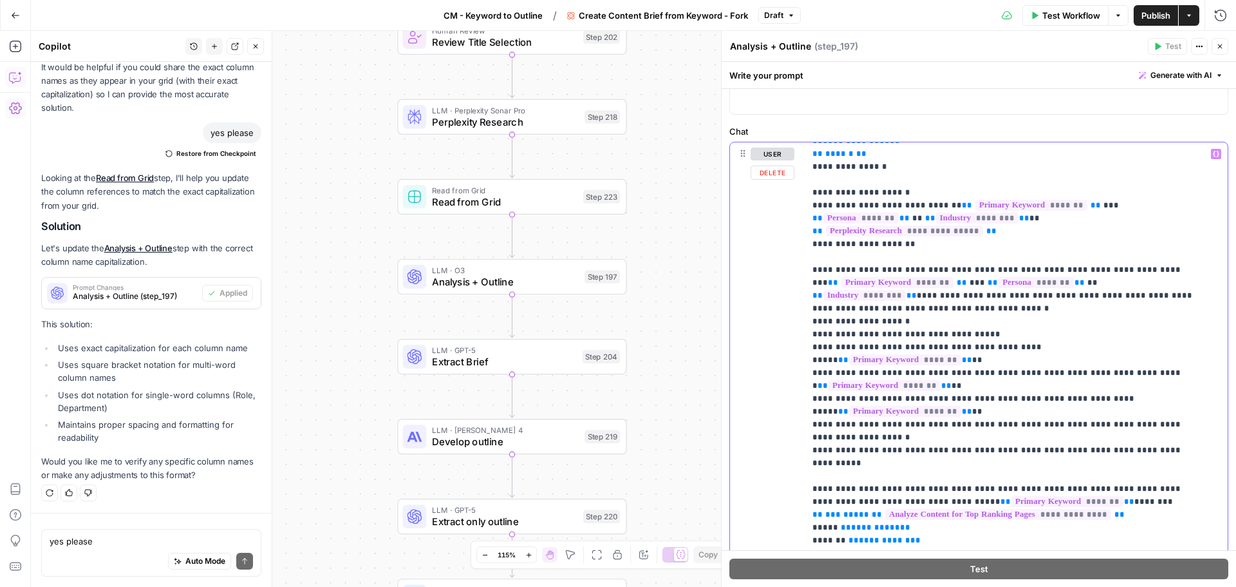
drag, startPoint x: 1022, startPoint y: 334, endPoint x: 1155, endPoint y: 334, distance: 132.7
drag, startPoint x: 1136, startPoint y: 363, endPoint x: 940, endPoint y: 376, distance: 196.9
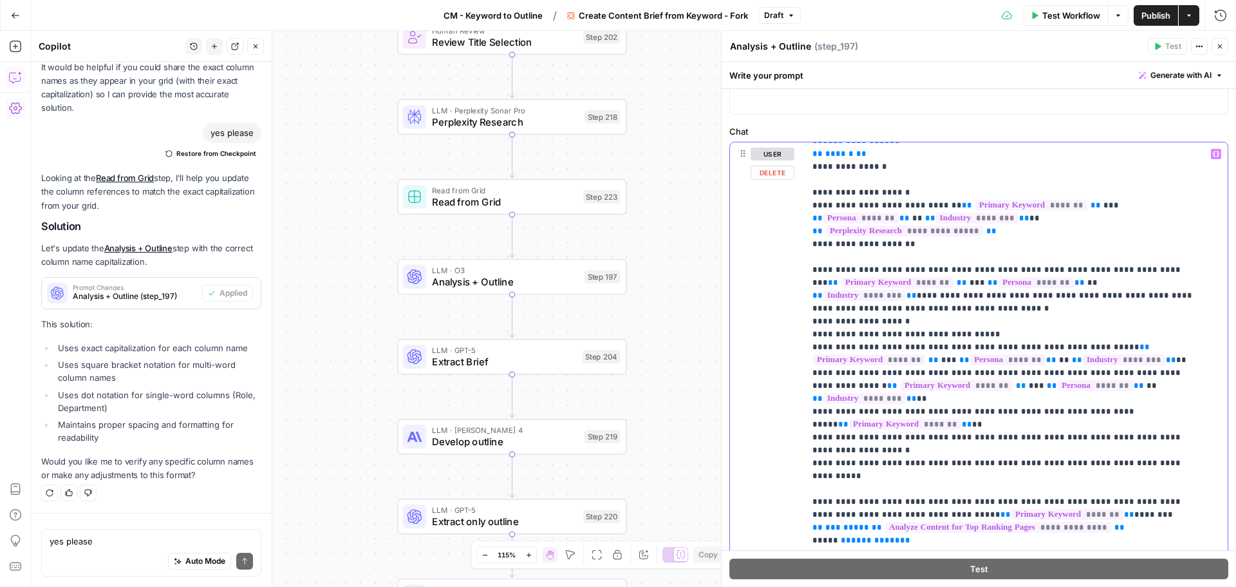
drag, startPoint x: 812, startPoint y: 397, endPoint x: 940, endPoint y: 399, distance: 128.2
click at [940, 399] on div "**********" at bounding box center [1011, 404] width 413 height 525
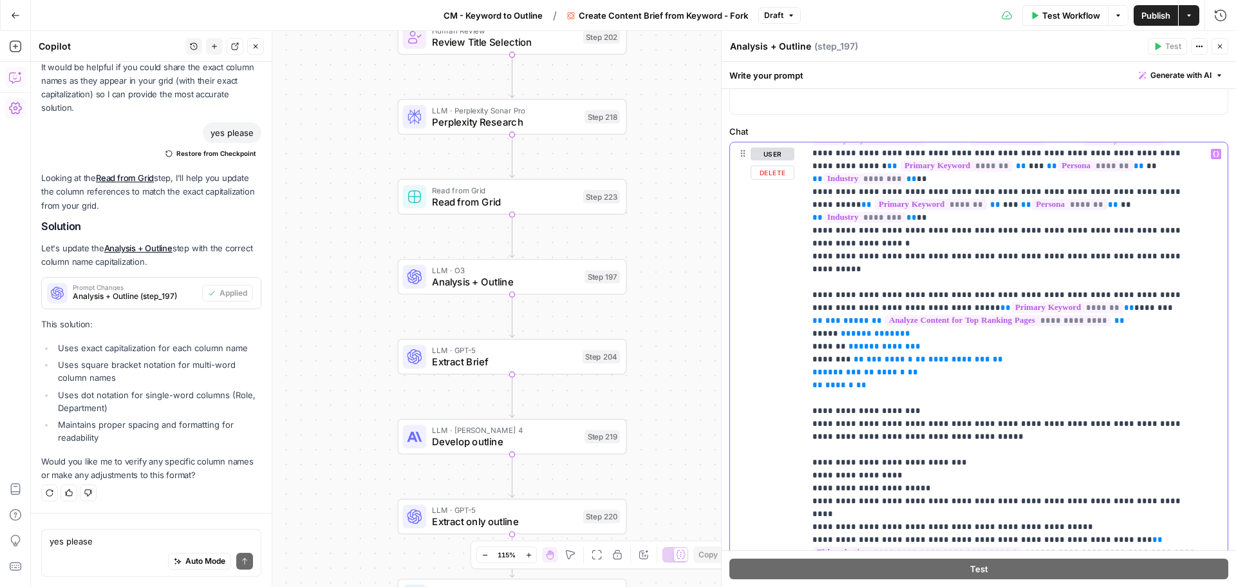
scroll to position [1030, 0]
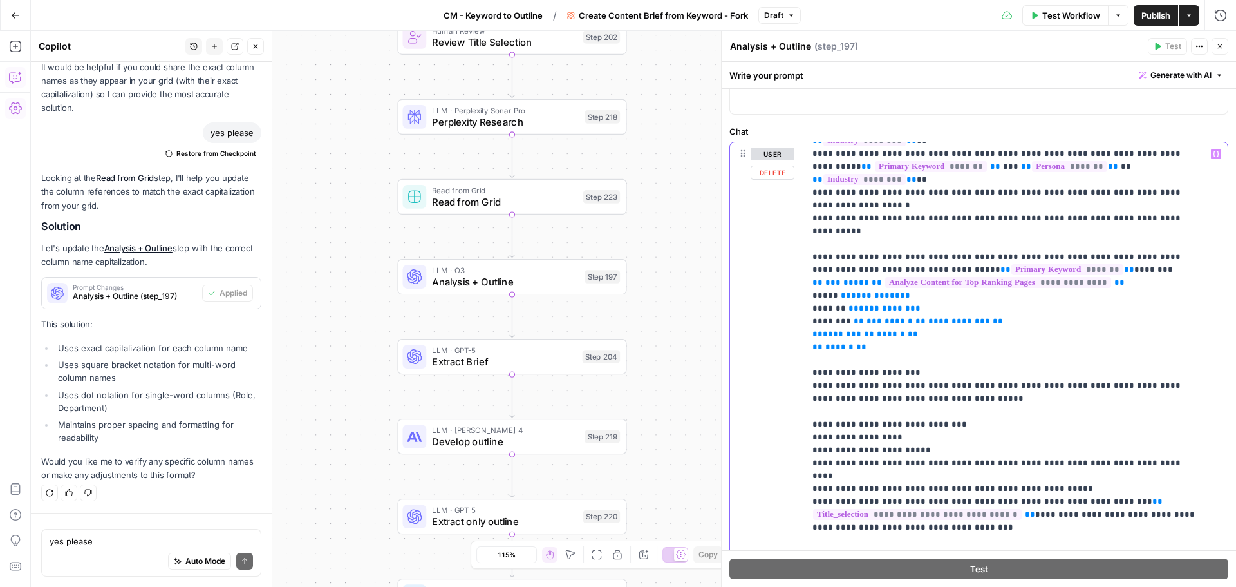
drag, startPoint x: 876, startPoint y: 424, endPoint x: 1023, endPoint y: 431, distance: 147.0
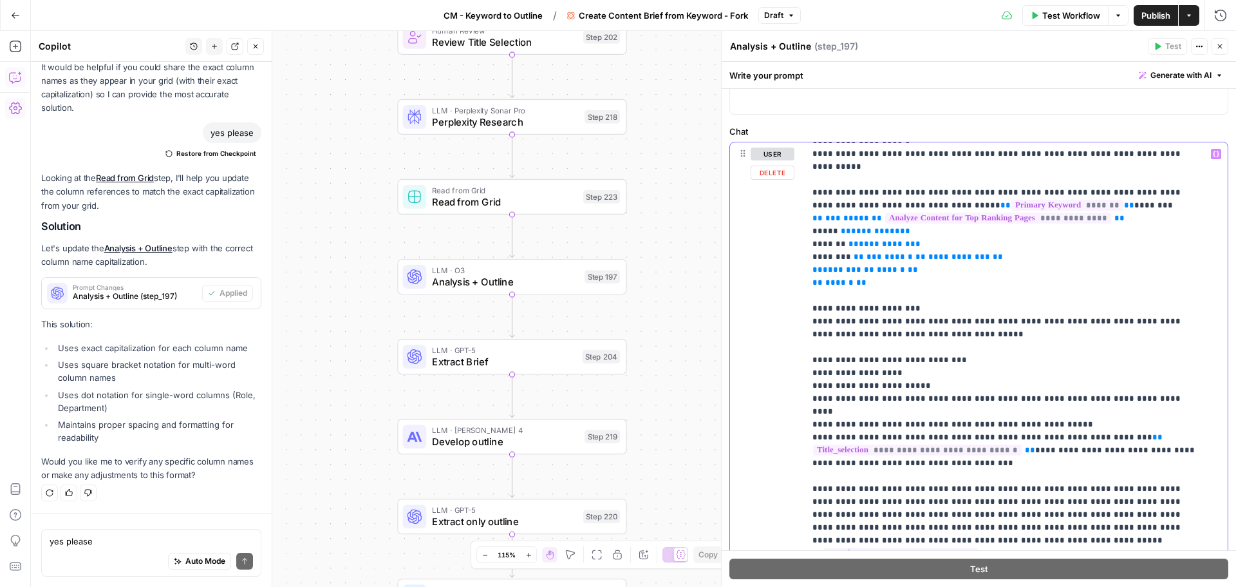
drag, startPoint x: 916, startPoint y: 440, endPoint x: 1132, endPoint y: 460, distance: 216.7
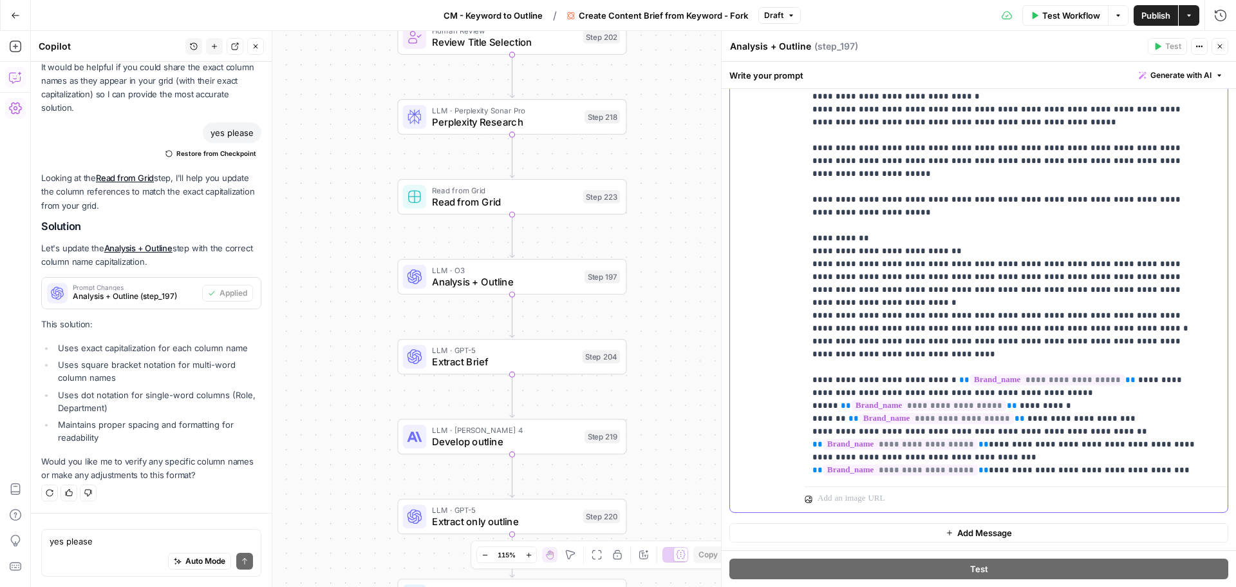
scroll to position [1996, 0]
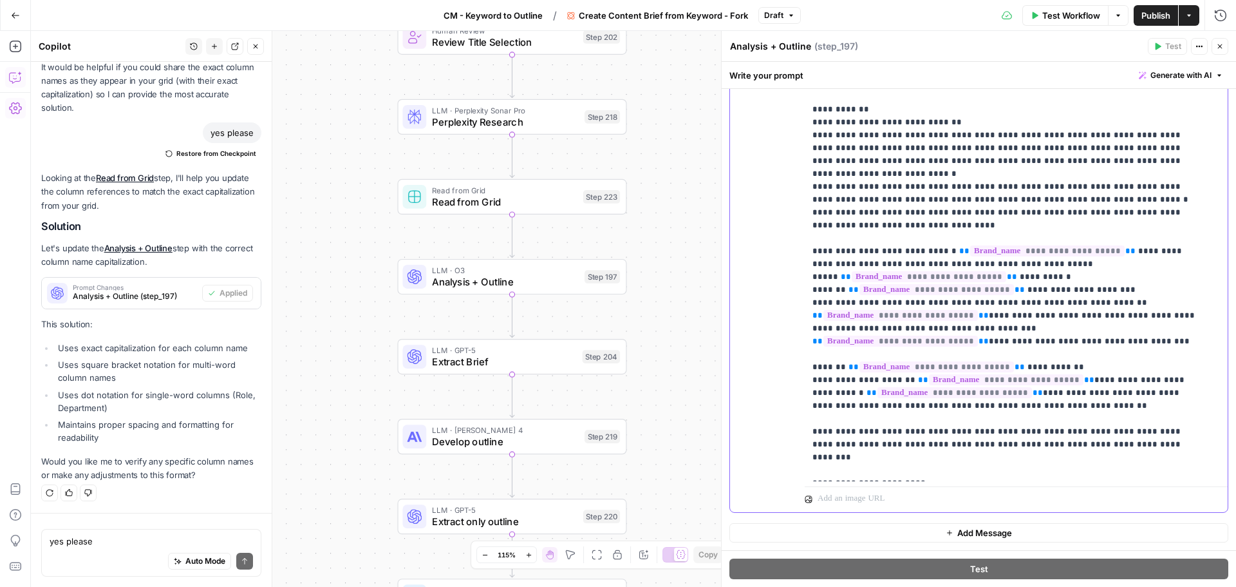
scroll to position [2125, 0]
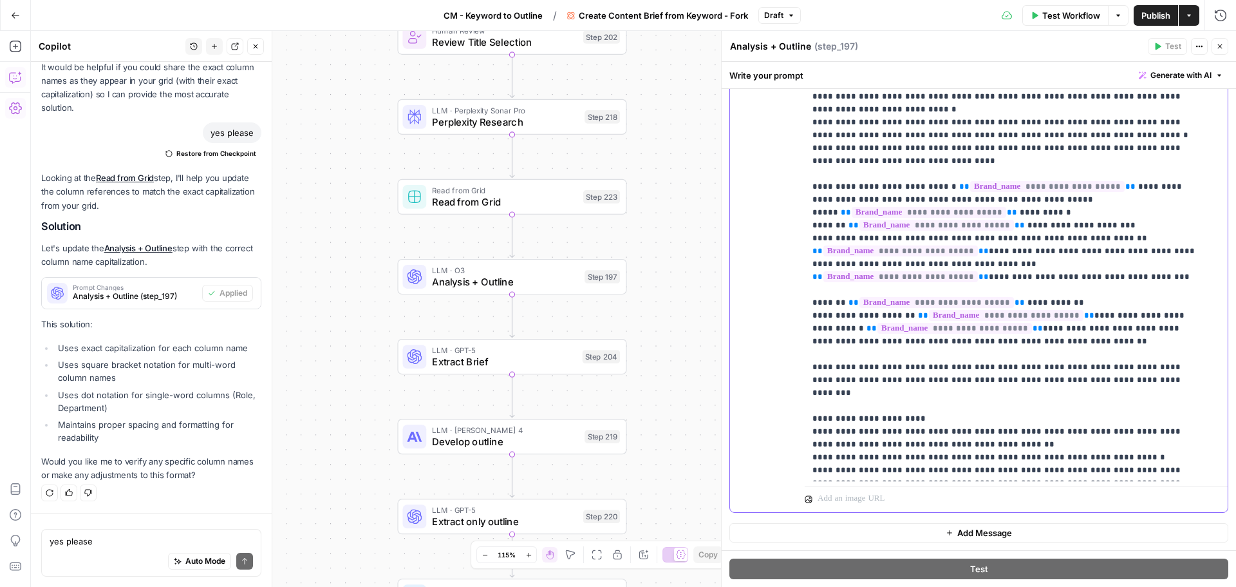
drag, startPoint x: 1099, startPoint y: 328, endPoint x: 940, endPoint y: 343, distance: 160.5
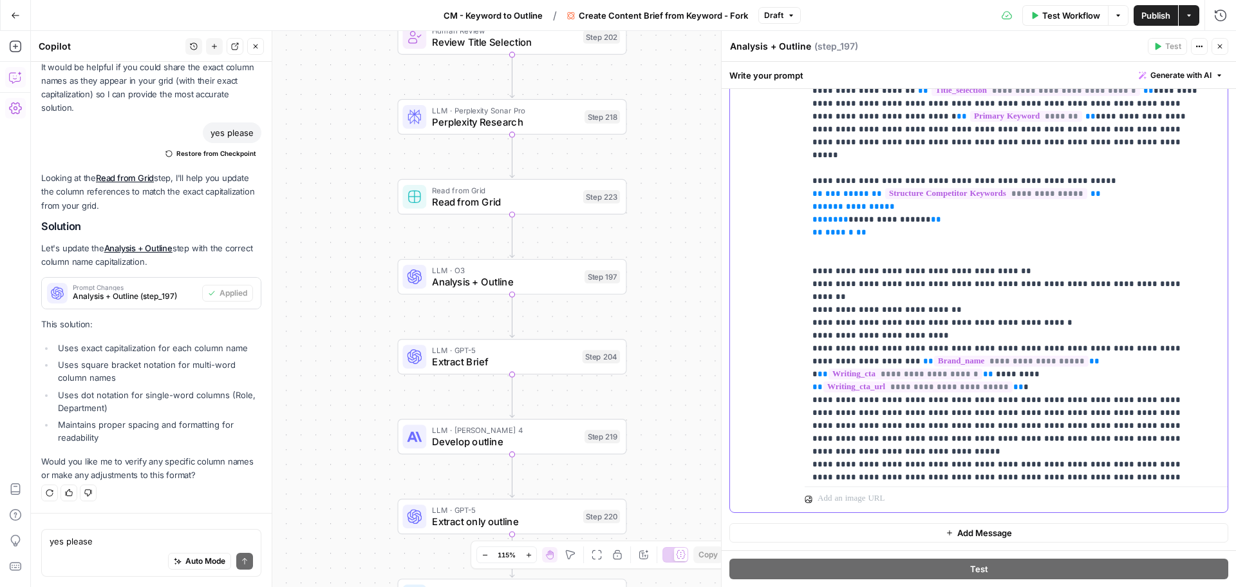
scroll to position [2796, 0]
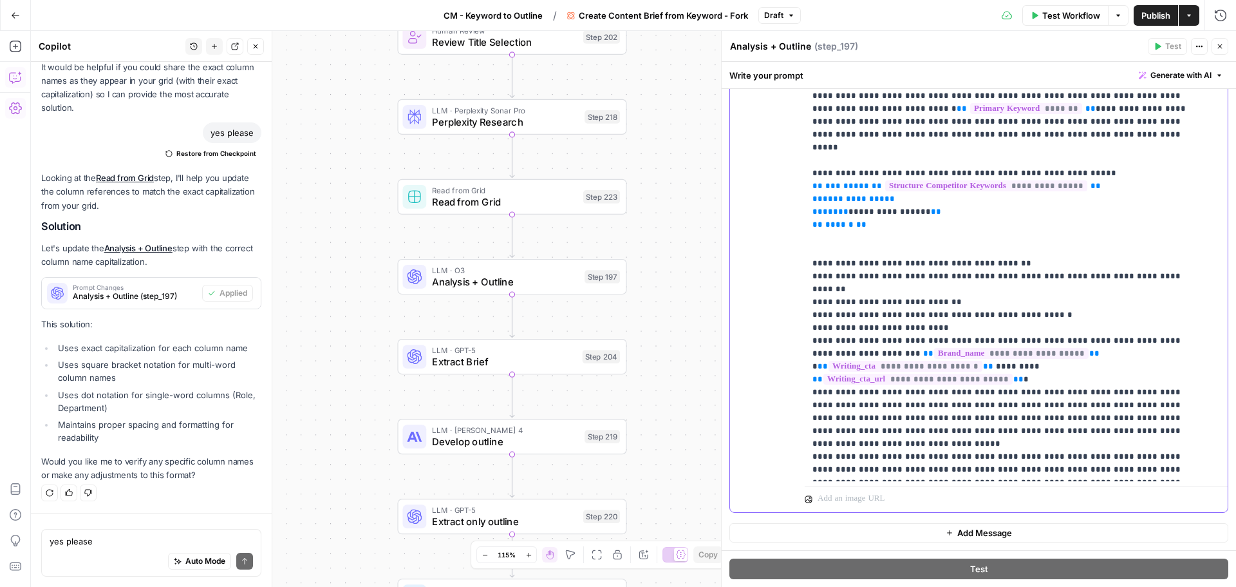
drag, startPoint x: 815, startPoint y: 379, endPoint x: 913, endPoint y: 466, distance: 130.9
copy p "**********"
drag, startPoint x: 916, startPoint y: 471, endPoint x: 811, endPoint y: 384, distance: 135.9
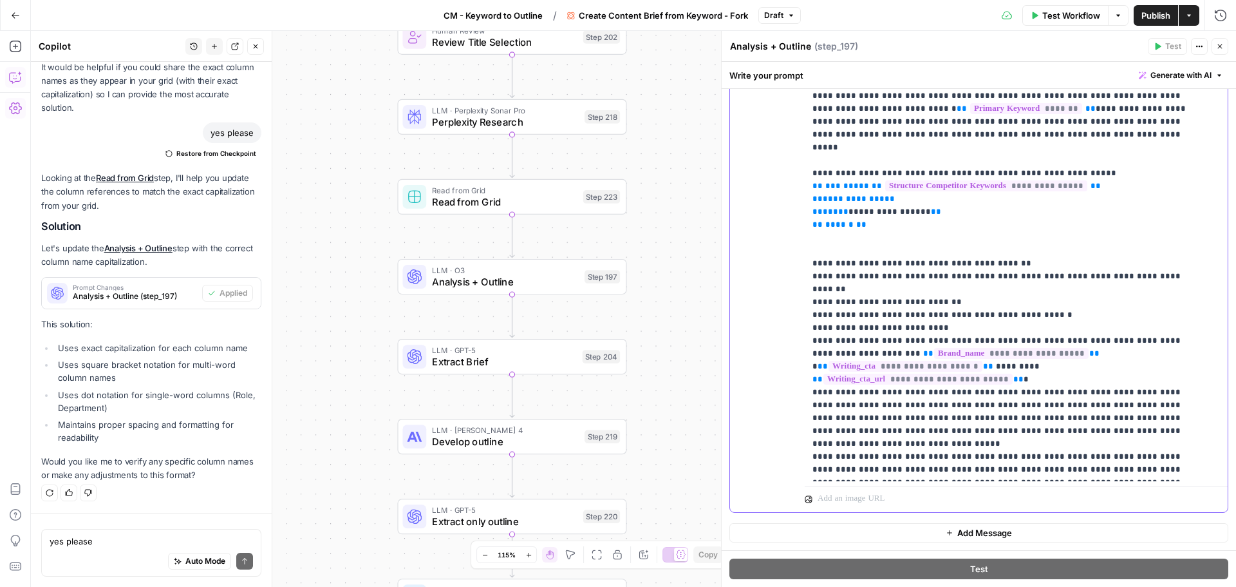
click at [811, 384] on div "**********" at bounding box center [1011, 218] width 413 height 525
copy p "**********"
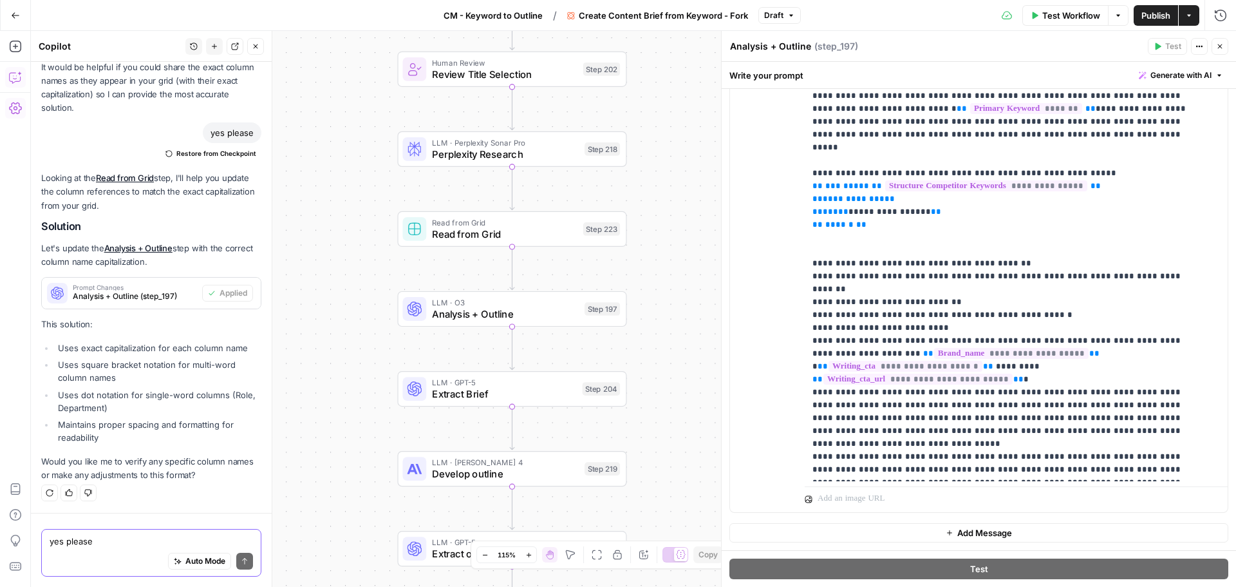
click at [136, 537] on textarea "yes please" at bounding box center [152, 541] width 204 height 13
paste textarea "Lastly, analyze the slug: ## 9. Slug Analysis [What are common slugs for the ke…"
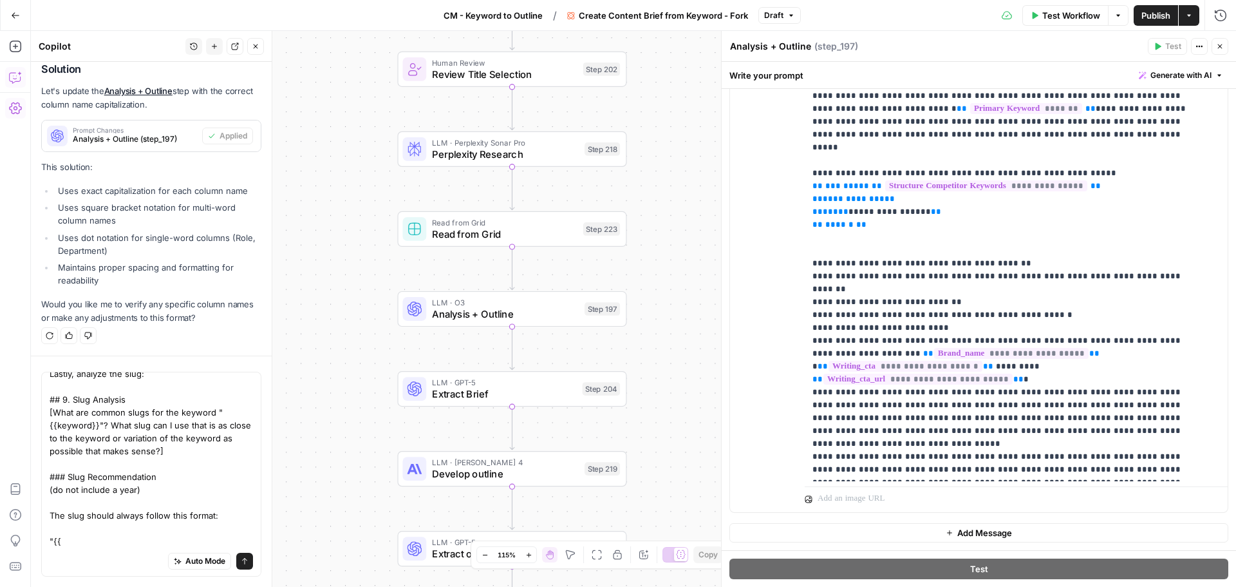
scroll to position [0, 0]
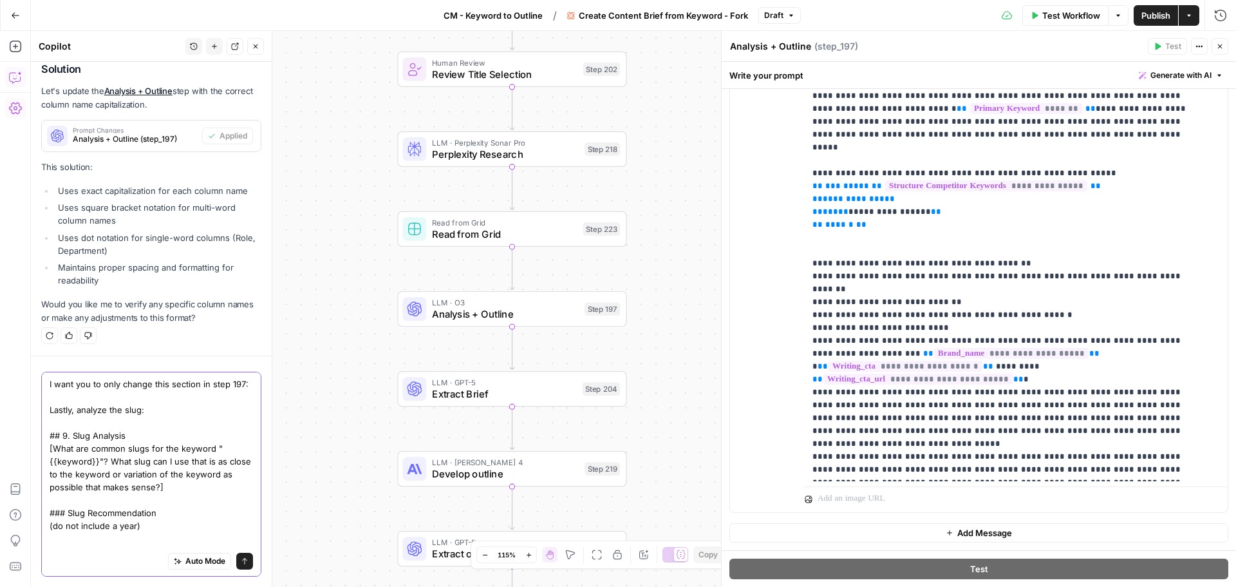
click at [163, 540] on textarea "I want you to only change this section in step 197: Lastly, analyze the slug: #…" at bounding box center [152, 480] width 204 height 206
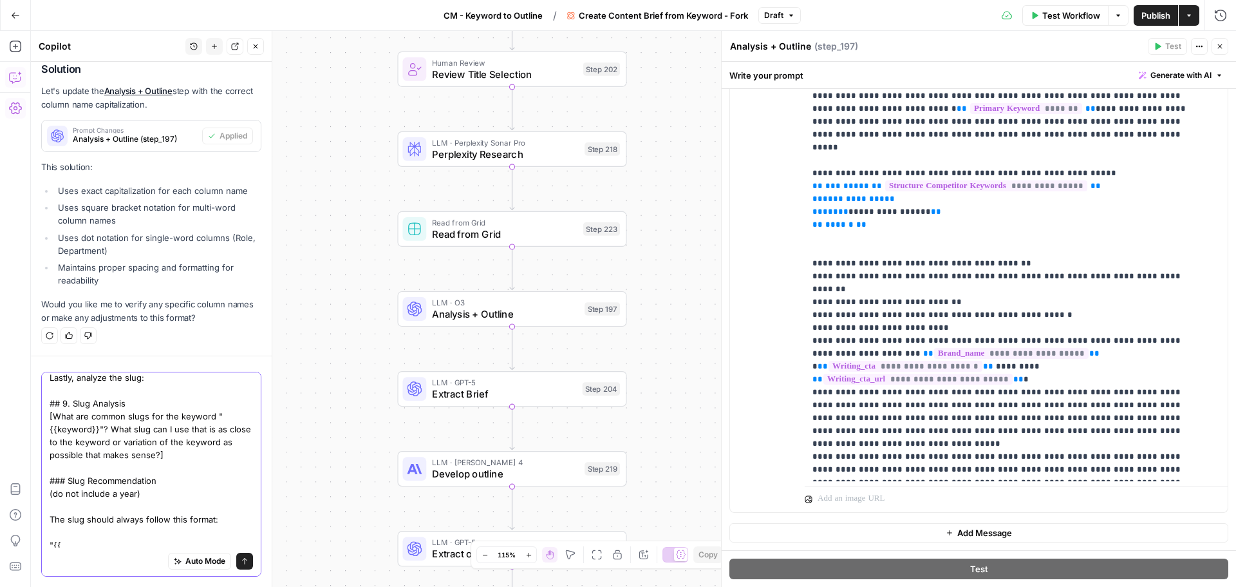
scroll to position [49, 0]
click at [108, 535] on textarea "I want you to only change this section in step 197: Lastly, analyze the slug: #…" at bounding box center [152, 444] width 204 height 206
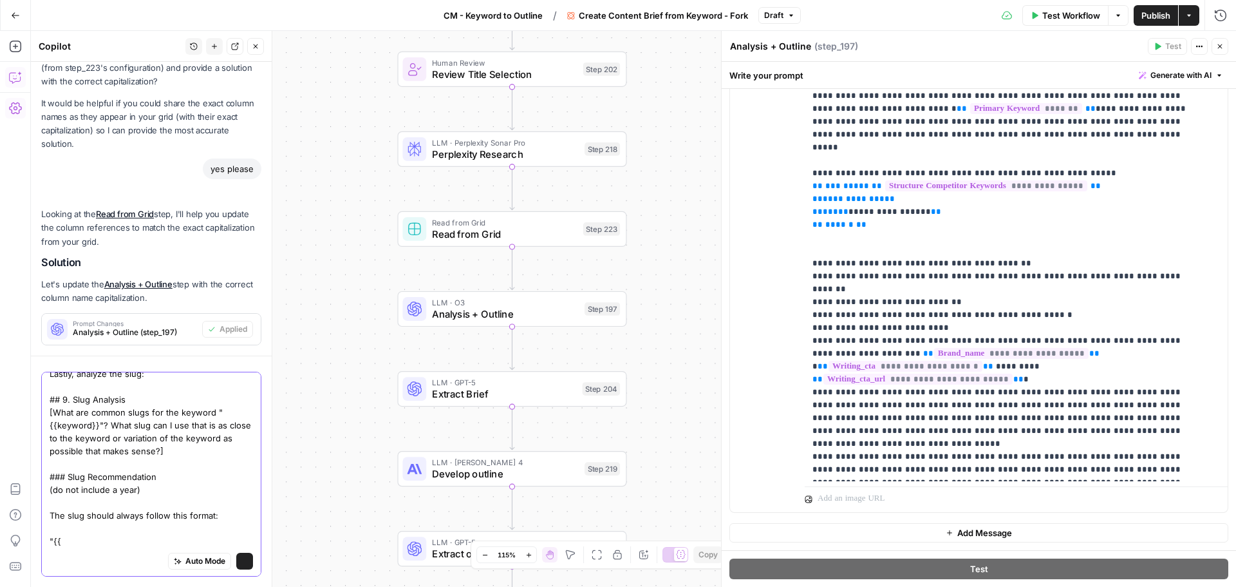
scroll to position [8374, 0]
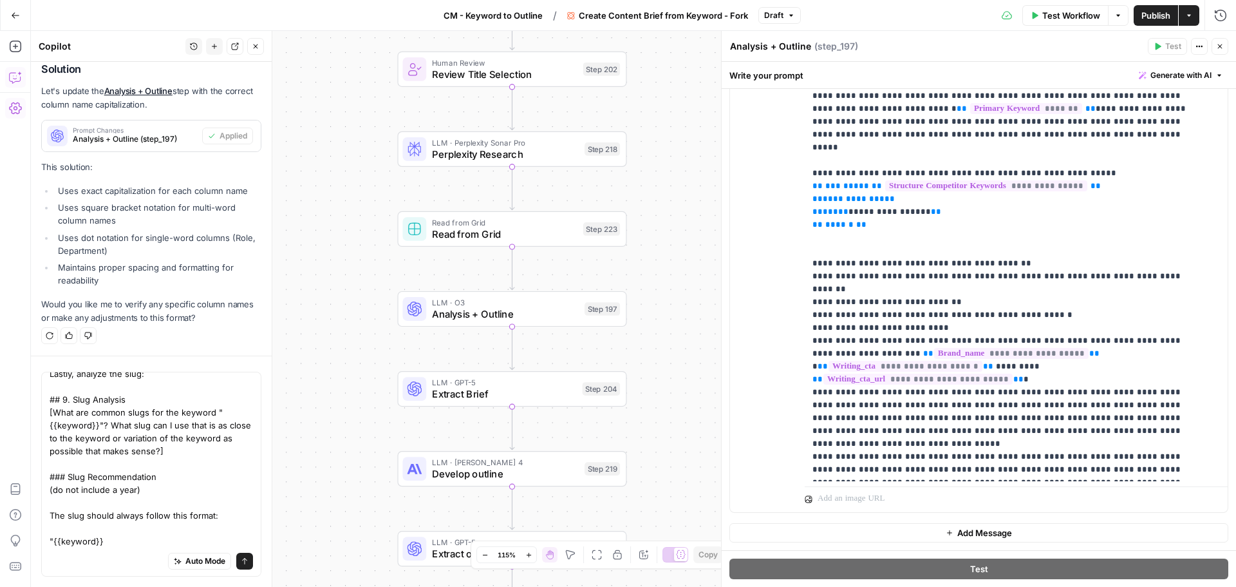
click at [1143, 14] on span "Publish" at bounding box center [1156, 15] width 29 height 13
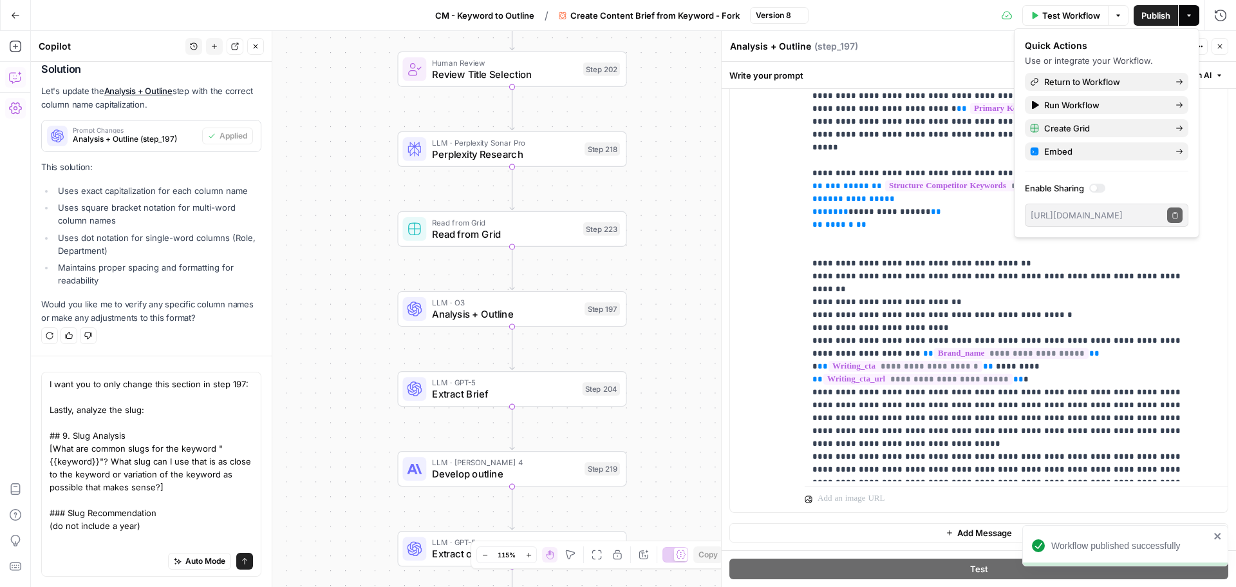
scroll to position [49, 0]
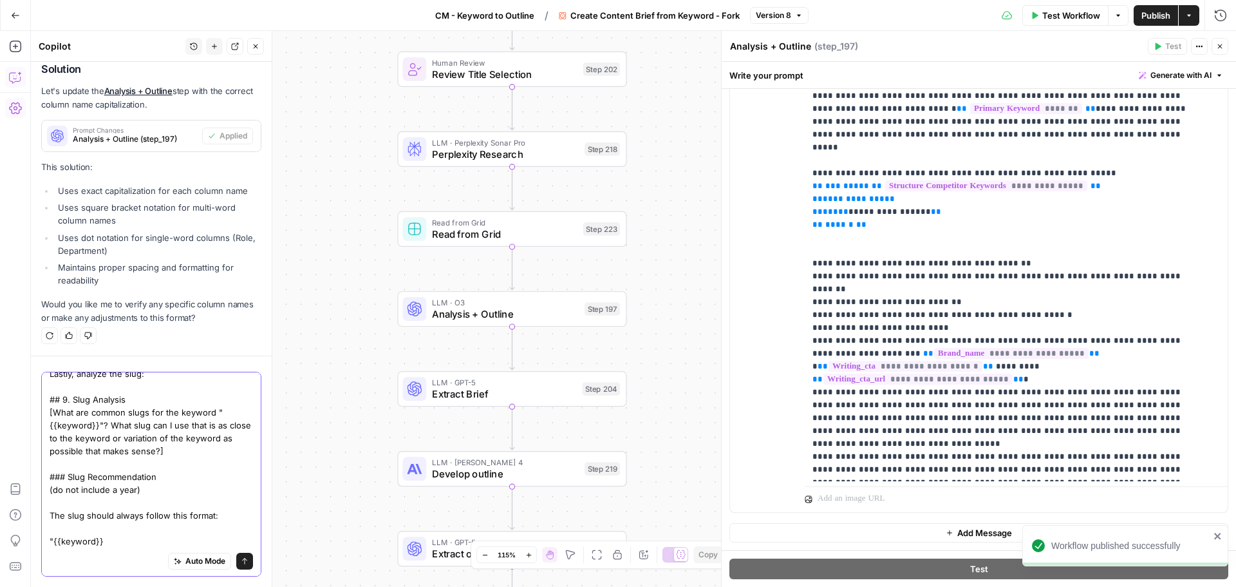
click at [129, 534] on textarea "I want you to only change this section in step 197: Lastly, analyze the slug: #…" at bounding box center [152, 444] width 204 height 206
click at [127, 538] on textarea "I want you to only change this section in step 197: Lastly, analyze the slug: #…" at bounding box center [152, 444] width 204 height 206
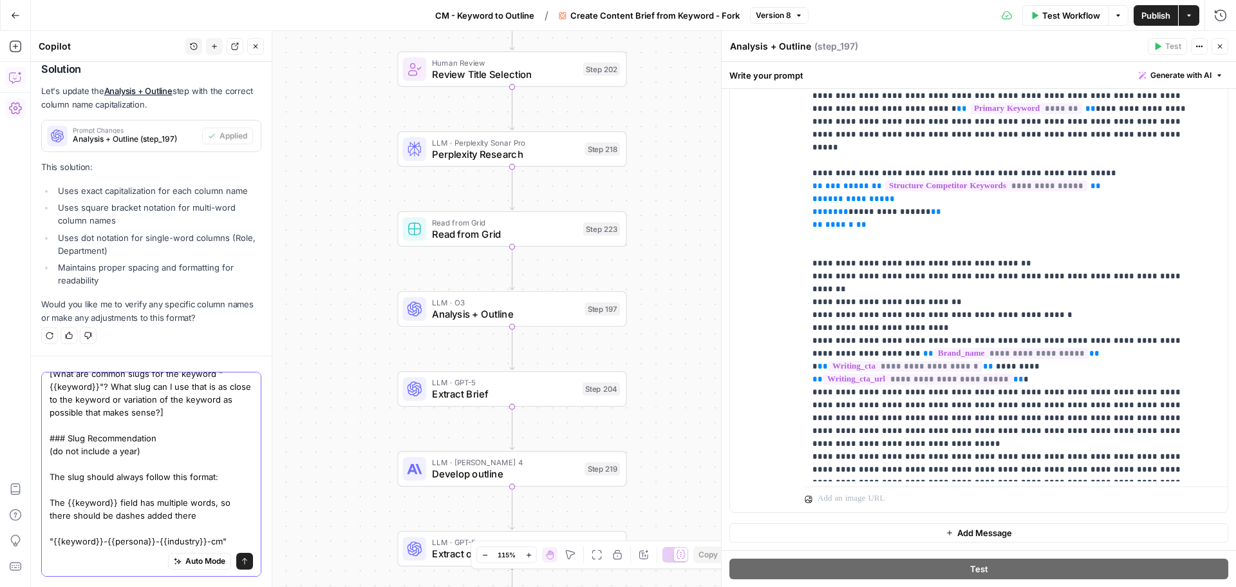
scroll to position [88, 0]
drag, startPoint x: 195, startPoint y: 515, endPoint x: 50, endPoint y: 504, distance: 145.3
click at [50, 504] on textarea "I want you to only change this section in step 197: Lastly, analyze the slug: #…" at bounding box center [152, 425] width 204 height 245
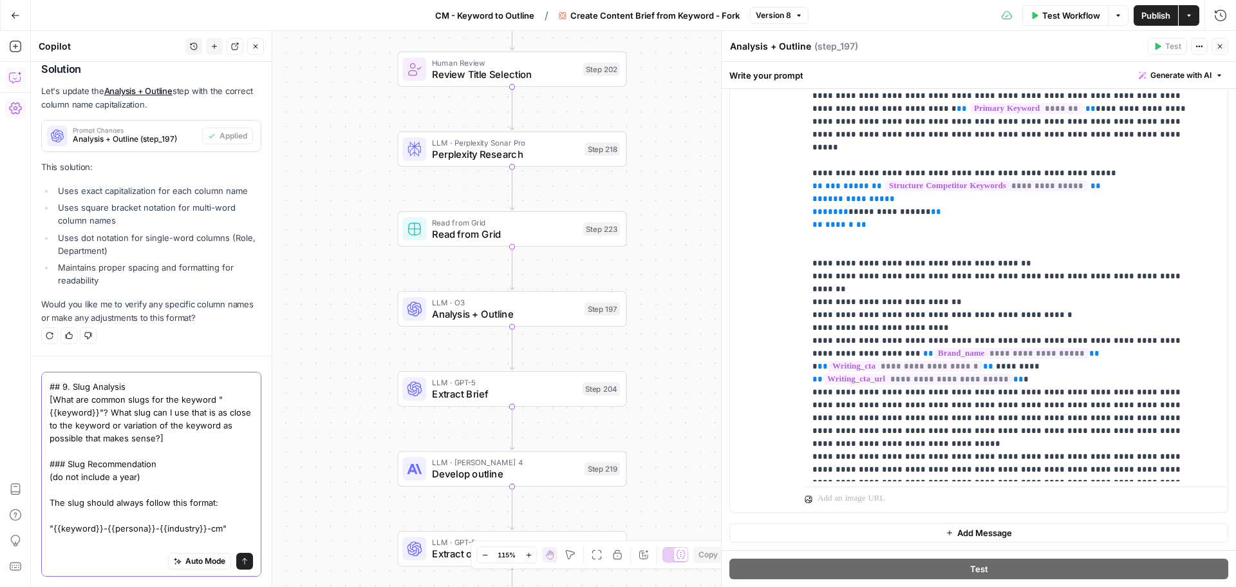
scroll to position [49, 0]
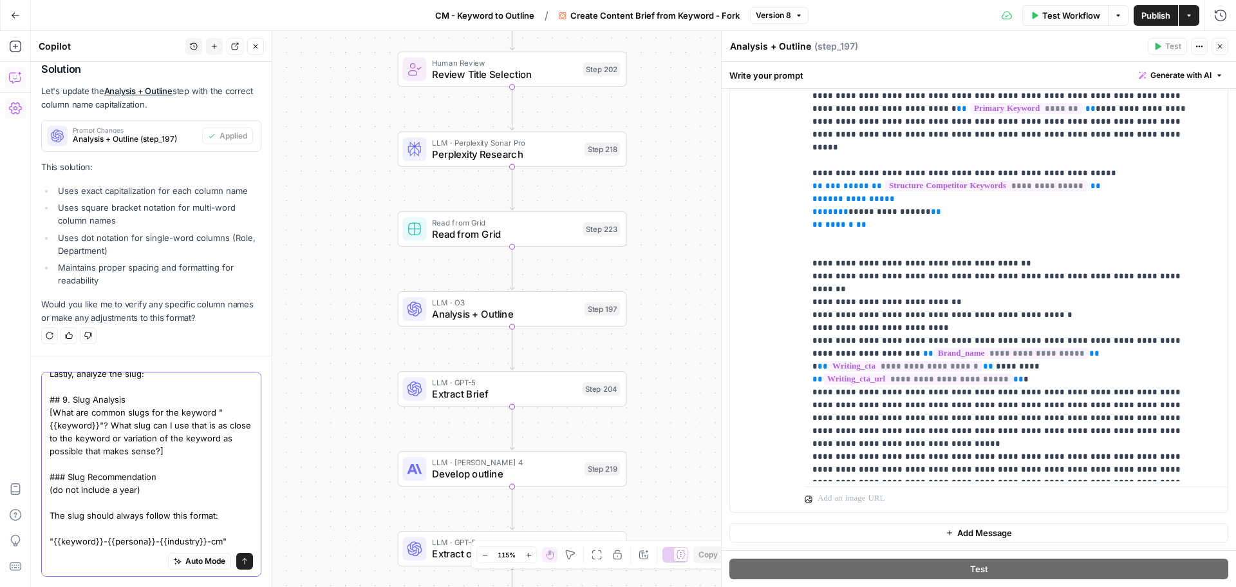
click at [231, 540] on textarea "I want you to only change this section in step 197: Lastly, analyze the slug: #…" at bounding box center [152, 444] width 204 height 206
paste textarea "The {{keyword}} field has multiple words, so there should be dashes added there"
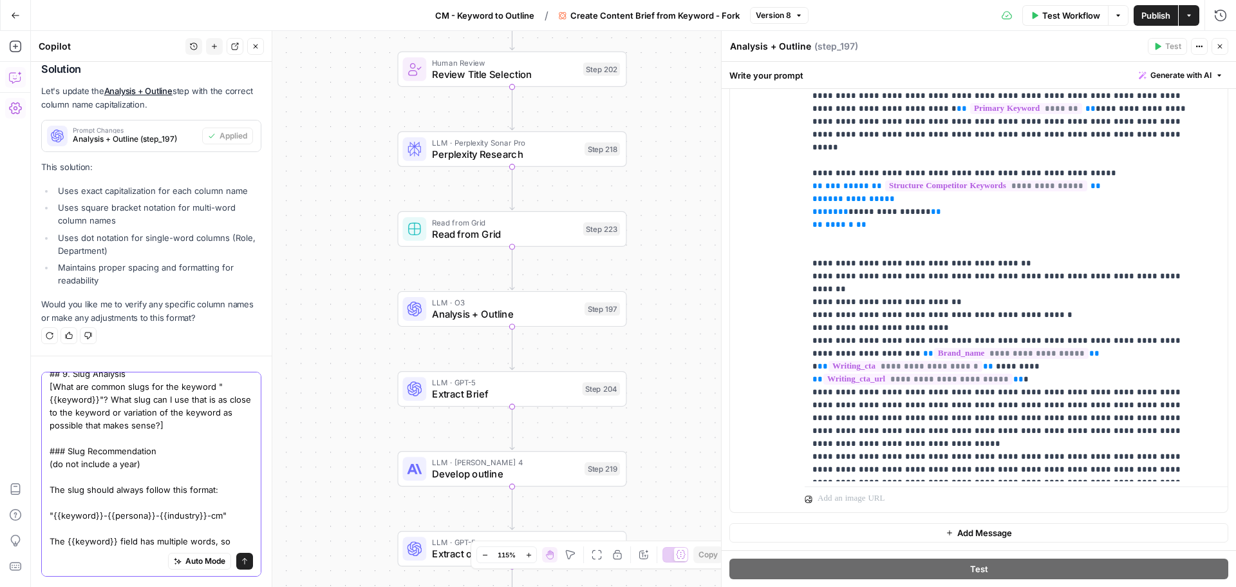
scroll to position [88, 0]
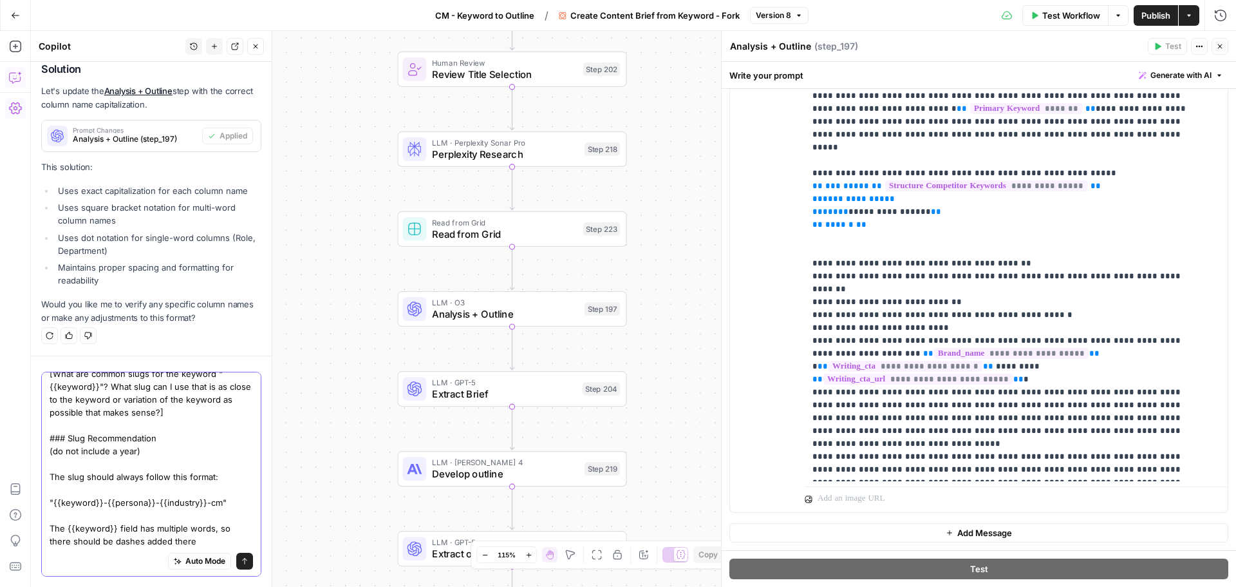
type textarea "I want you to only change this section in step 197: Lastly, analyze the slug: #…"
click at [241, 562] on icon "submit" at bounding box center [245, 561] width 8 height 8
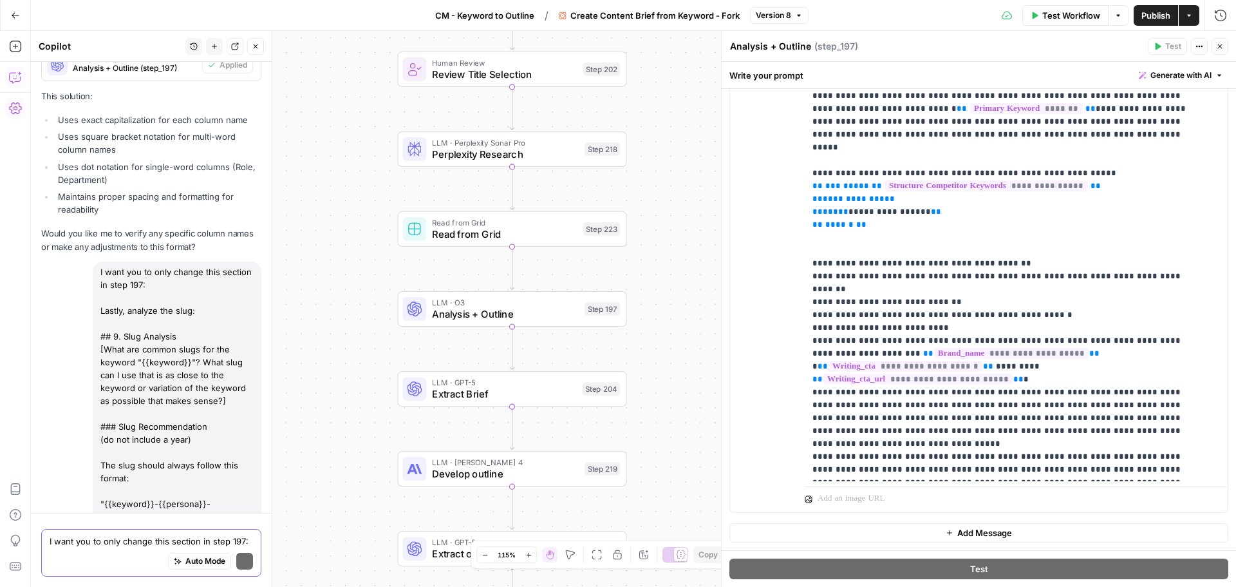
scroll to position [8638, 0]
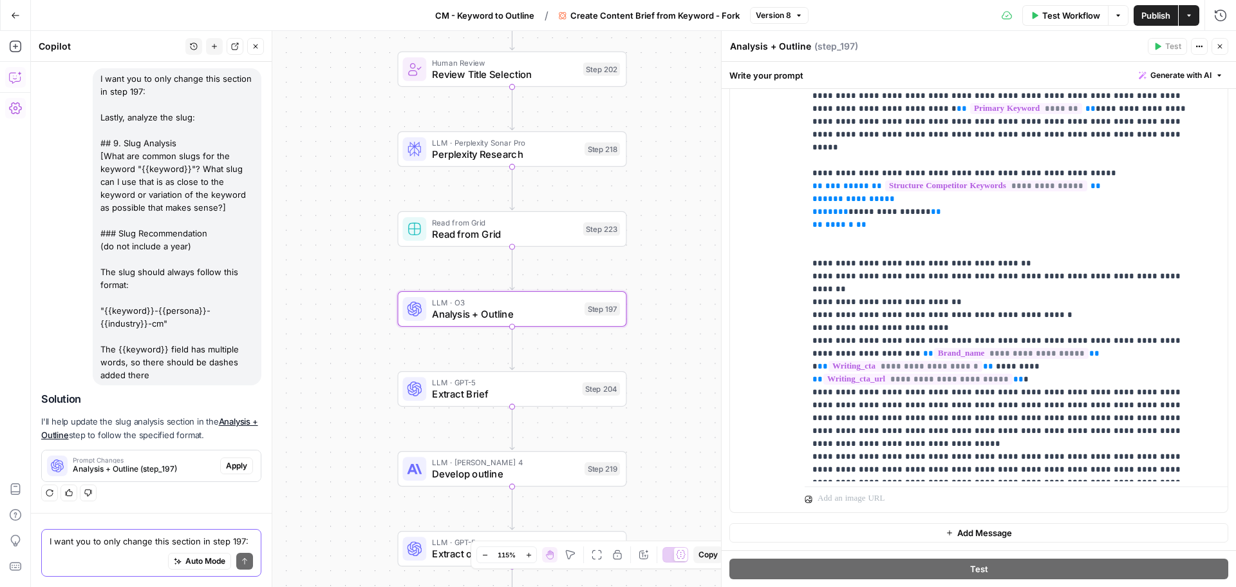
click at [146, 469] on span "Analysis + Outline (step_197)" at bounding box center [144, 469] width 142 height 12
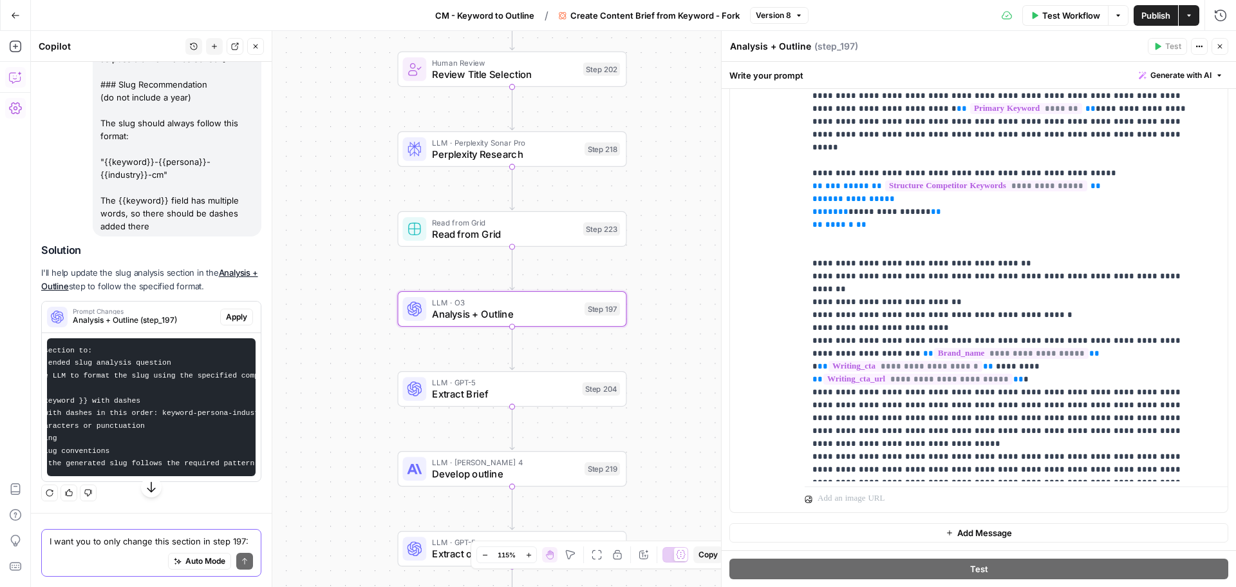
scroll to position [0, 148]
click at [226, 323] on span "Apply" at bounding box center [236, 317] width 21 height 12
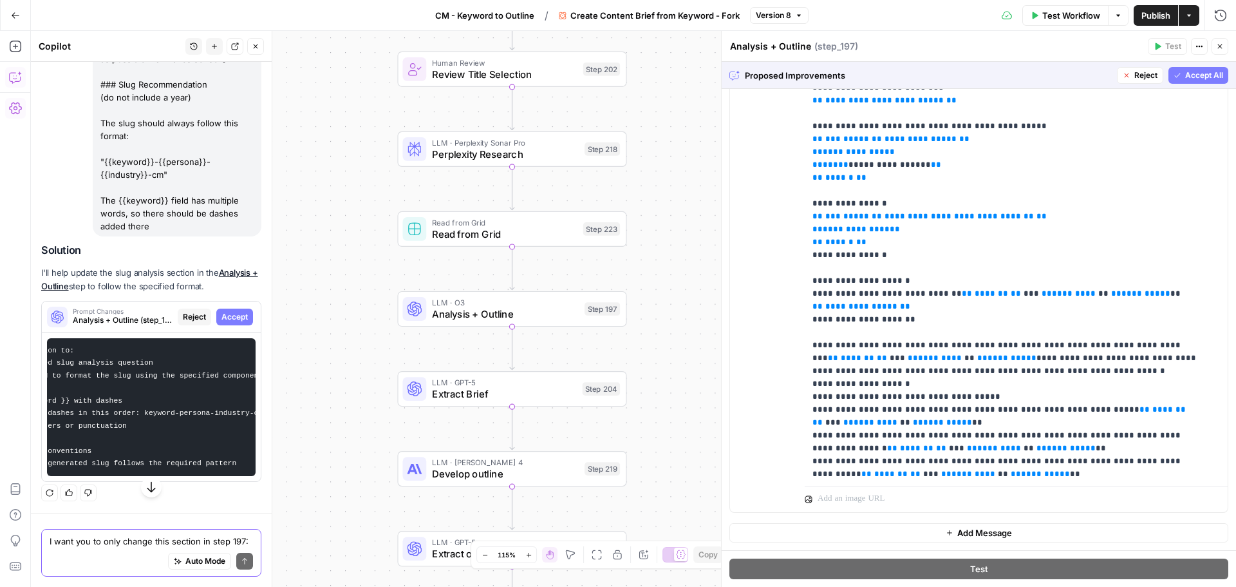
scroll to position [284, 0]
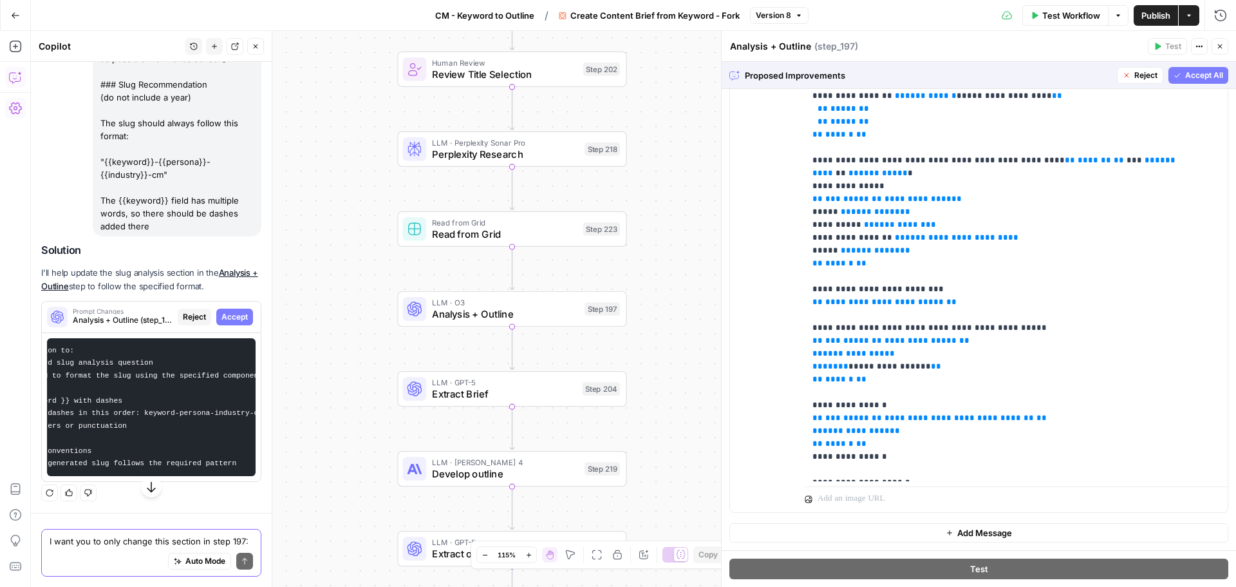
click at [1192, 84] on div "Proposed Improvements Reject Accept All" at bounding box center [979, 75] width 515 height 26
click at [1192, 78] on span "Accept All" at bounding box center [1205, 76] width 38 height 12
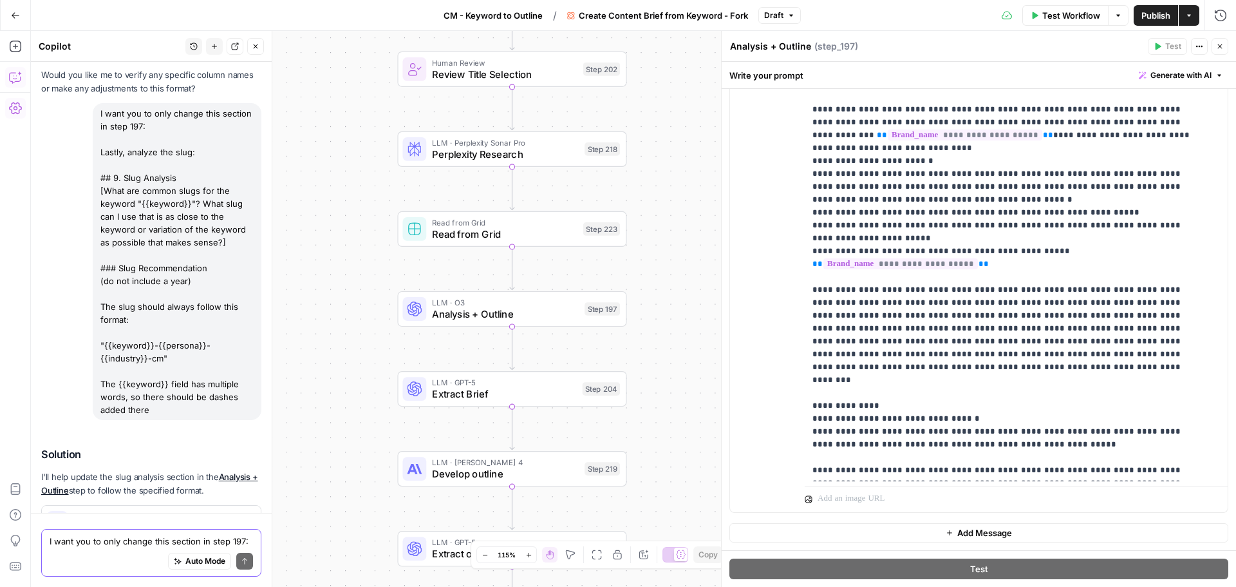
scroll to position [8817, 0]
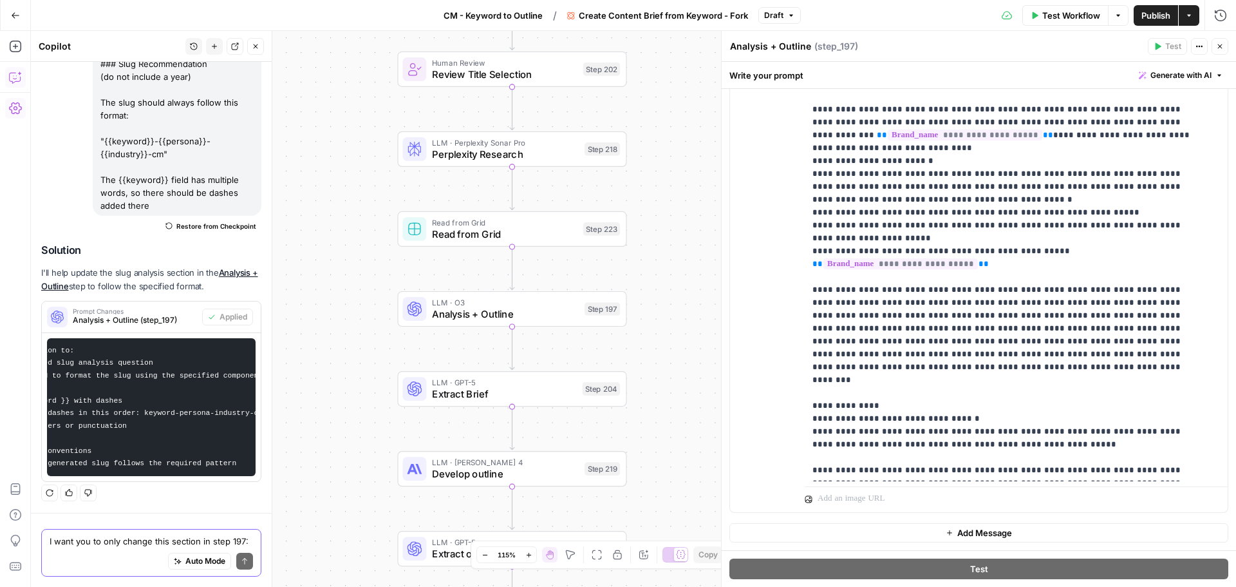
click at [1153, 14] on span "Publish" at bounding box center [1156, 15] width 29 height 13
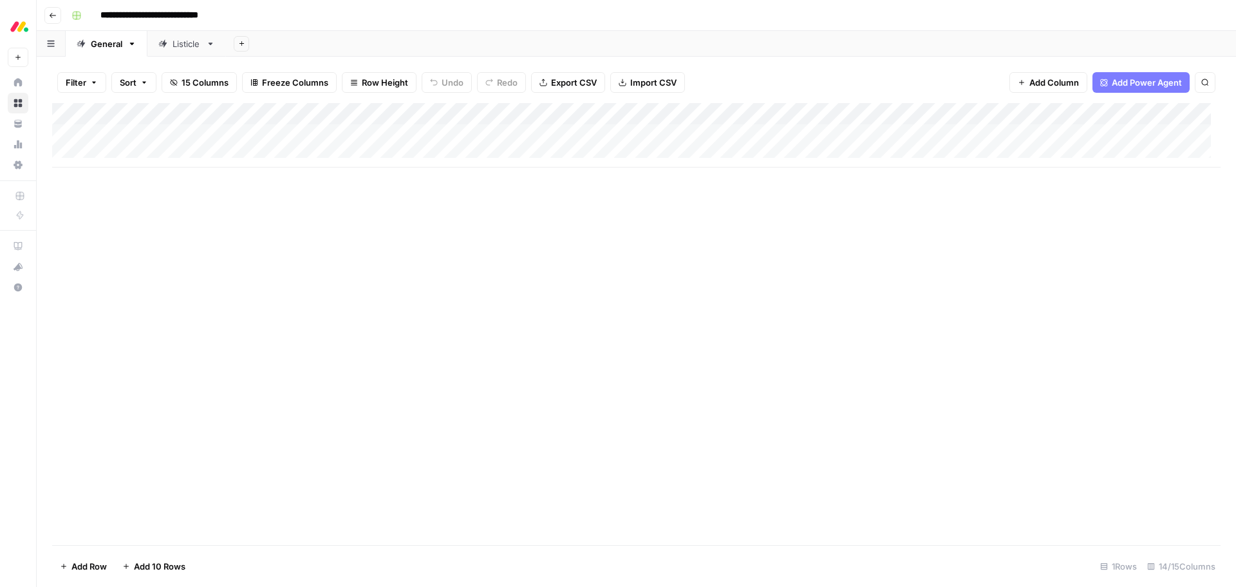
click at [21, 84] on icon at bounding box center [18, 82] width 9 height 9
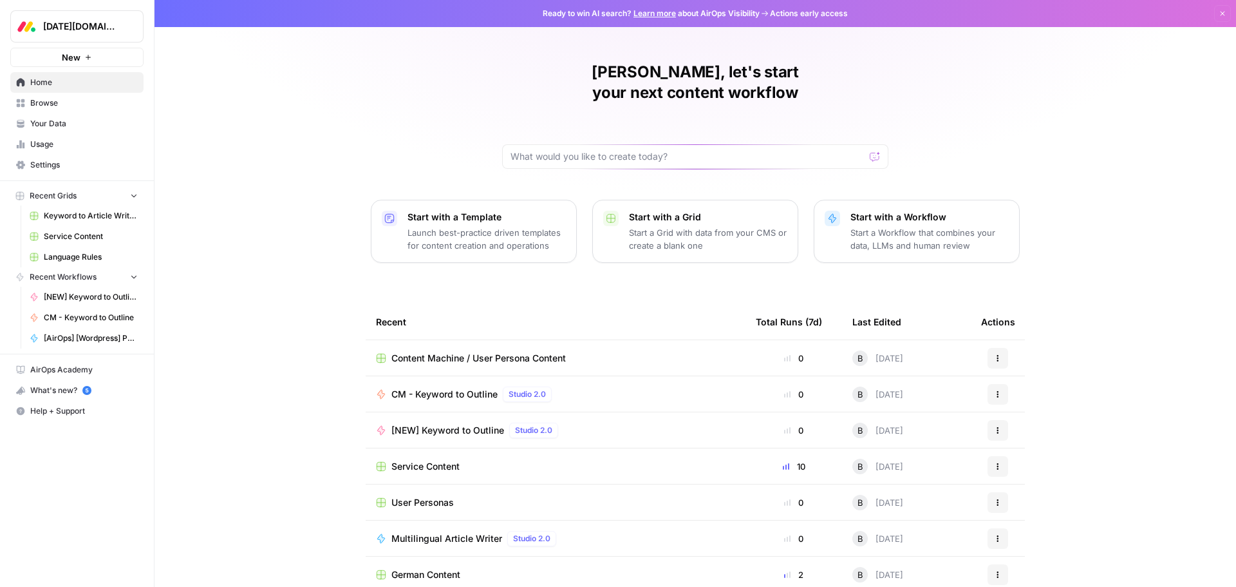
click at [79, 102] on span "Browse" at bounding box center [84, 103] width 108 height 12
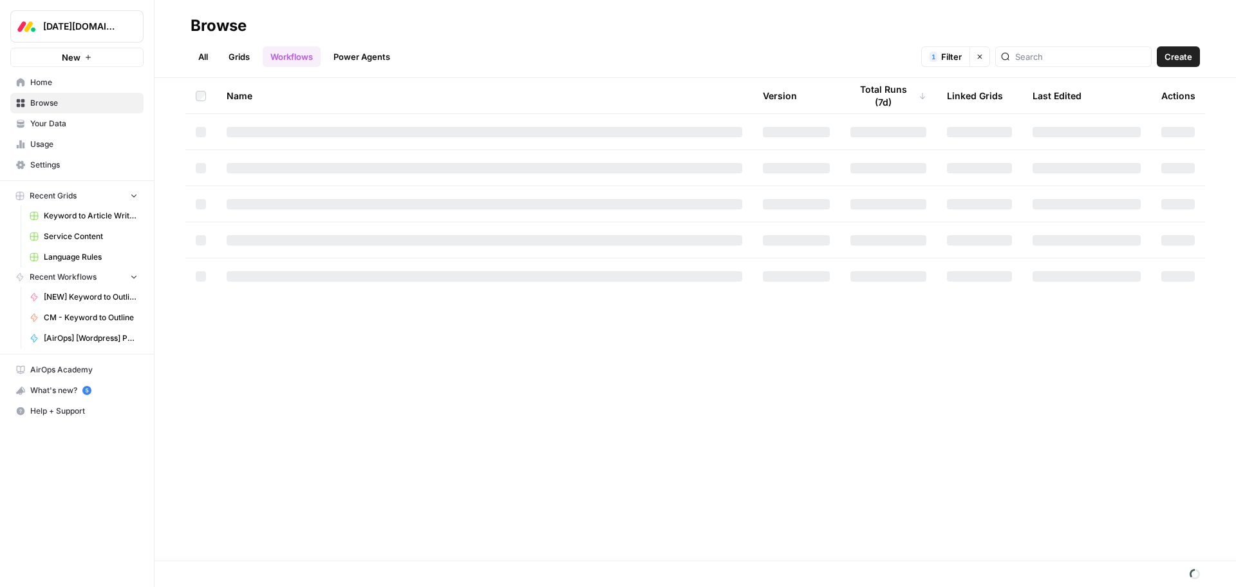
click at [228, 52] on link "Grids" at bounding box center [239, 56] width 37 height 21
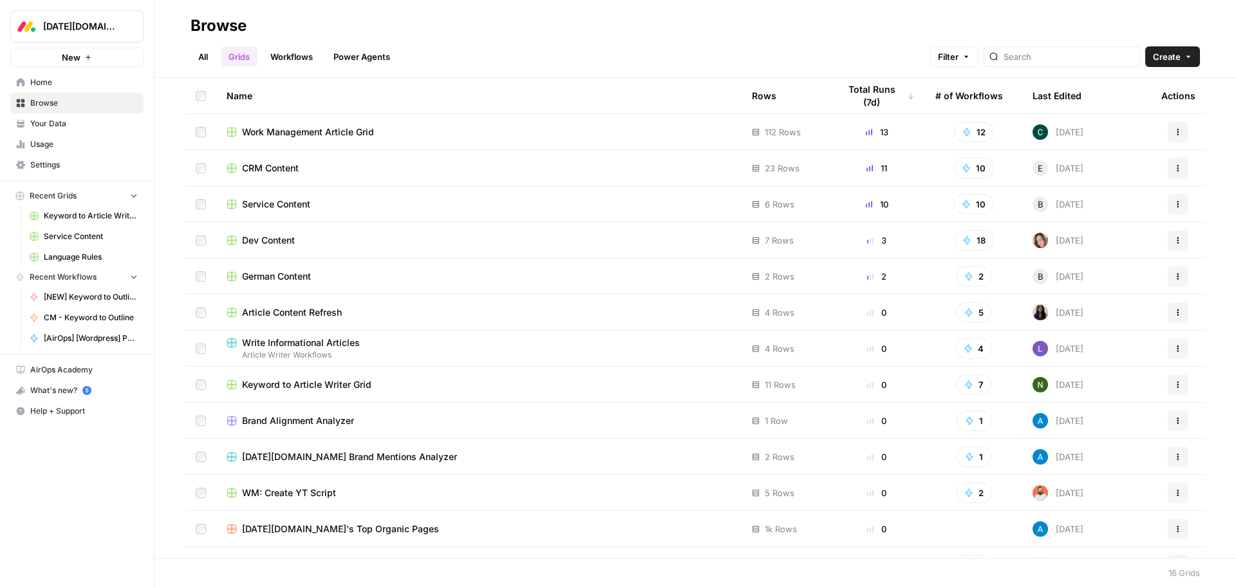
click at [264, 126] on span "Work Management Article Grid" at bounding box center [308, 132] width 132 height 13
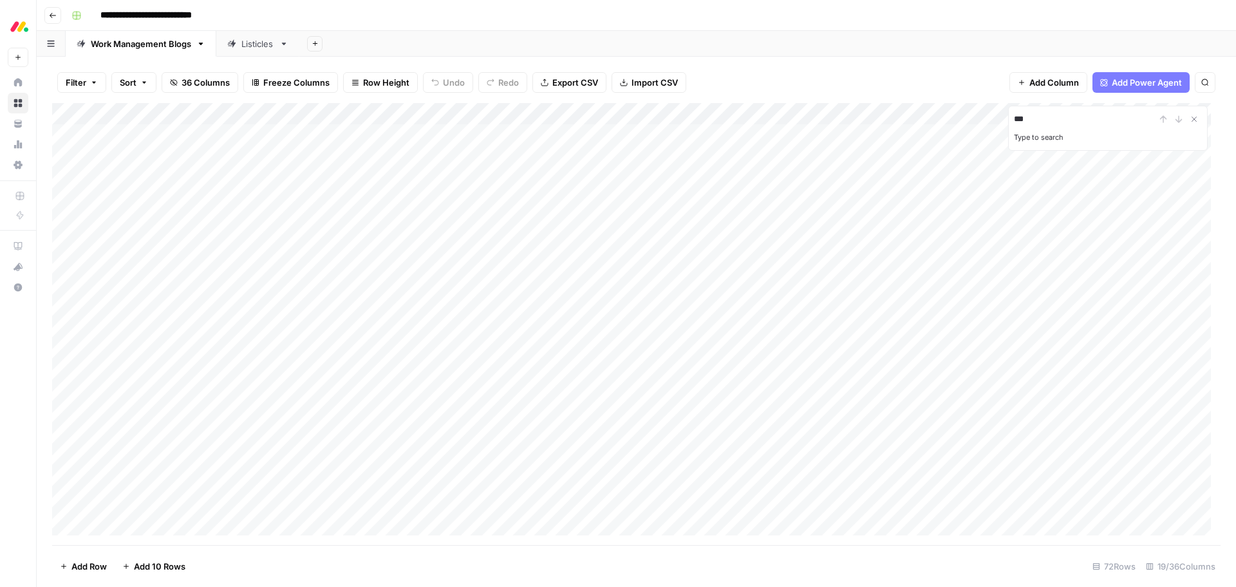
type input "***"
click at [252, 113] on div "Add Column" at bounding box center [636, 324] width 1169 height 442
click at [180, 198] on span "Sort Ascending" at bounding box center [178, 204] width 113 height 13
click at [945, 441] on div "Add Column" at bounding box center [636, 324] width 1169 height 442
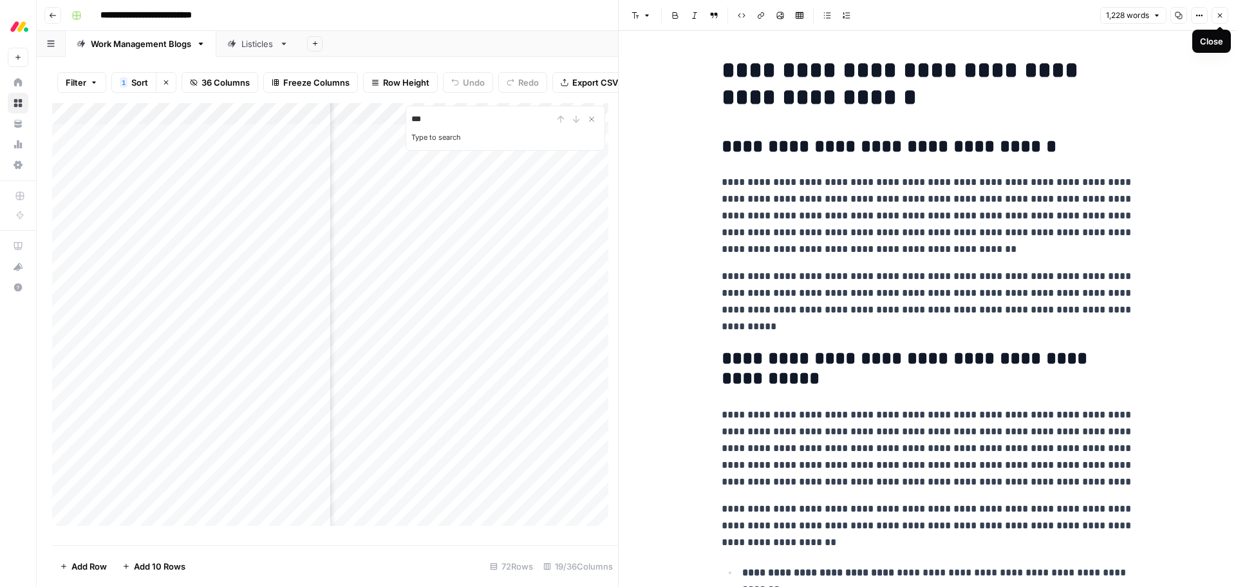
click at [1222, 16] on icon "button" at bounding box center [1221, 16] width 8 height 8
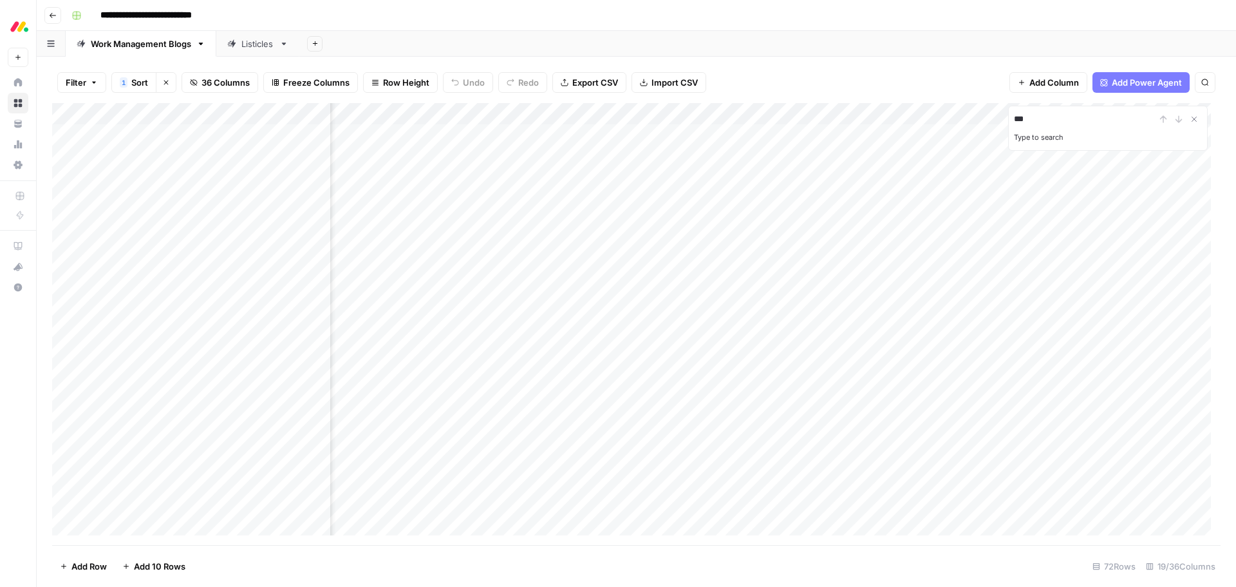
scroll to position [0, 66]
click at [662, 442] on div "Add Column" at bounding box center [636, 324] width 1169 height 442
click at [651, 115] on div "Add Column" at bounding box center [636, 324] width 1169 height 442
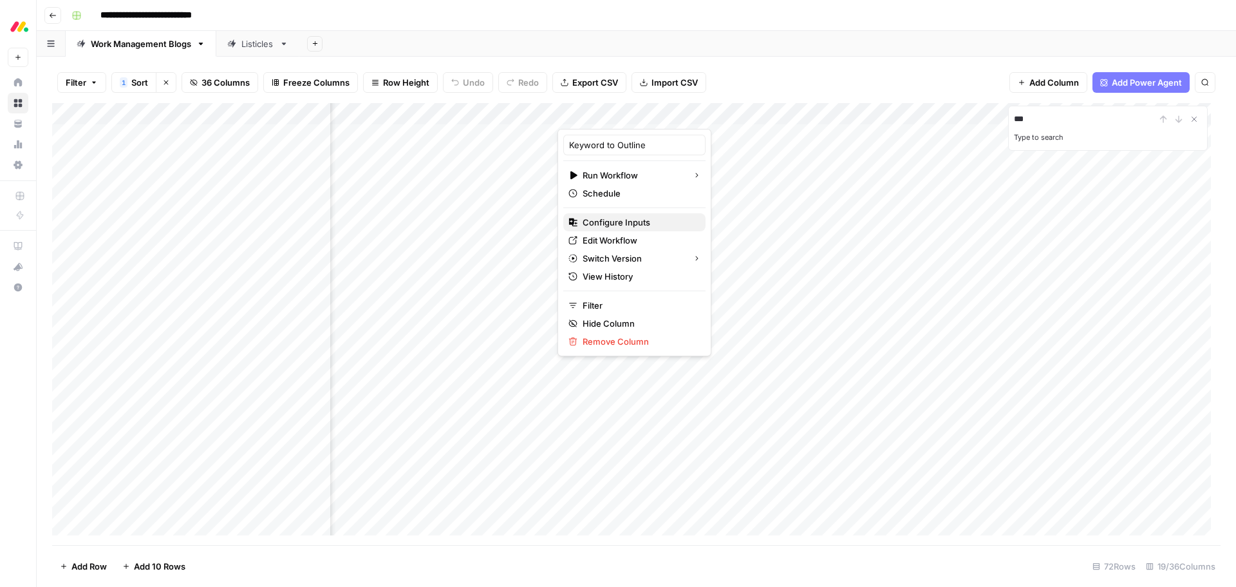
click at [648, 221] on span "Configure Inputs" at bounding box center [639, 222] width 113 height 13
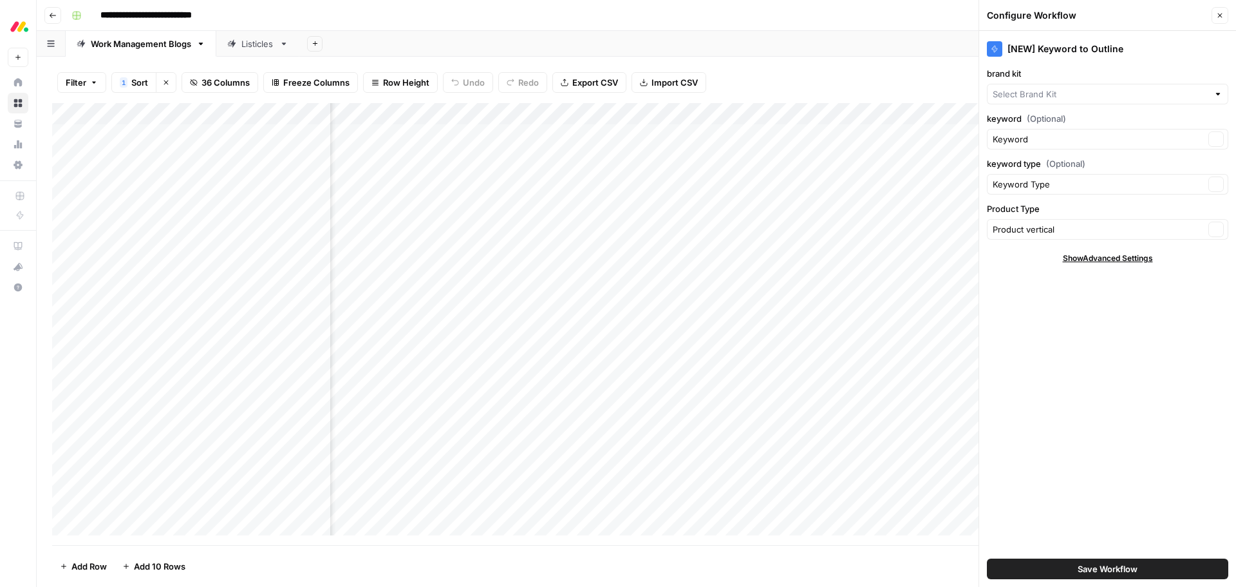
type input "monday work management"
click at [1106, 254] on span "Show Advanced Settings" at bounding box center [1108, 258] width 90 height 12
click at [1103, 229] on input "Product Type" at bounding box center [1099, 229] width 212 height 13
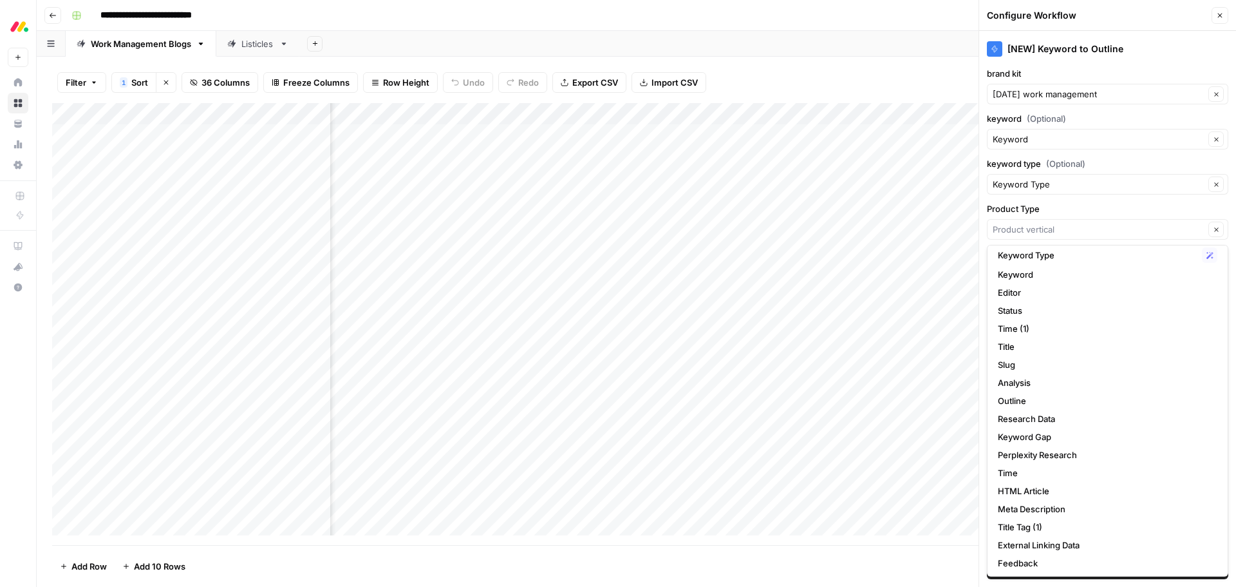
scroll to position [0, 0]
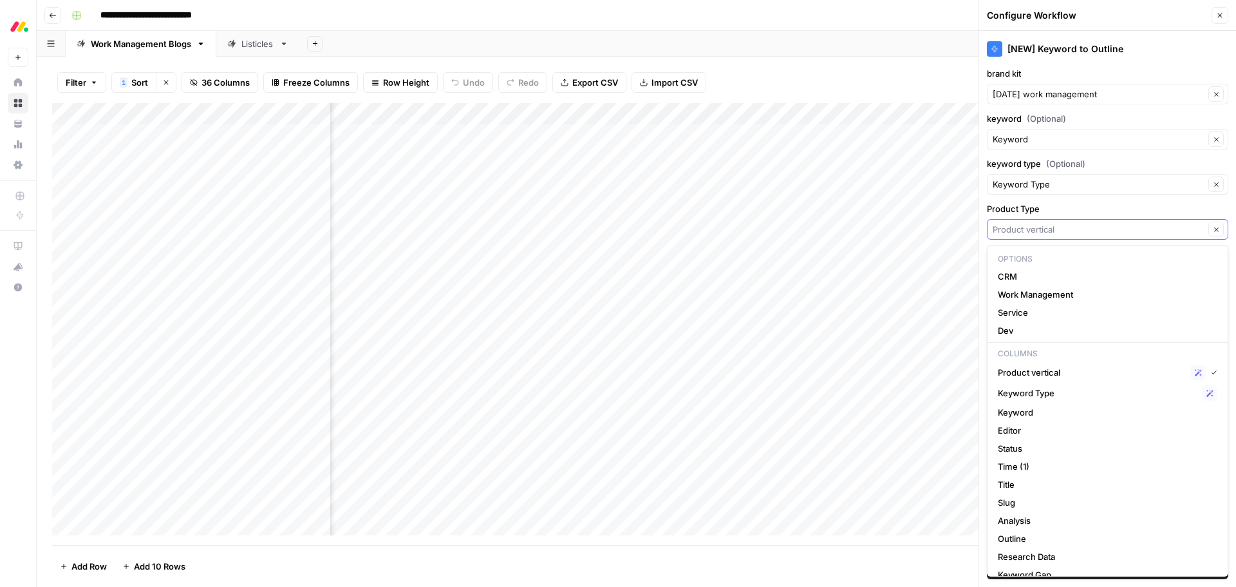
click at [1041, 232] on input "Product Type" at bounding box center [1099, 229] width 212 height 13
type input "Product vertical"
click at [650, 113] on div "Add Column" at bounding box center [636, 324] width 1169 height 442
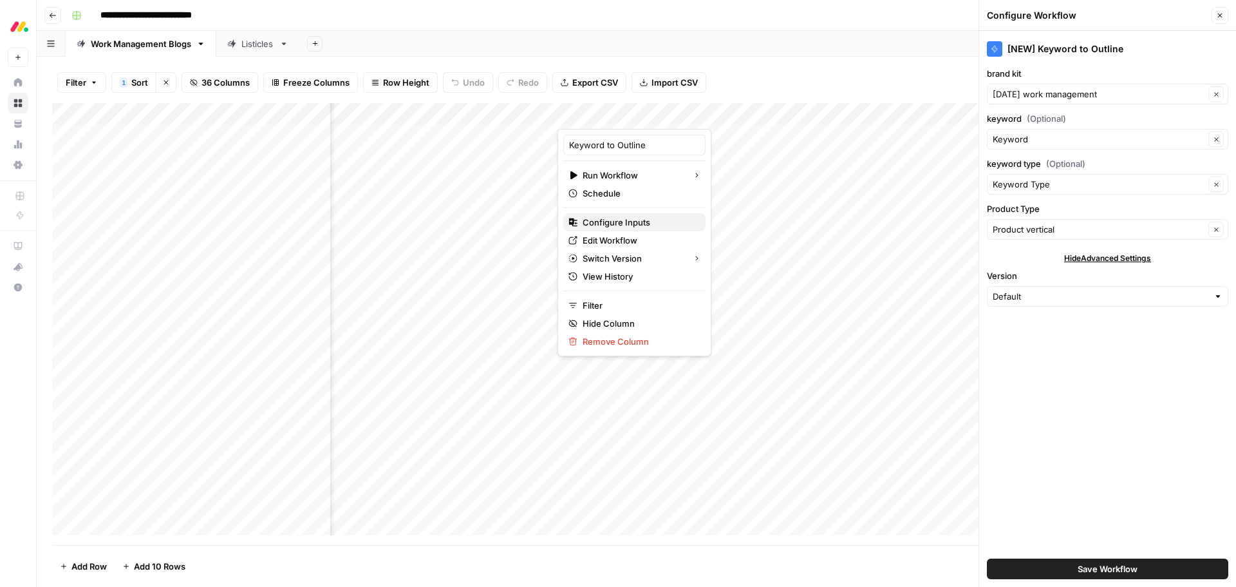
click at [649, 222] on span "Configure Inputs" at bounding box center [639, 222] width 113 height 13
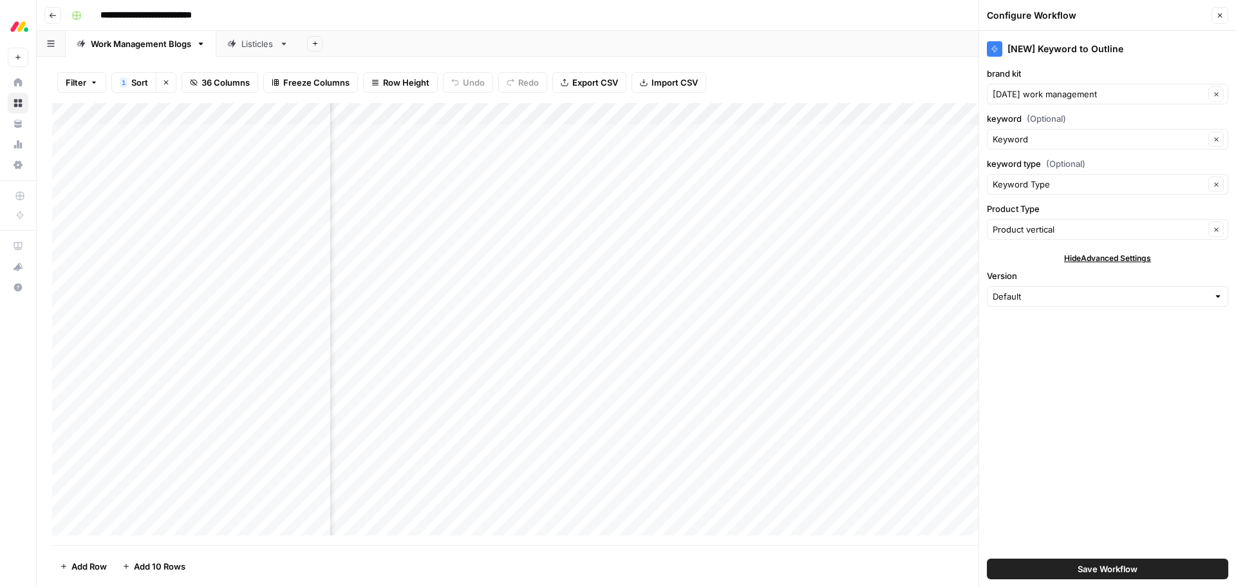
click at [1153, 67] on label "brand kit" at bounding box center [1108, 73] width 242 height 13
click at [1153, 88] on input "monday work management" at bounding box center [1099, 94] width 212 height 13
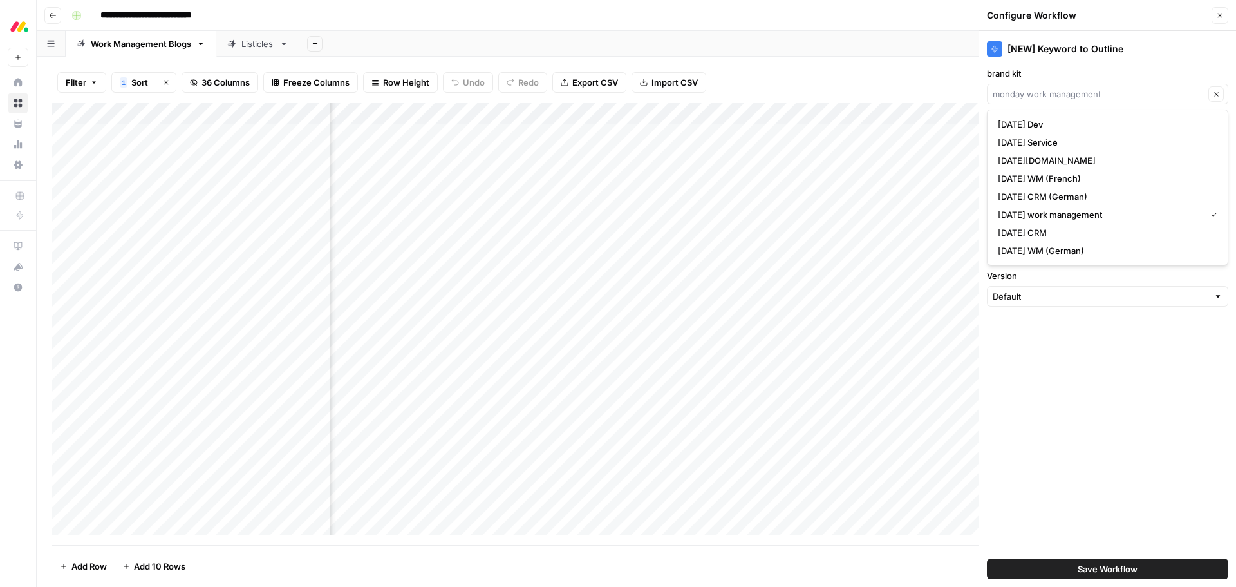
type input "monday work management"
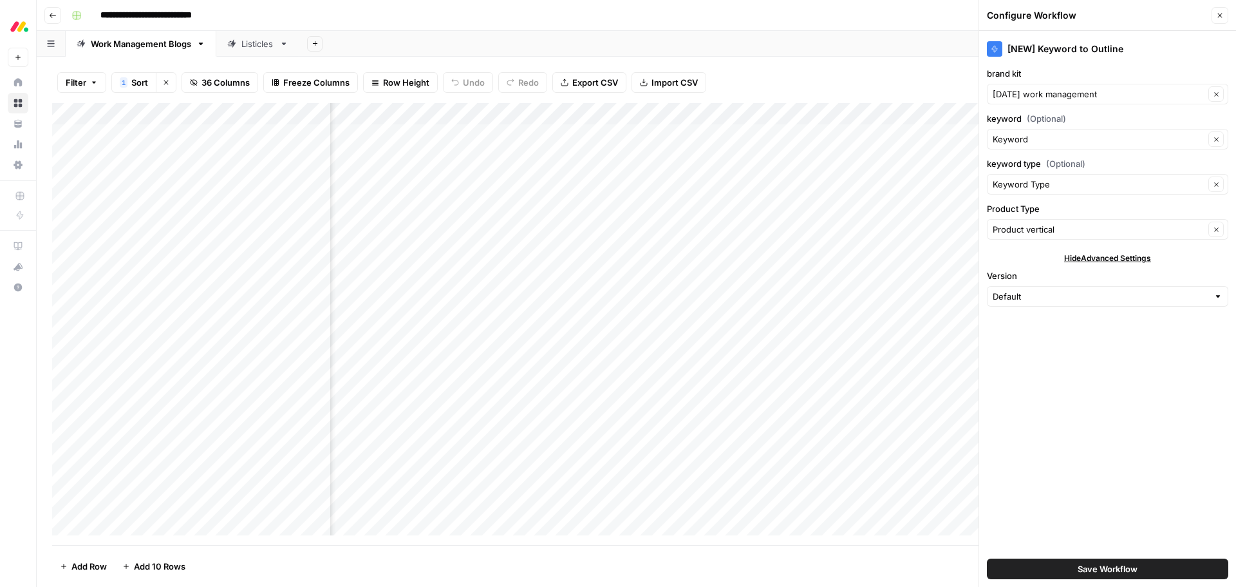
click at [1135, 413] on div "[NEW] Keyword to Outline brand kit monday work management Clear keyword (Option…" at bounding box center [1108, 309] width 257 height 556
click at [1119, 258] on span "Hide Advanced Settings" at bounding box center [1108, 258] width 87 height 12
click at [1112, 227] on input "Product Type" at bounding box center [1099, 229] width 212 height 13
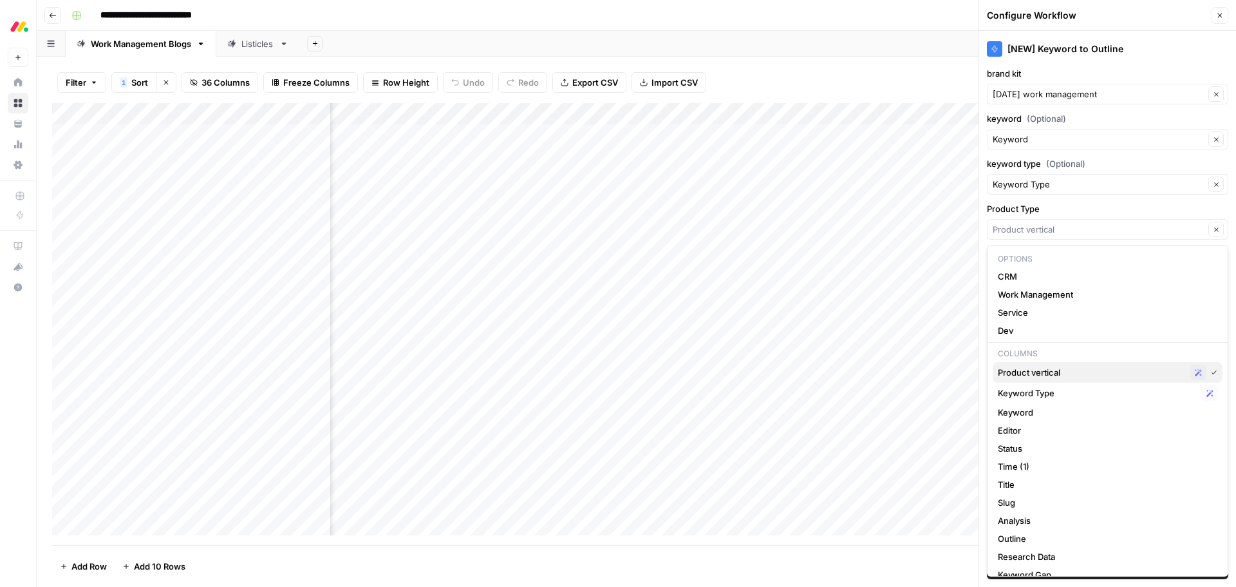
click at [1082, 376] on span "Product vertical" at bounding box center [1091, 372] width 187 height 13
type input "Product vertical"
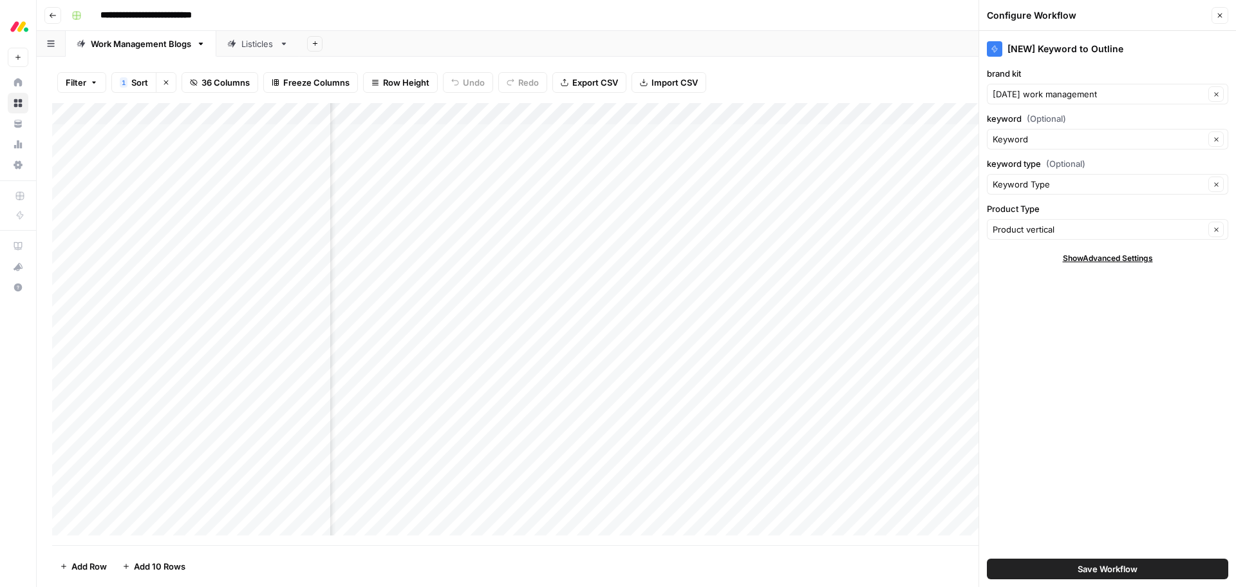
click at [1080, 569] on span "Save Workflow" at bounding box center [1108, 568] width 60 height 13
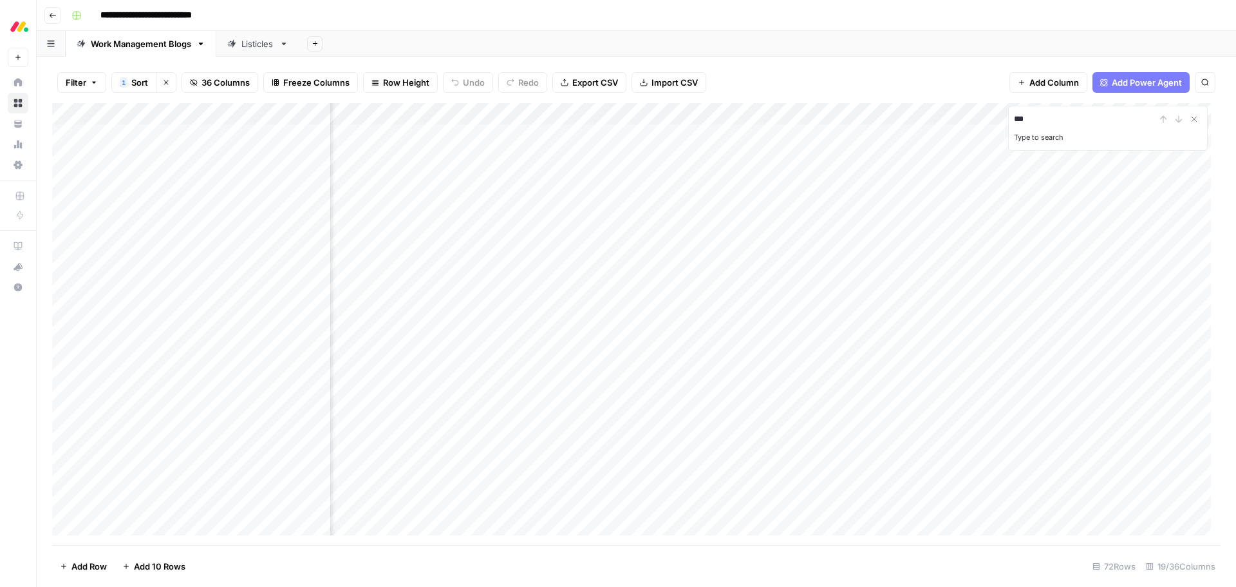
click at [651, 115] on div "Add Column" at bounding box center [636, 324] width 1169 height 442
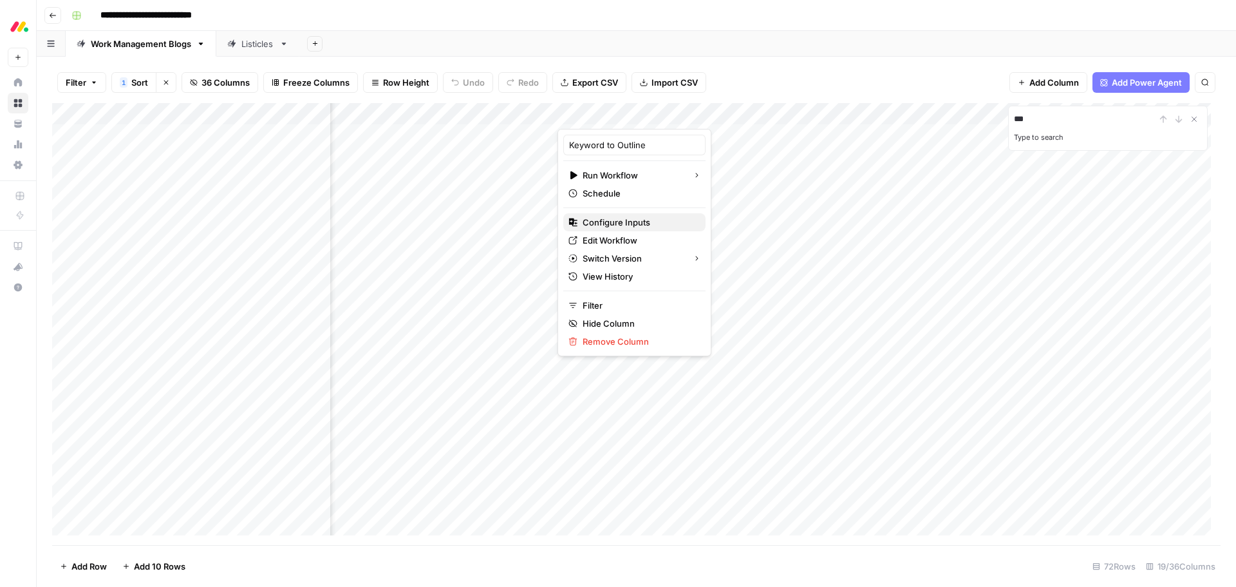
click at [652, 225] on span "Configure Inputs" at bounding box center [639, 222] width 113 height 13
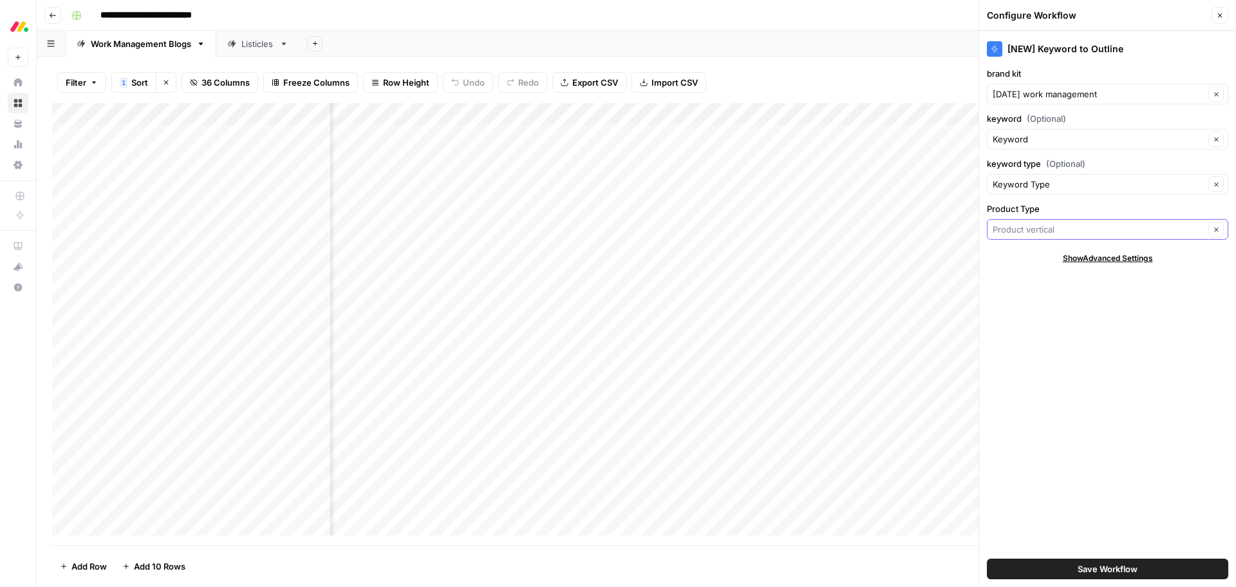
click at [1084, 229] on input "Product Type" at bounding box center [1099, 229] width 212 height 13
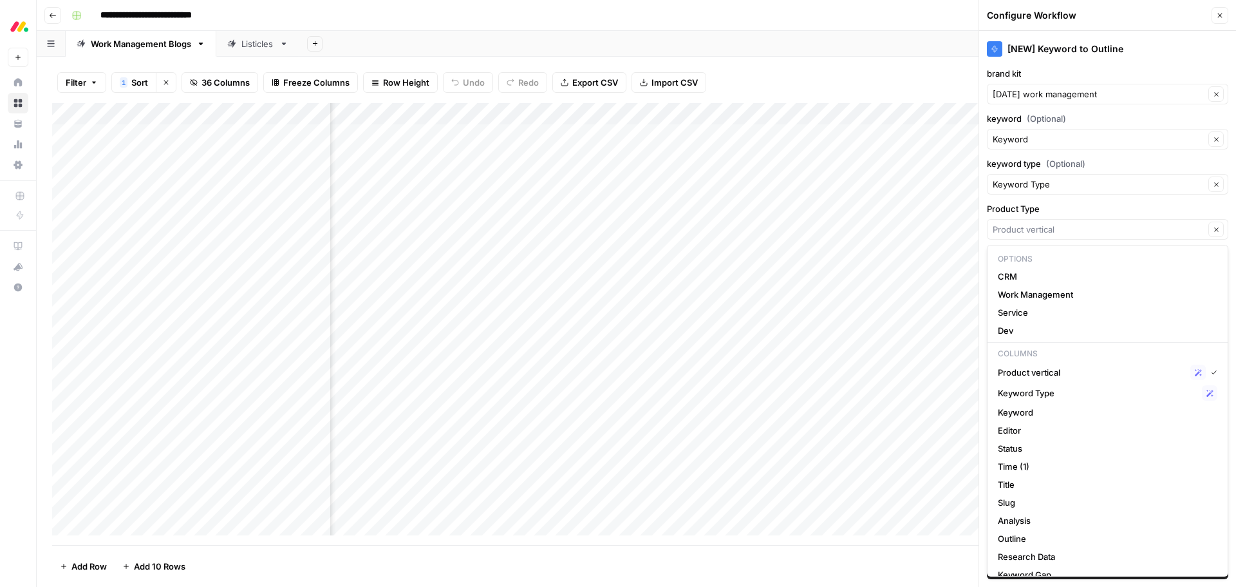
type input "Product vertical"
click at [1092, 210] on label "Product Type" at bounding box center [1108, 208] width 242 height 13
click at [1092, 223] on input "Product vertical" at bounding box center [1099, 229] width 212 height 13
type input "Product vertical"
click at [1092, 210] on label "Product Type" at bounding box center [1108, 208] width 242 height 13
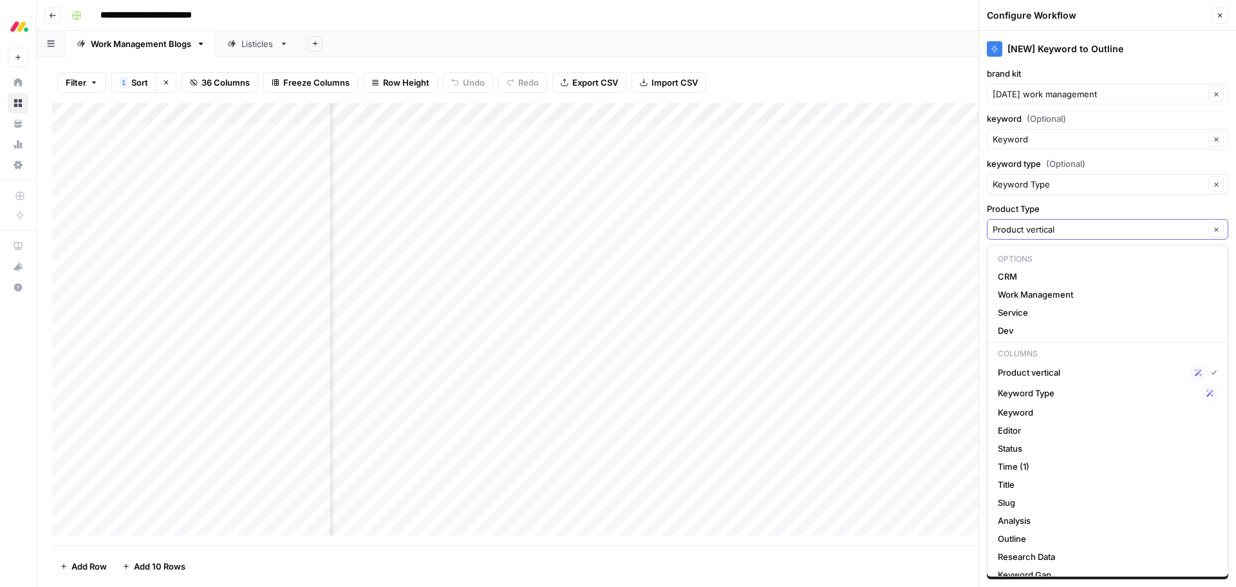
click at [1092, 223] on input "Product vertical" at bounding box center [1099, 229] width 212 height 13
type input "Product vertical"
click at [1092, 210] on label "Product Type" at bounding box center [1108, 208] width 242 height 13
click at [1092, 223] on input "Product vertical" at bounding box center [1099, 229] width 212 height 13
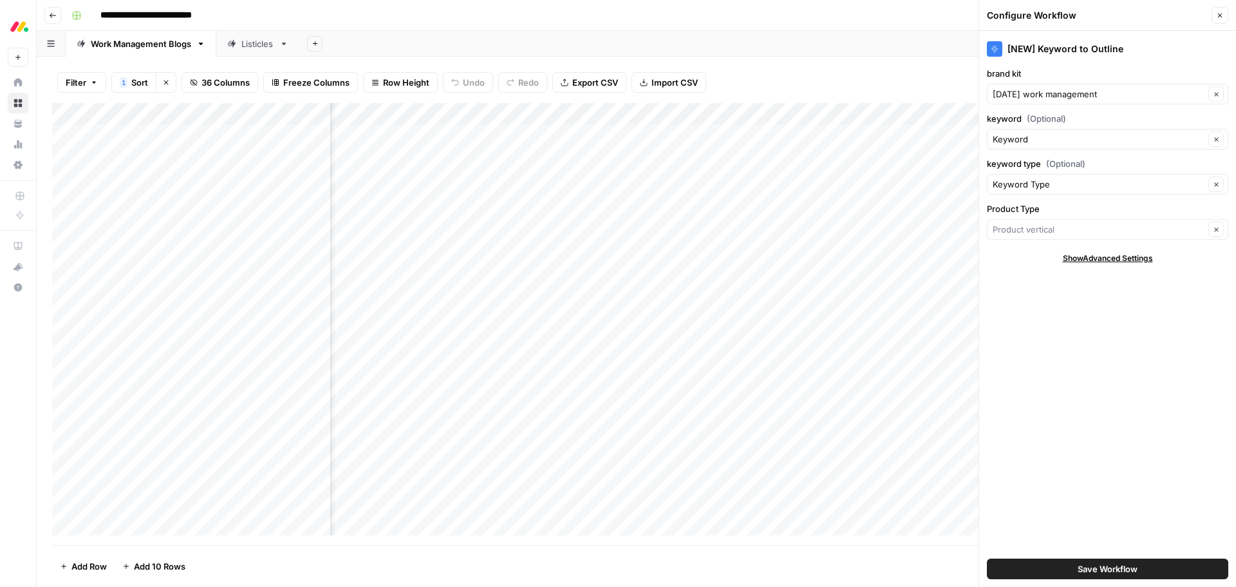
type input "Product vertical"
click at [1211, 204] on label "Product Type" at bounding box center [1108, 208] width 242 height 13
click at [1205, 223] on input "Product vertical" at bounding box center [1099, 229] width 212 height 13
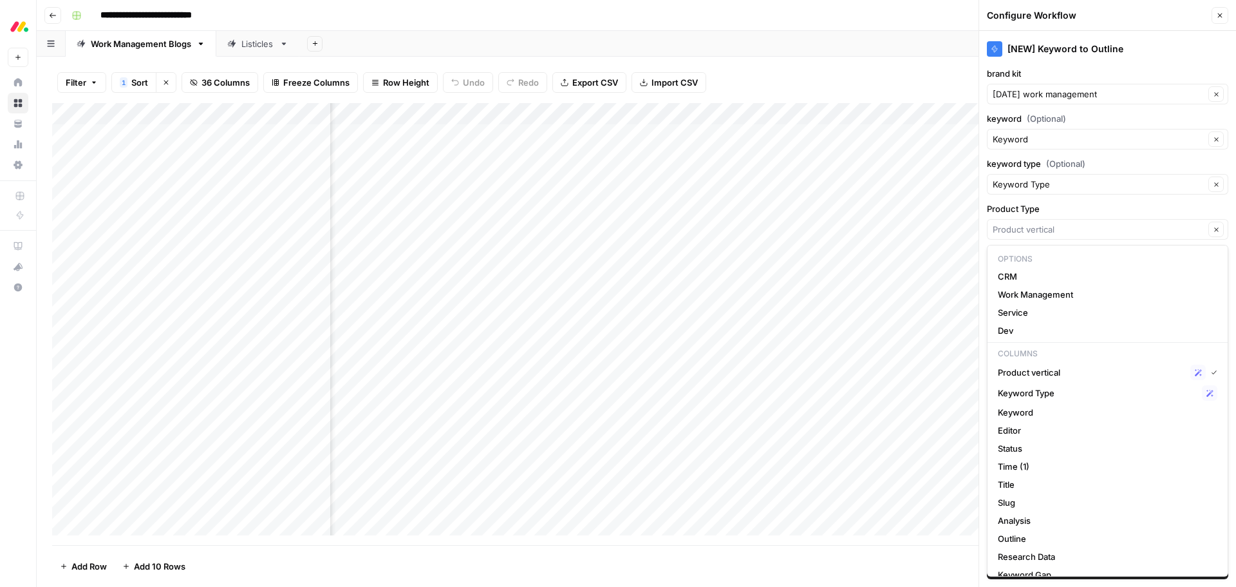
type input "Product vertical"
click at [1224, 205] on label "Product Type" at bounding box center [1108, 208] width 242 height 13
click at [1205, 223] on input "Product vertical" at bounding box center [1099, 229] width 212 height 13
click at [1227, 219] on div "Clear" at bounding box center [1108, 229] width 242 height 21
type input "Product vertical"
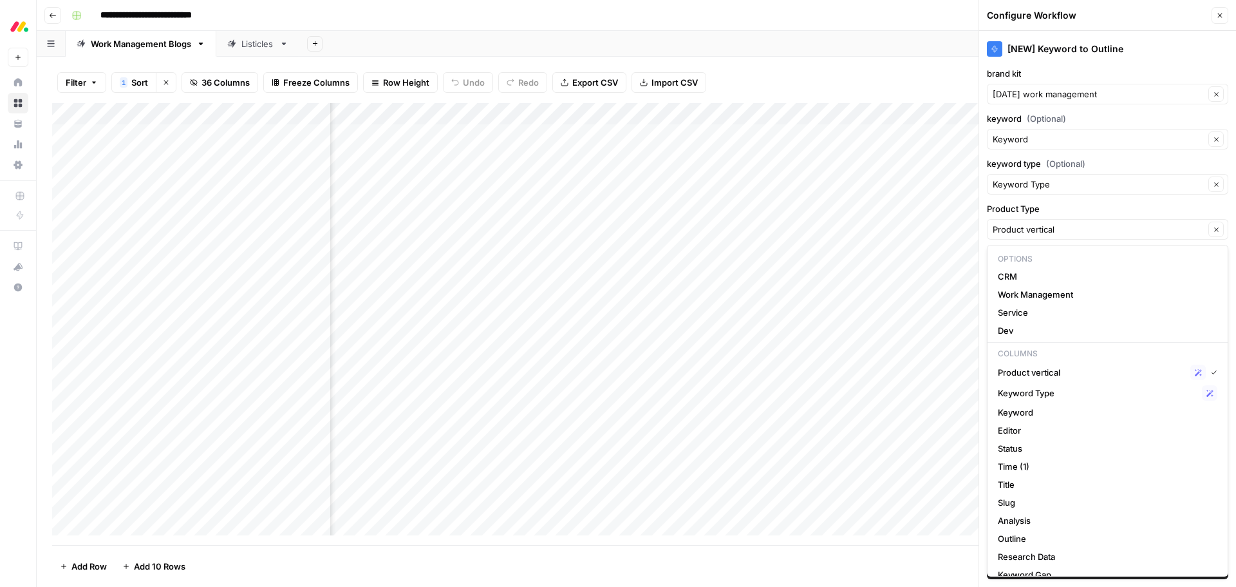
click at [1235, 213] on div "[NEW] Keyword to Outline brand kit monday work management Clear keyword (Option…" at bounding box center [1108, 309] width 257 height 556
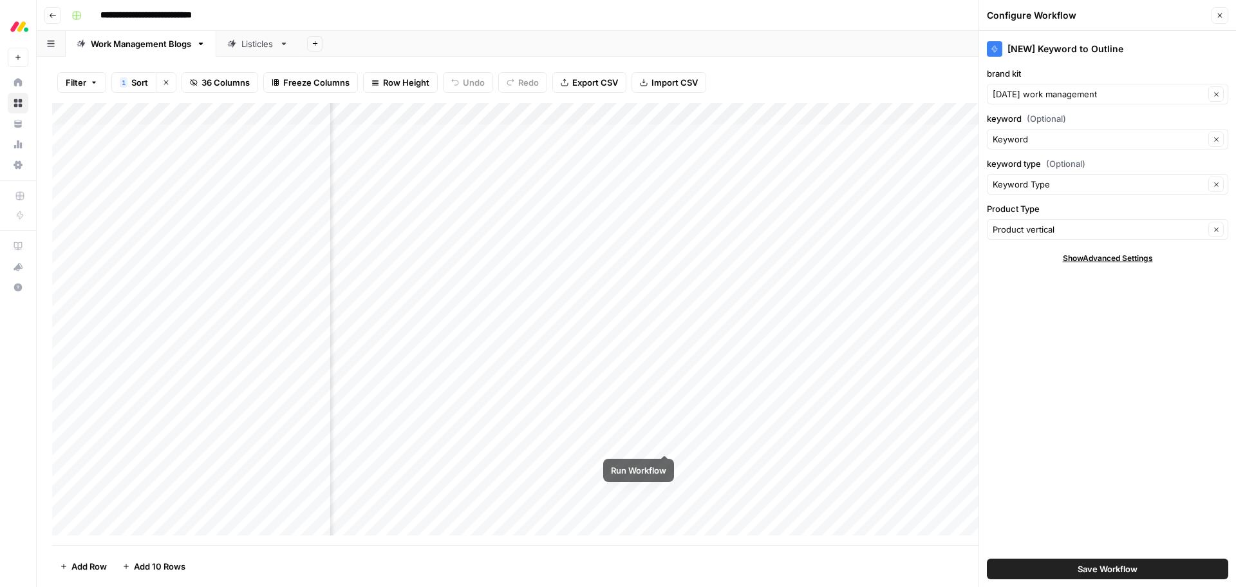
click at [664, 441] on div "Add Column" at bounding box center [636, 324] width 1169 height 442
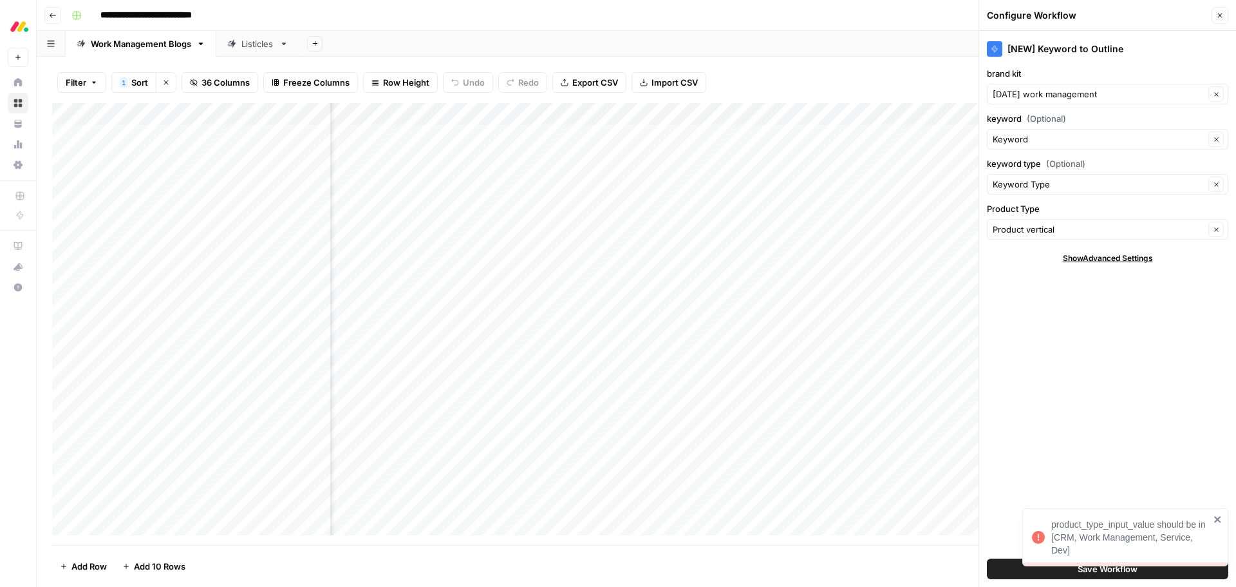
click at [652, 113] on div "Add Column" at bounding box center [636, 324] width 1169 height 442
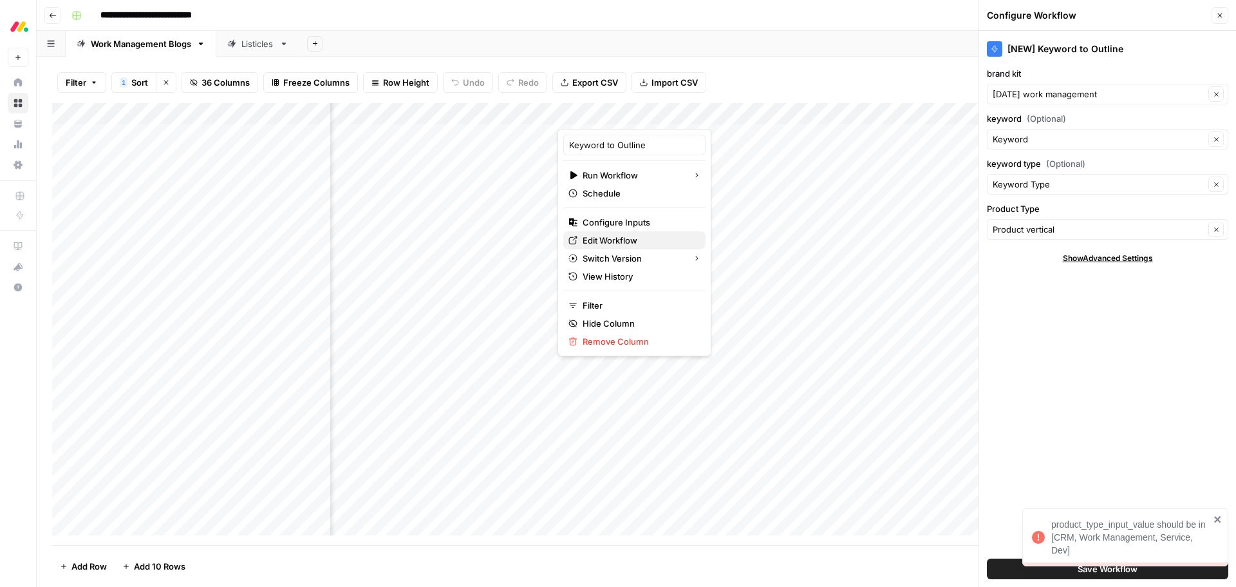
click at [636, 238] on span "Edit Workflow" at bounding box center [639, 240] width 113 height 13
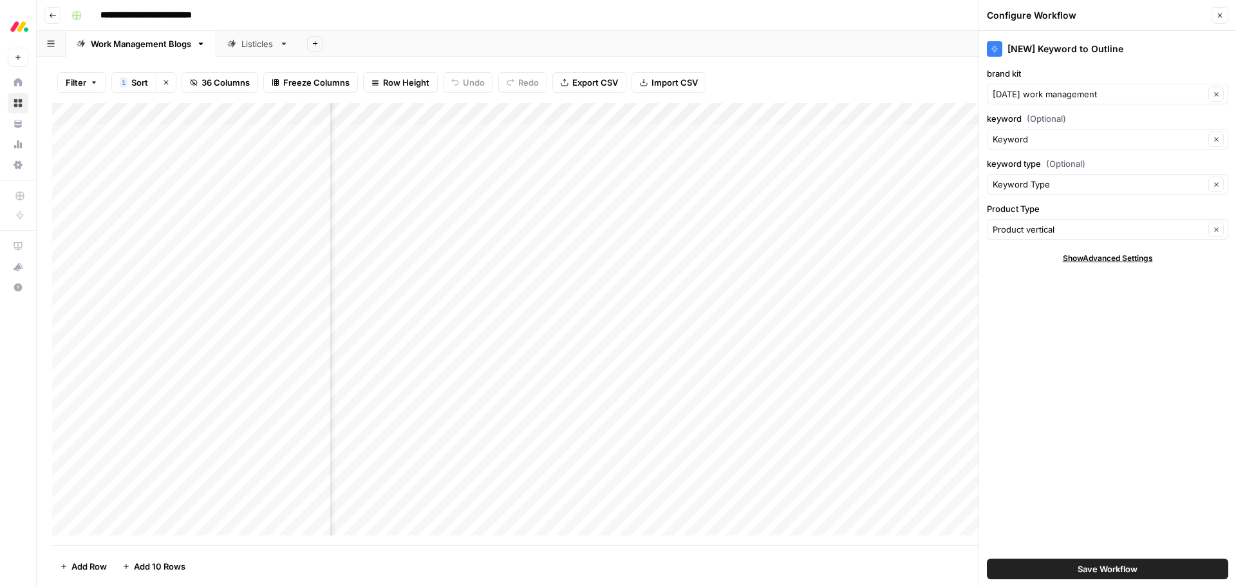
click at [663, 442] on div "Add Column" at bounding box center [636, 324] width 1169 height 442
click at [630, 440] on div "Add Column" at bounding box center [636, 324] width 1169 height 442
click at [630, 440] on body "**********" at bounding box center [618, 293] width 1236 height 587
click at [630, 440] on div at bounding box center [617, 442] width 121 height 24
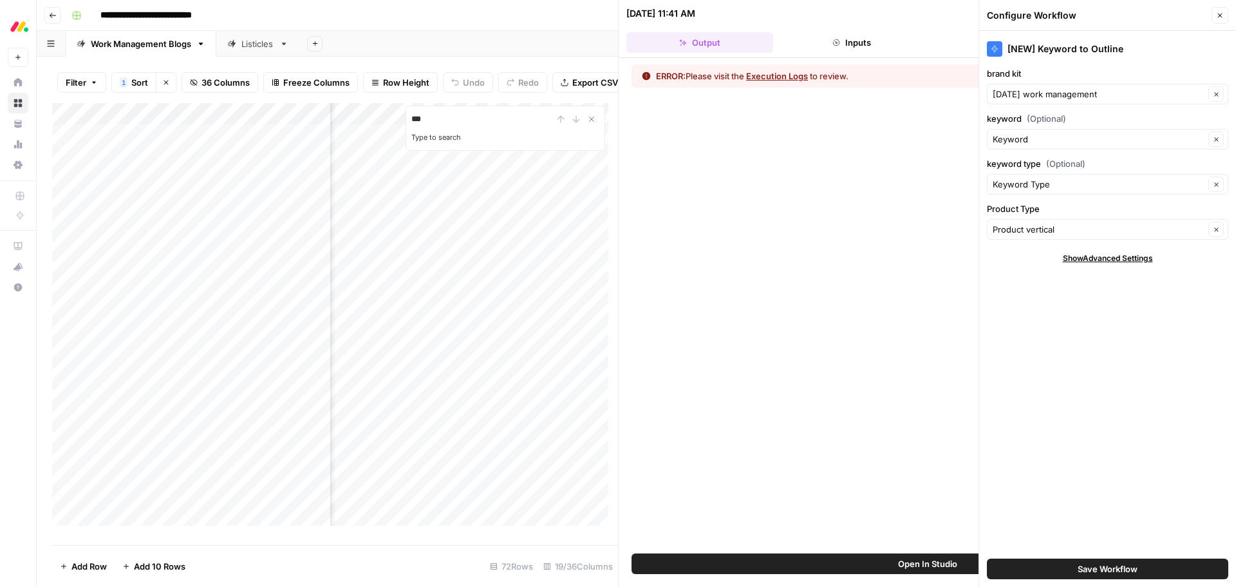
click at [796, 75] on button "Execution Logs" at bounding box center [777, 76] width 62 height 13
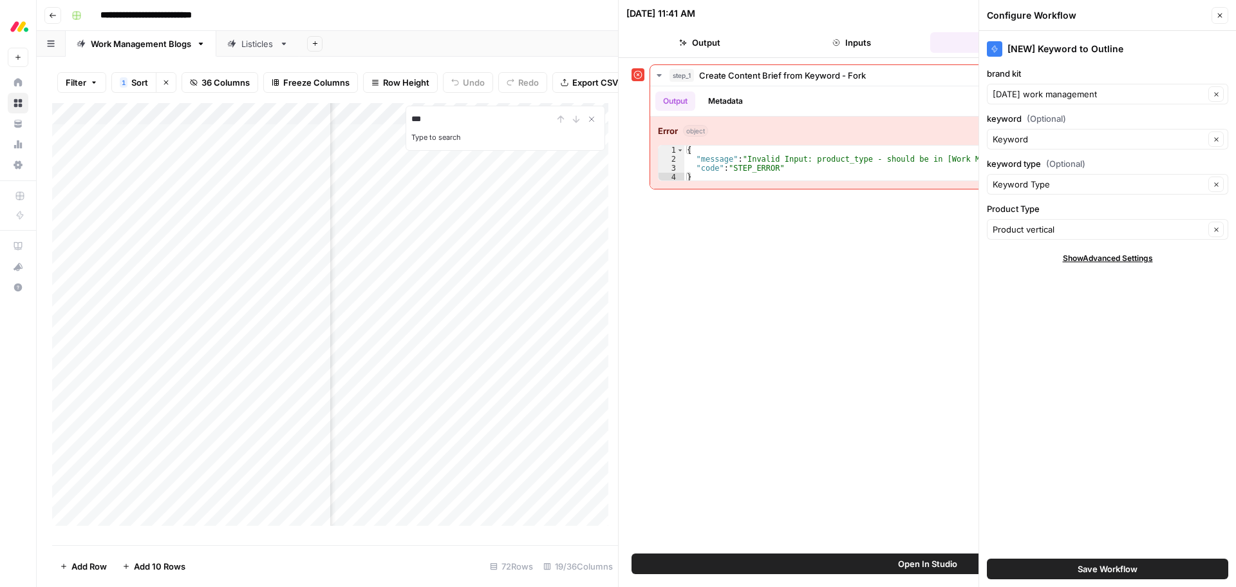
click at [1218, 19] on icon "button" at bounding box center [1221, 16] width 8 height 8
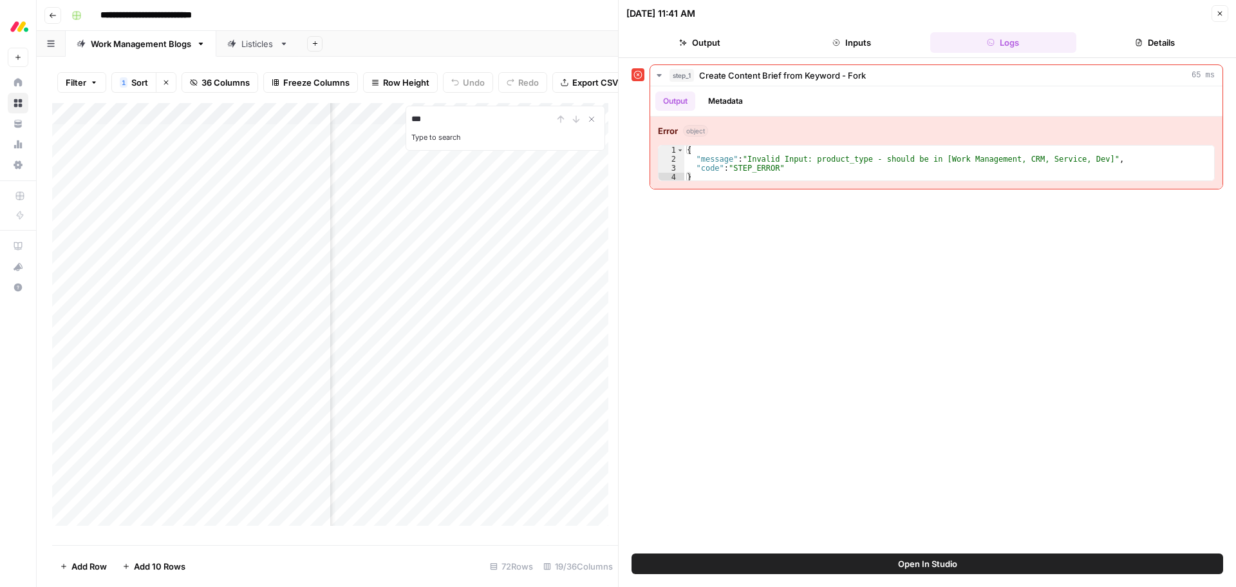
click at [1220, 12] on icon "button" at bounding box center [1221, 14] width 8 height 8
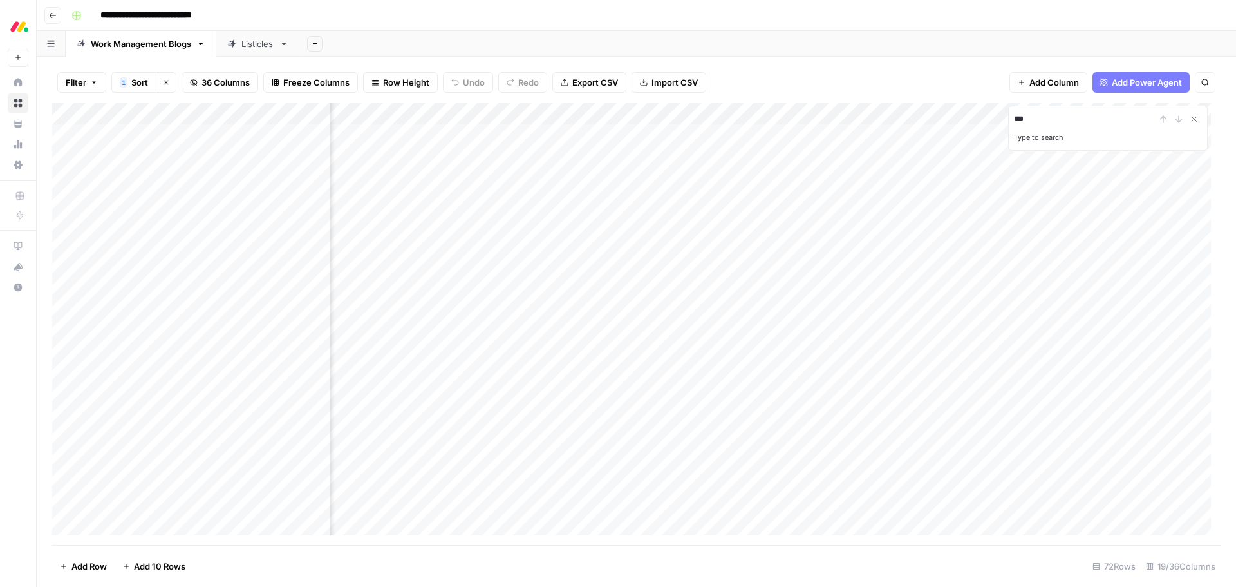
click at [649, 111] on div "Add Column" at bounding box center [636, 324] width 1169 height 442
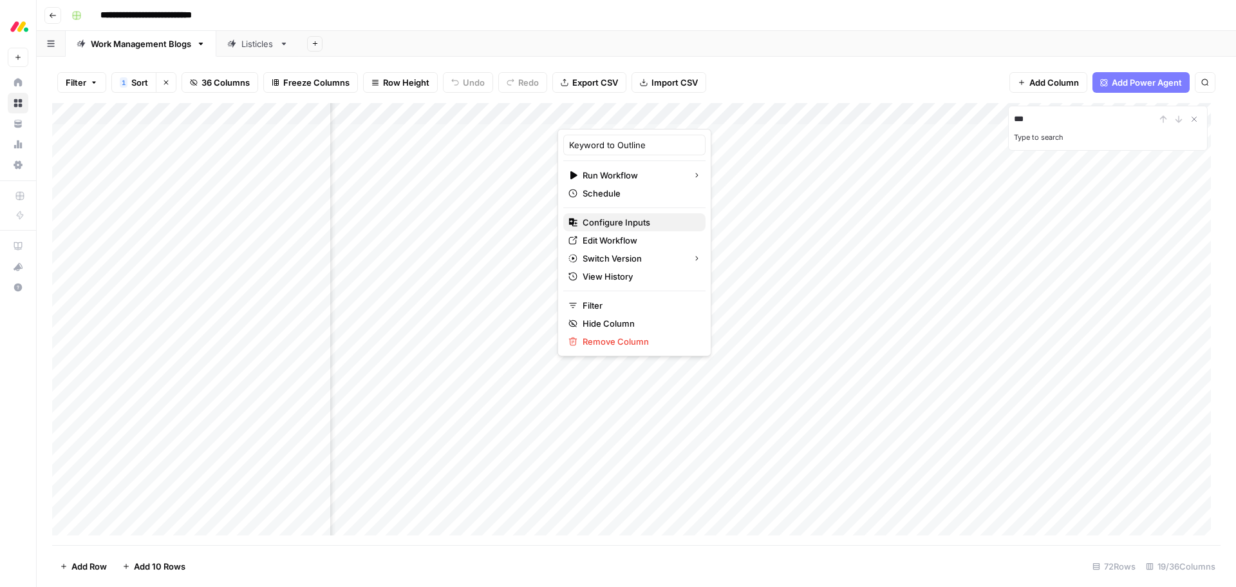
click at [632, 225] on span "Configure Inputs" at bounding box center [639, 222] width 113 height 13
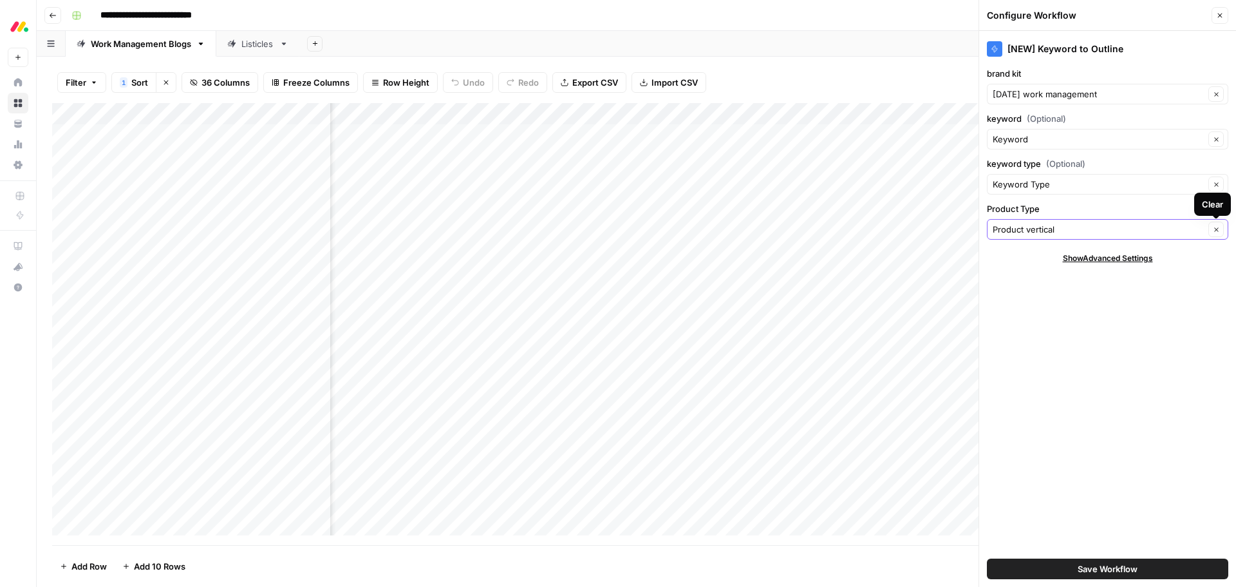
click at [1217, 229] on icon "button" at bounding box center [1216, 229] width 7 height 7
click at [1217, 227] on icon "button" at bounding box center [1216, 229] width 7 height 7
click at [1126, 254] on span "Show Advanced Settings" at bounding box center [1108, 258] width 90 height 12
click at [1212, 228] on button "Clear" at bounding box center [1216, 229] width 15 height 15
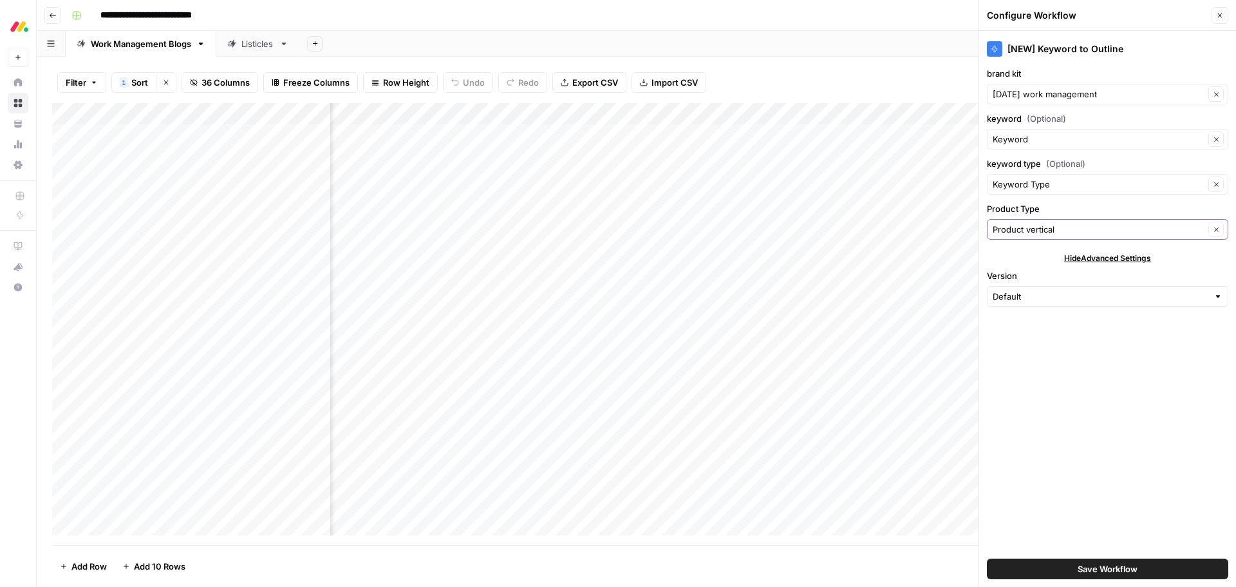
click at [1215, 228] on icon "button" at bounding box center [1217, 229] width 4 height 4
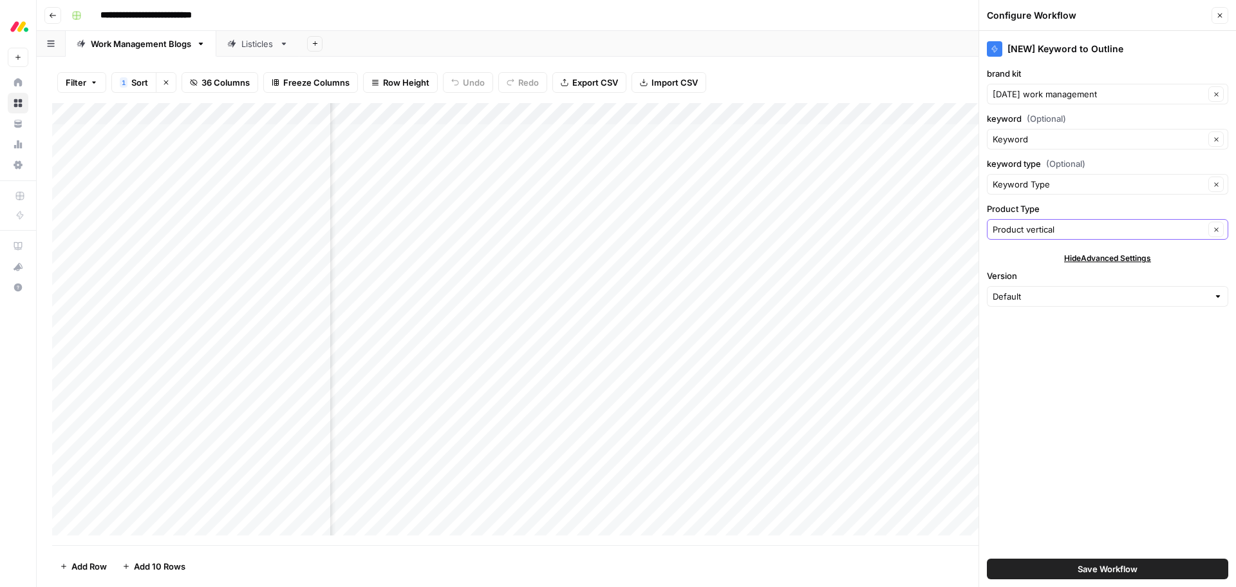
click at [1215, 228] on icon "button" at bounding box center [1217, 229] width 4 height 4
click at [1055, 226] on input "Product Type" at bounding box center [1099, 229] width 212 height 13
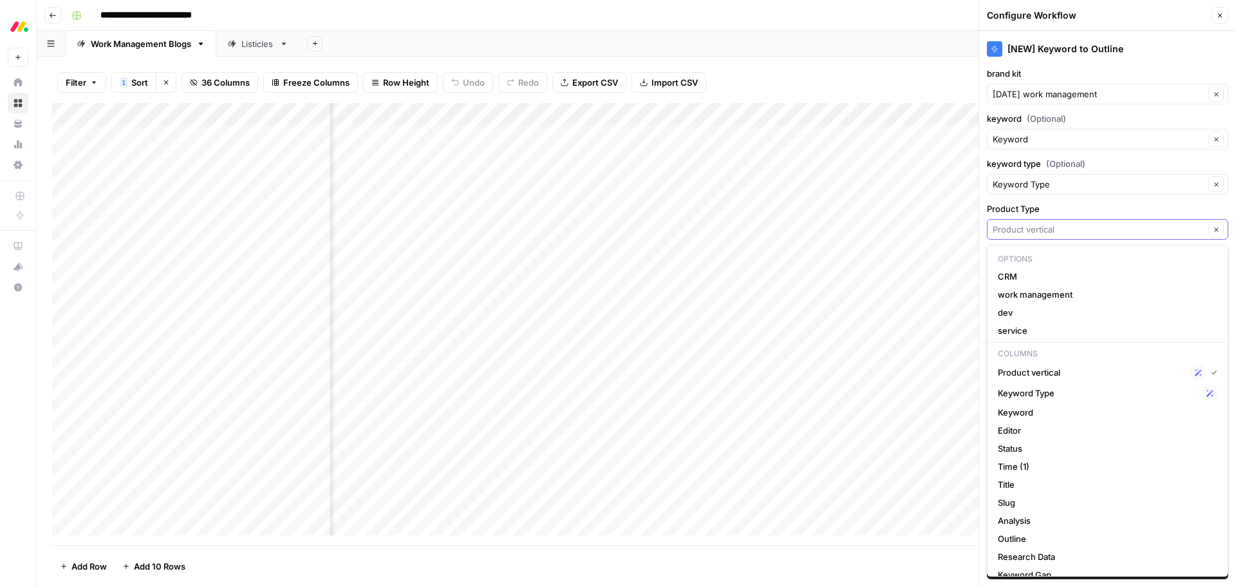
click at [1055, 226] on input "Product Type" at bounding box center [1099, 229] width 212 height 13
type input "Product vertical"
click at [1055, 209] on label "Product Type" at bounding box center [1108, 208] width 242 height 13
click at [1055, 223] on input "Product vertical" at bounding box center [1099, 229] width 212 height 13
click at [1070, 365] on div "Product vertical Possible Match" at bounding box center [1108, 372] width 220 height 15
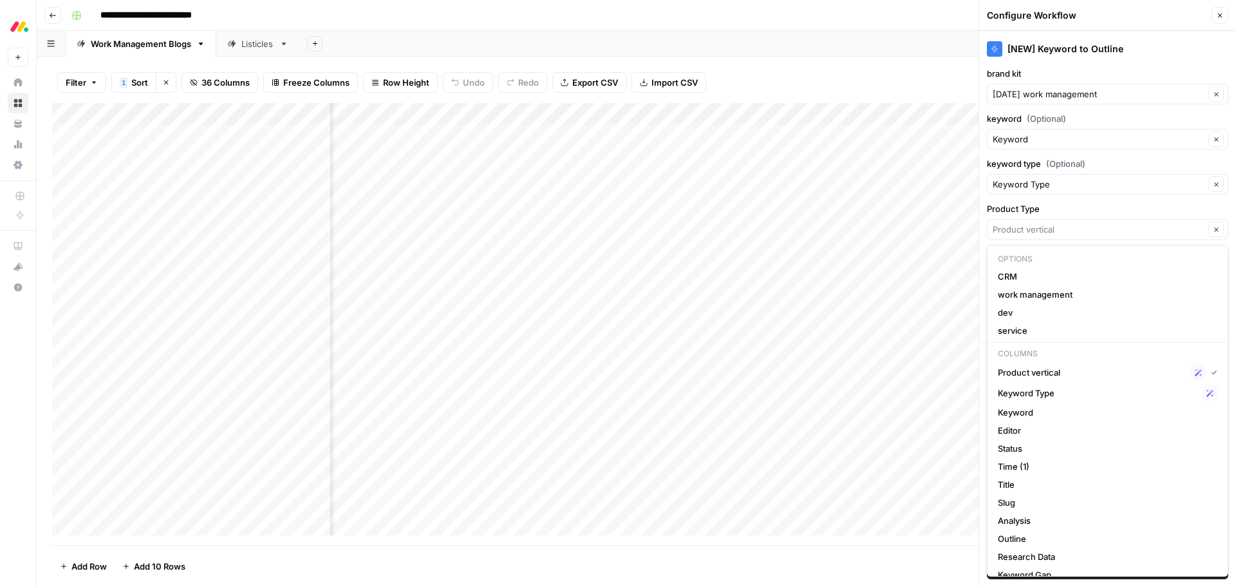
type input "Product vertical"
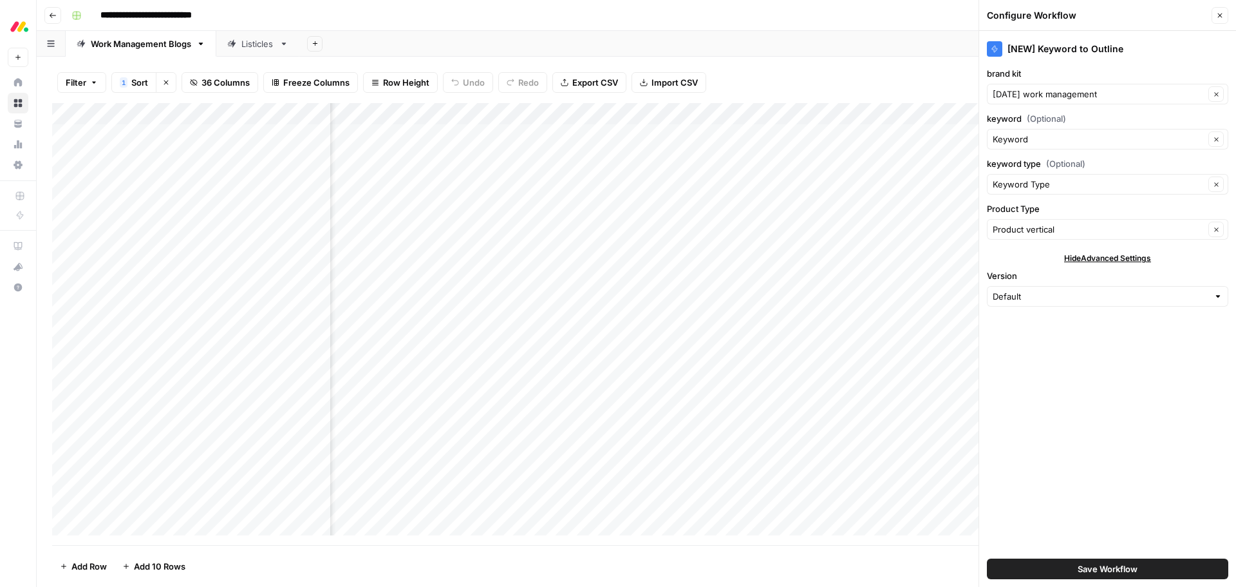
click at [1086, 567] on span "Save Workflow" at bounding box center [1108, 568] width 60 height 13
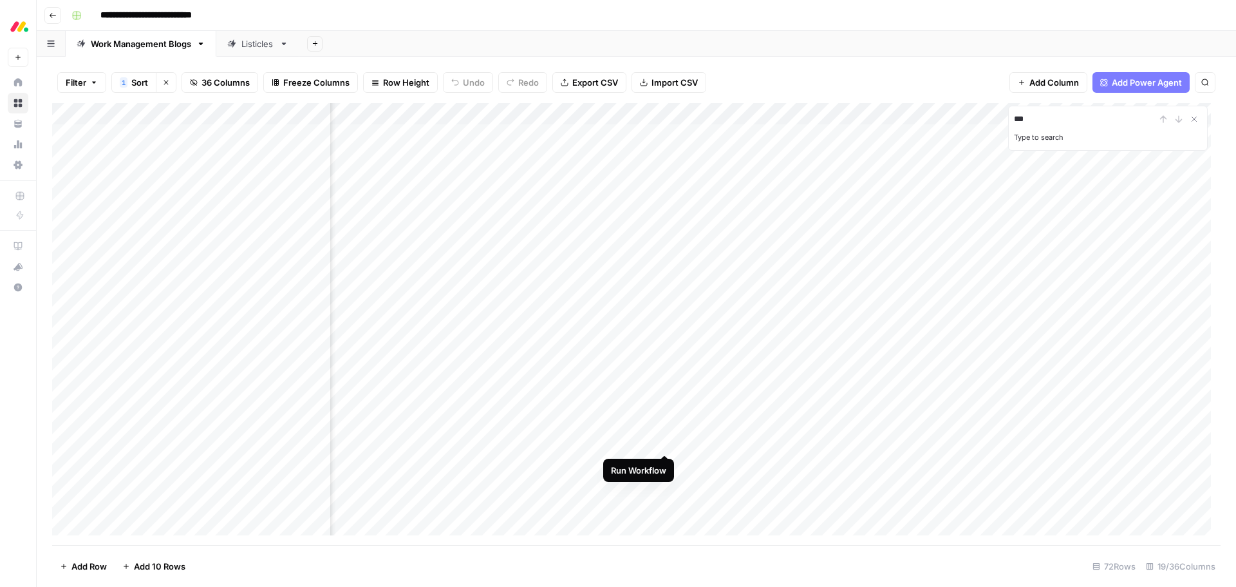
click at [663, 439] on div "Add Column" at bounding box center [636, 324] width 1169 height 442
click at [618, 442] on div "Add Column" at bounding box center [636, 324] width 1169 height 442
click at [618, 442] on div at bounding box center [617, 442] width 121 height 24
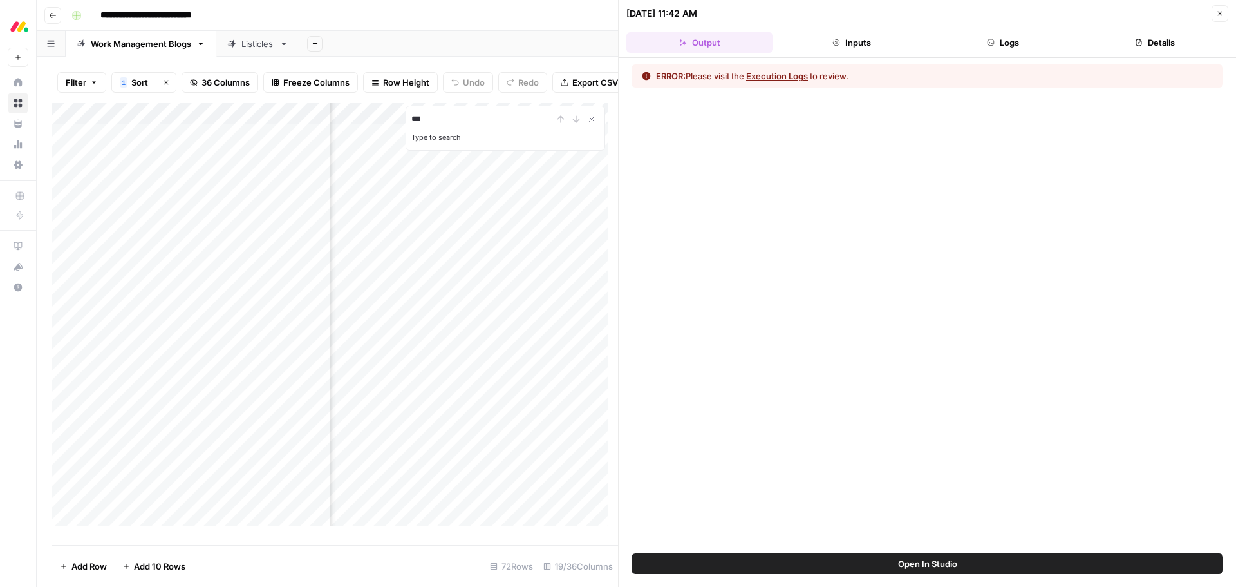
click at [787, 75] on button "Execution Logs" at bounding box center [777, 76] width 62 height 13
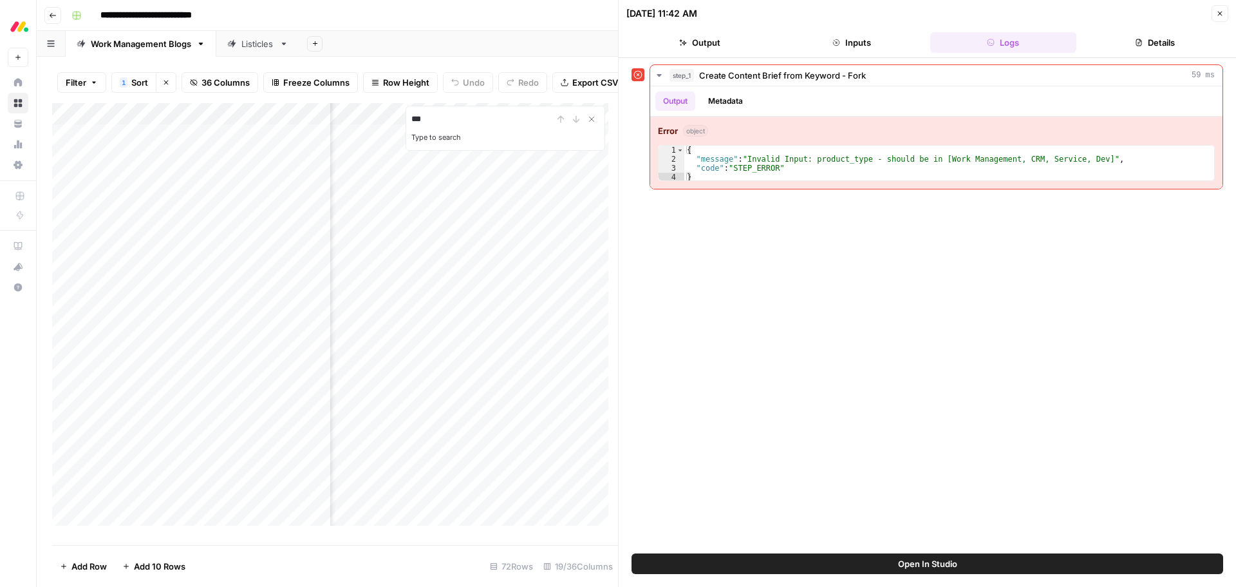
click at [1218, 14] on icon "button" at bounding box center [1221, 14] width 8 height 8
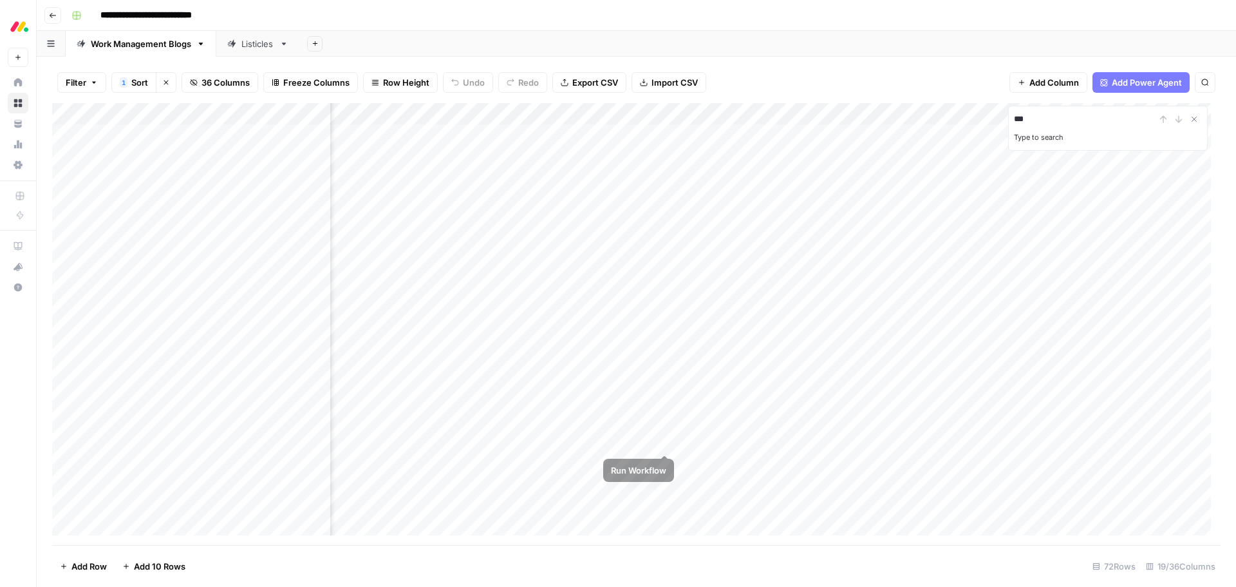
click at [663, 441] on div "Add Column" at bounding box center [636, 324] width 1169 height 442
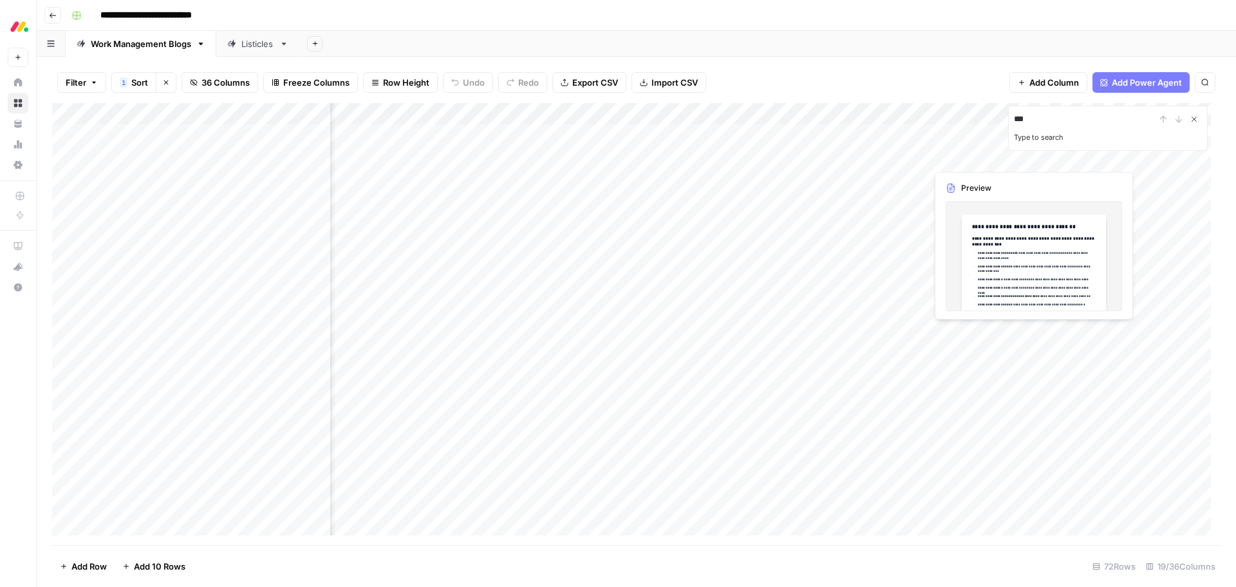
click at [1198, 123] on icon "Close Search" at bounding box center [1194, 119] width 10 height 10
click at [634, 441] on div "Add Column" at bounding box center [636, 324] width 1169 height 442
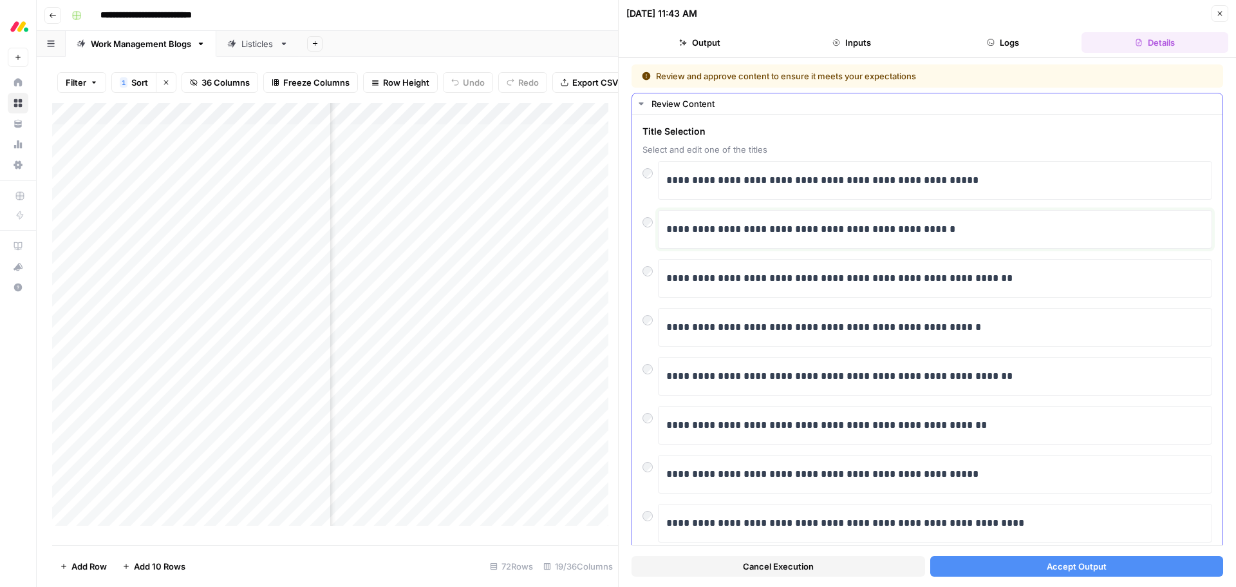
drag, startPoint x: 859, startPoint y: 229, endPoint x: 951, endPoint y: 232, distance: 91.5
click at [951, 232] on p "**********" at bounding box center [931, 229] width 528 height 17
click at [996, 573] on button "Accept Output" at bounding box center [1078, 566] width 294 height 21
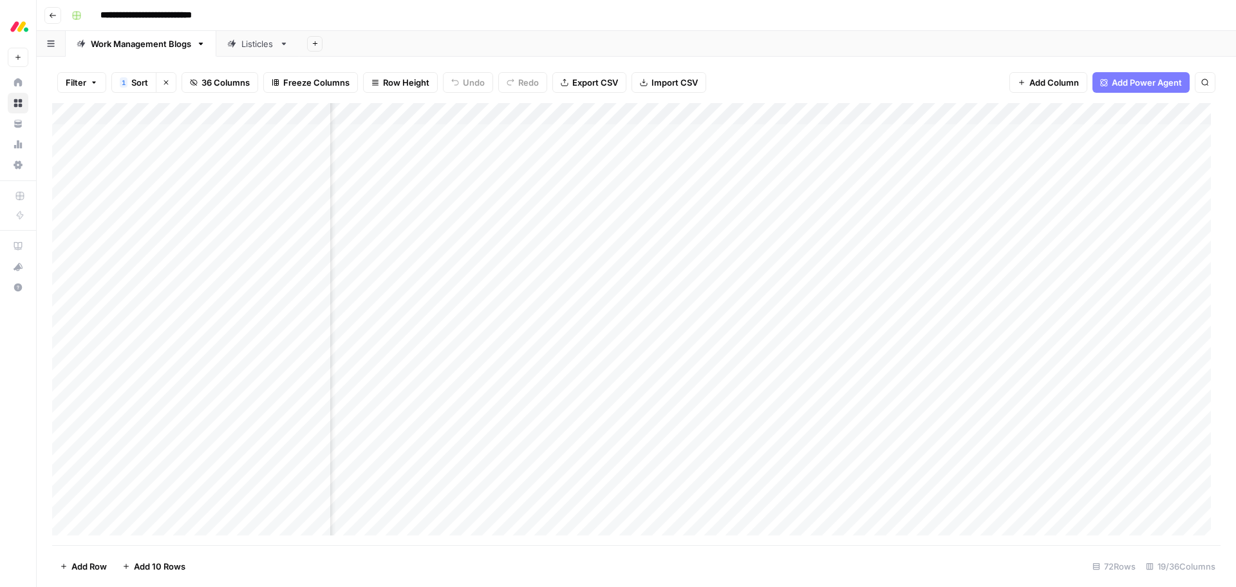
scroll to position [0, 388]
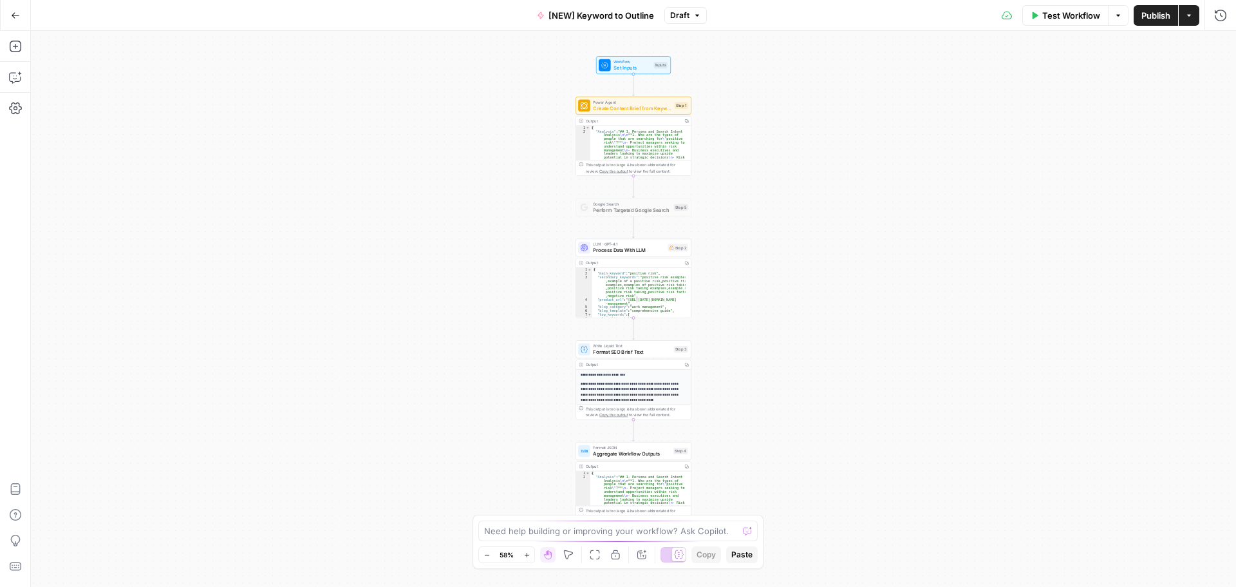
click at [647, 73] on div "Workflow Set Inputs Inputs" at bounding box center [633, 65] width 75 height 18
click at [853, 250] on div at bounding box center [986, 258] width 480 height 24
click at [1168, 230] on span "edit field" at bounding box center [1178, 234] width 28 height 10
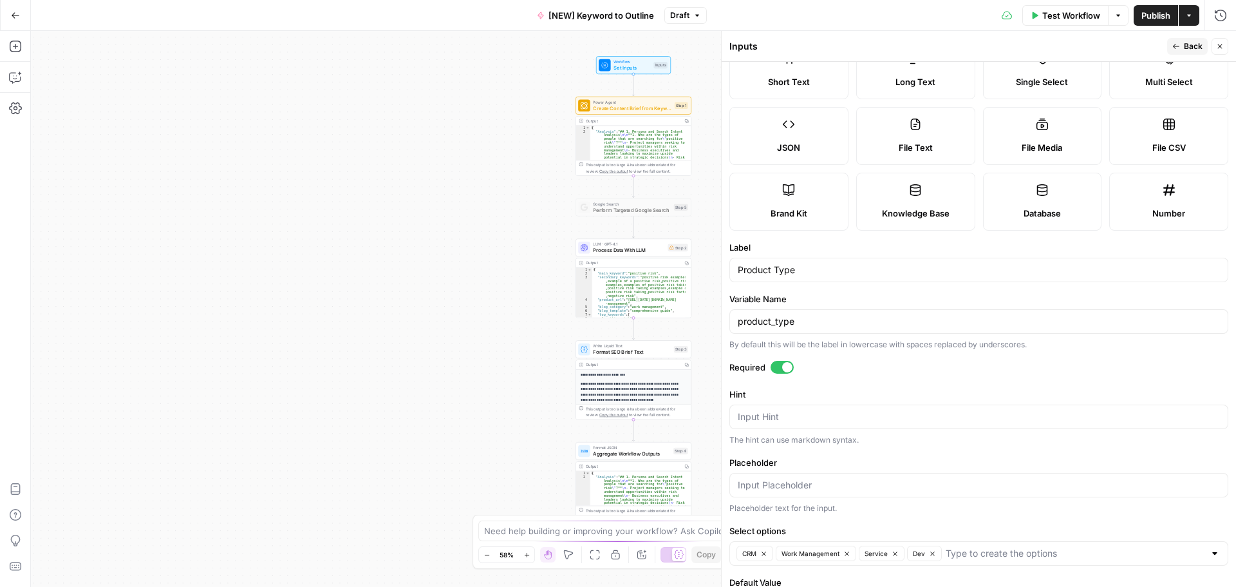
scroll to position [101, 0]
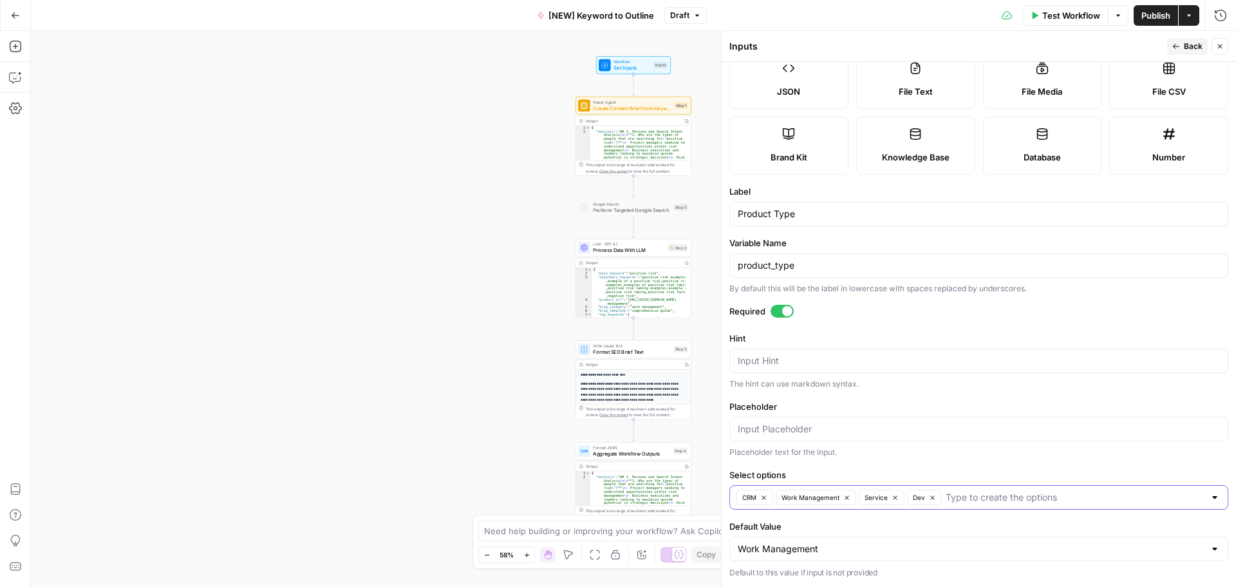
click at [846, 498] on icon "button" at bounding box center [847, 497] width 4 height 4
click at [817, 500] on button "Service" at bounding box center [799, 496] width 46 height 15
click at [800, 498] on icon "button" at bounding box center [801, 497] width 4 height 4
click at [813, 495] on input "Select options" at bounding box center [991, 497] width 428 height 13
type input "work management"
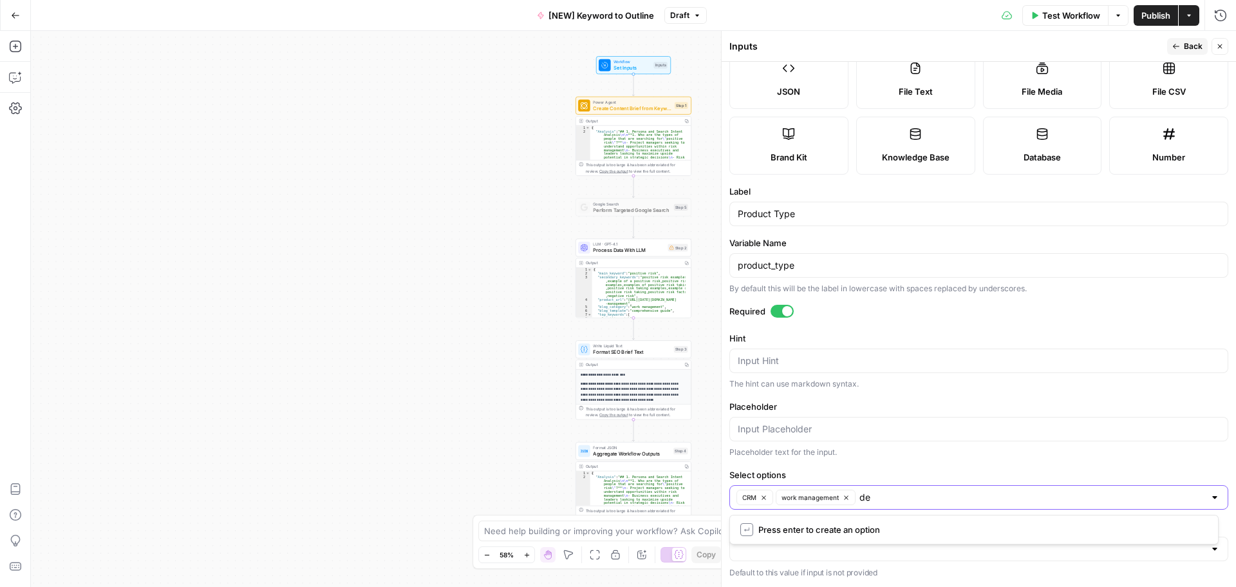
type input "dev"
type input "service"
click at [1154, 22] on button "Publish" at bounding box center [1156, 15] width 44 height 21
click at [491, 102] on div "Workflow Set Inputs Inputs Power Agent Create Content Brief from Keyword - Fork…" at bounding box center [634, 309] width 1206 height 556
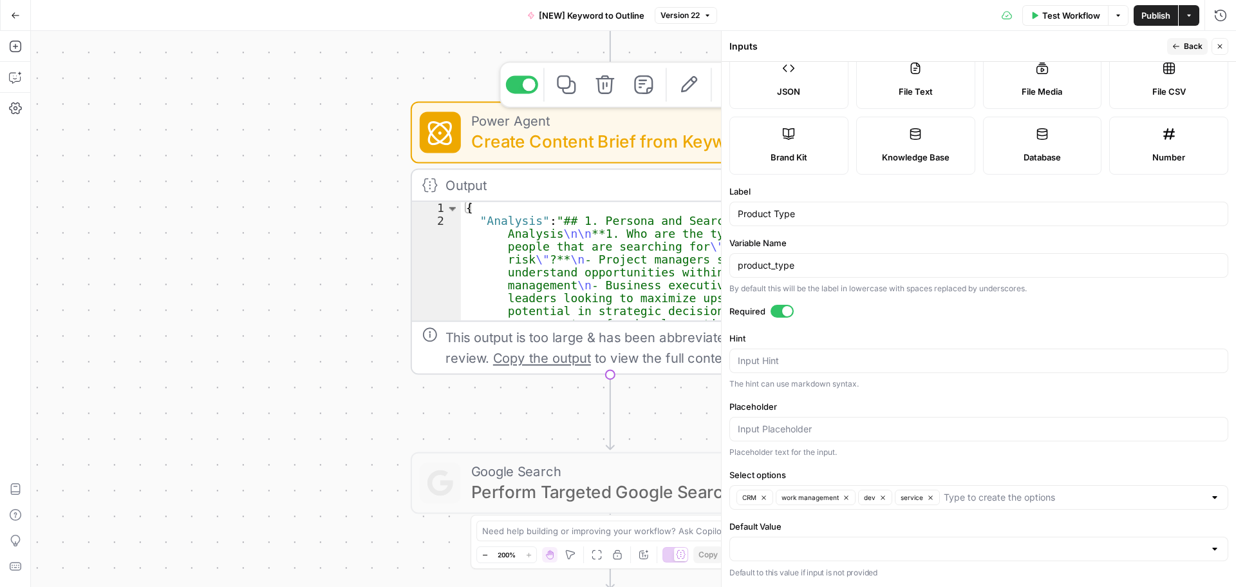
click at [692, 90] on icon "button" at bounding box center [689, 84] width 21 height 21
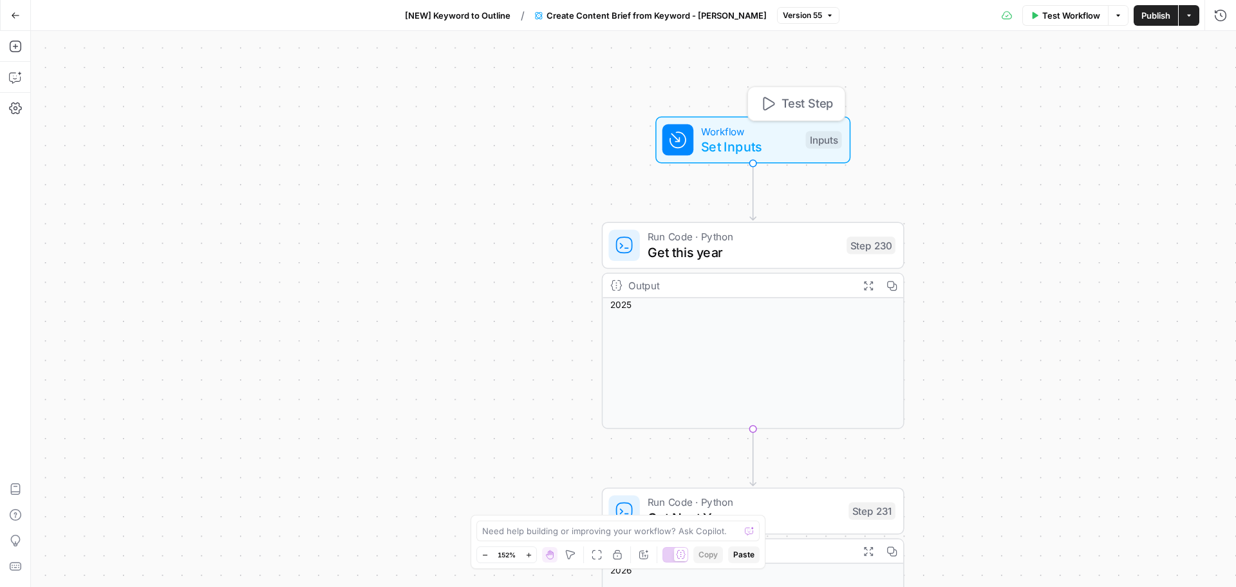
click at [752, 127] on span "Workflow" at bounding box center [749, 130] width 97 height 15
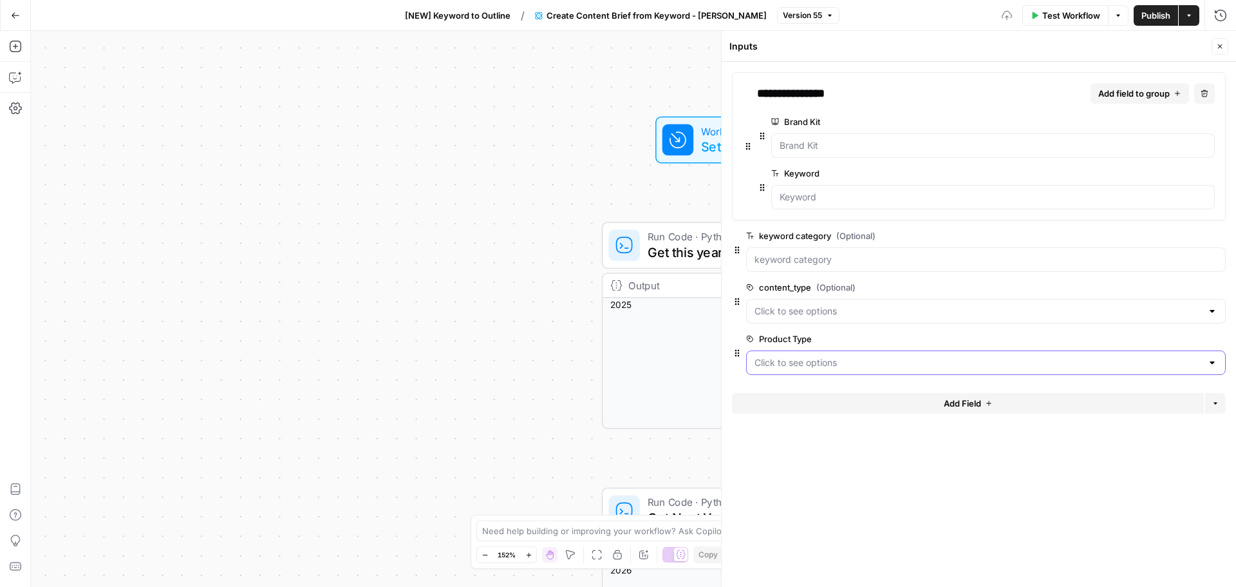
click at [840, 366] on Type "Product Type" at bounding box center [979, 362] width 448 height 13
click at [867, 359] on Type "Product Type" at bounding box center [979, 362] width 448 height 13
click at [1179, 336] on span "edit field" at bounding box center [1178, 339] width 28 height 10
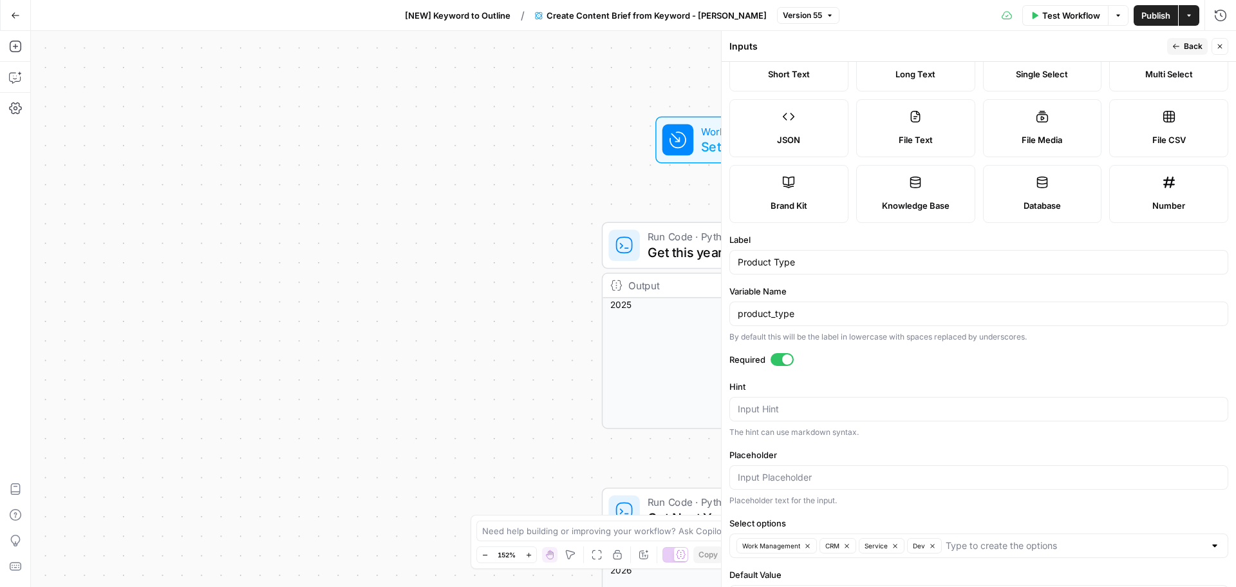
scroll to position [101, 0]
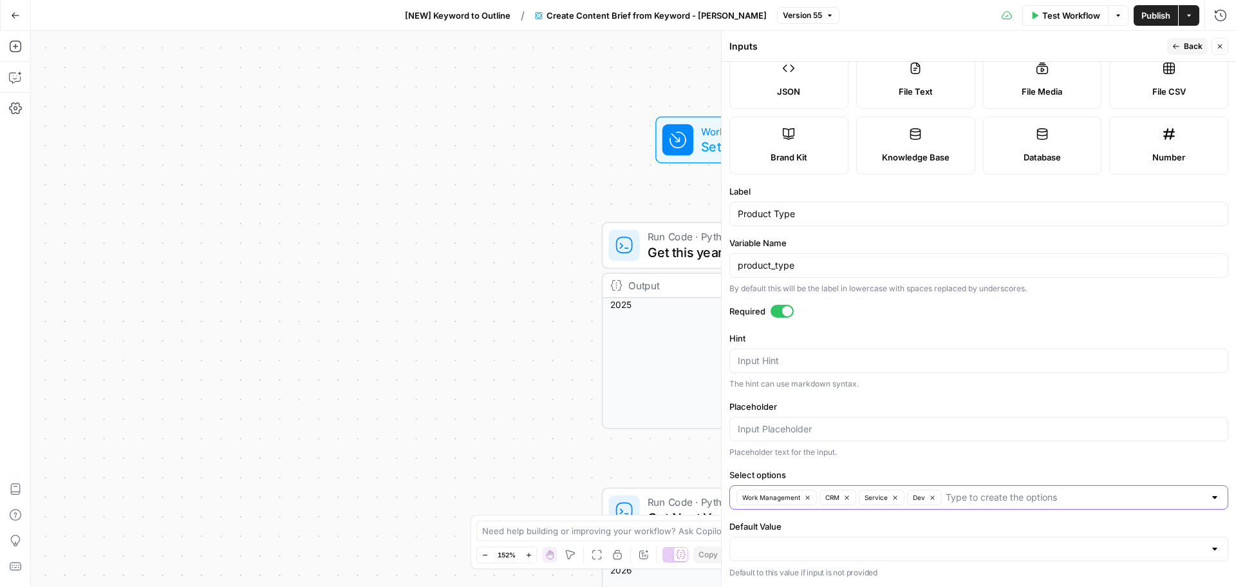
click at [806, 497] on icon "button" at bounding box center [807, 497] width 7 height 7
click at [813, 498] on icon "button" at bounding box center [812, 497] width 7 height 7
click at [802, 498] on icon "button" at bounding box center [801, 497] width 7 height 7
click at [816, 498] on input "Select options" at bounding box center [991, 497] width 428 height 13
type input "work management"
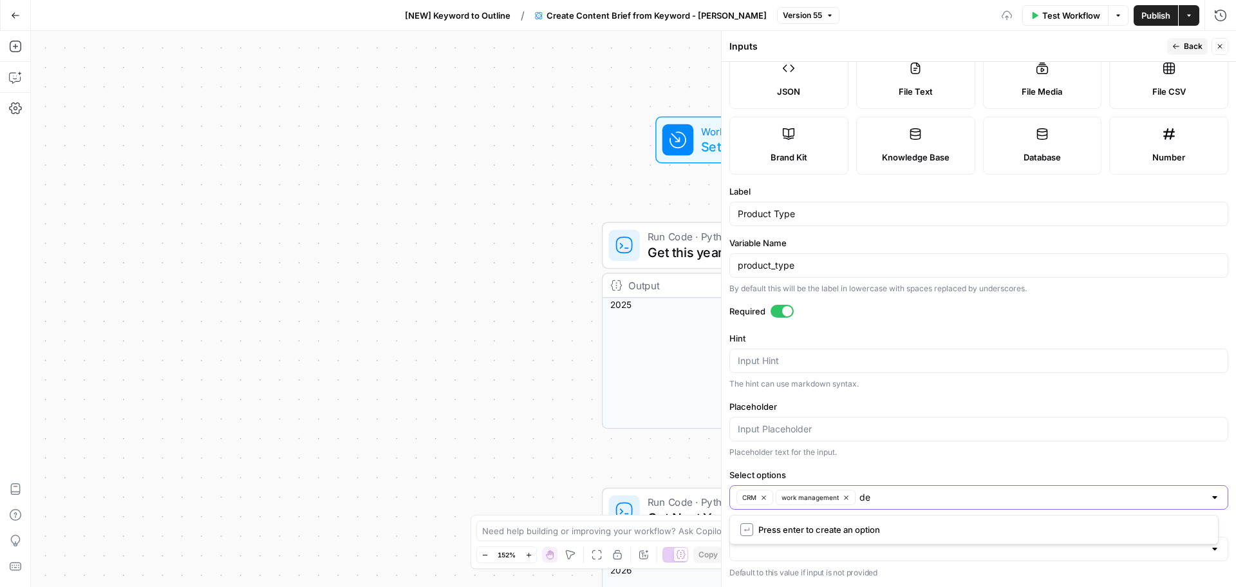
type input "dev"
type input "service"
click at [1159, 19] on span "Publish" at bounding box center [1156, 15] width 29 height 13
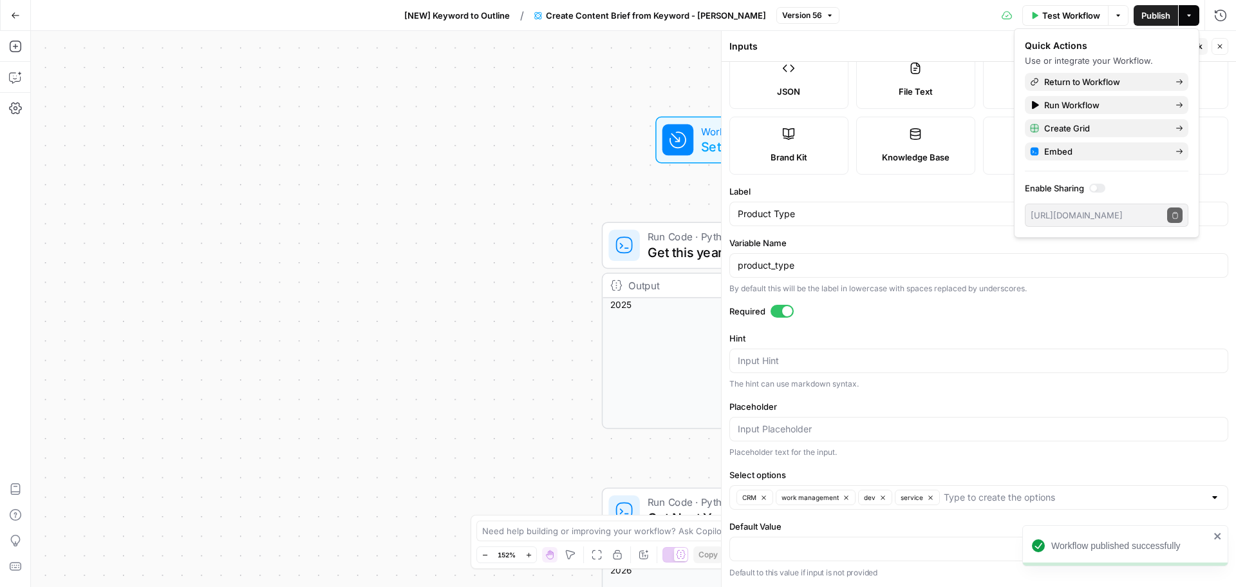
click at [1226, 48] on button "Close" at bounding box center [1220, 46] width 17 height 17
